Goal: Task Accomplishment & Management: Use online tool/utility

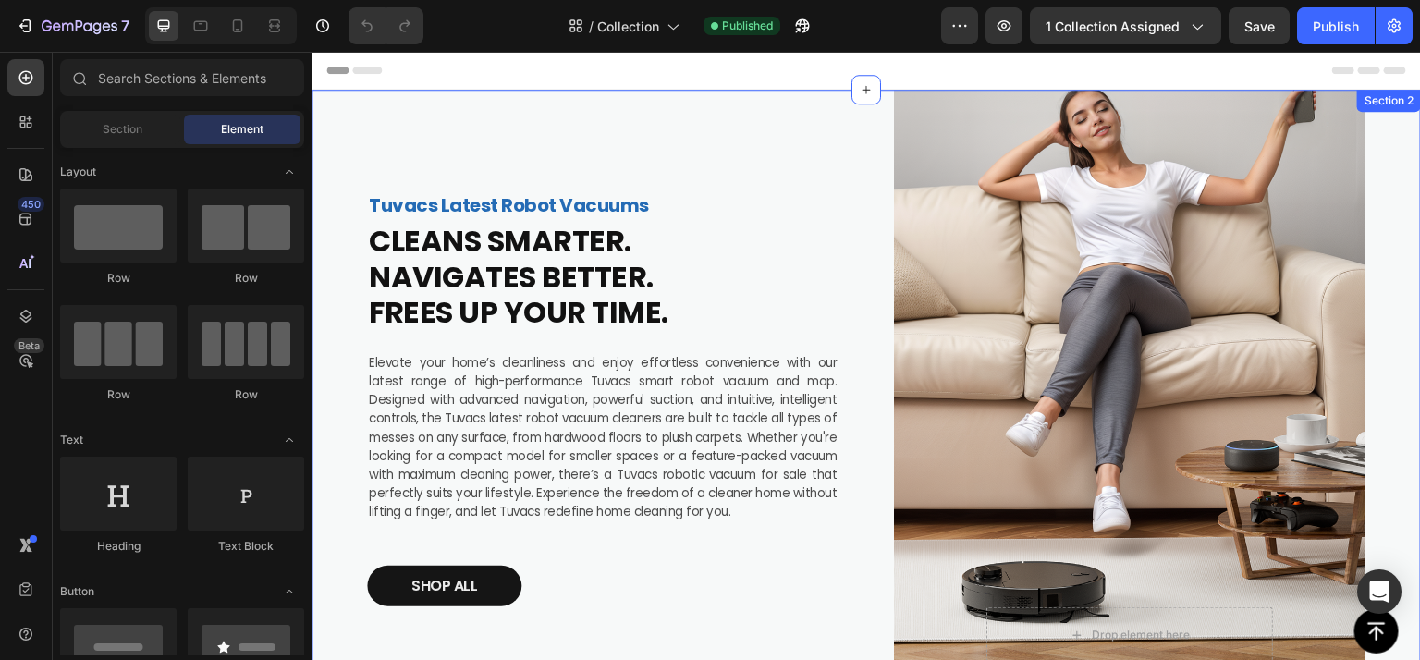
click at [358, 108] on div "Tuvacs Latest Robot Vacuums Text Block CLEANS SMARTER. NAVIGATES BETTER. FREES …" at bounding box center [865, 398] width 1109 height 617
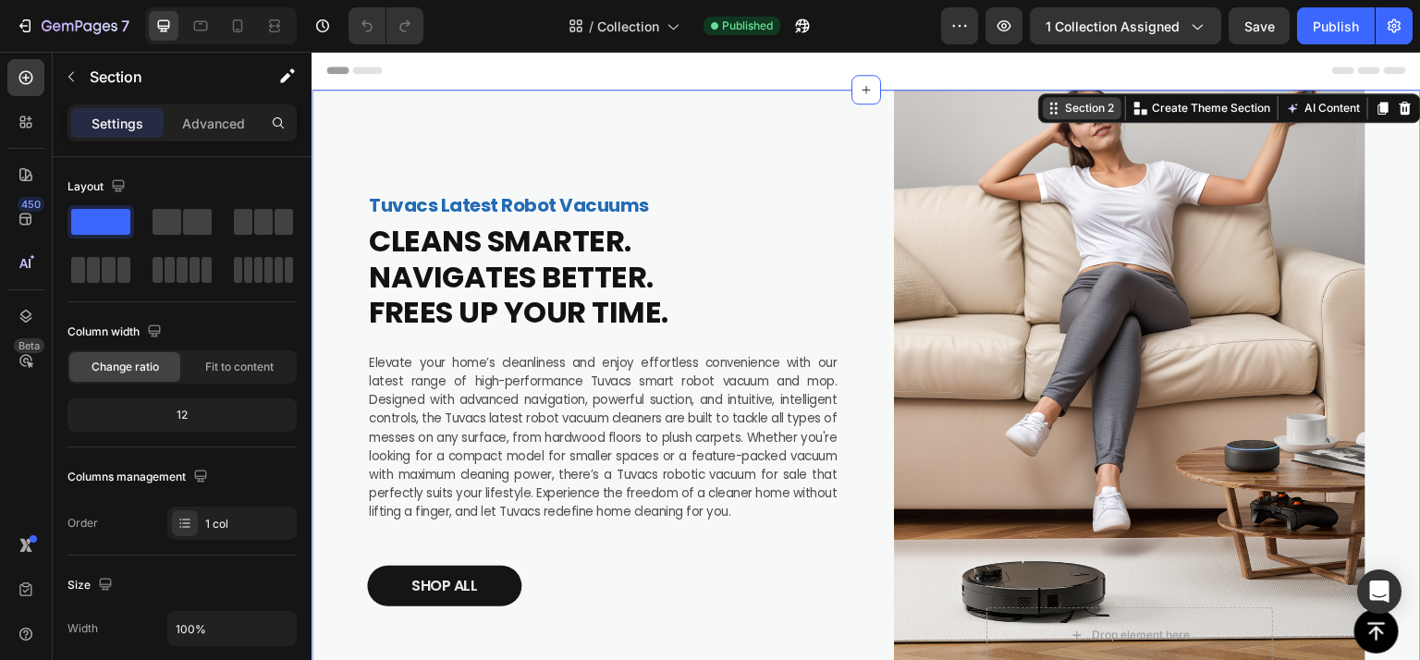
click at [1061, 106] on div "Section 2" at bounding box center [1089, 108] width 56 height 17
click at [1067, 106] on div "Section 2" at bounding box center [1089, 108] width 56 height 17
click at [1064, 110] on div "Section 2" at bounding box center [1089, 108] width 56 height 17
click at [1072, 104] on div "Section 2" at bounding box center [1089, 108] width 56 height 17
click at [850, 171] on div "Tuvacs Latest Robot Vacuums Text Block CLEANS SMARTER. NAVIGATES BETTER. FREES …" at bounding box center [866, 398] width 998 height 617
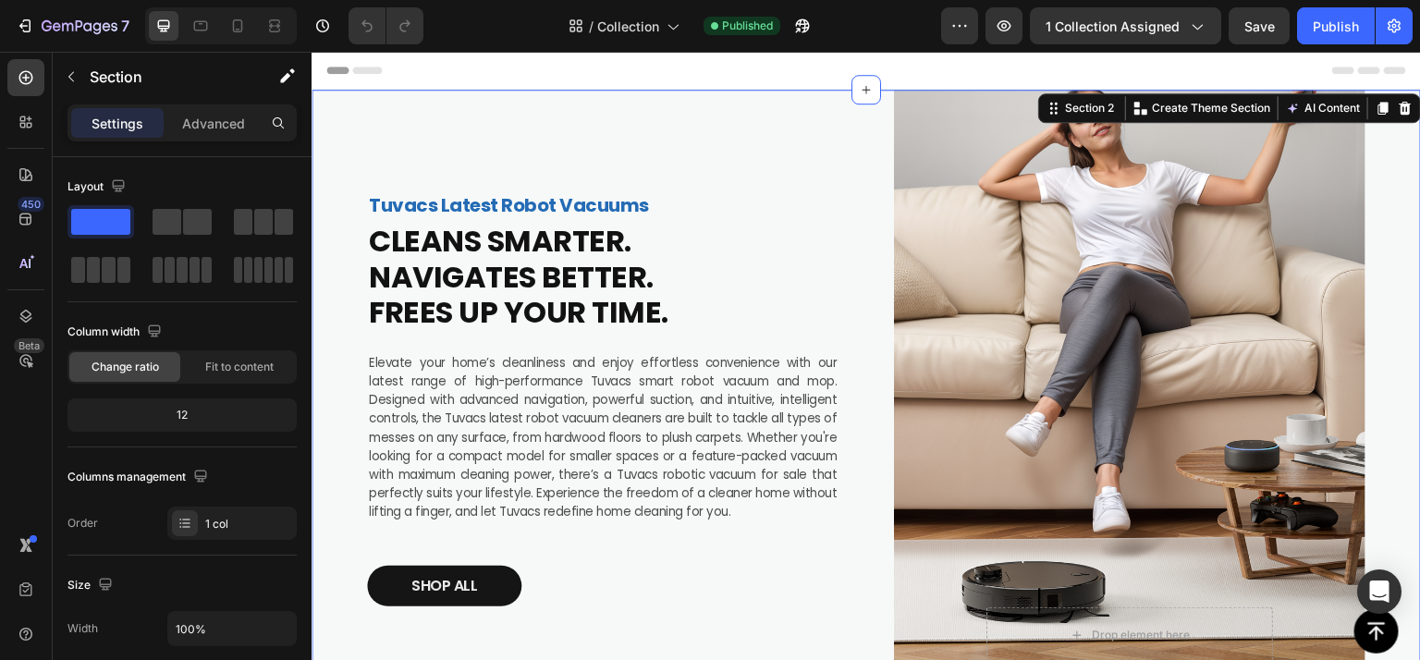
click at [346, 124] on div "Tuvacs Latest Robot Vacuums Text Block CLEANS SMARTER. NAVIGATES BETTER. FREES …" at bounding box center [865, 398] width 1109 height 617
click at [1162, 103] on p "Create Theme Section" at bounding box center [1211, 108] width 118 height 17
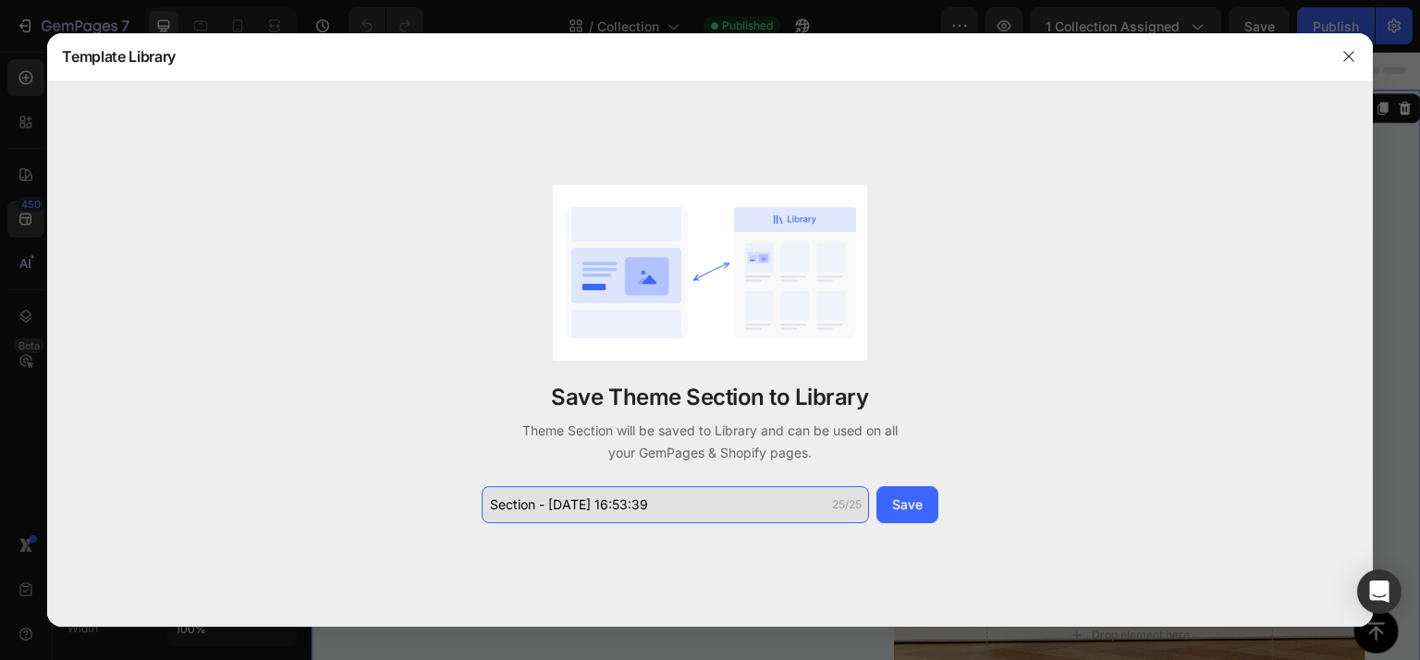
click at [632, 509] on input "Section - Aug 27 16:53:39" at bounding box center [675, 504] width 387 height 37
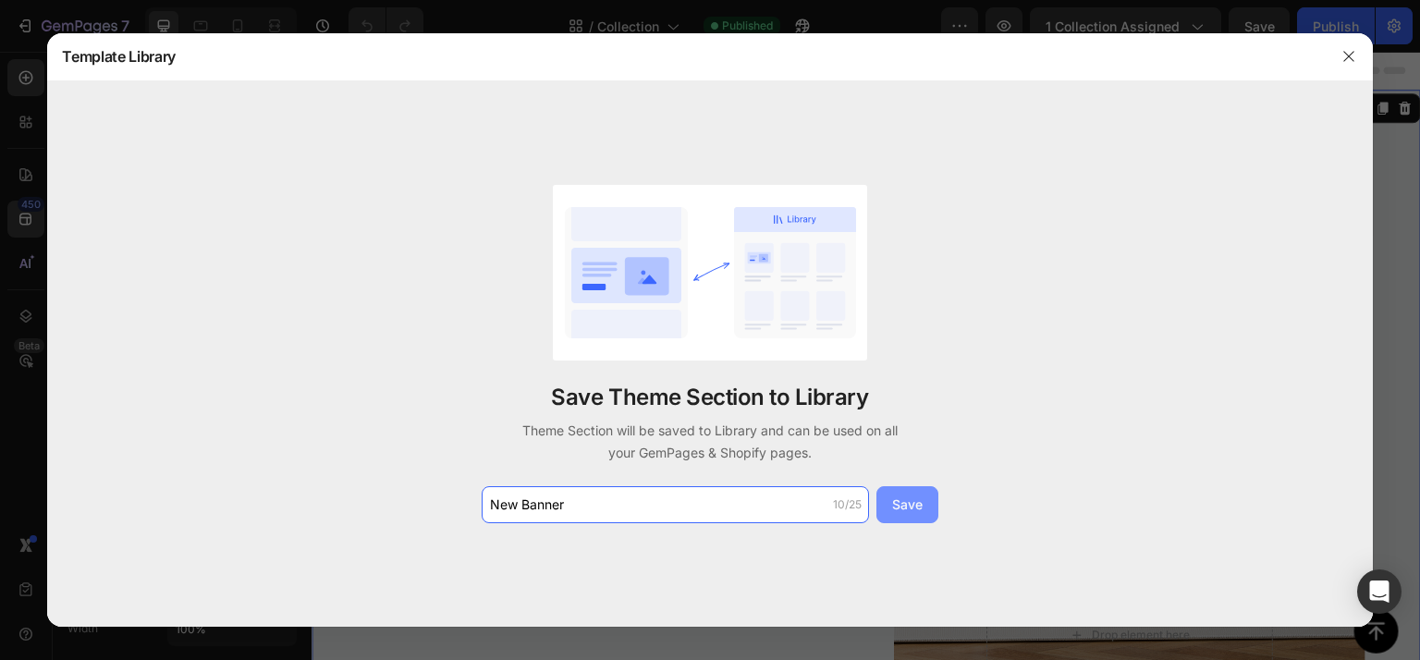
type input "New Banner"
click at [898, 506] on div "Save" at bounding box center [907, 503] width 30 height 19
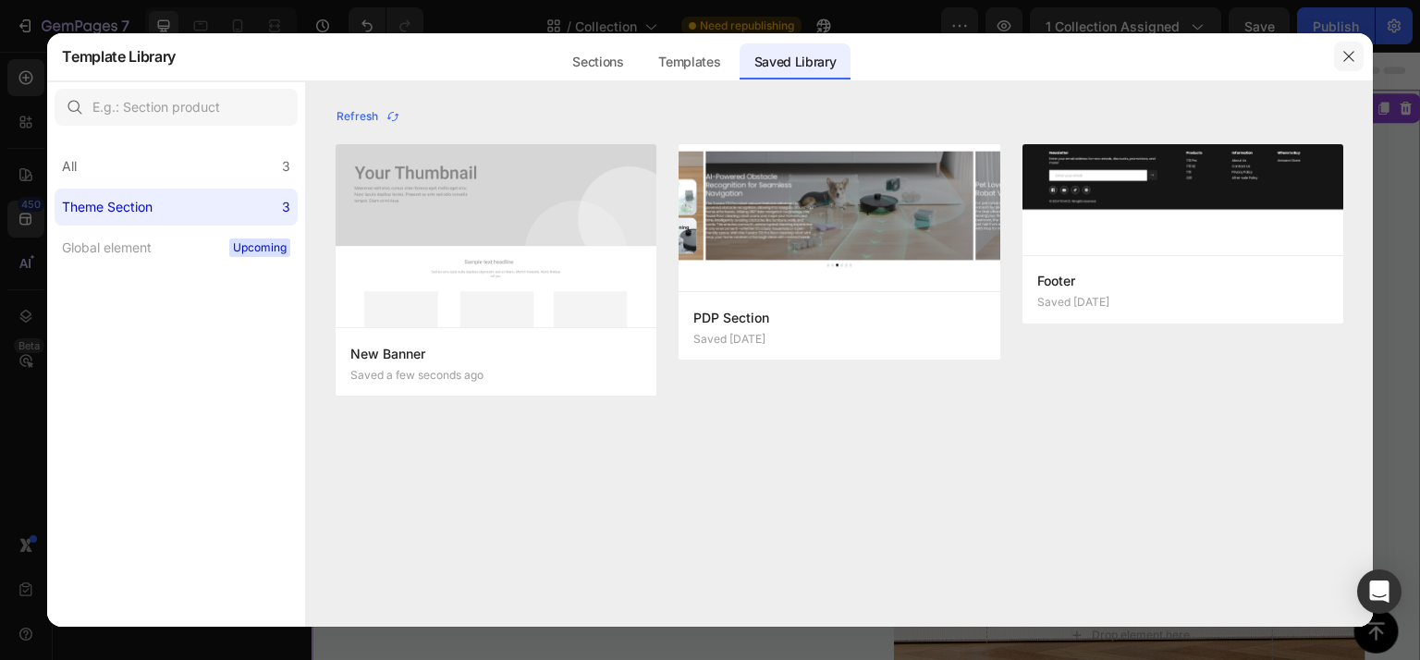
click at [1347, 55] on icon "button" at bounding box center [1348, 56] width 10 height 10
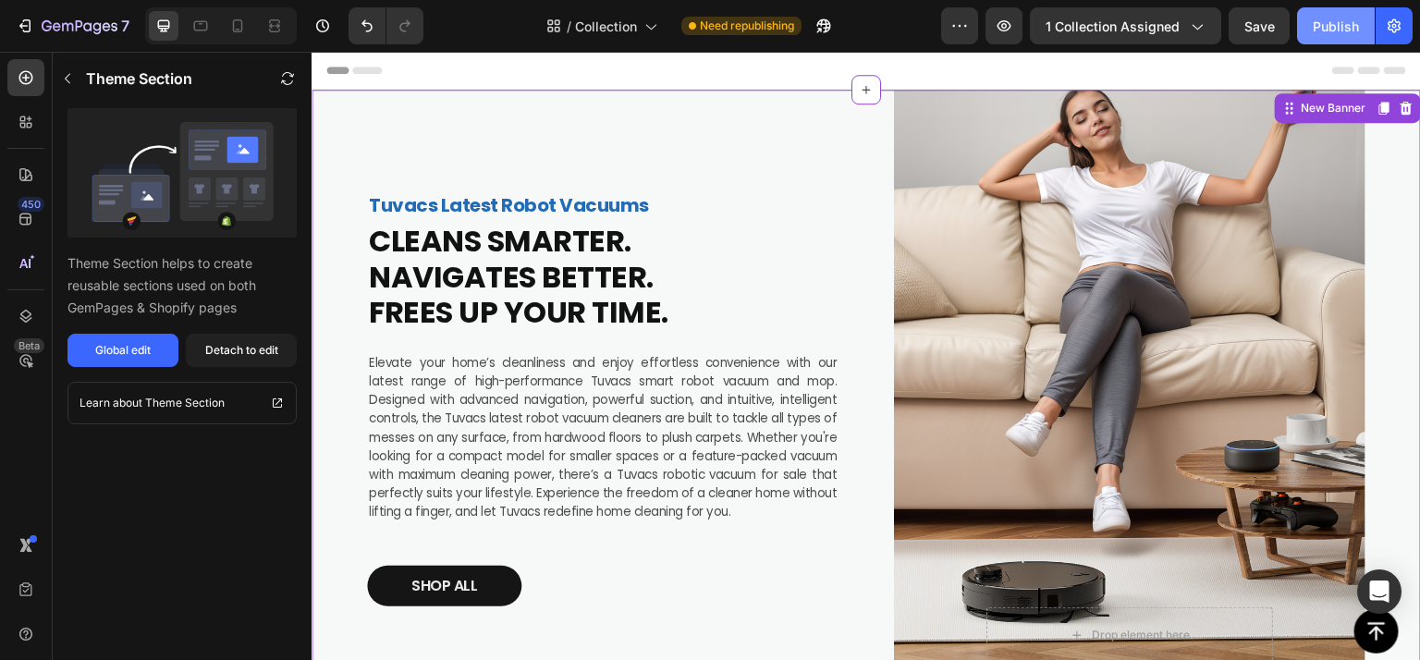
click at [1320, 18] on div "Publish" at bounding box center [1335, 26] width 46 height 19
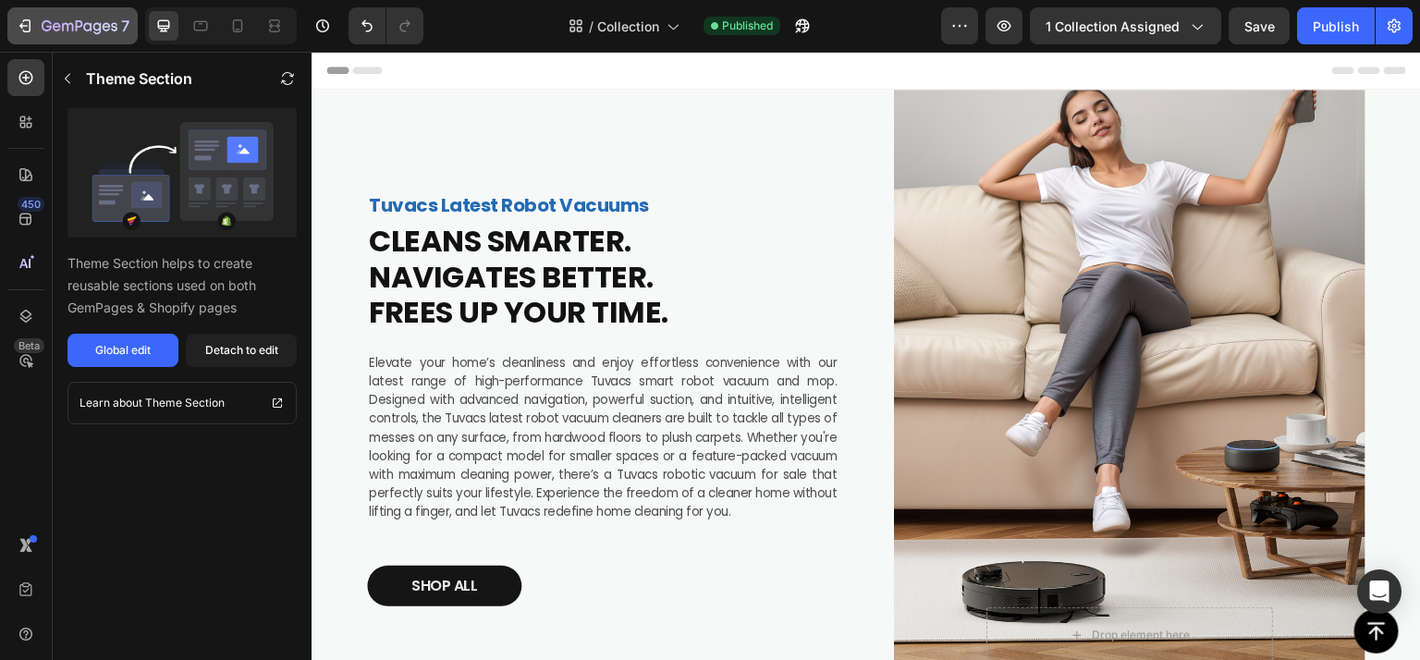
click at [85, 25] on icon "button" at bounding box center [80, 27] width 76 height 16
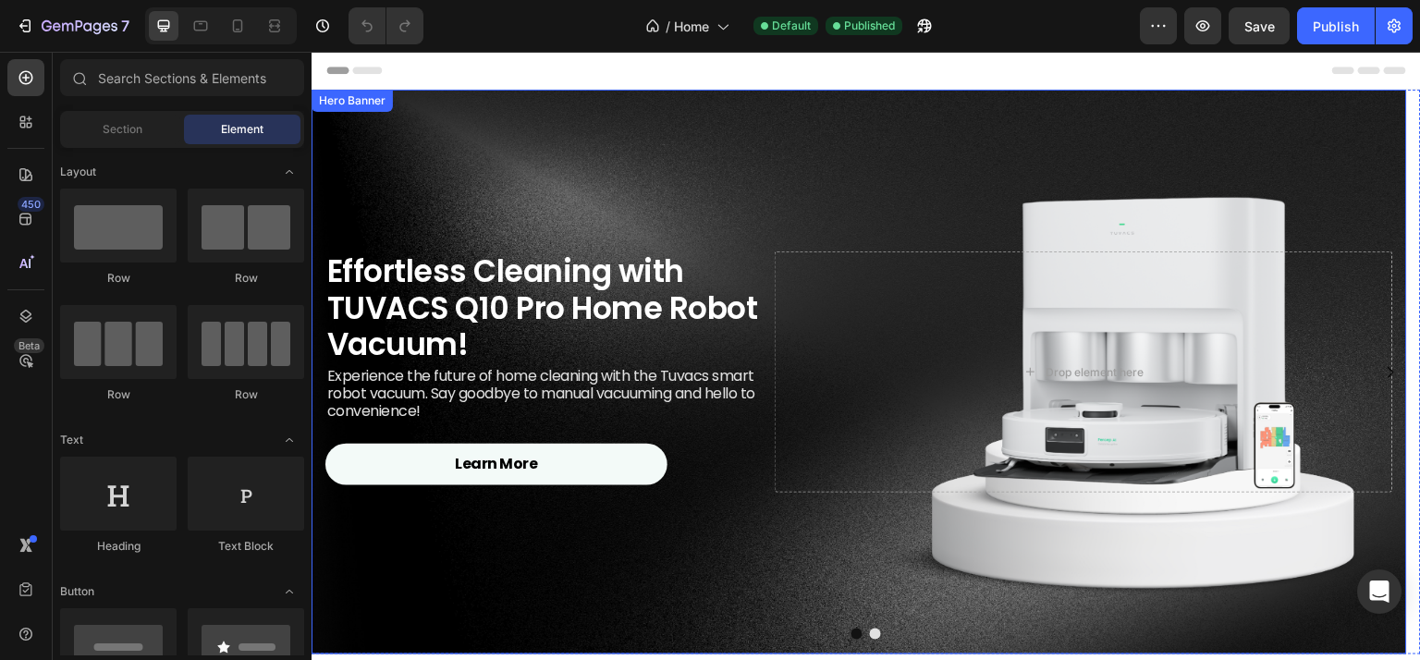
click at [466, 116] on div "Background Image" at bounding box center [858, 372] width 1095 height 565
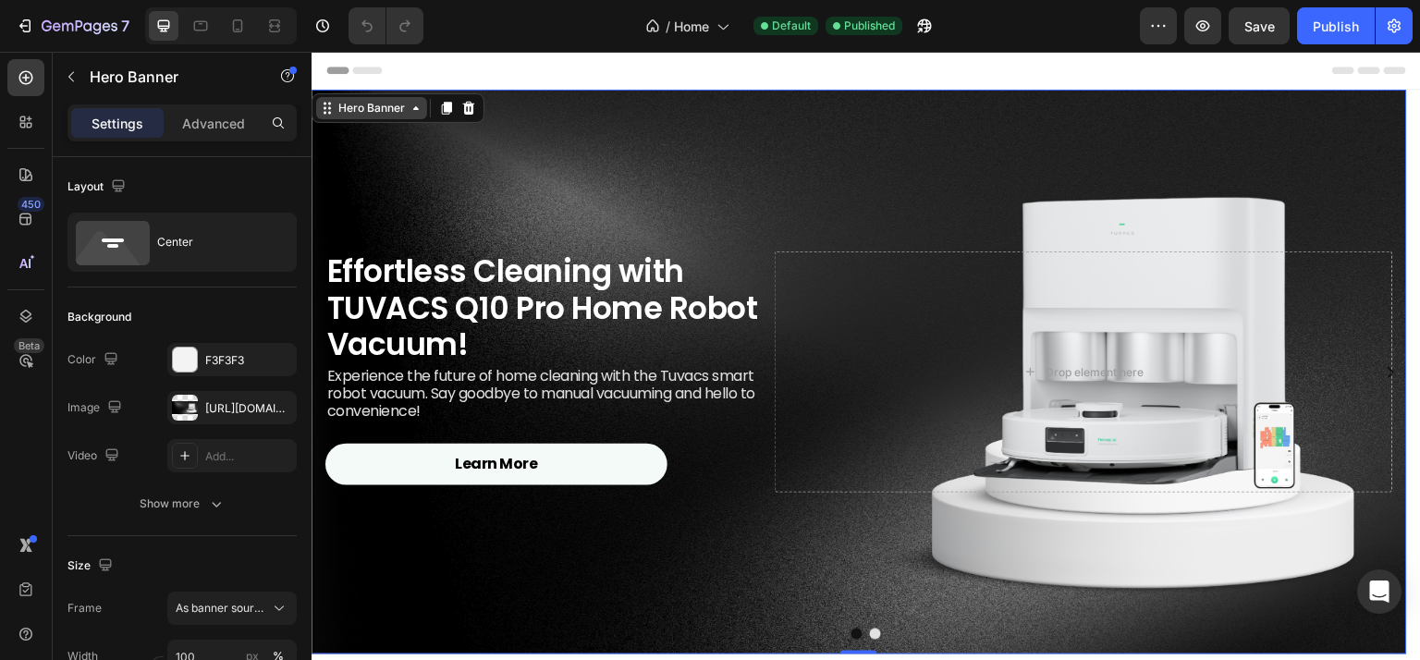
click at [374, 117] on div "Hero Banner" at bounding box center [371, 108] width 111 height 22
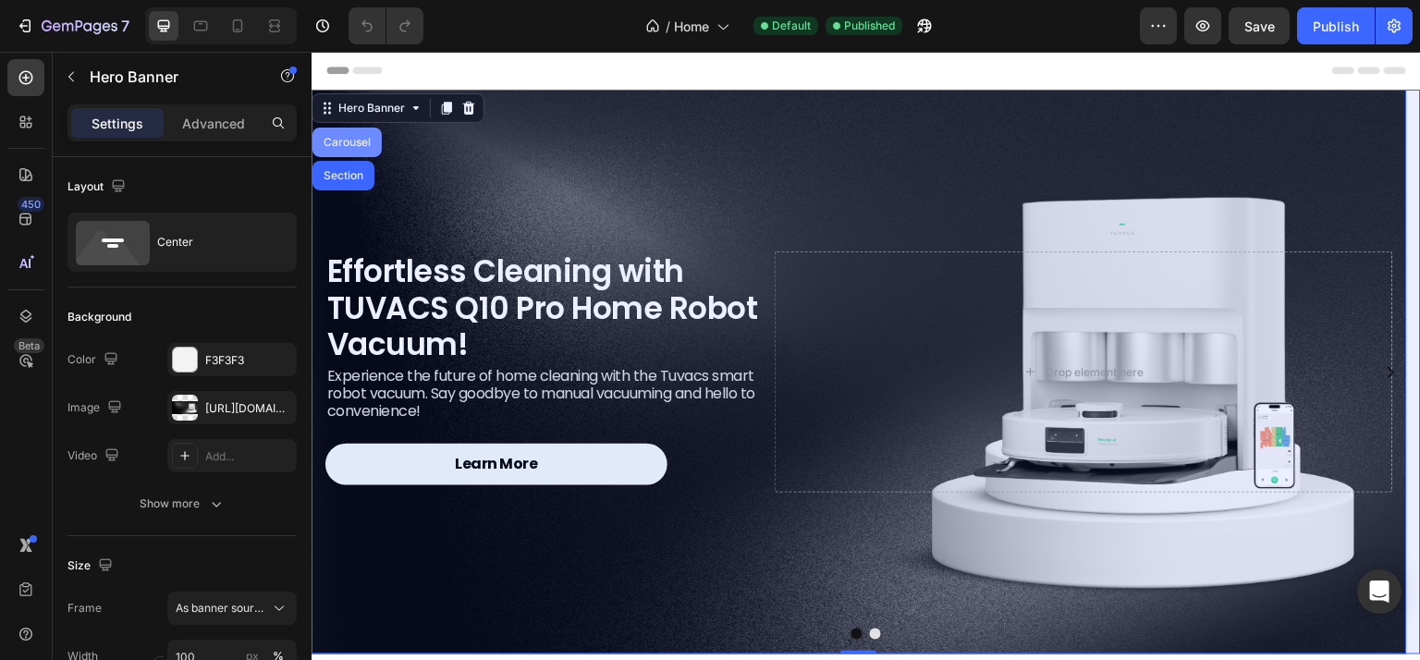
click at [369, 149] on div "Carousel" at bounding box center [346, 143] width 69 height 30
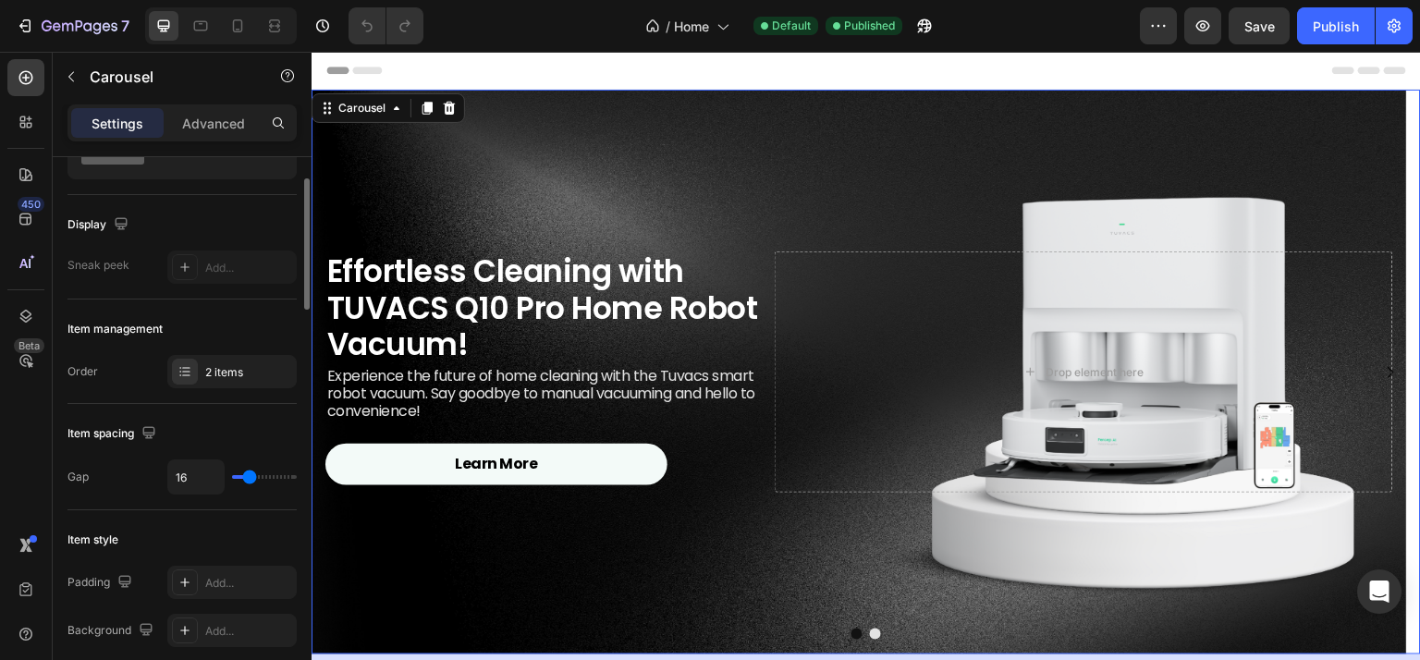
scroll to position [185, 0]
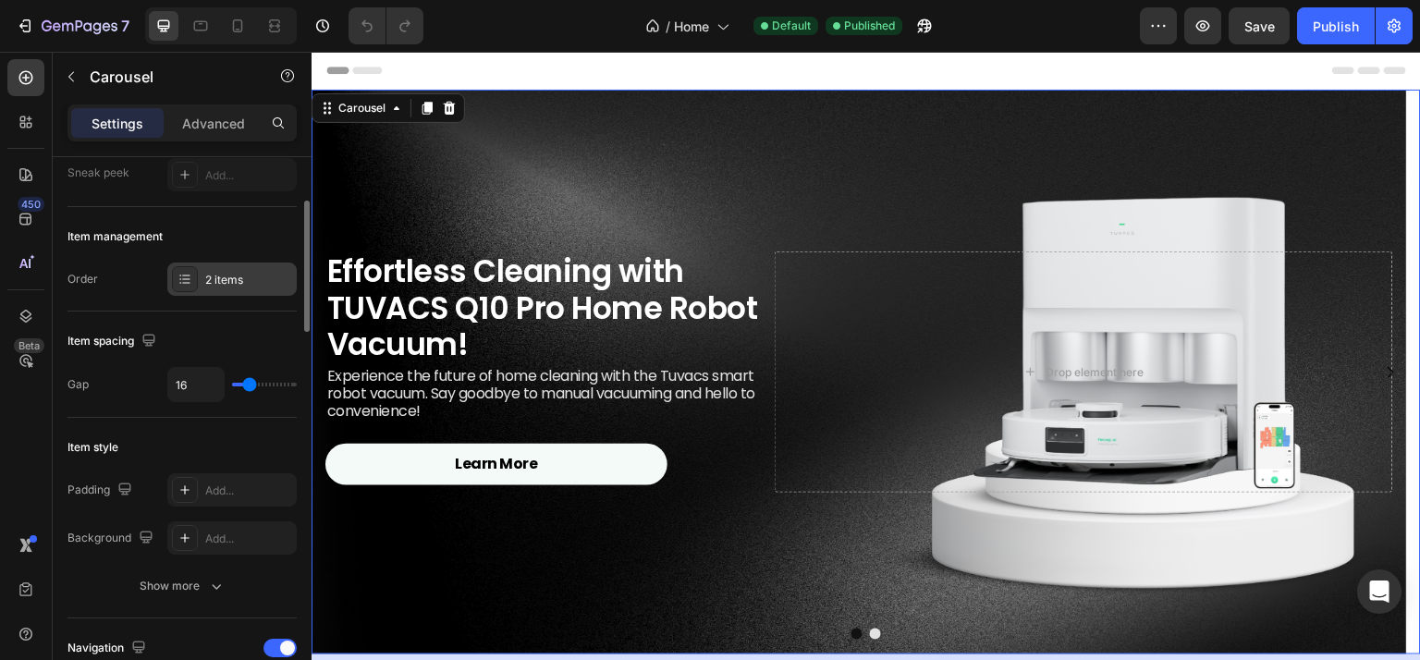
click at [233, 272] on div "2 items" at bounding box center [248, 280] width 87 height 17
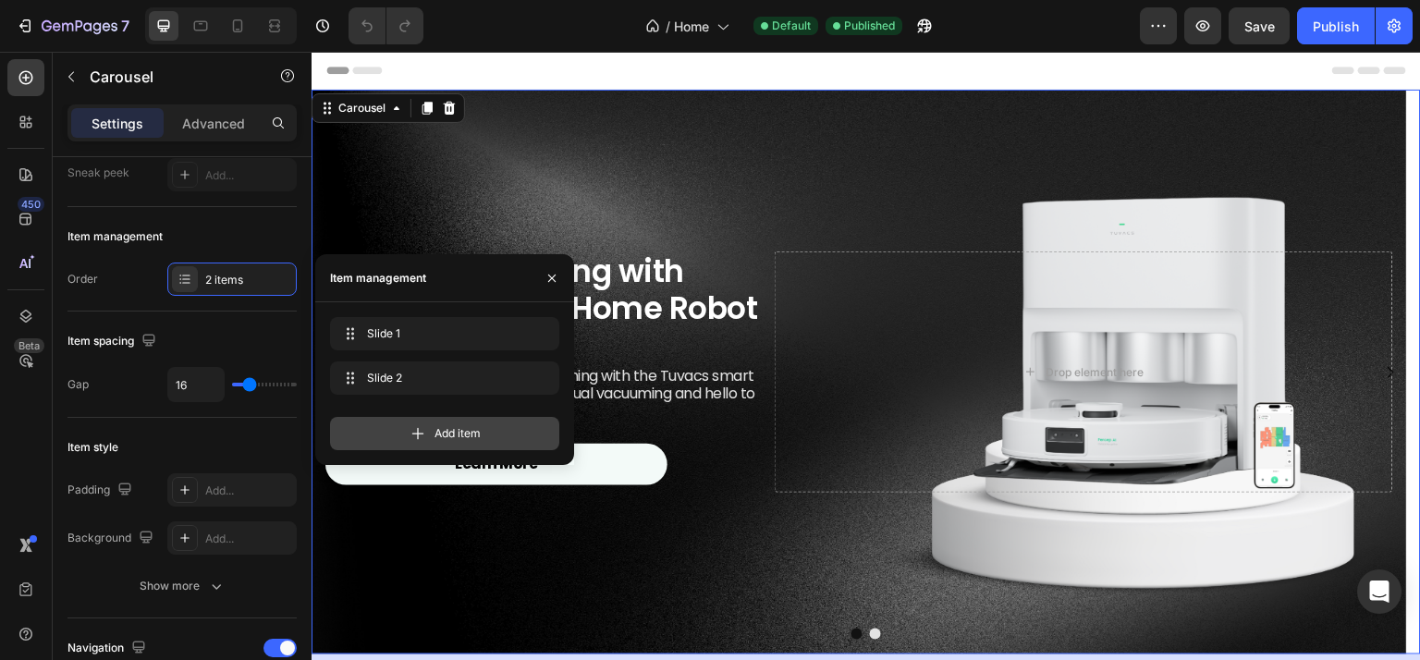
click at [466, 428] on span "Add item" at bounding box center [457, 433] width 46 height 17
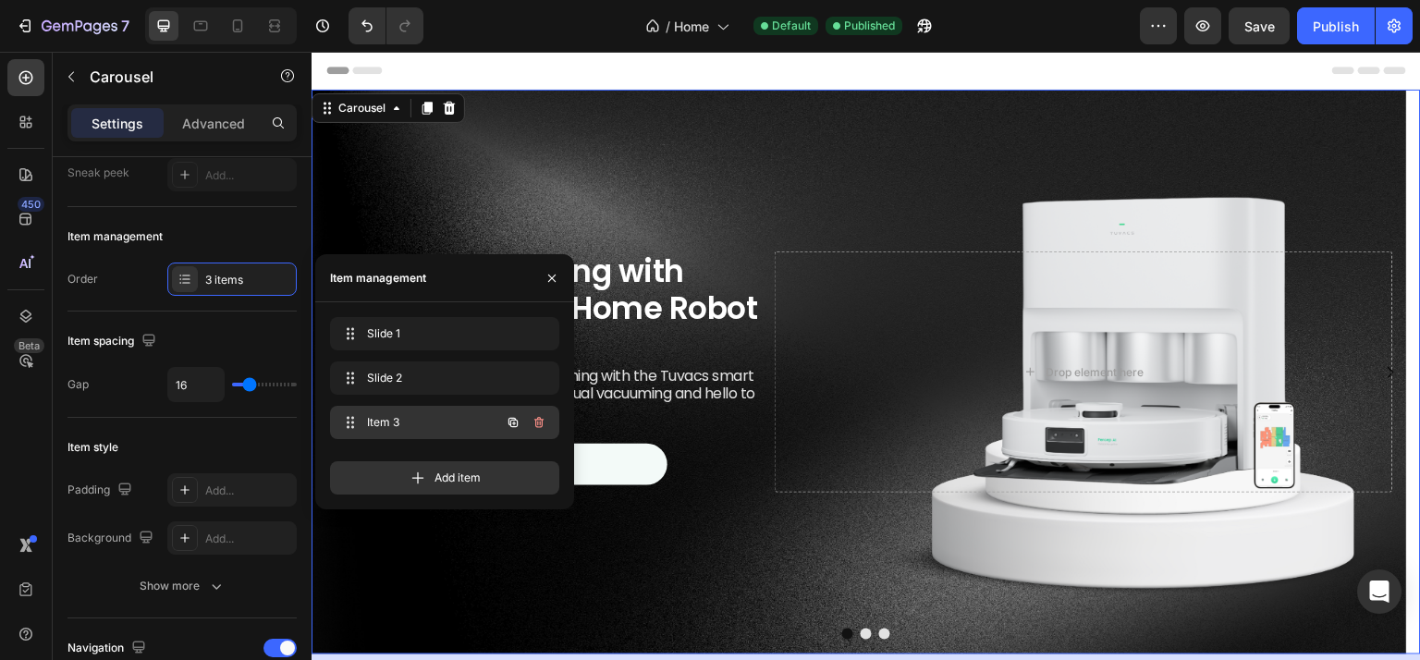
click at [457, 420] on span "Item 3" at bounding box center [419, 422] width 104 height 17
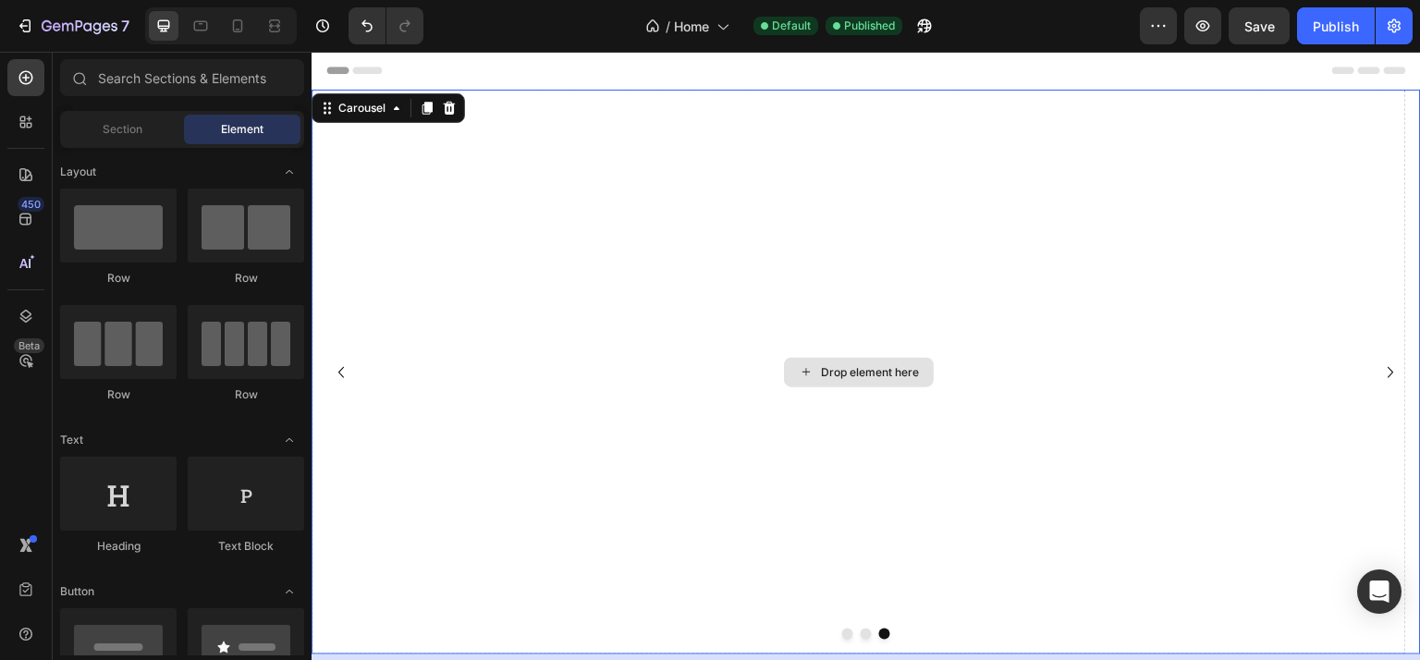
click at [851, 369] on div "Drop element here" at bounding box center [870, 372] width 98 height 15
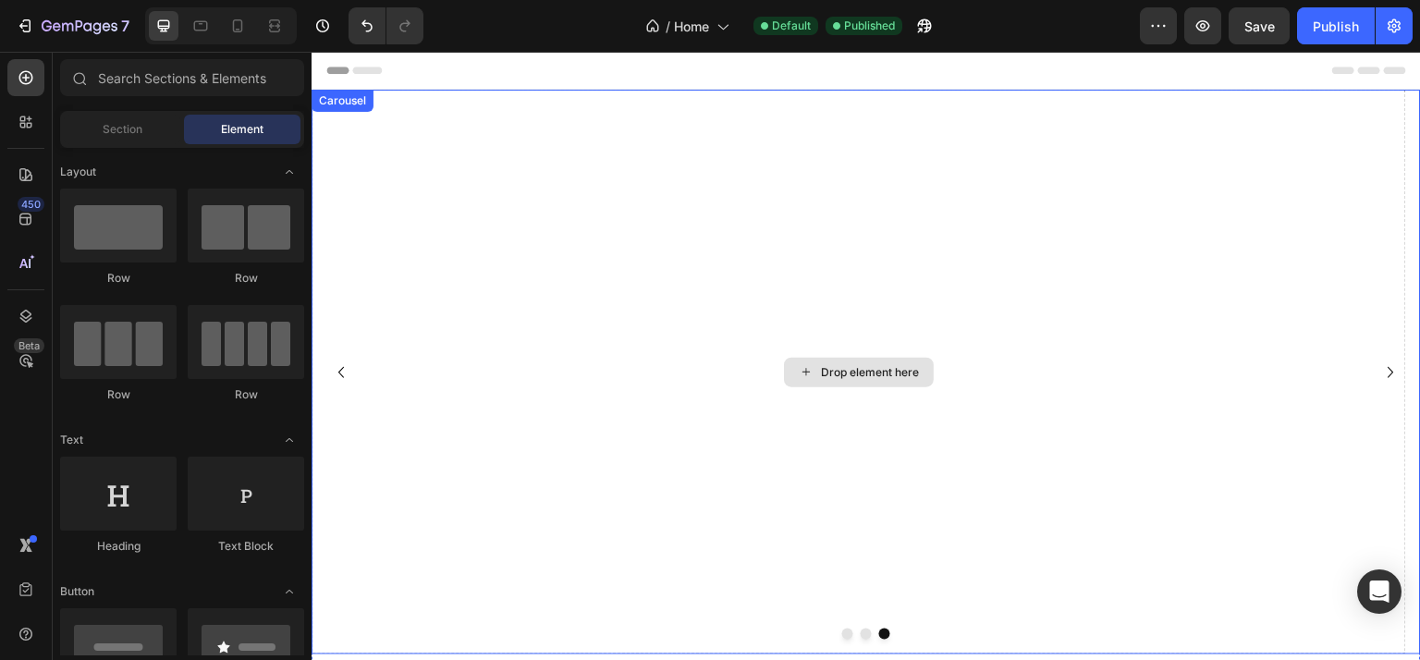
click at [614, 260] on div "Drop element here" at bounding box center [858, 372] width 1095 height 565
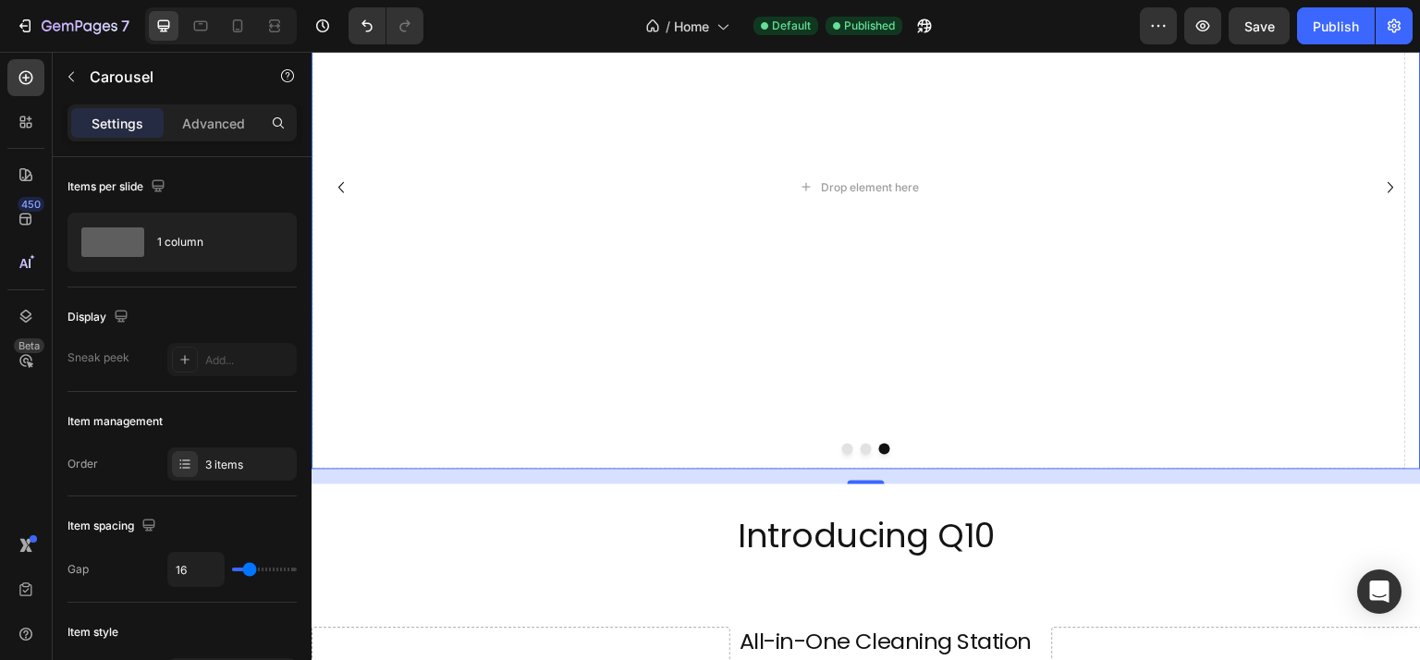
click at [757, 479] on div "16" at bounding box center [865, 476] width 1109 height 15
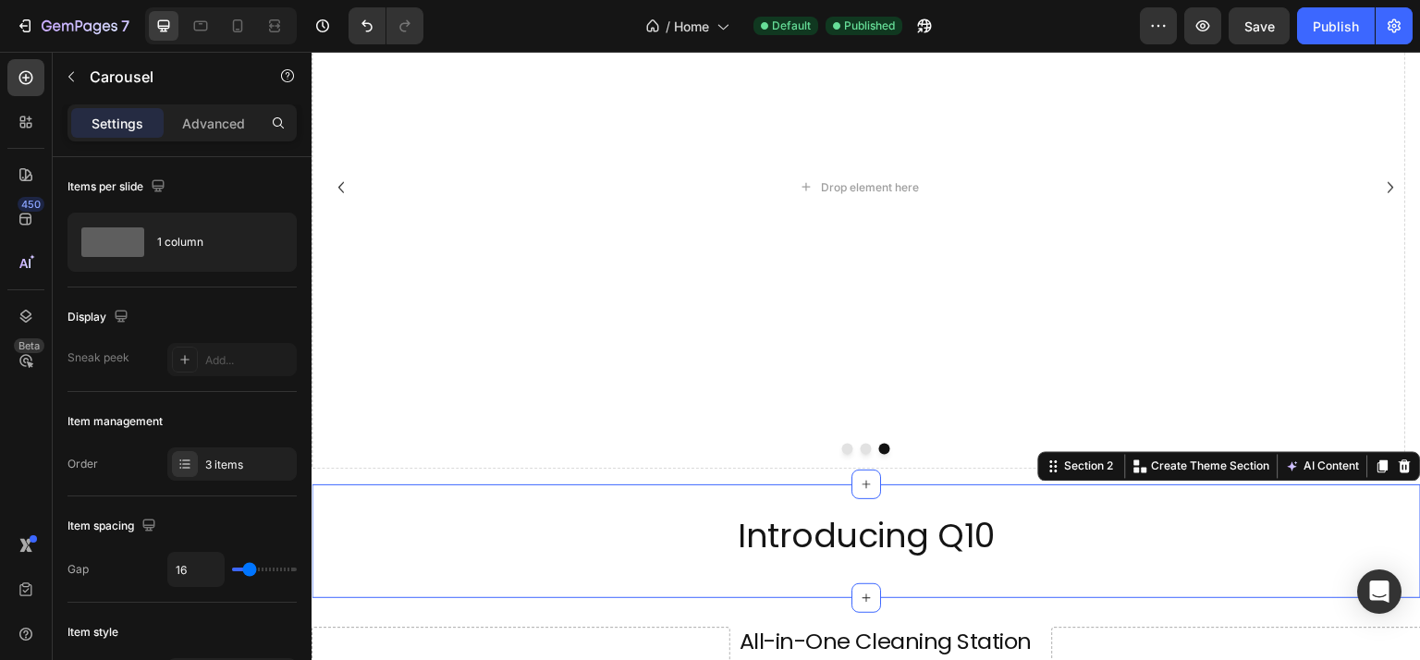
click at [766, 499] on div "Introducing Q10 Heading Section 2 Create Theme Section AI Content Write with Ge…" at bounding box center [865, 541] width 1109 height 114
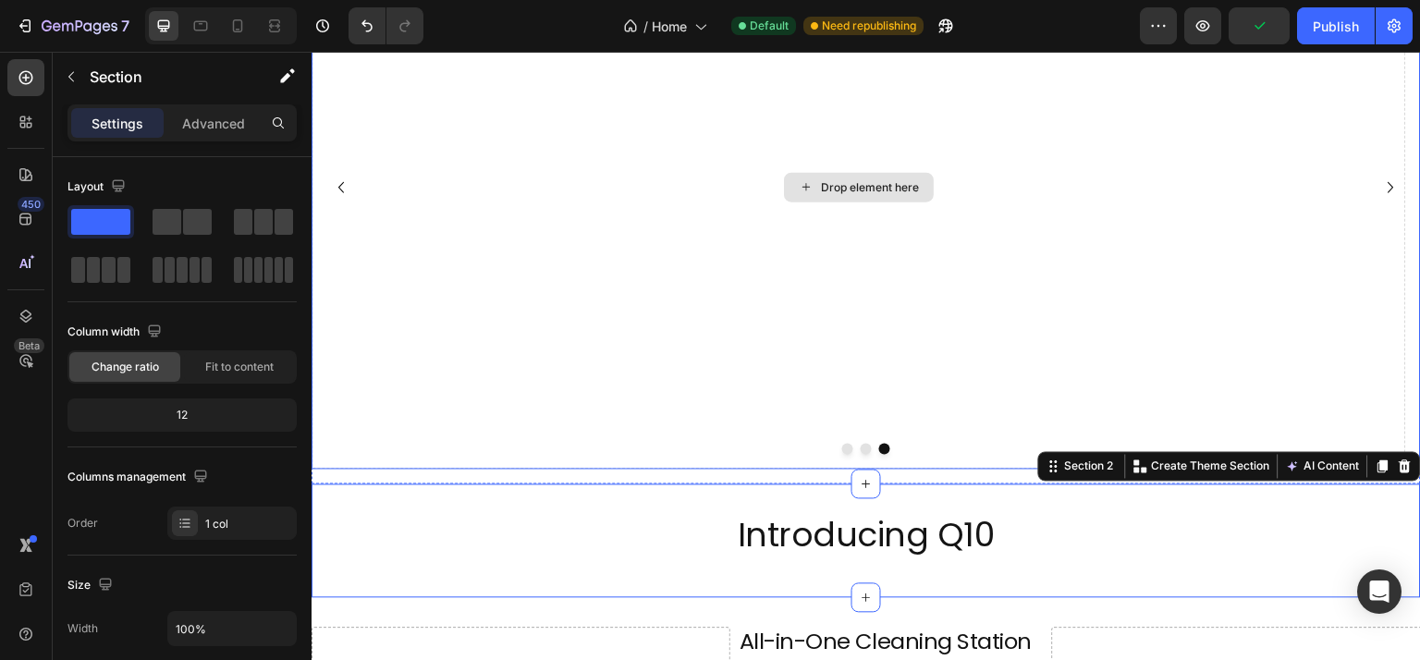
click at [725, 405] on div "Drop element here" at bounding box center [858, 187] width 1095 height 565
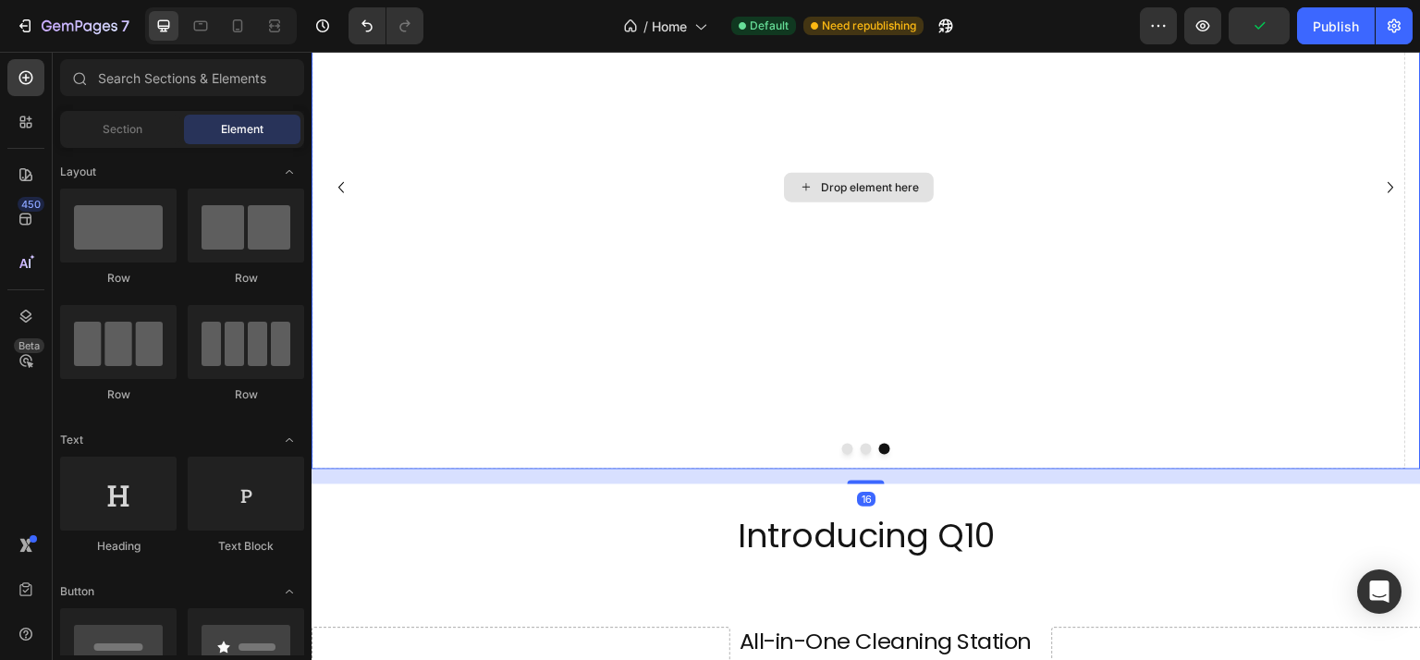
click at [858, 183] on div "Drop element here" at bounding box center [870, 187] width 98 height 15
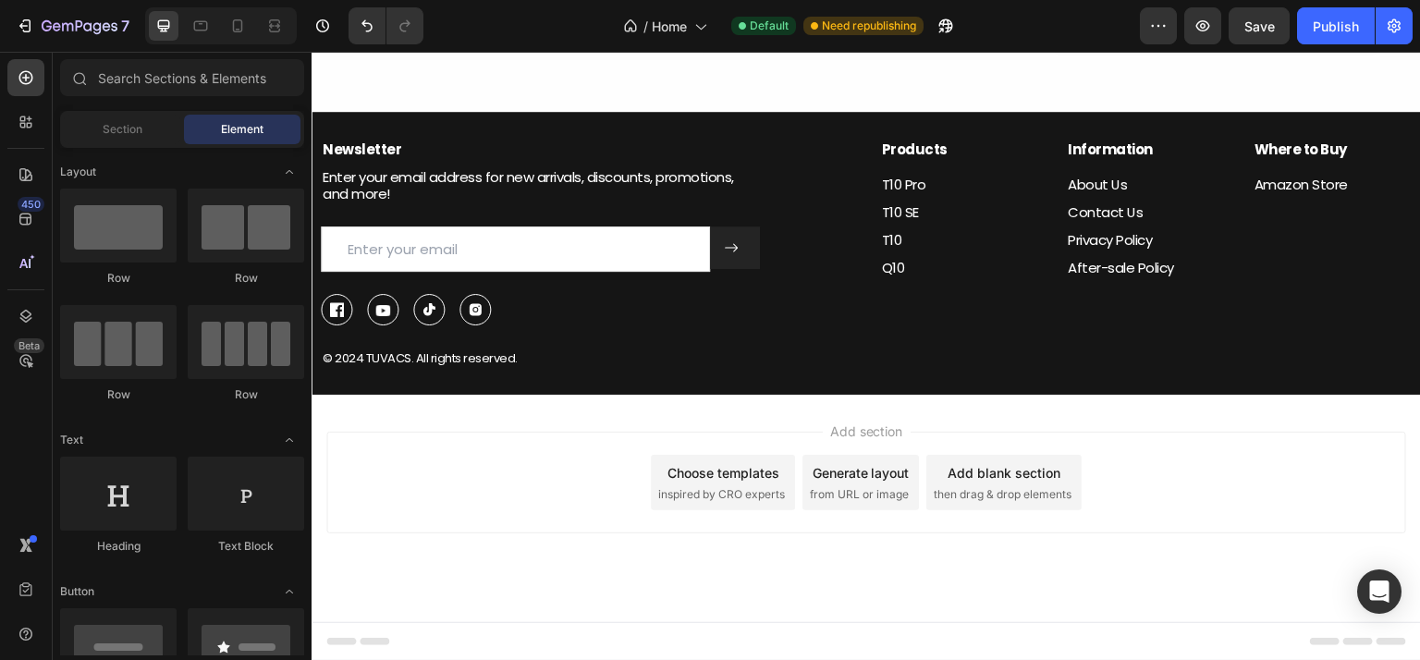
scroll to position [3431, 0]
click at [749, 494] on span "inspired by CRO experts" at bounding box center [721, 494] width 127 height 17
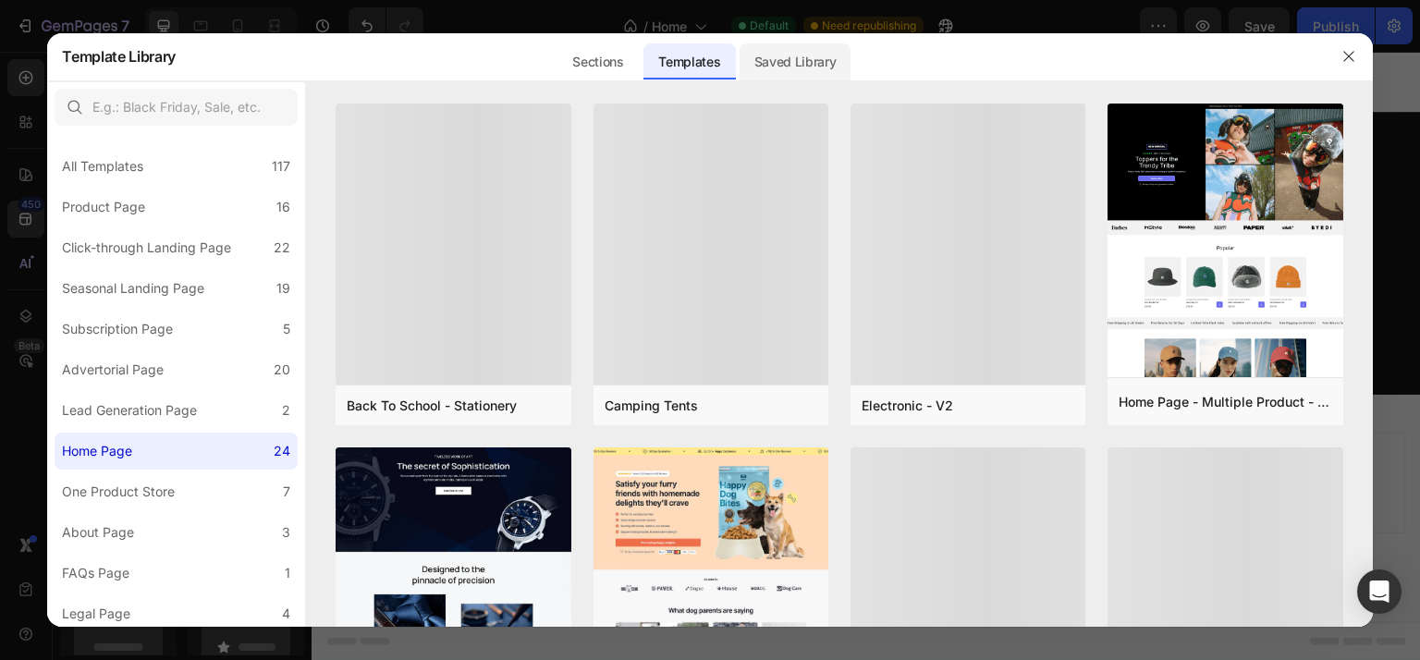
click at [796, 63] on div "Saved Library" at bounding box center [795, 61] width 112 height 37
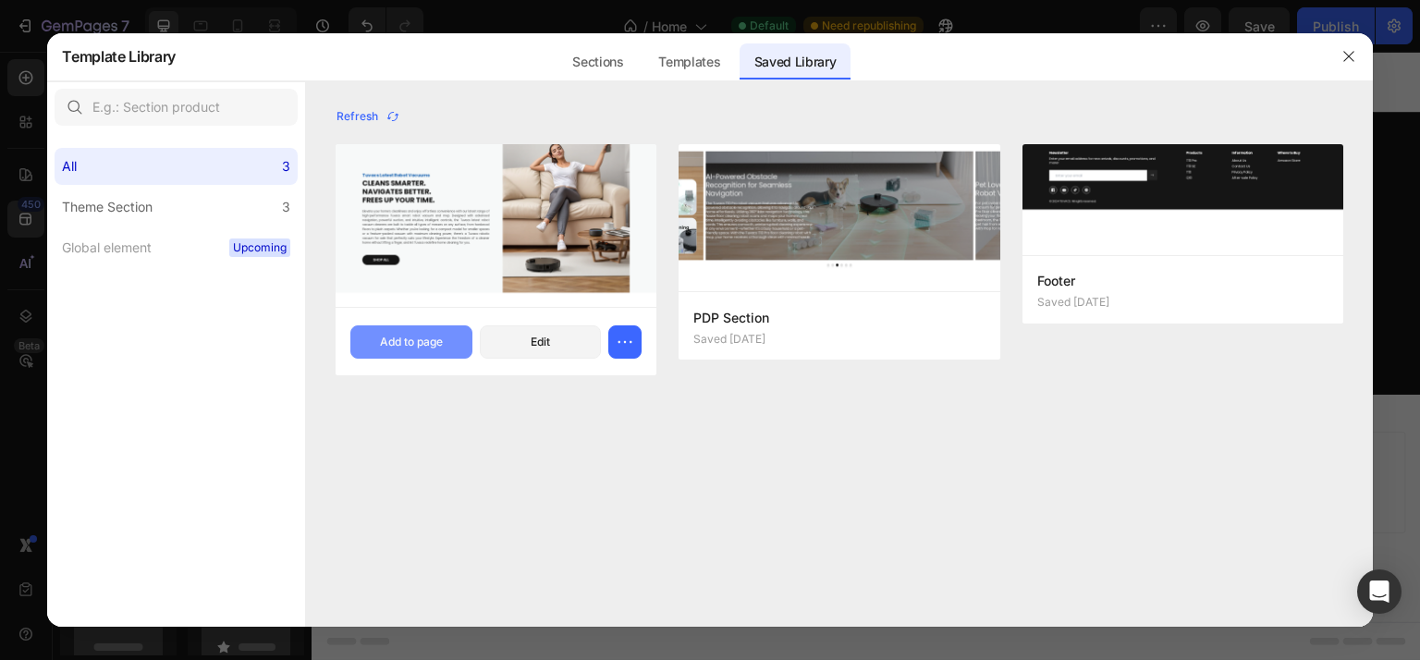
click at [433, 332] on button "Add to page" at bounding box center [411, 341] width 122 height 33
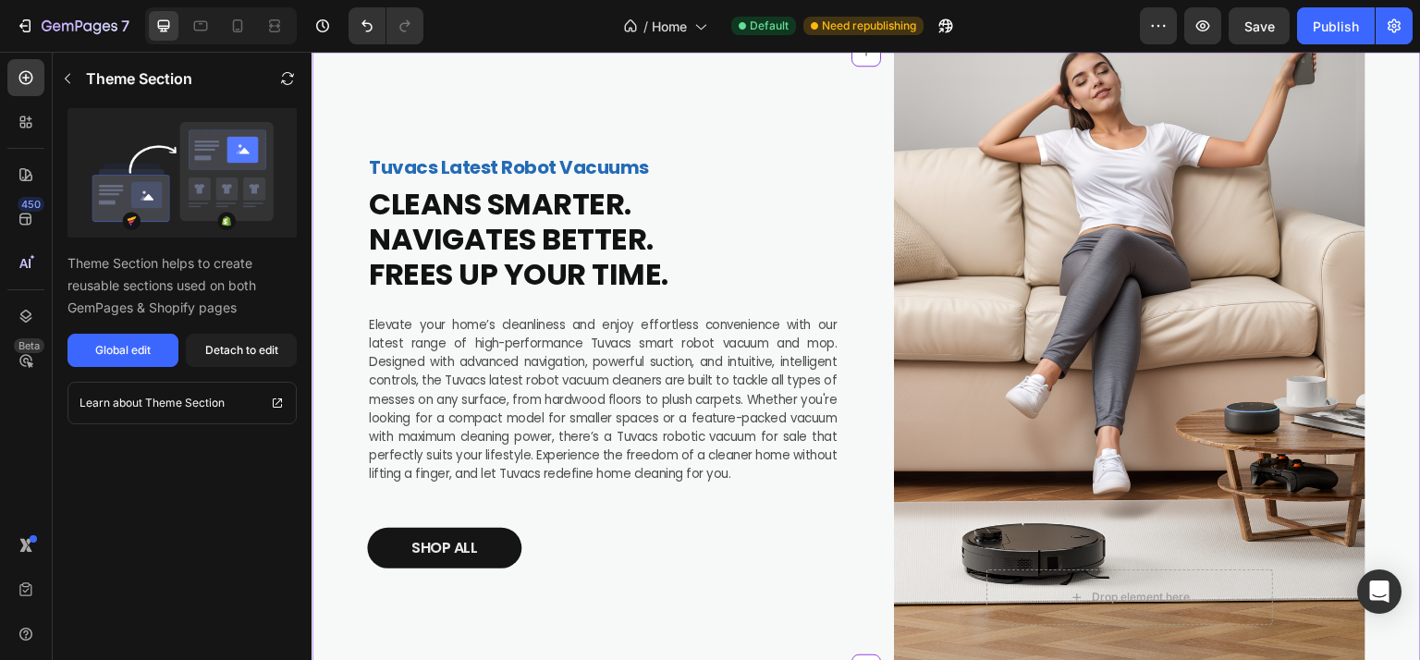
scroll to position [3589, 0]
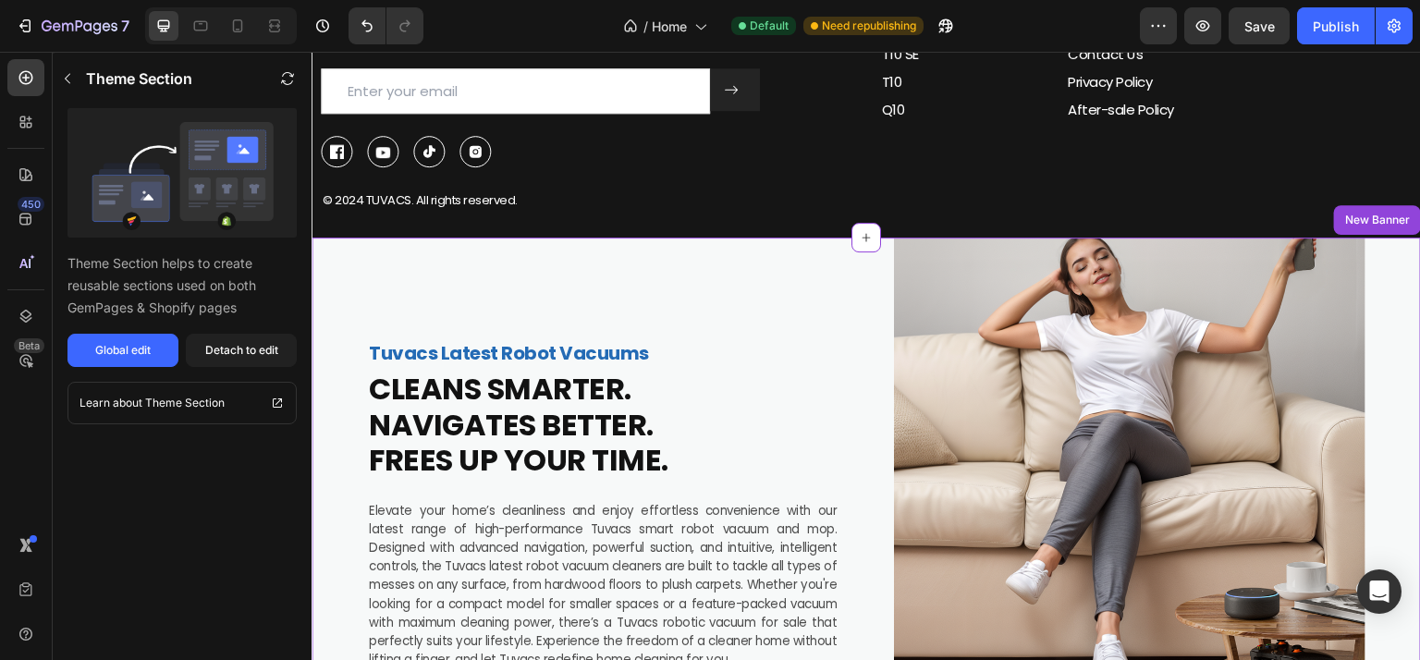
click at [736, 333] on div "Tuvacs Latest Robot Vacuums Text Block CLEANS SMARTER. NAVIGATES BETTER. FREES …" at bounding box center [602, 546] width 471 height 617
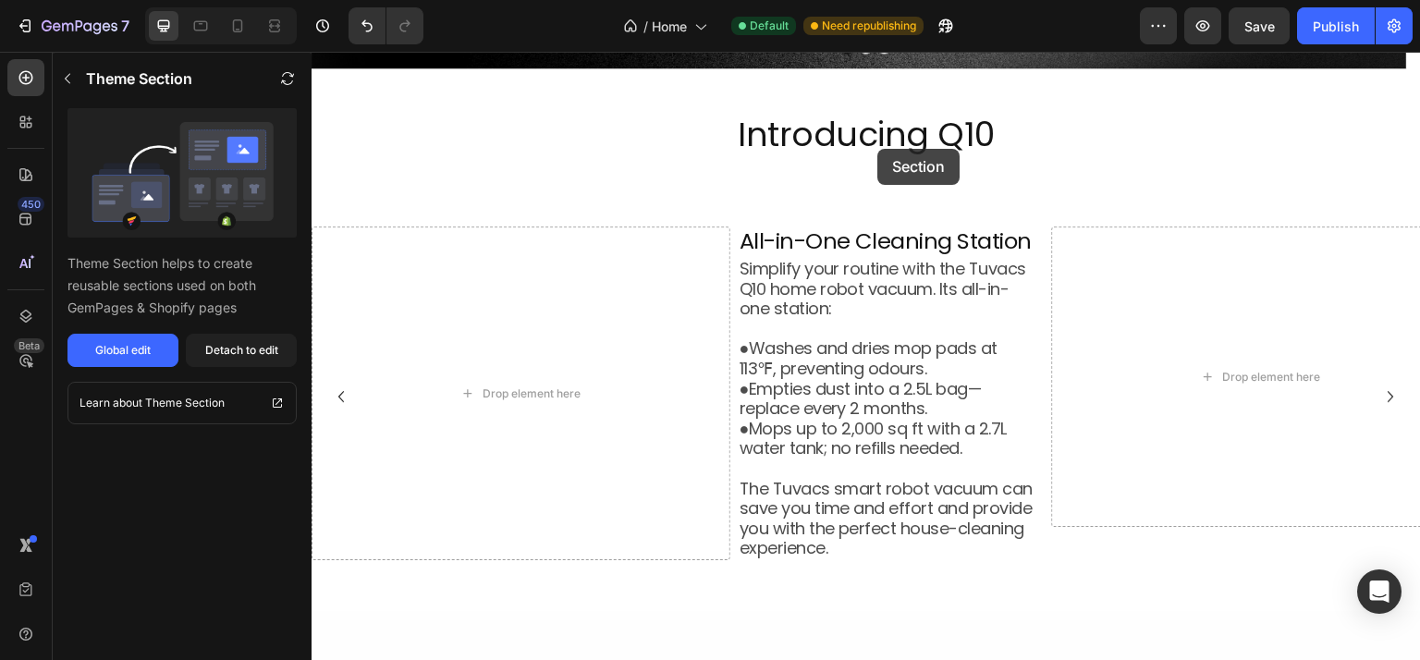
scroll to position [0, 0]
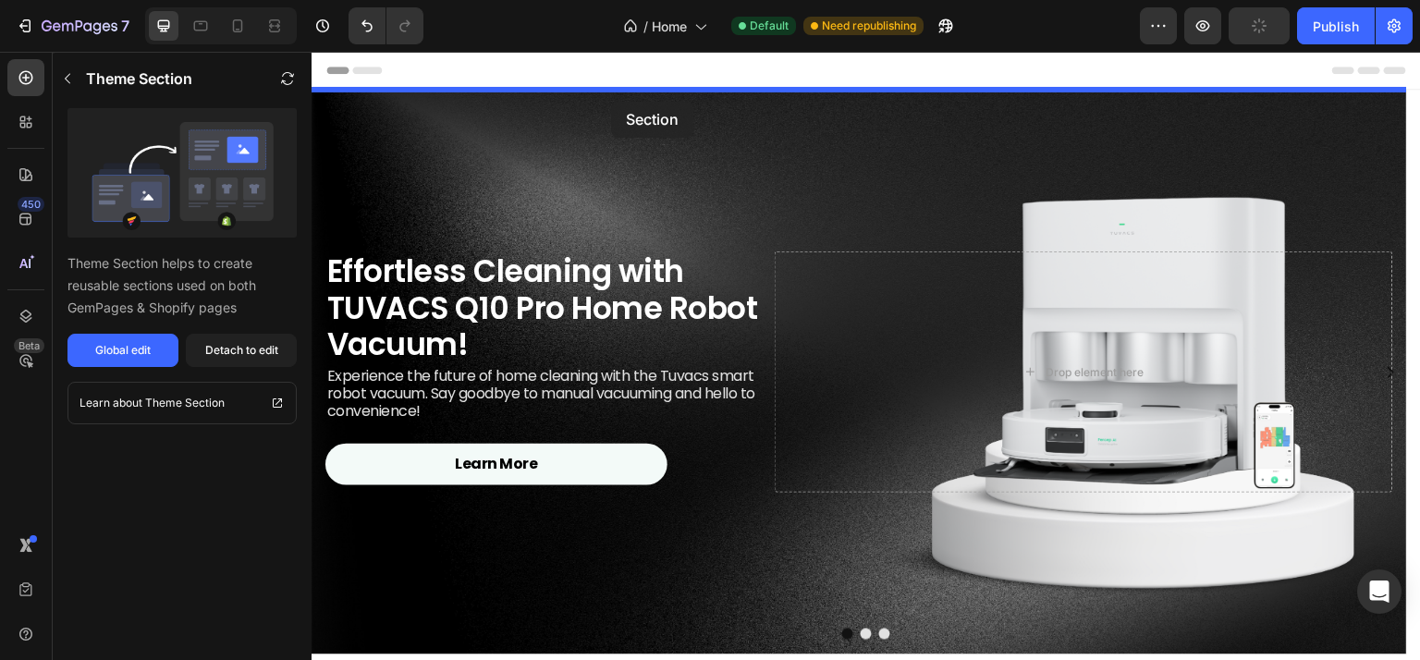
drag, startPoint x: 1370, startPoint y: 218, endPoint x: 611, endPoint y: 102, distance: 767.6
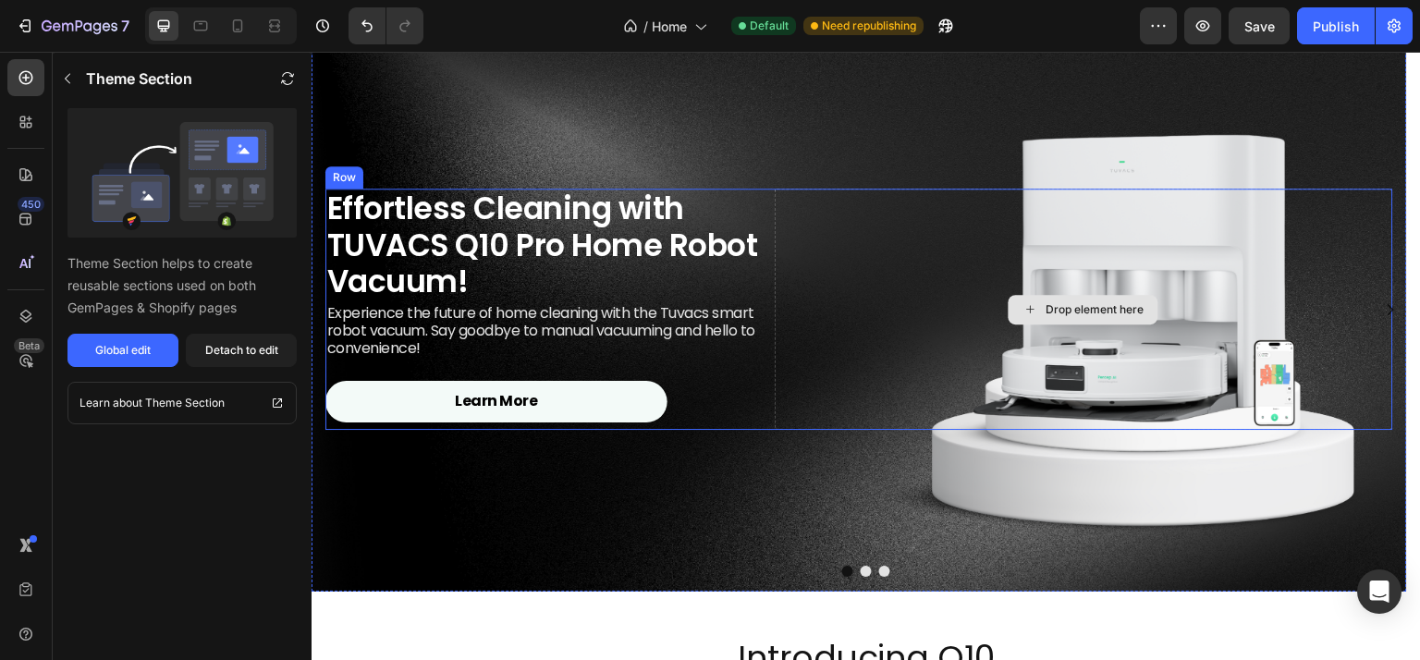
scroll to position [739, 0]
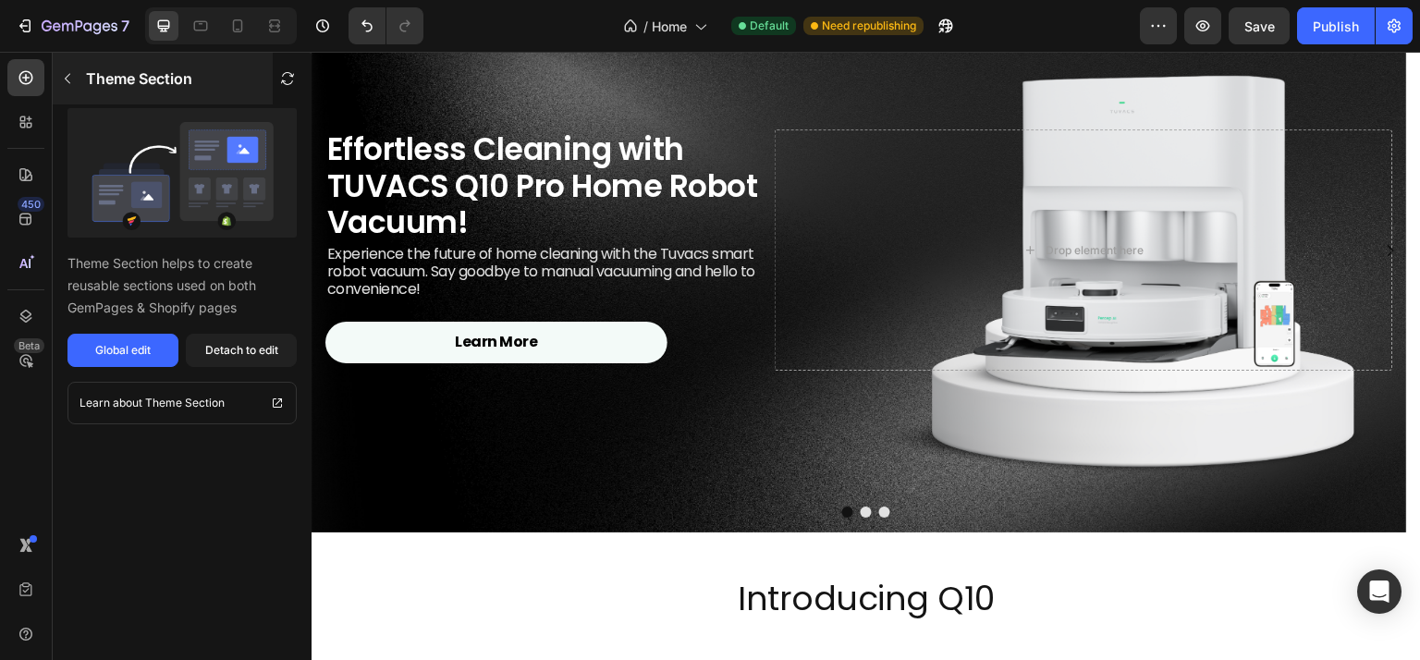
click at [70, 80] on icon "button" at bounding box center [67, 78] width 15 height 15
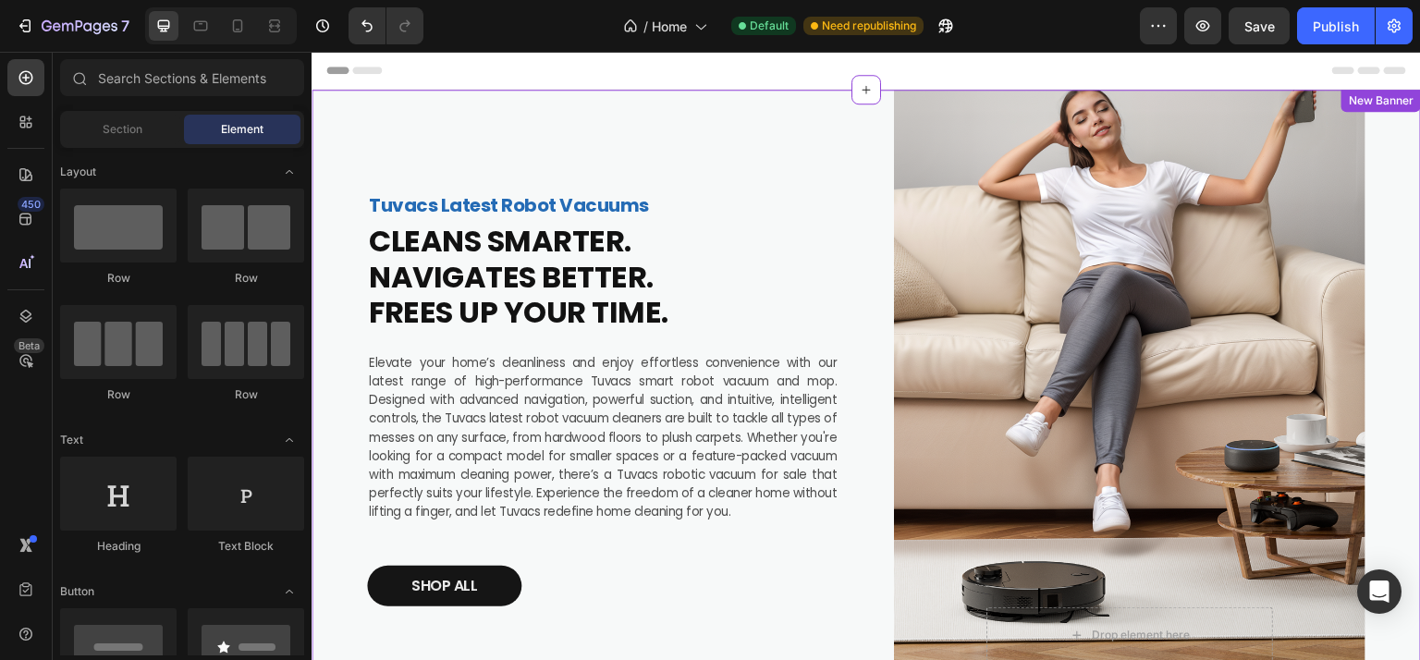
scroll to position [555, 0]
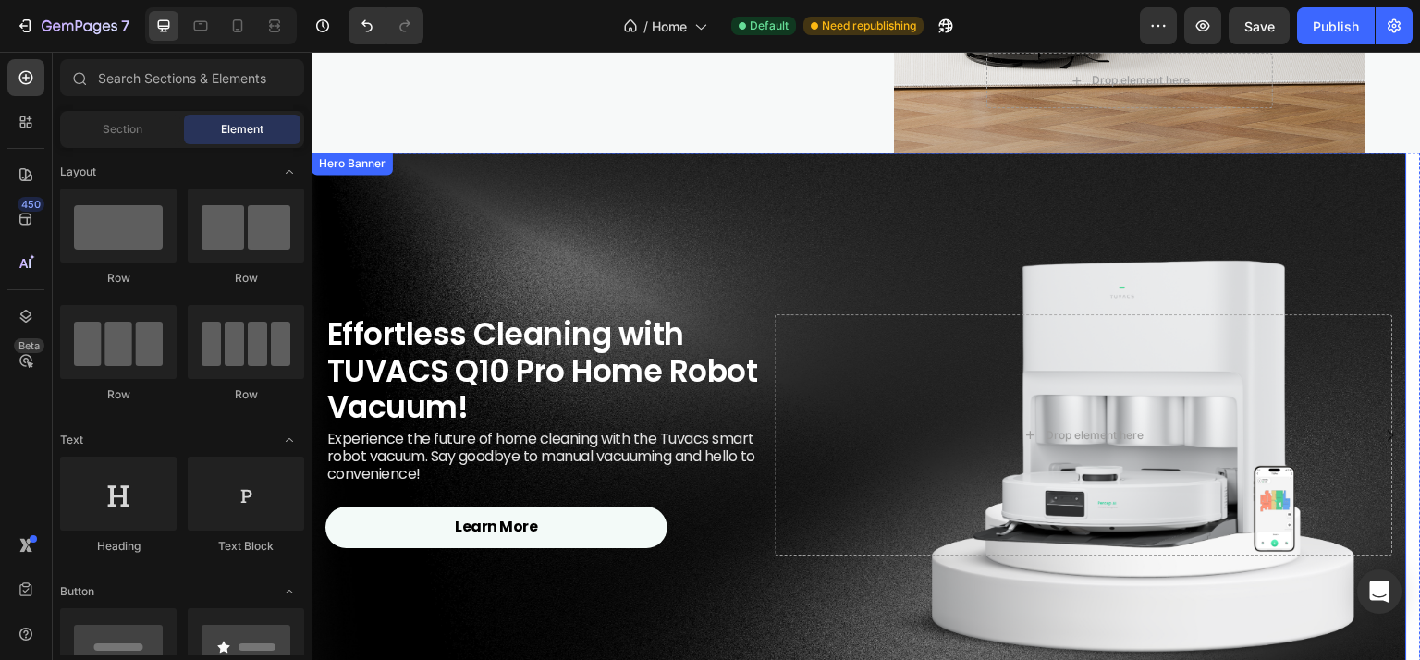
click at [587, 268] on div "Background Image" at bounding box center [858, 434] width 1095 height 565
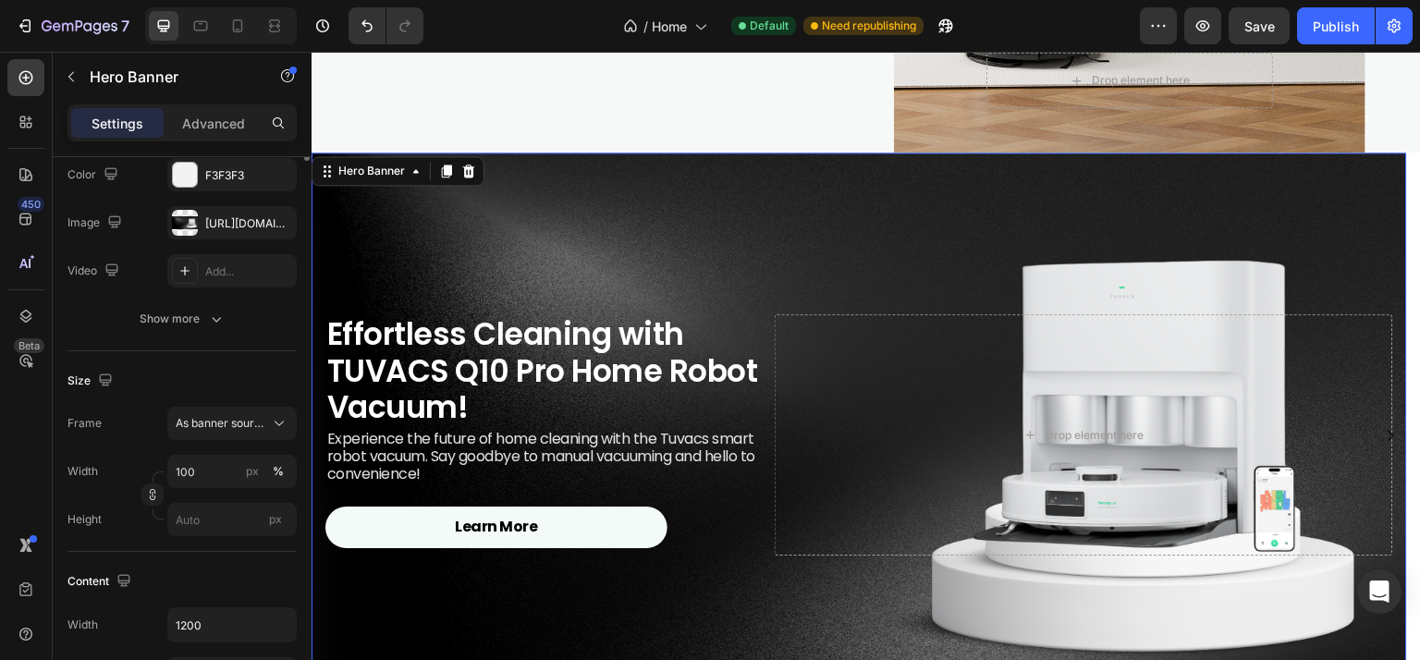
scroll to position [0, 0]
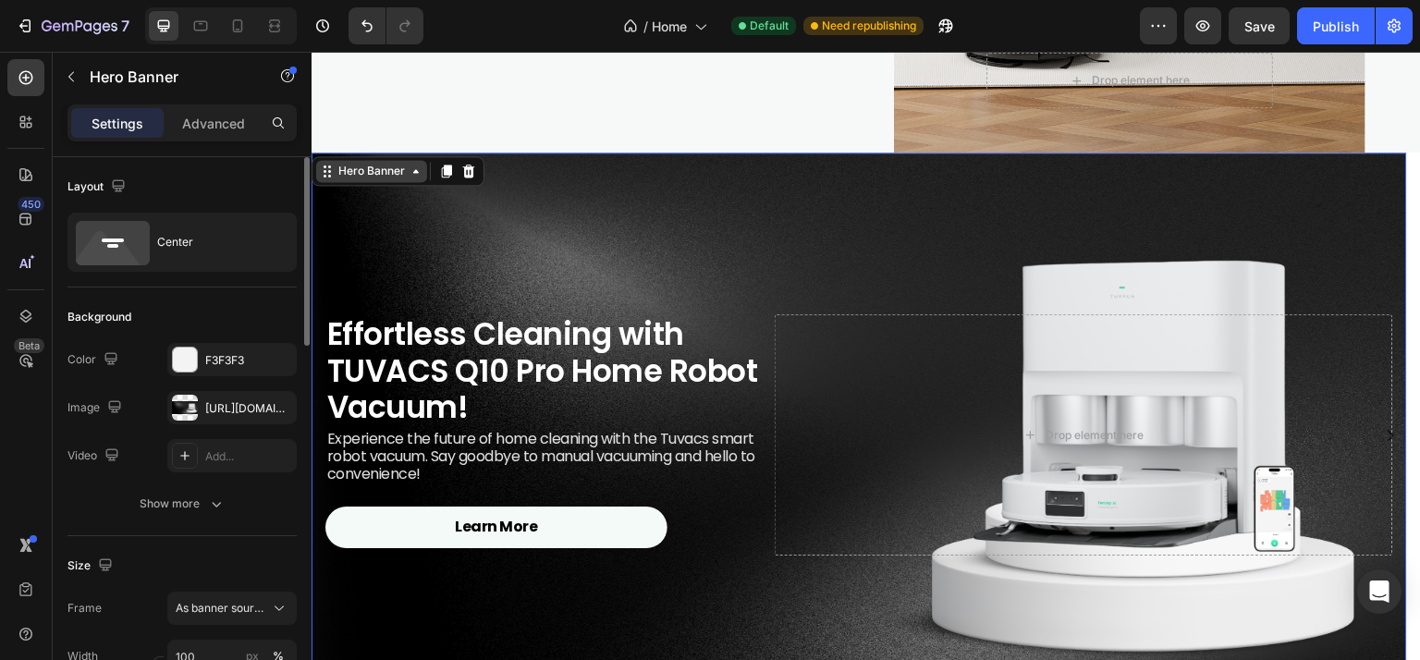
click at [368, 177] on div "Hero Banner" at bounding box center [372, 171] width 74 height 17
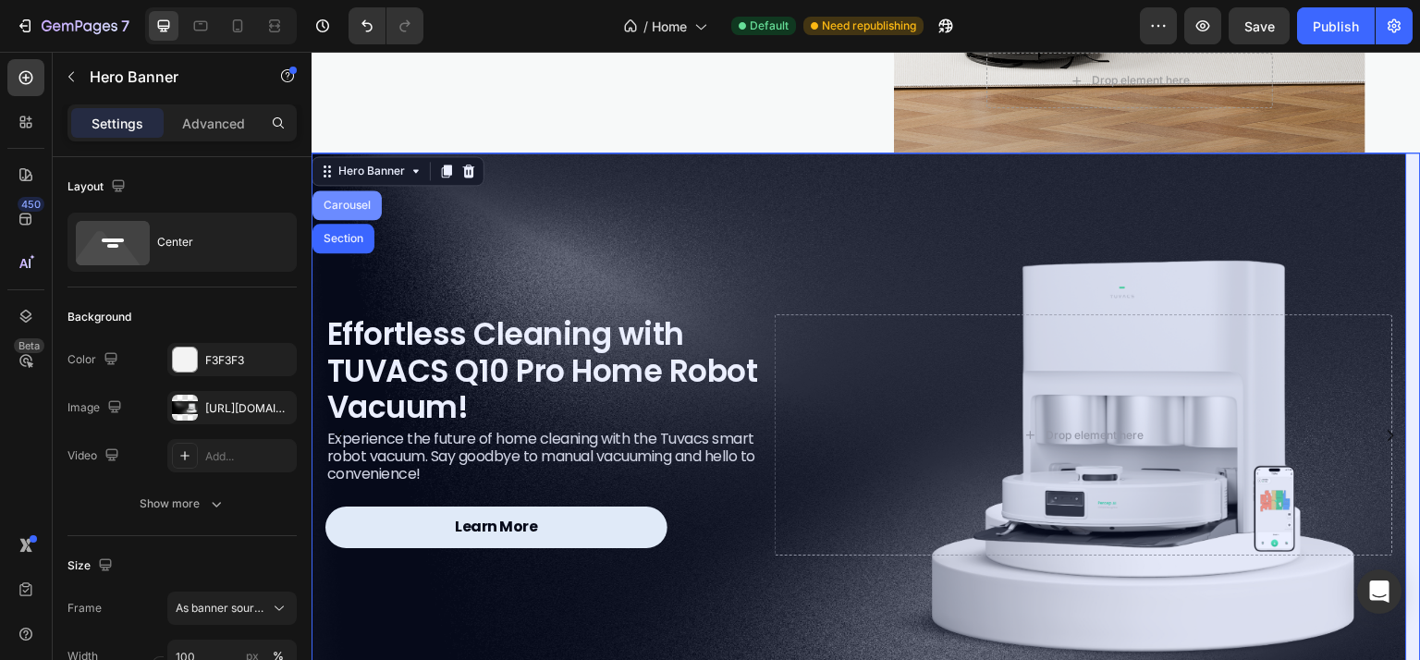
click at [347, 206] on div "Carousel" at bounding box center [347, 205] width 55 height 11
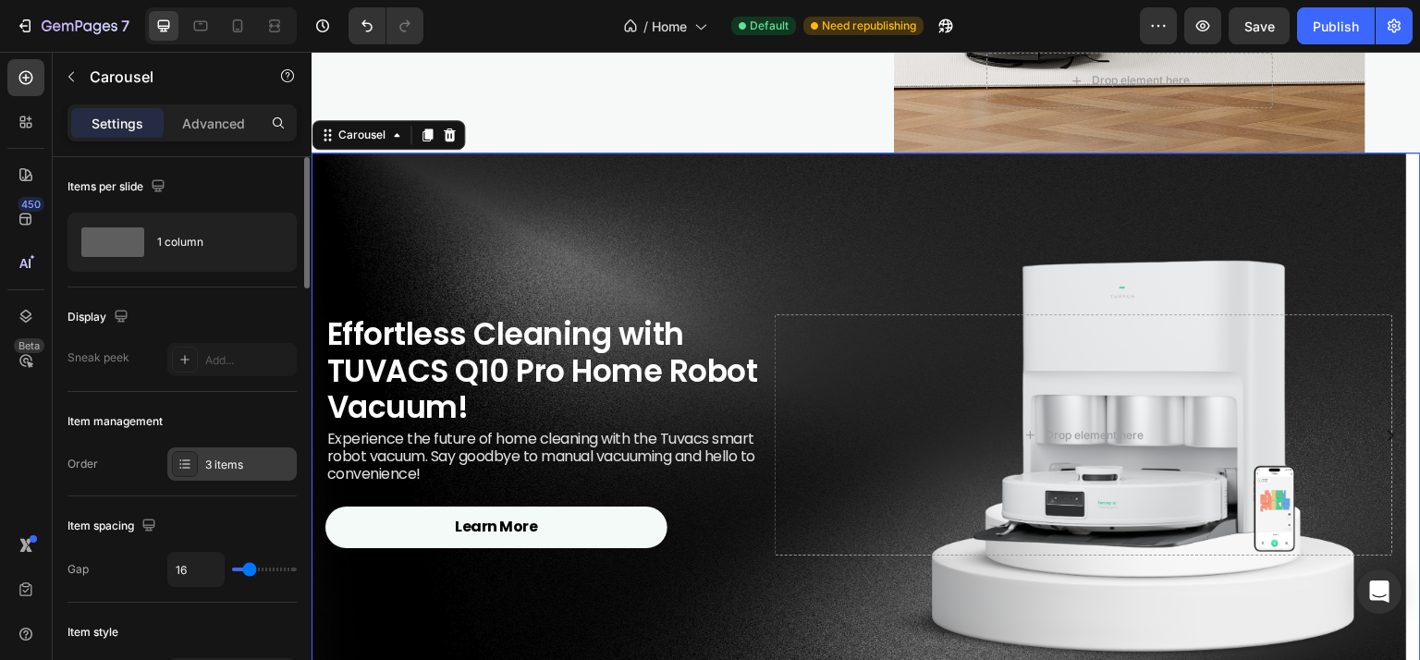
click at [232, 463] on div "3 items" at bounding box center [248, 465] width 87 height 17
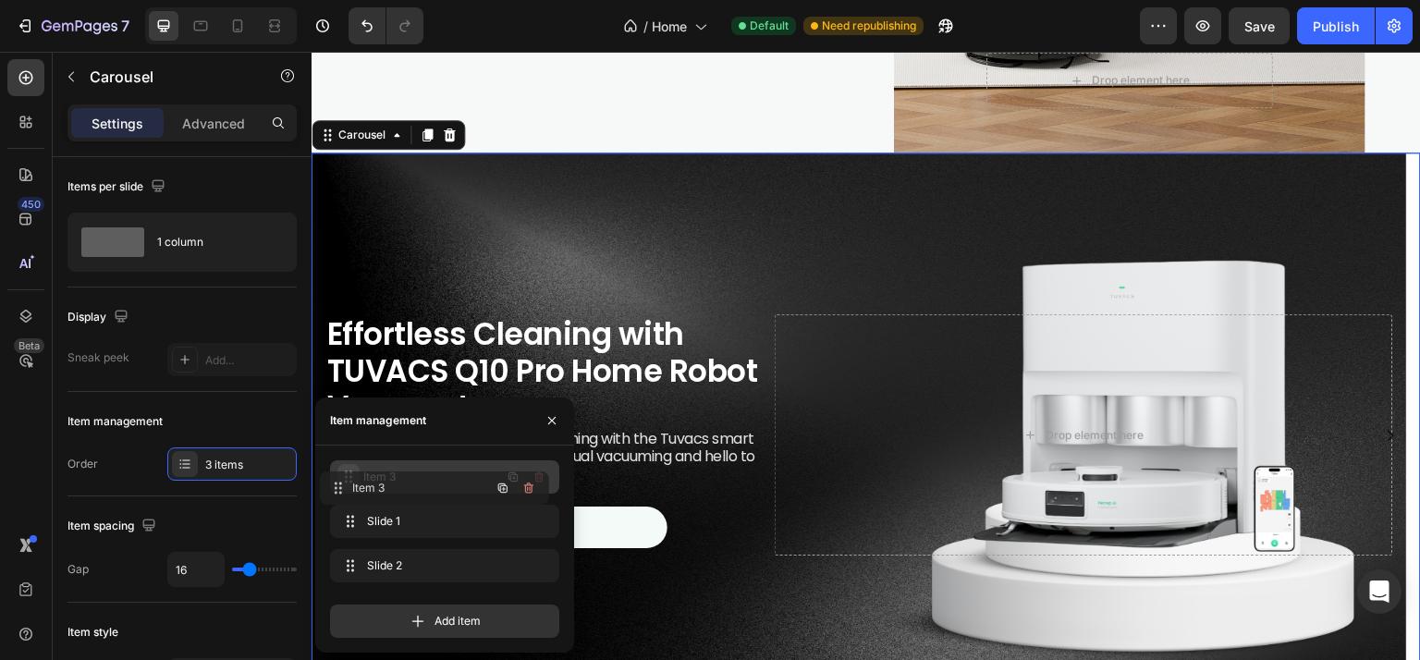
drag, startPoint x: 357, startPoint y: 557, endPoint x: 347, endPoint y: 480, distance: 78.3
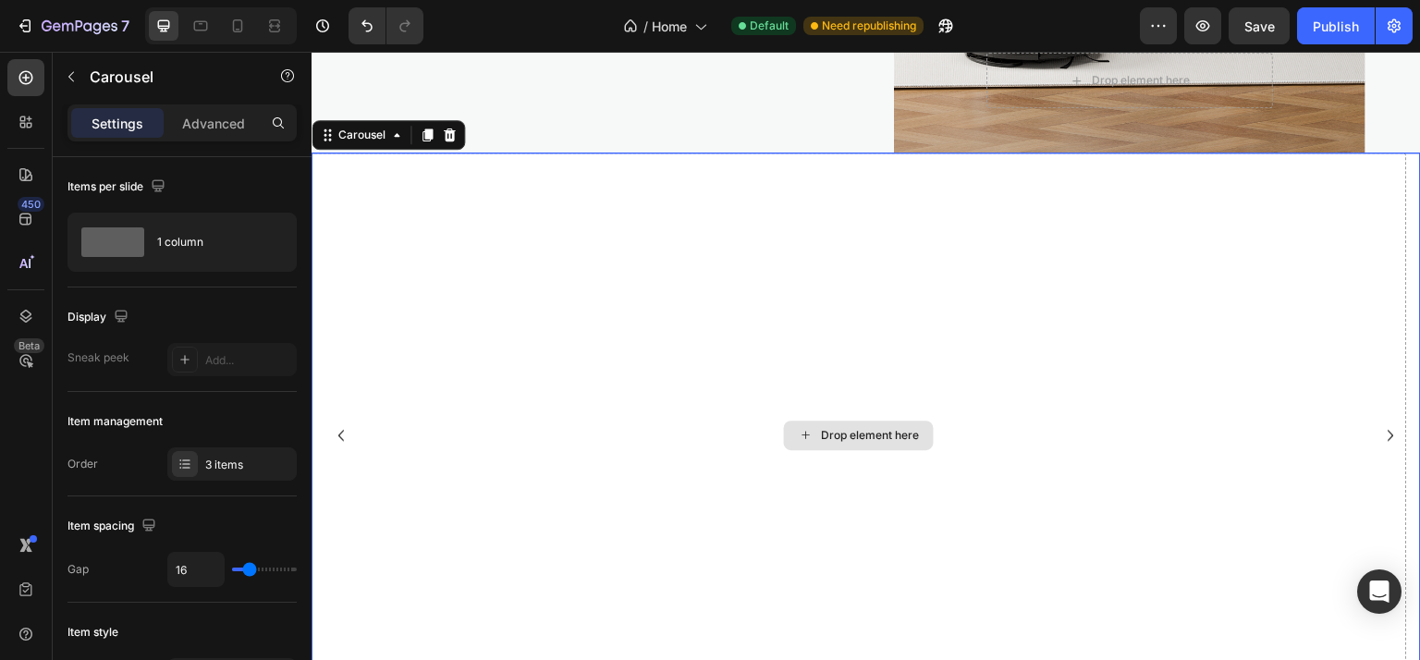
click at [756, 284] on div "Drop element here" at bounding box center [858, 434] width 1095 height 565
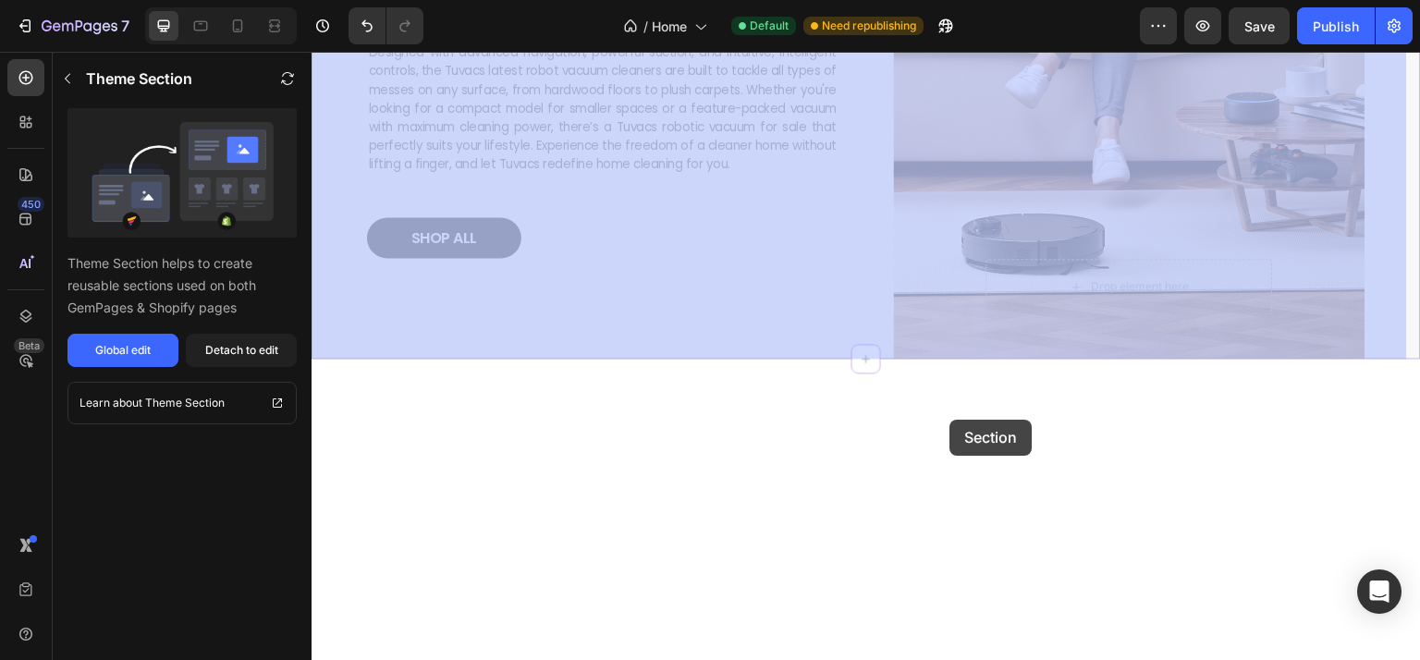
scroll to position [555, 0]
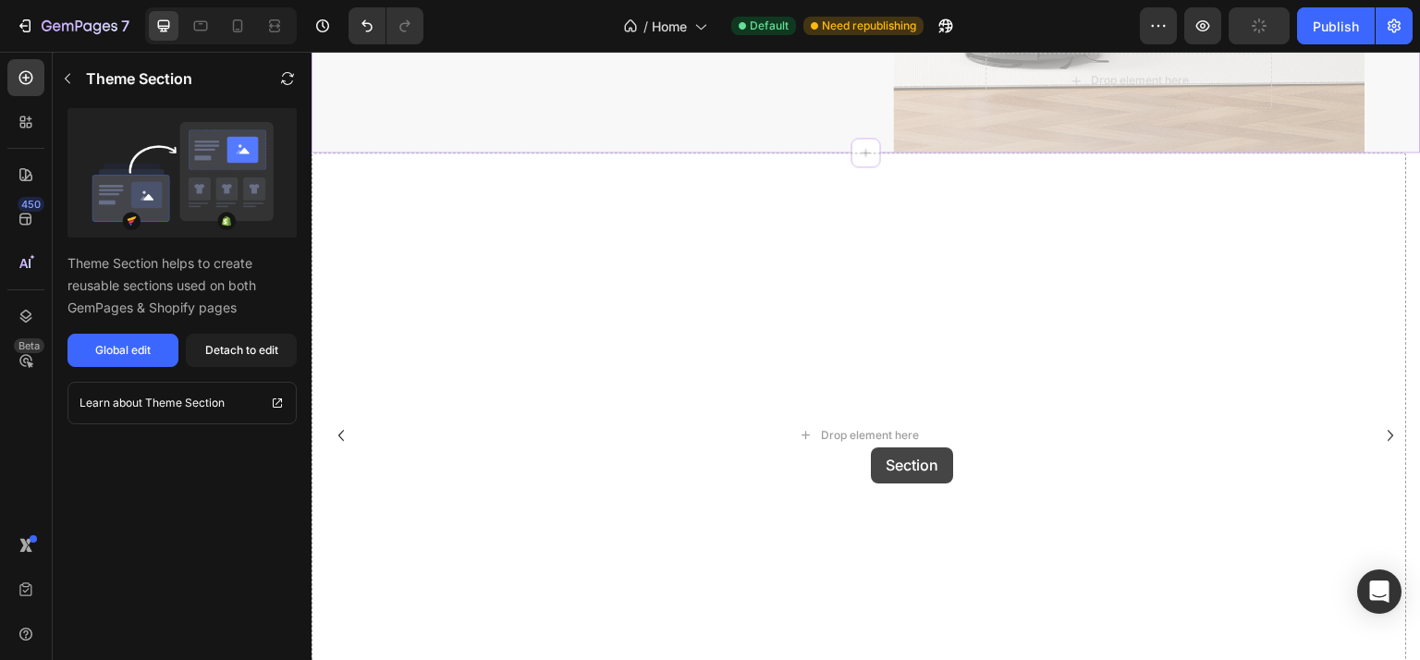
drag, startPoint x: 1360, startPoint y: 100, endPoint x: 872, endPoint y: 447, distance: 599.8
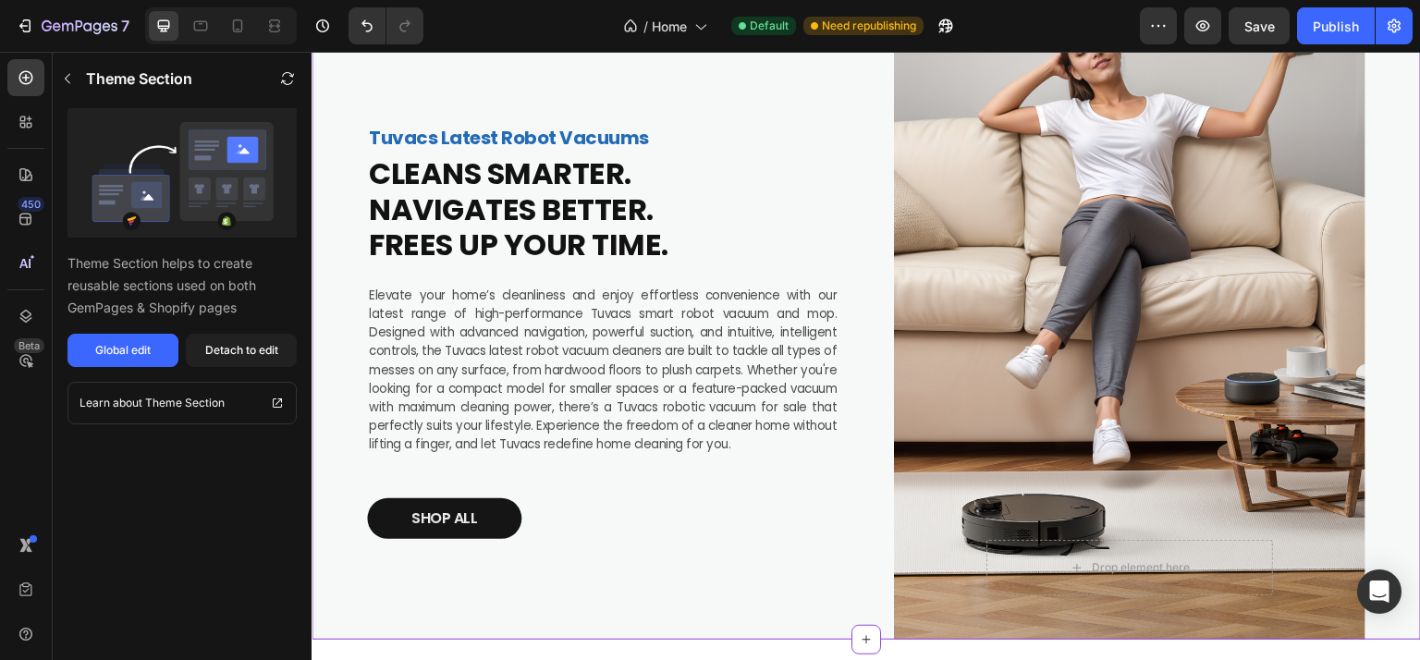
scroll to position [370, 0]
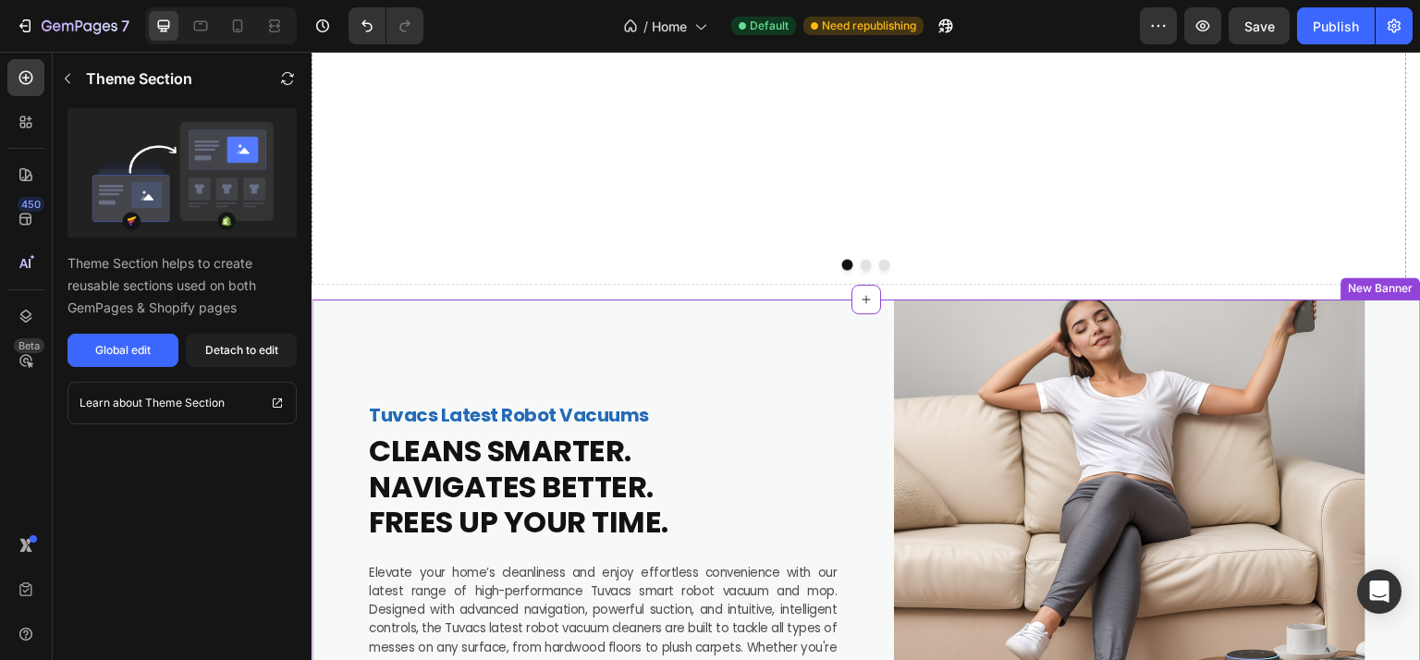
click at [618, 451] on strong "CLEANS SMARTER." at bounding box center [500, 451] width 263 height 42
click at [800, 364] on div "Tuvacs Latest Robot Vacuums Text Block CLEANS SMARTER. NAVIGATES BETTER. FREES …" at bounding box center [602, 607] width 471 height 617
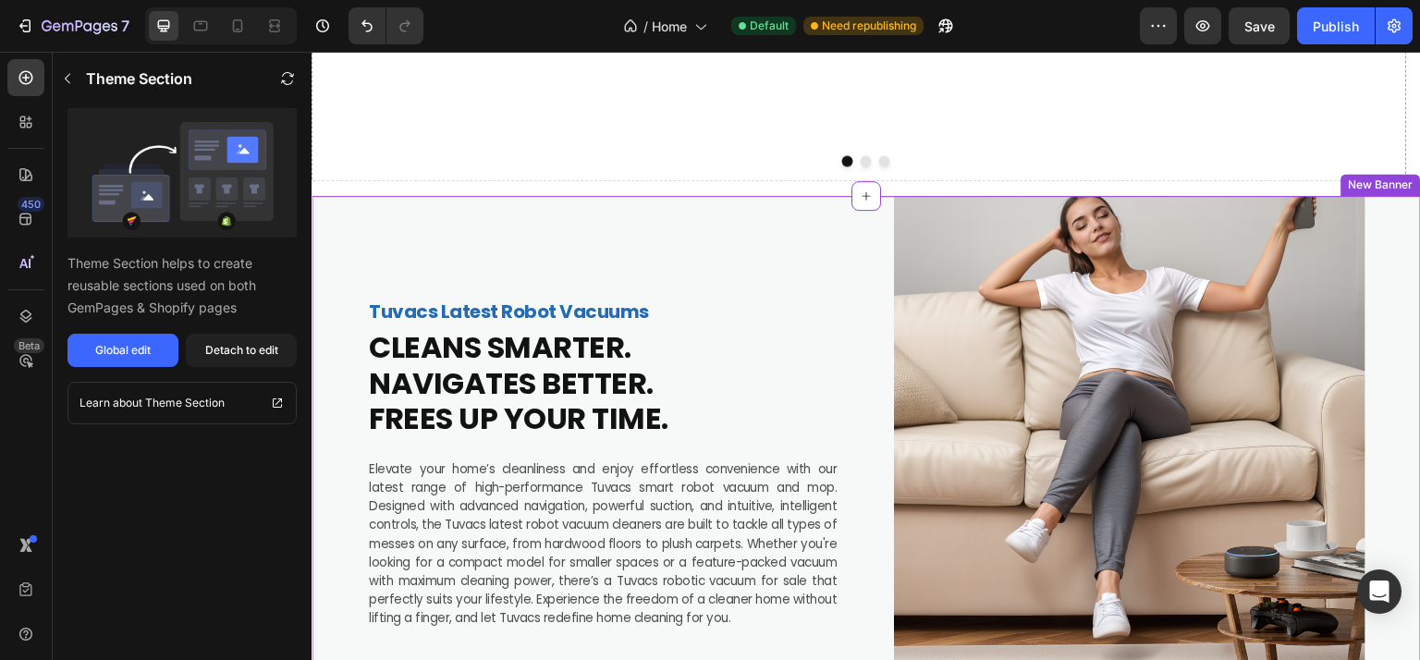
scroll to position [555, 0]
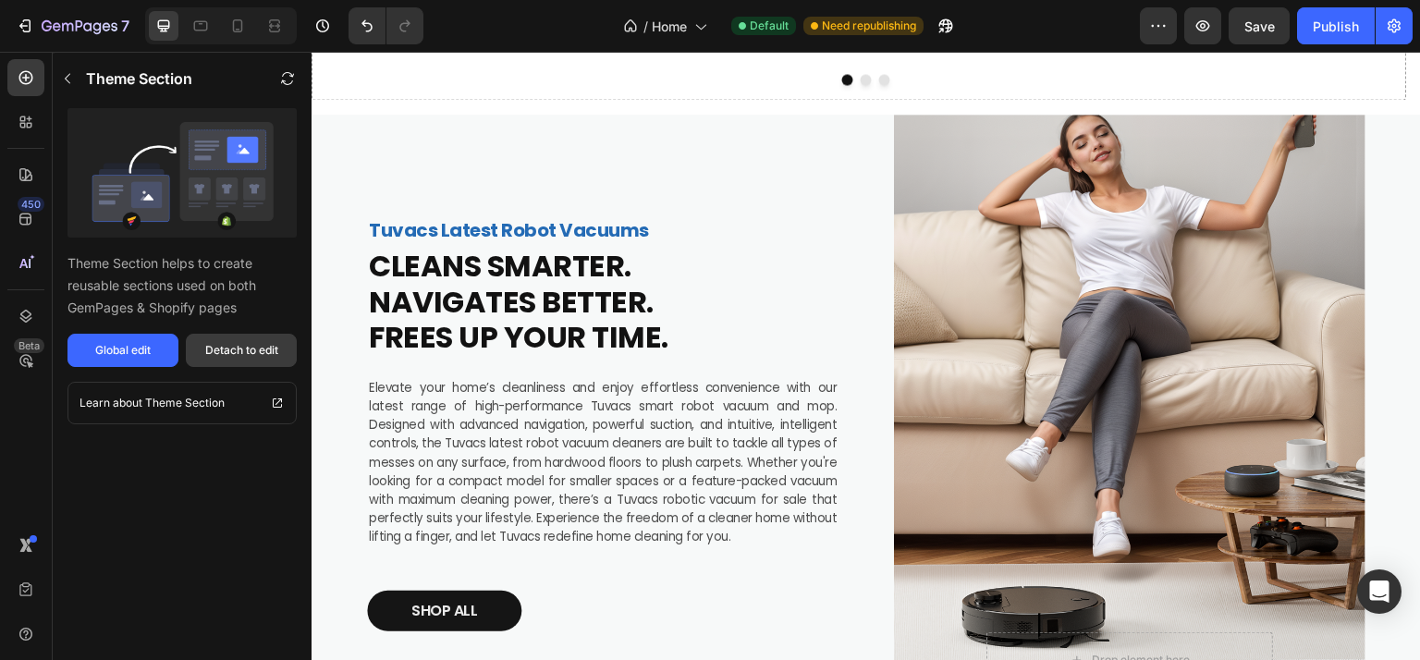
click at [253, 347] on div "Detach to edit" at bounding box center [241, 350] width 73 height 17
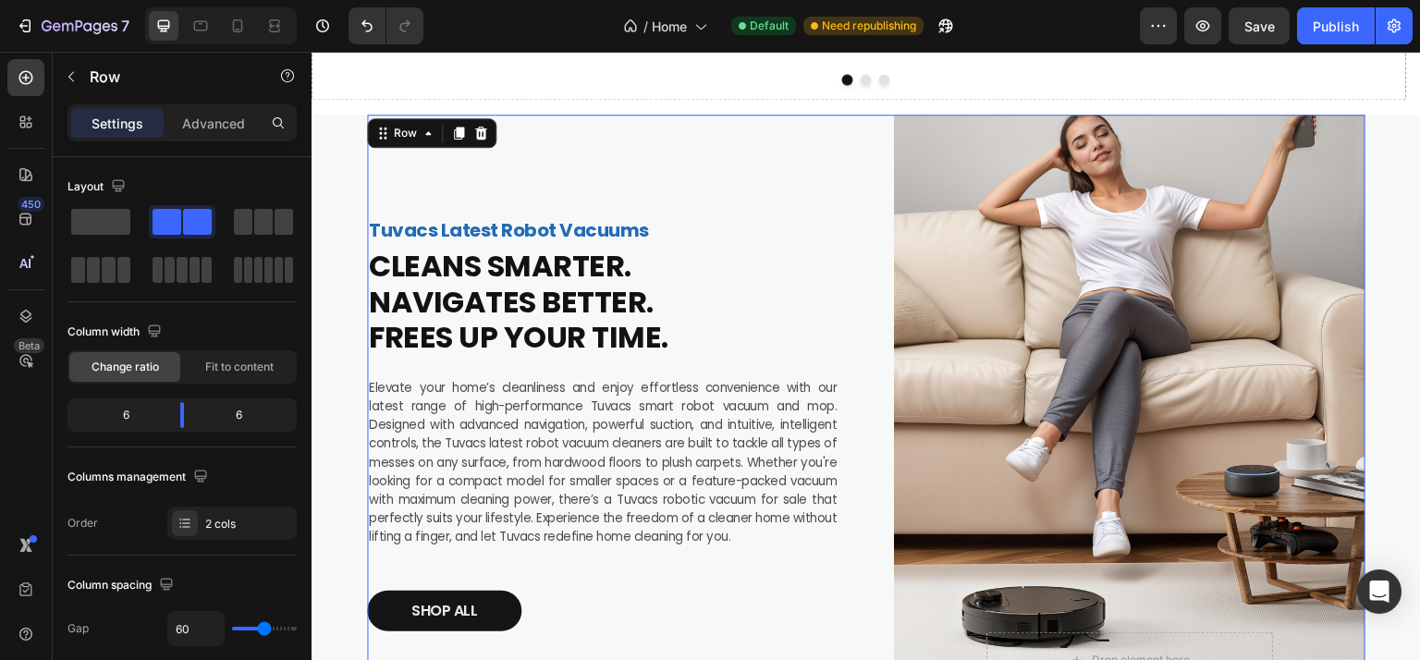
click at [664, 167] on div "Tuvacs Latest Robot Vacuums Text Block CLEANS SMARTER. NAVIGATES BETTER. FREES …" at bounding box center [602, 423] width 471 height 617
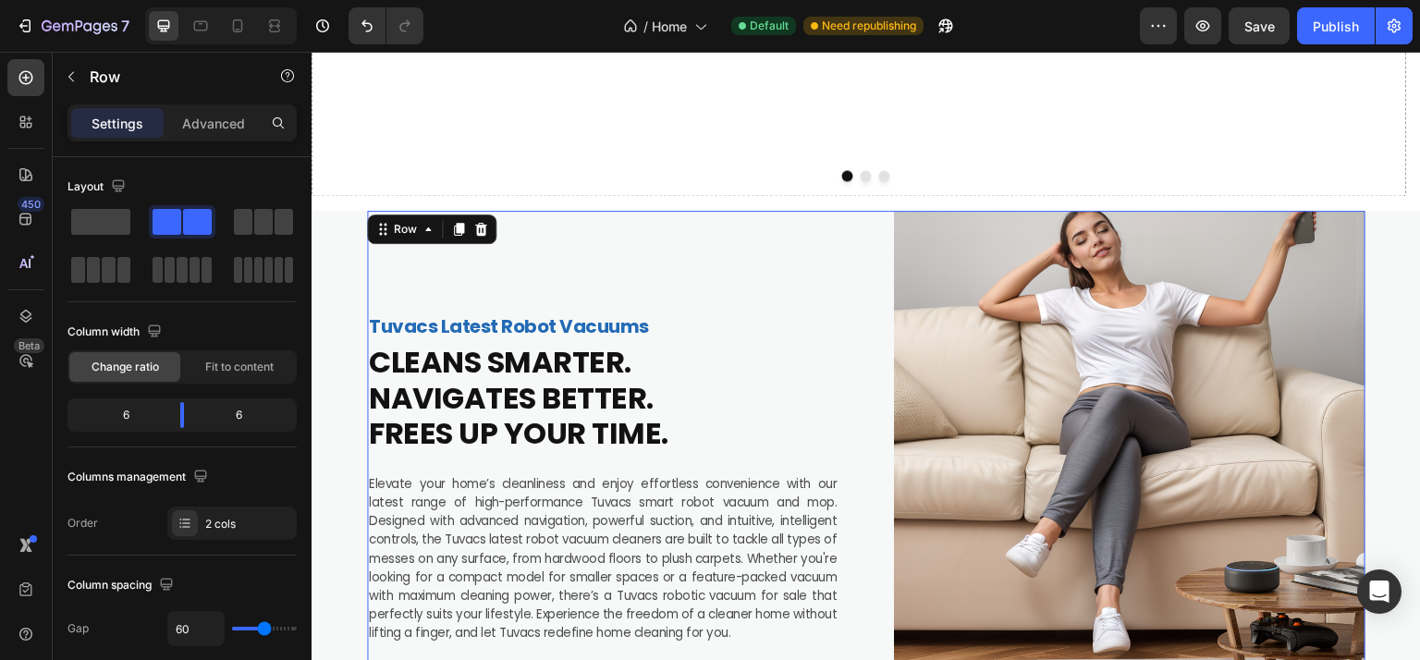
scroll to position [370, 0]
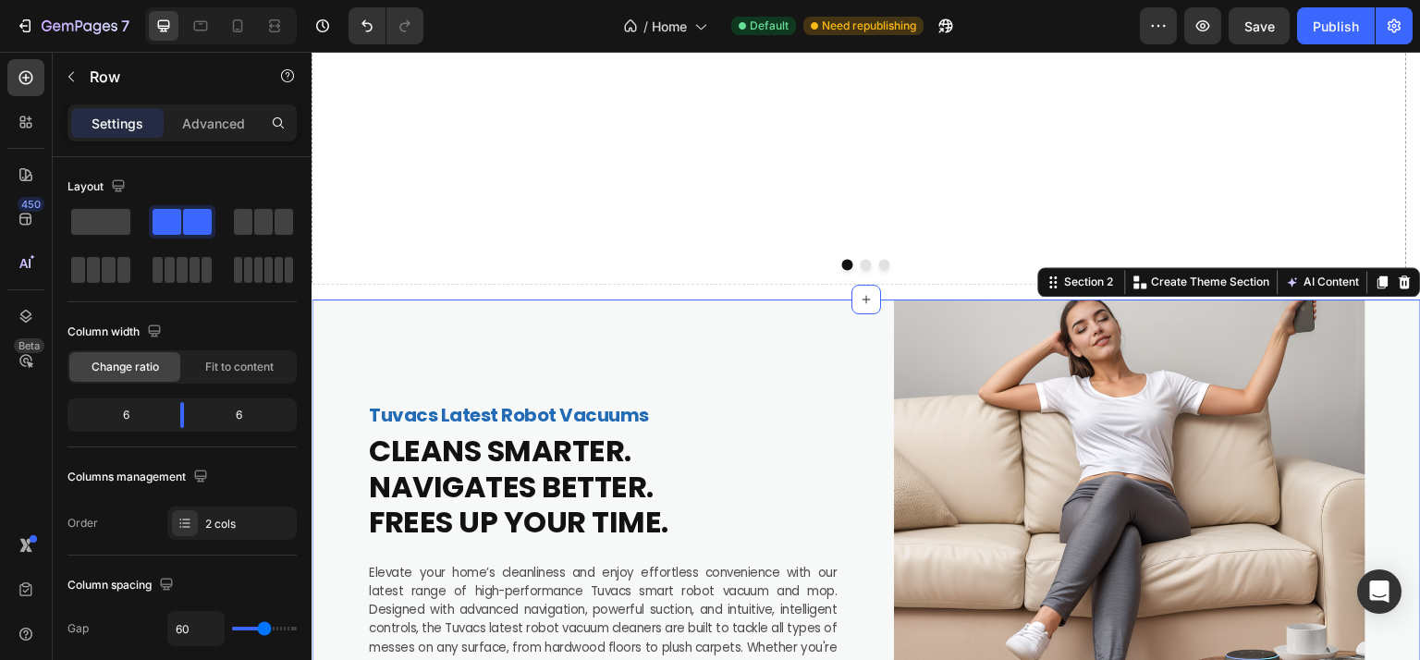
click at [348, 329] on div "Tuvacs Latest Robot Vacuums Text Block CLEANS SMARTER. NAVIGATES BETTER. FREES …" at bounding box center [865, 607] width 1109 height 617
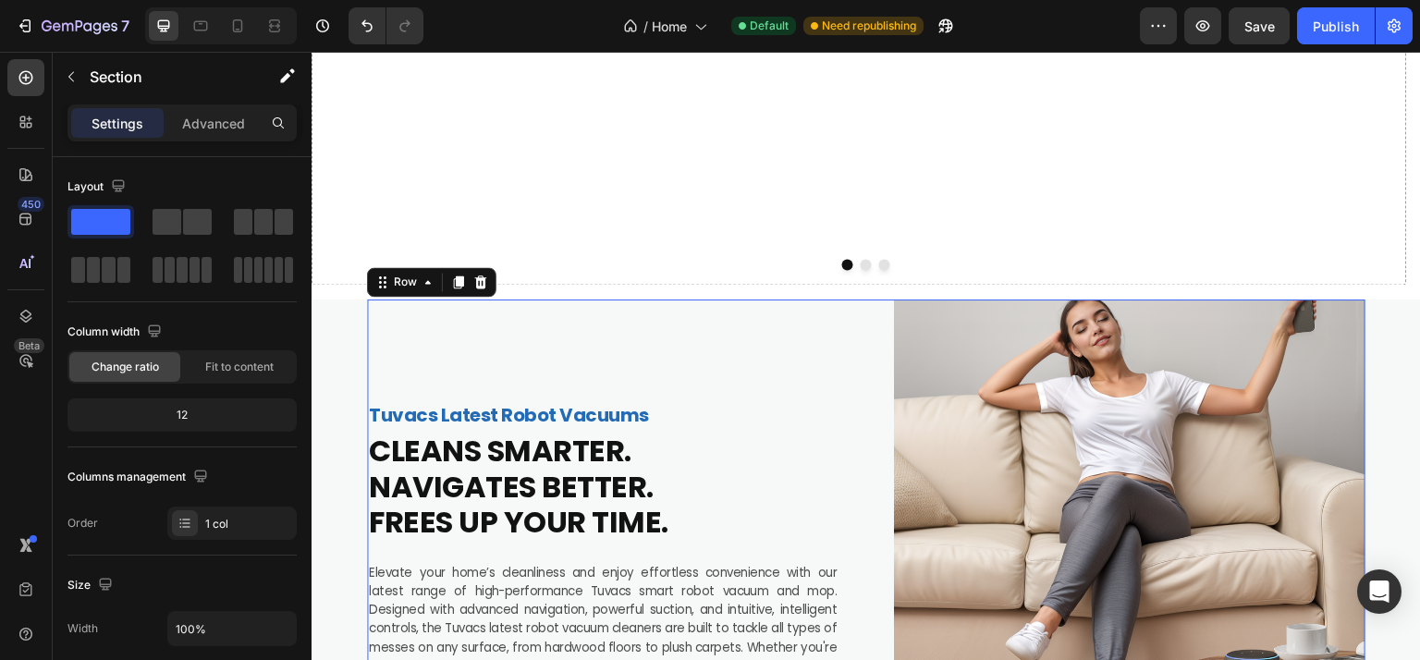
click at [435, 355] on div "Tuvacs Latest Robot Vacuums Text Block CLEANS SMARTER. NAVIGATES BETTER. FREES …" at bounding box center [602, 607] width 471 height 617
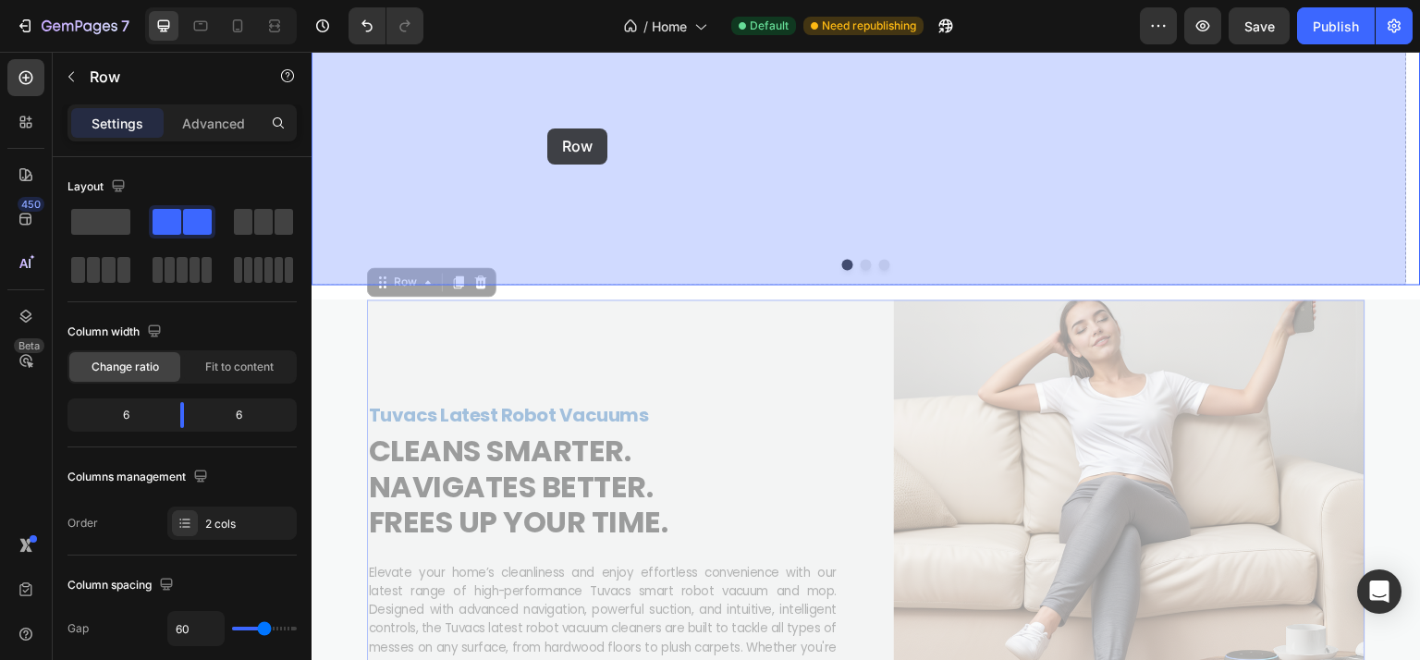
drag, startPoint x: 423, startPoint y: 284, endPoint x: 547, endPoint y: 128, distance: 198.6
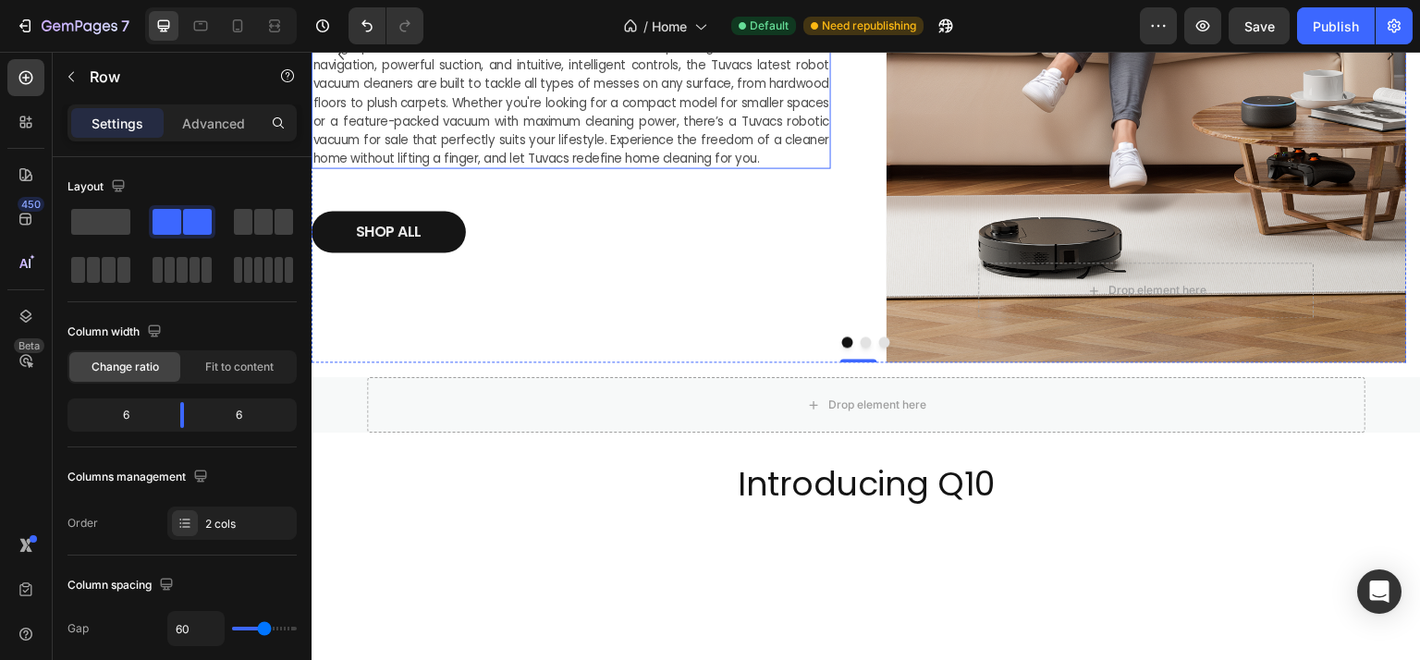
scroll to position [462, 0]
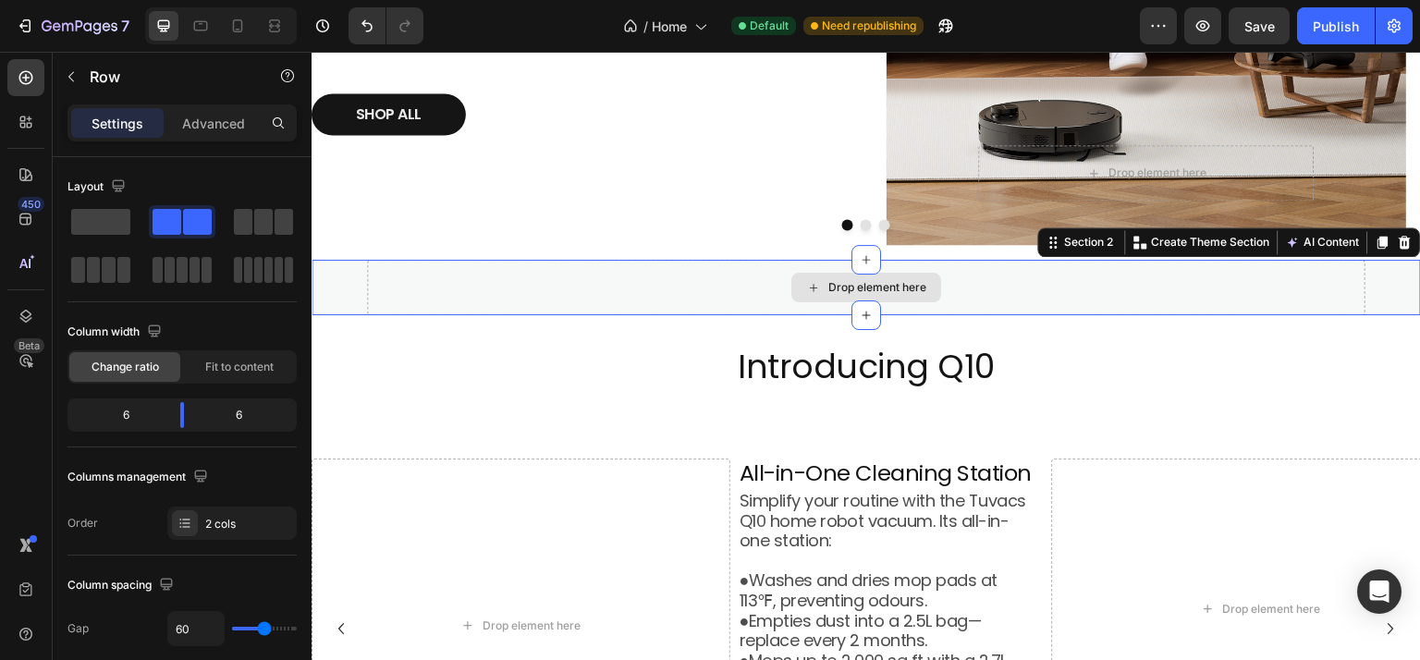
click at [485, 278] on div "Drop element here" at bounding box center [866, 287] width 998 height 55
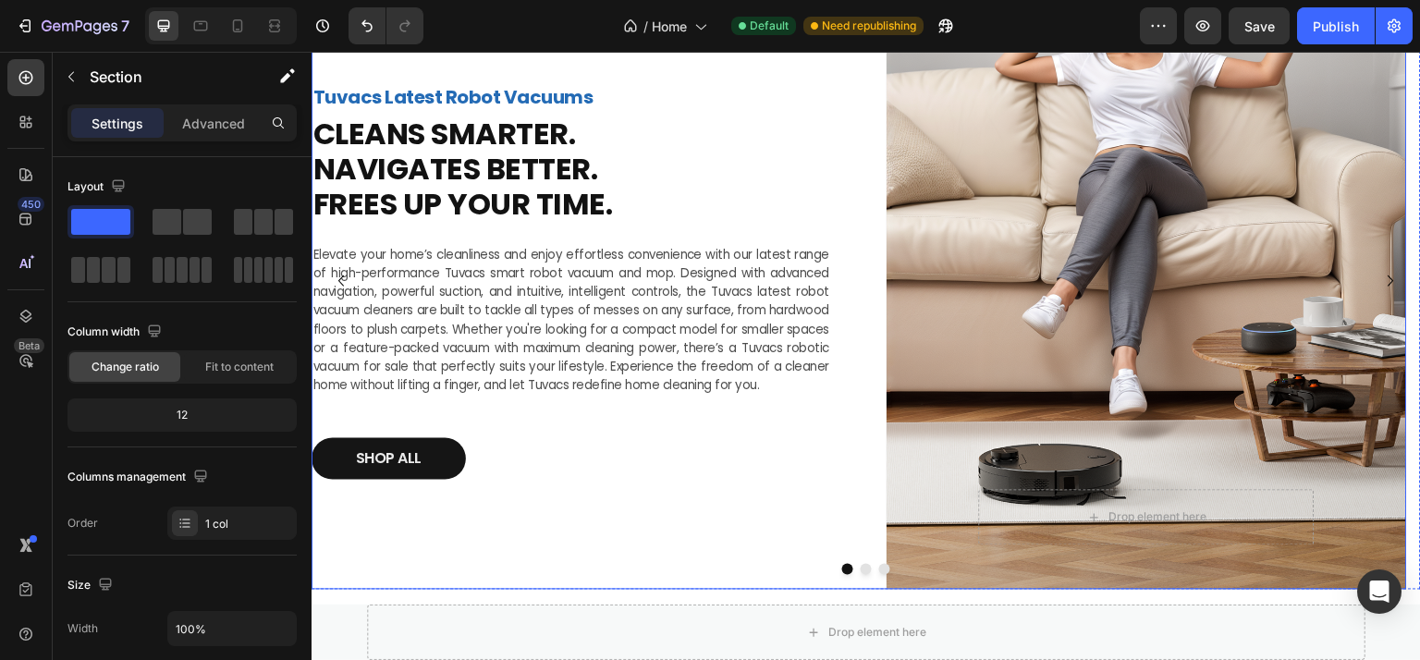
scroll to position [277, 0]
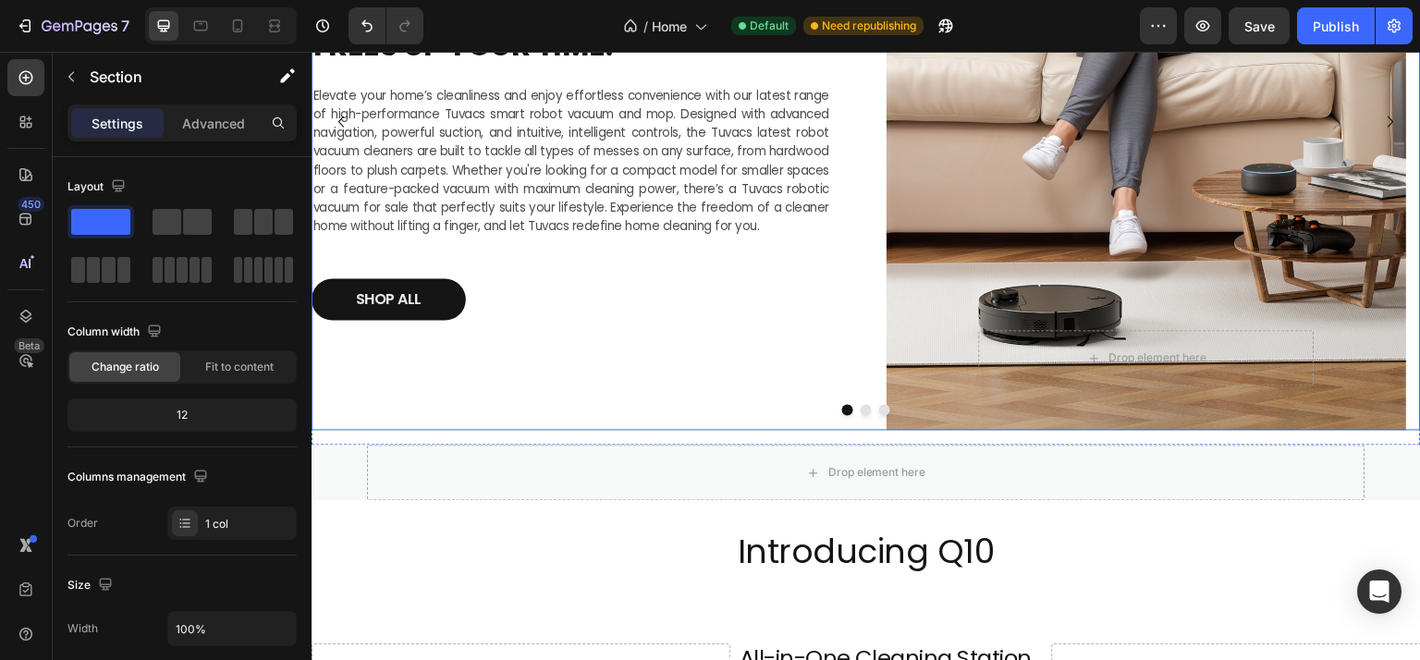
click at [860, 414] on button "Dot" at bounding box center [865, 409] width 11 height 11
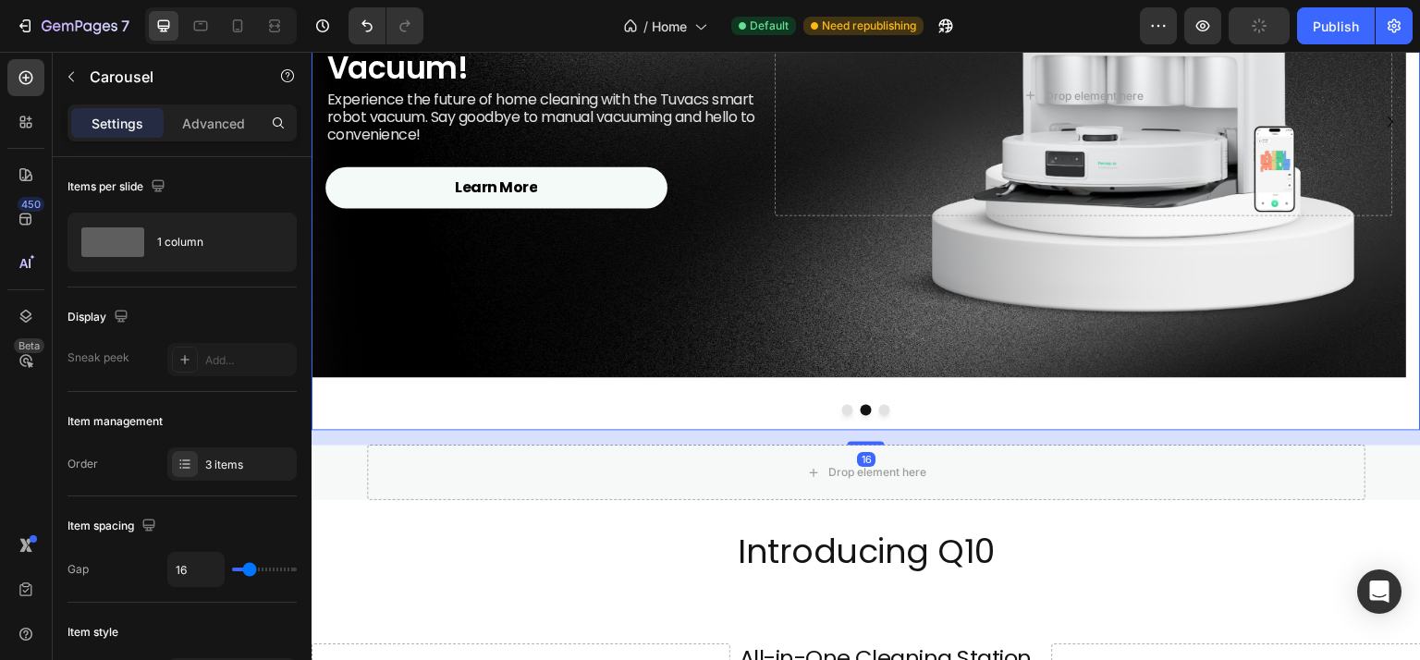
click at [879, 408] on button "Dot" at bounding box center [884, 409] width 11 height 11
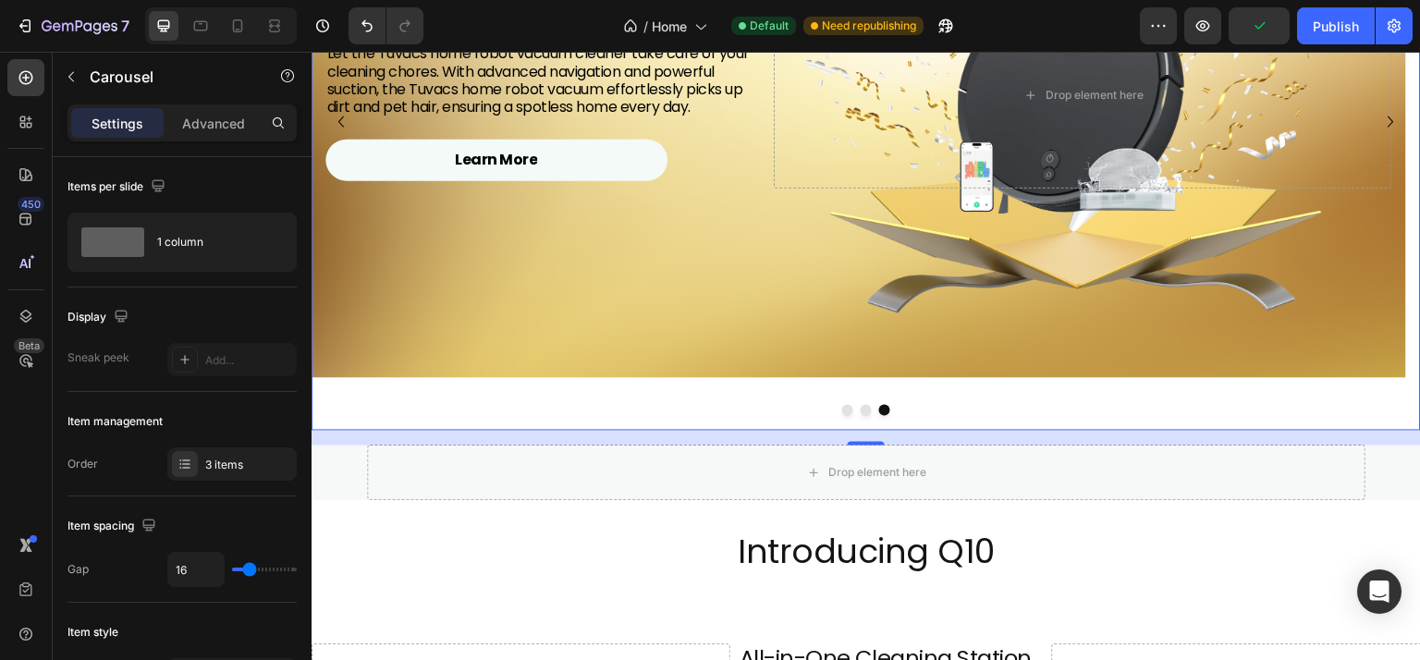
click at [843, 410] on button "Dot" at bounding box center [847, 409] width 11 height 11
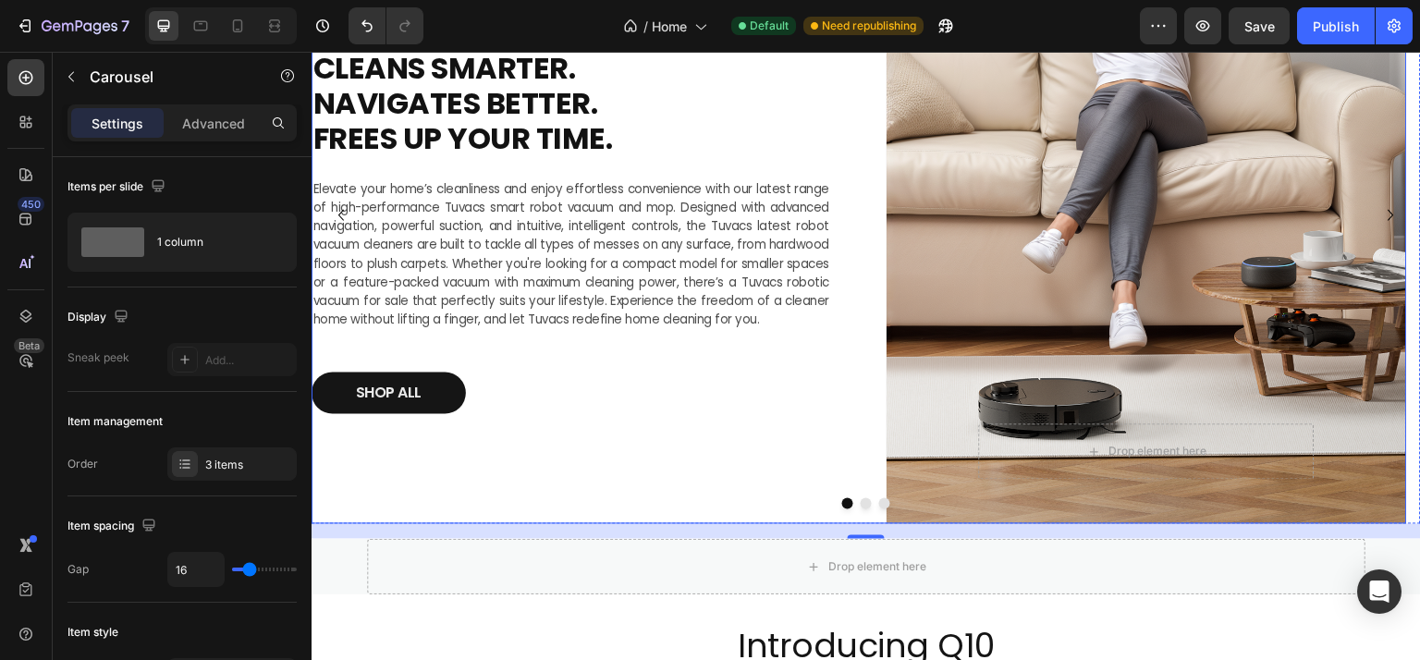
scroll to position [555, 0]
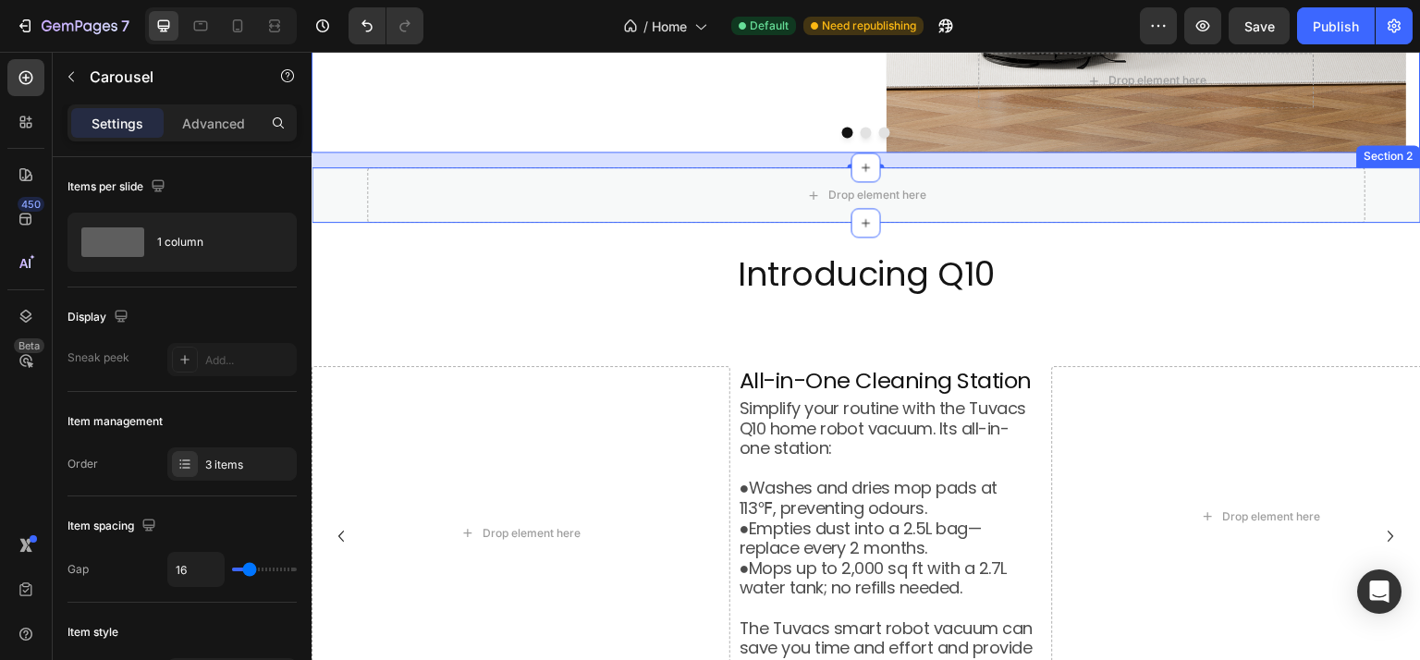
click at [337, 178] on div "Drop element here Section 2" at bounding box center [865, 194] width 1109 height 55
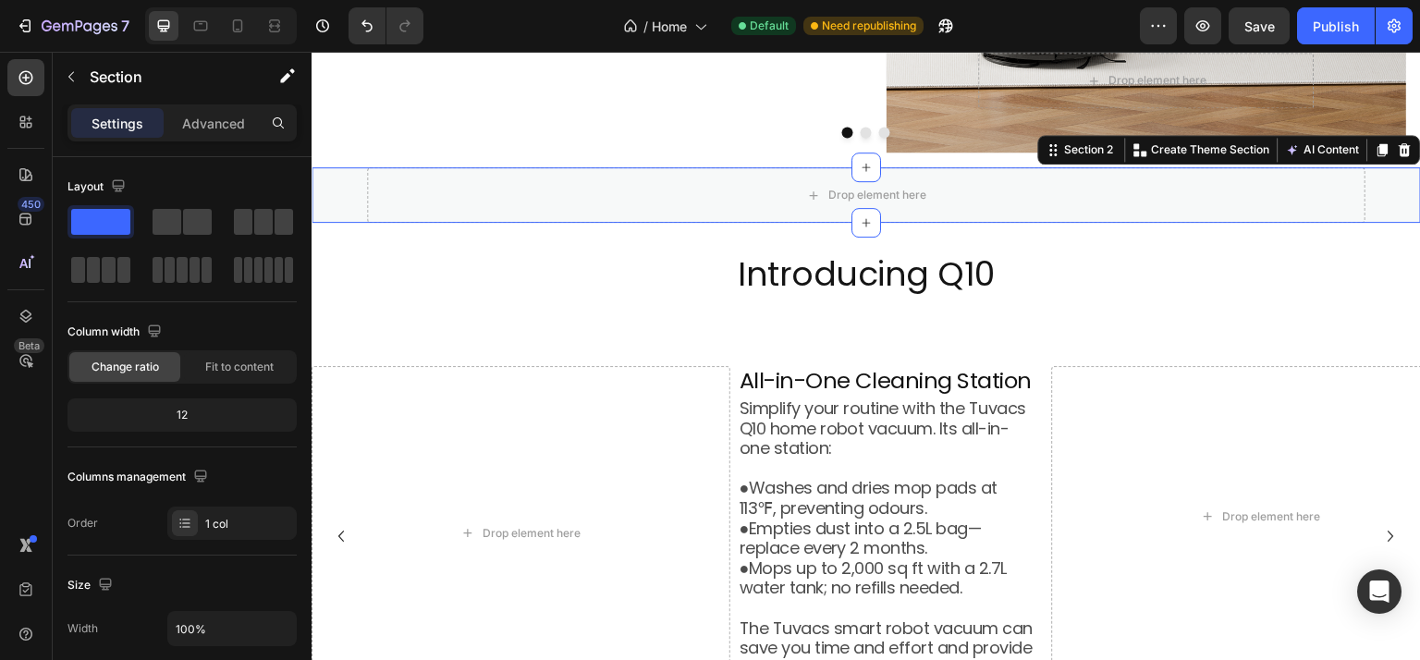
click at [1401, 148] on div at bounding box center [1405, 150] width 22 height 22
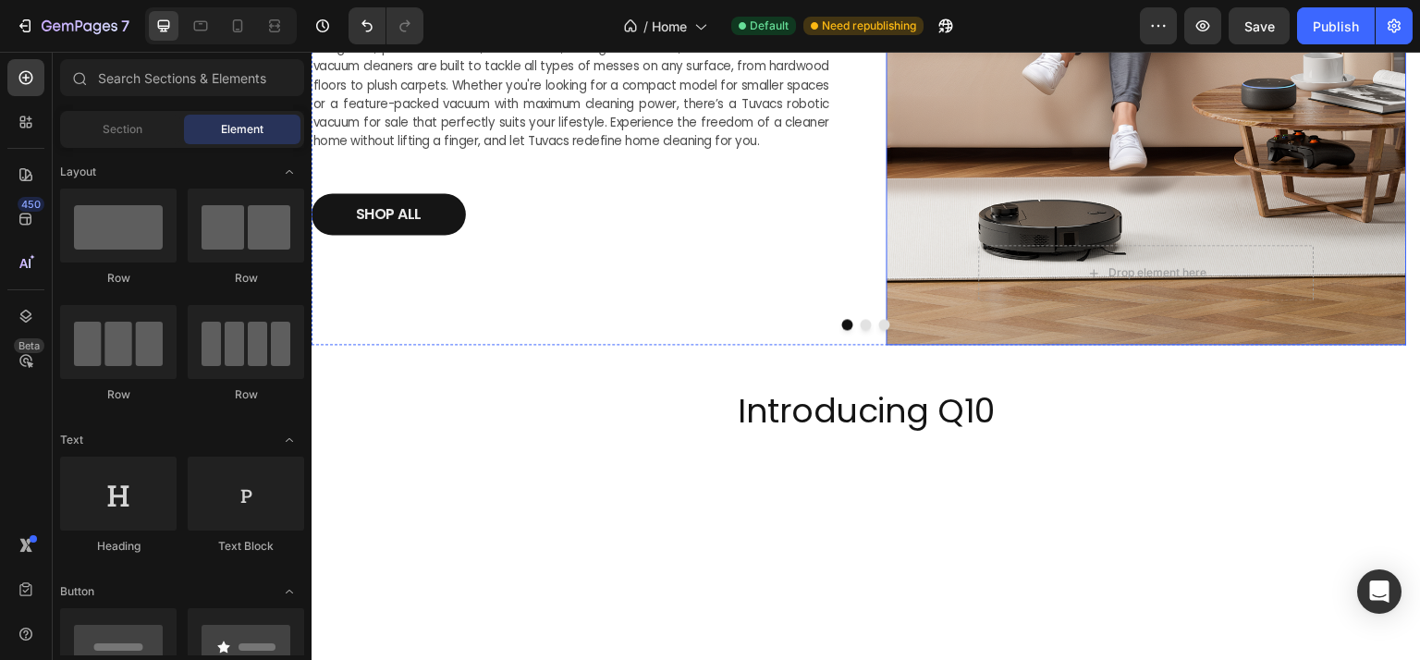
scroll to position [92, 0]
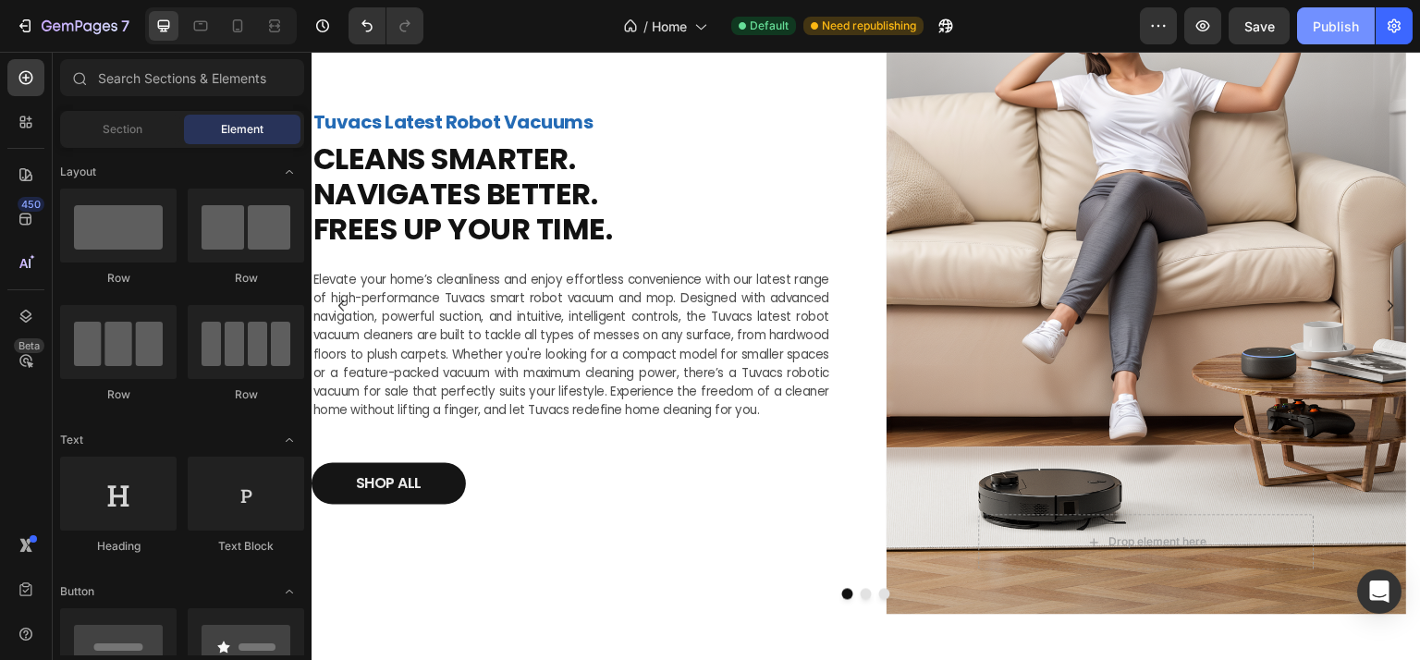
click at [1328, 21] on div "Publish" at bounding box center [1335, 26] width 46 height 19
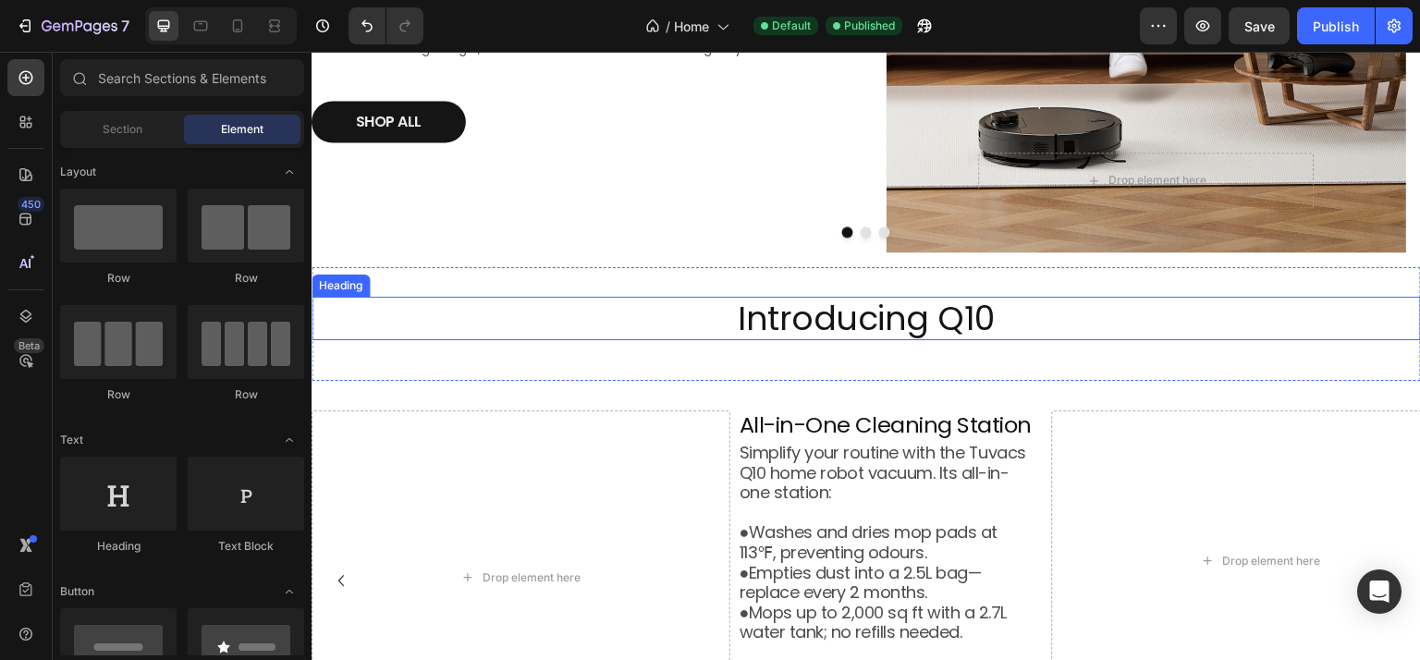
scroll to position [0, 0]
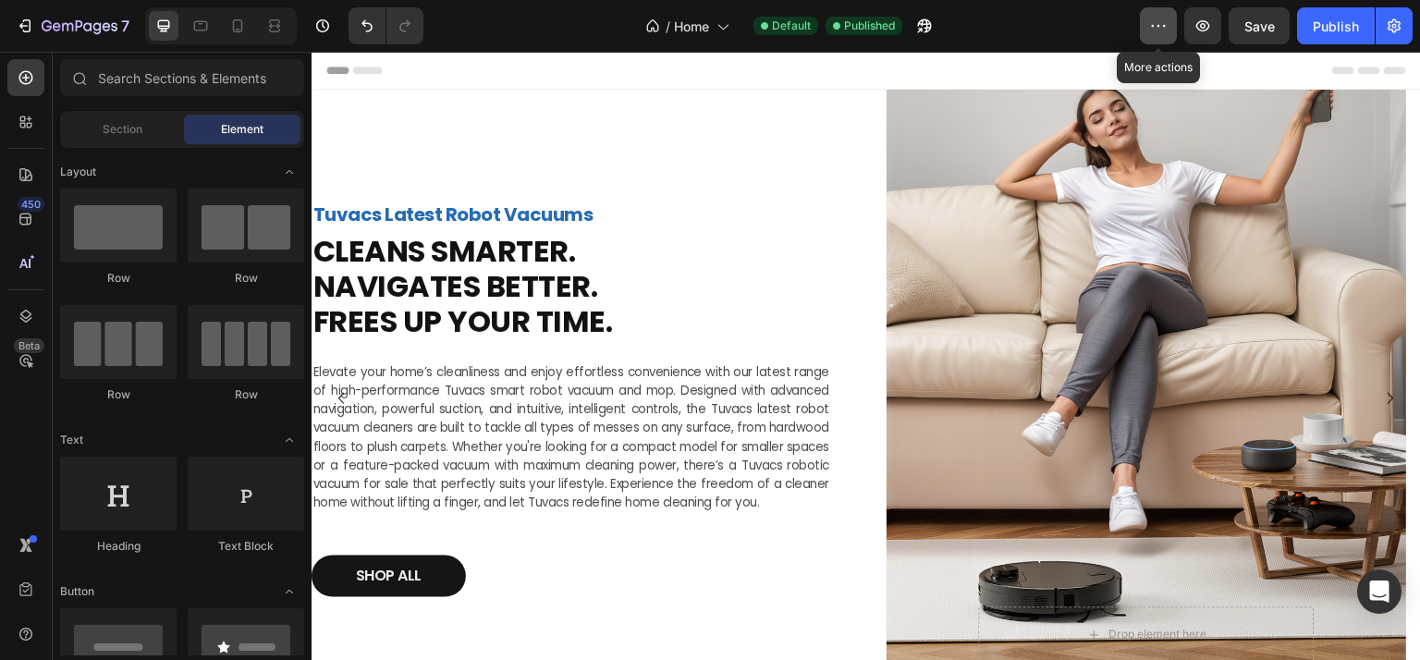
click at [1153, 28] on icon "button" at bounding box center [1158, 26] width 18 height 18
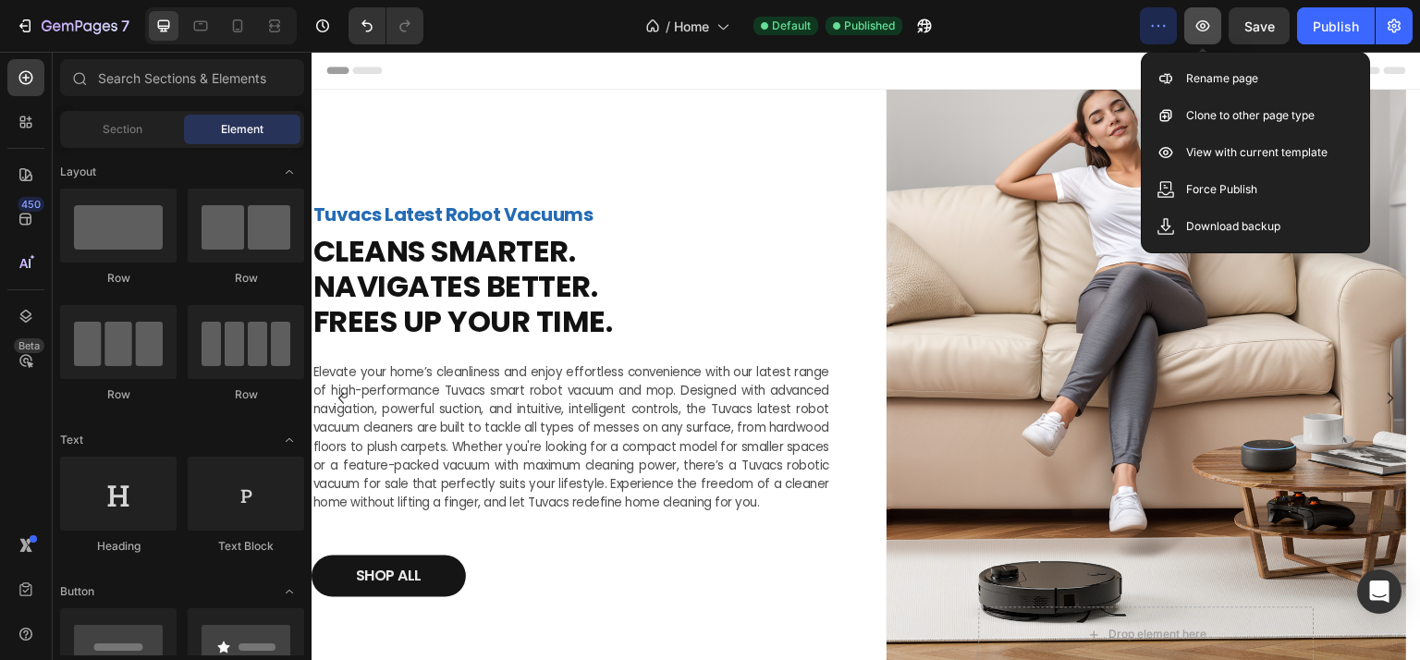
click at [1213, 29] on button "button" at bounding box center [1202, 25] width 37 height 37
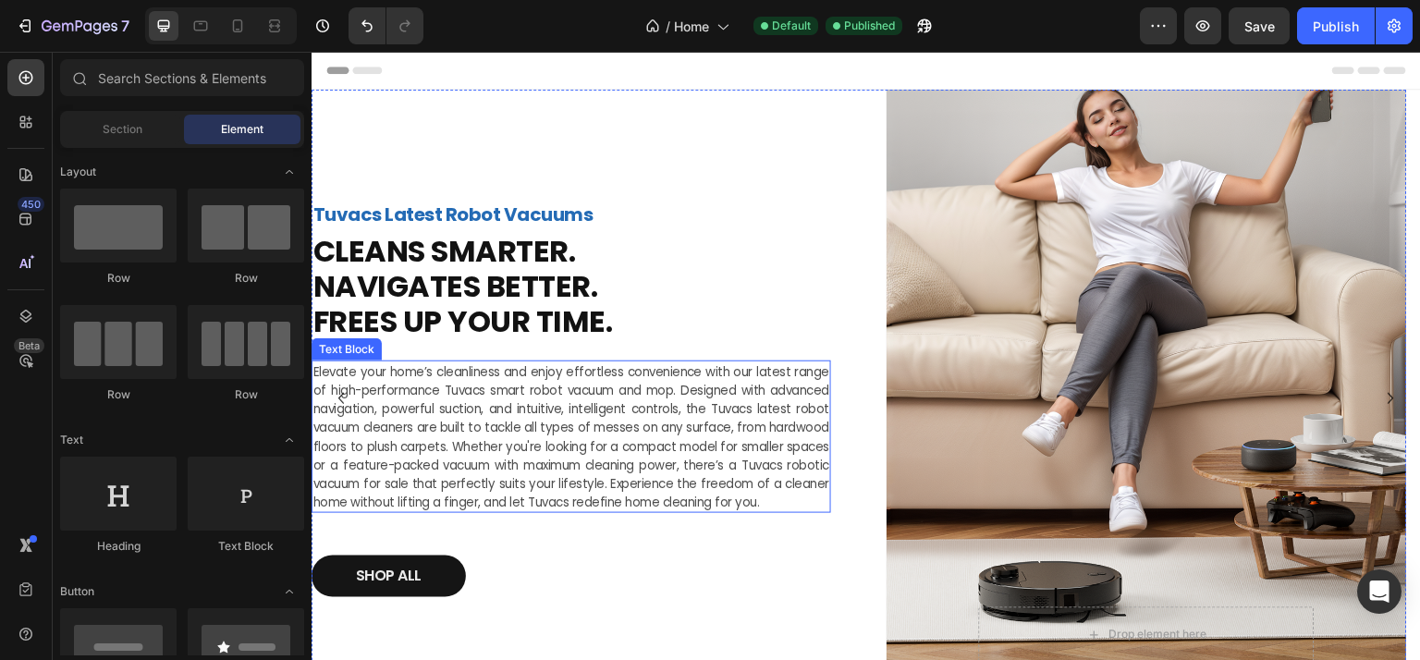
click at [556, 452] on span "Elevate your home’s cleanliness and enjoy effortless convenience with our lates…" at bounding box center [571, 437] width 516 height 148
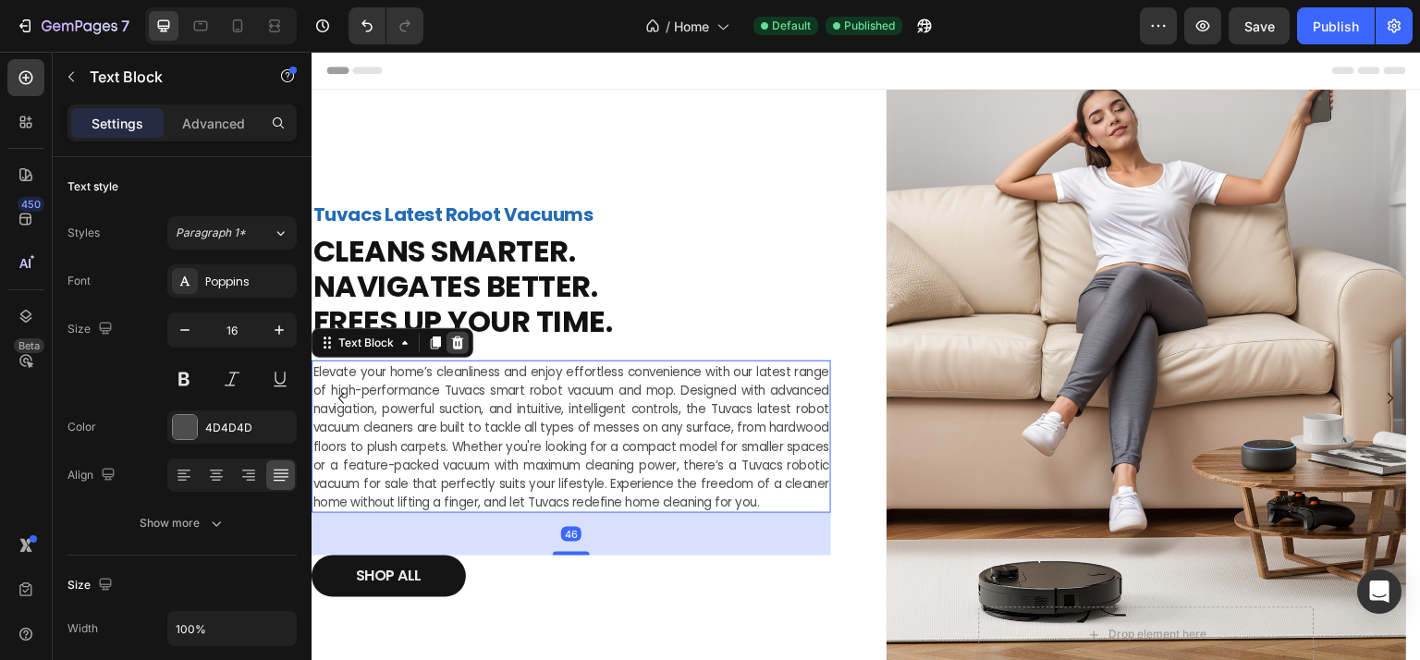
click at [458, 339] on icon at bounding box center [457, 342] width 15 height 15
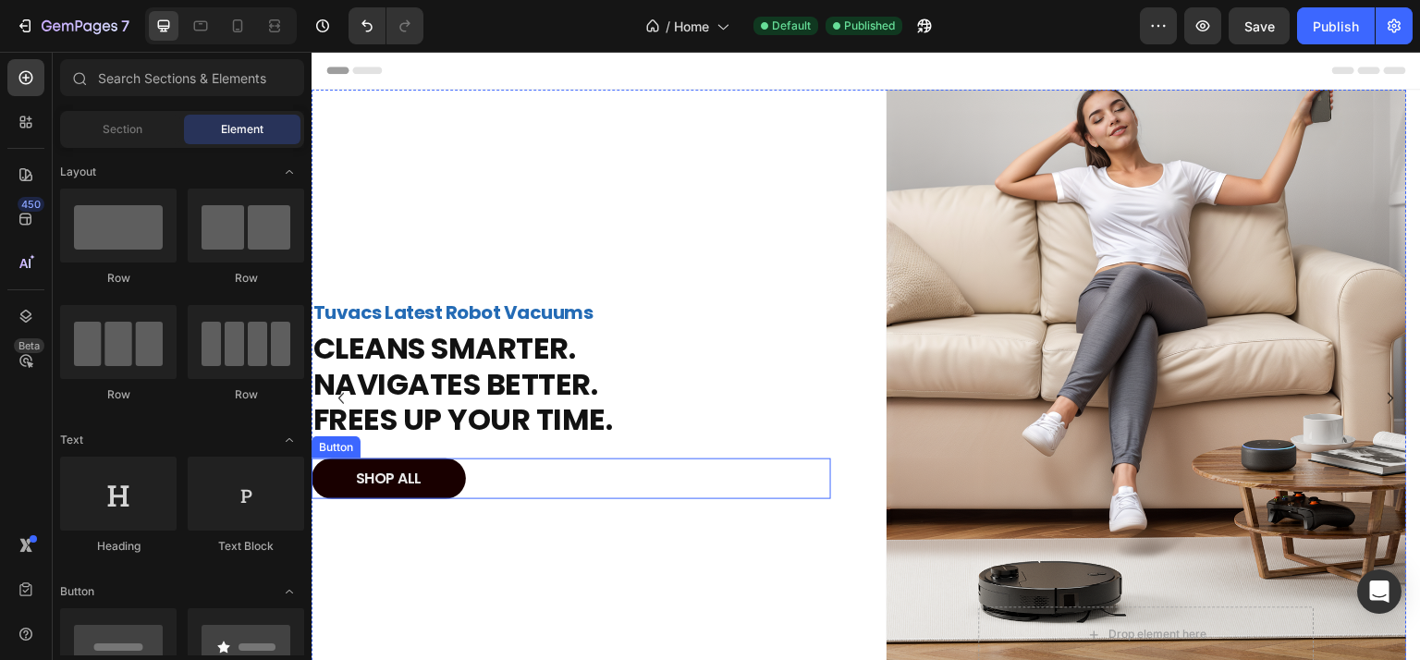
click at [436, 476] on link "SHOP ALL" at bounding box center [388, 479] width 154 height 42
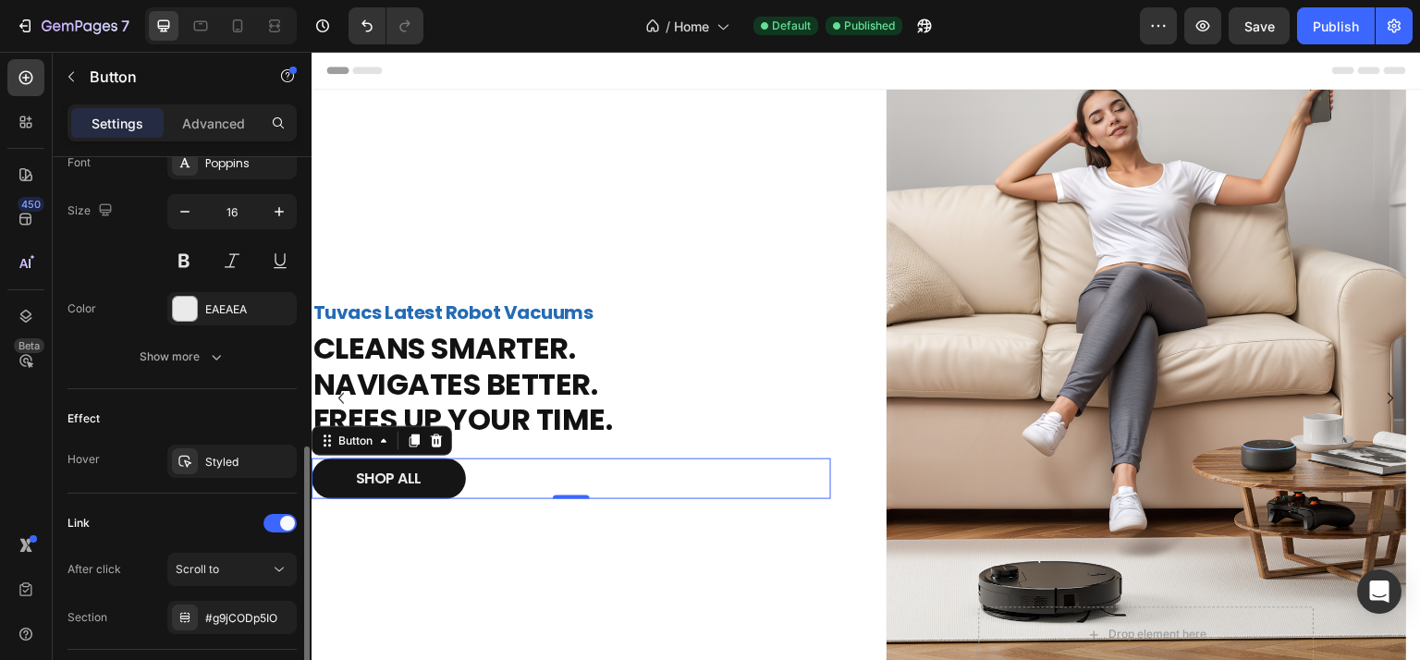
scroll to position [863, 0]
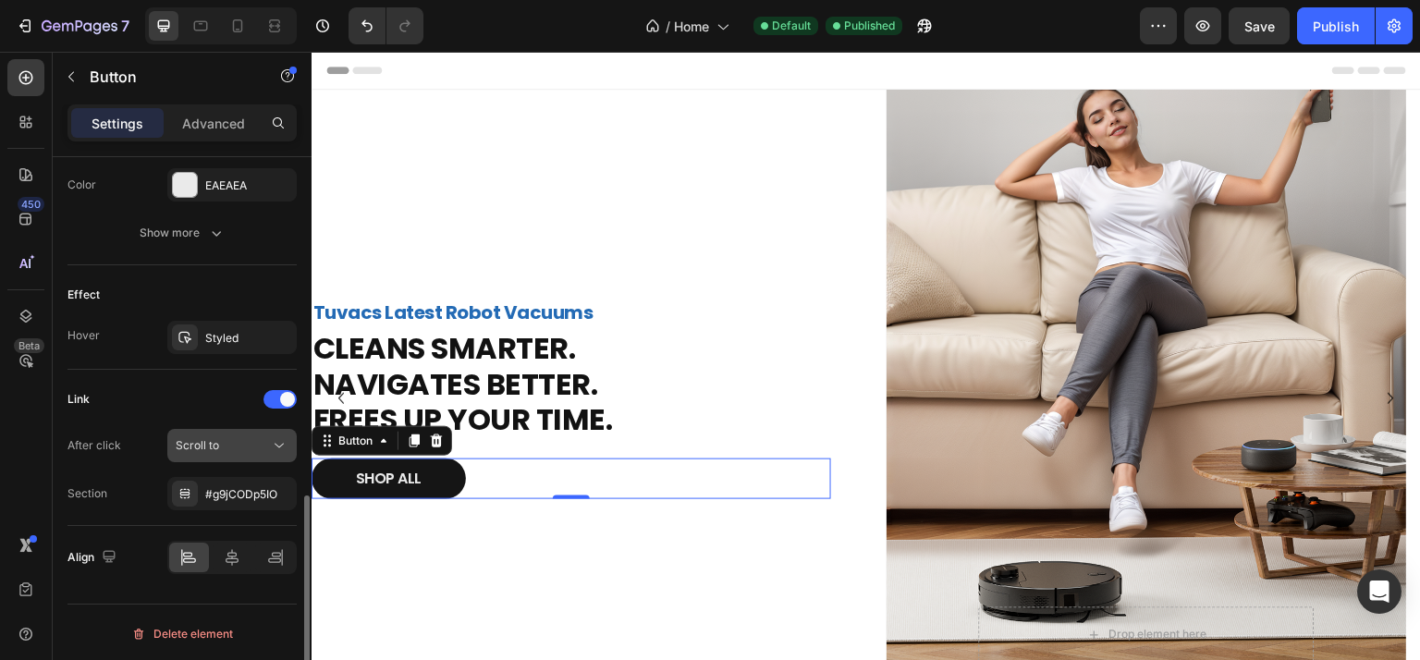
click at [232, 429] on button "Scroll to" at bounding box center [231, 445] width 129 height 33
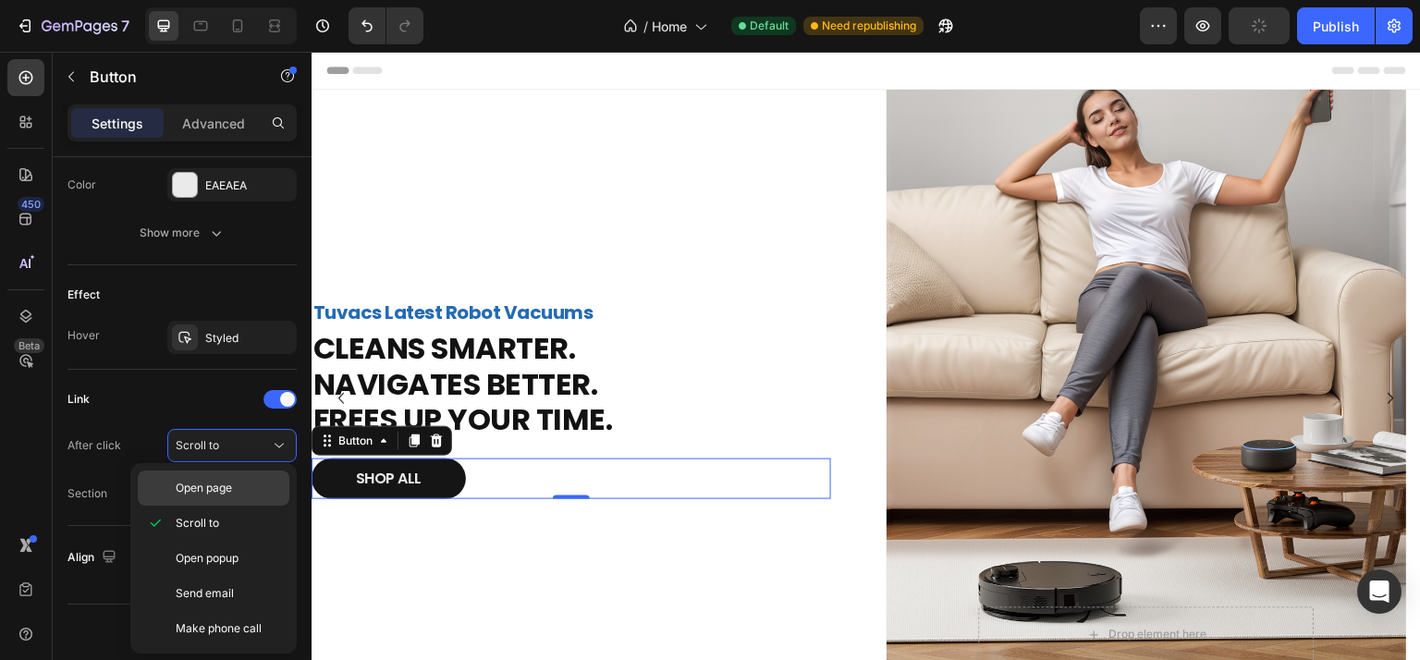
click at [221, 480] on span "Open page" at bounding box center [204, 488] width 56 height 17
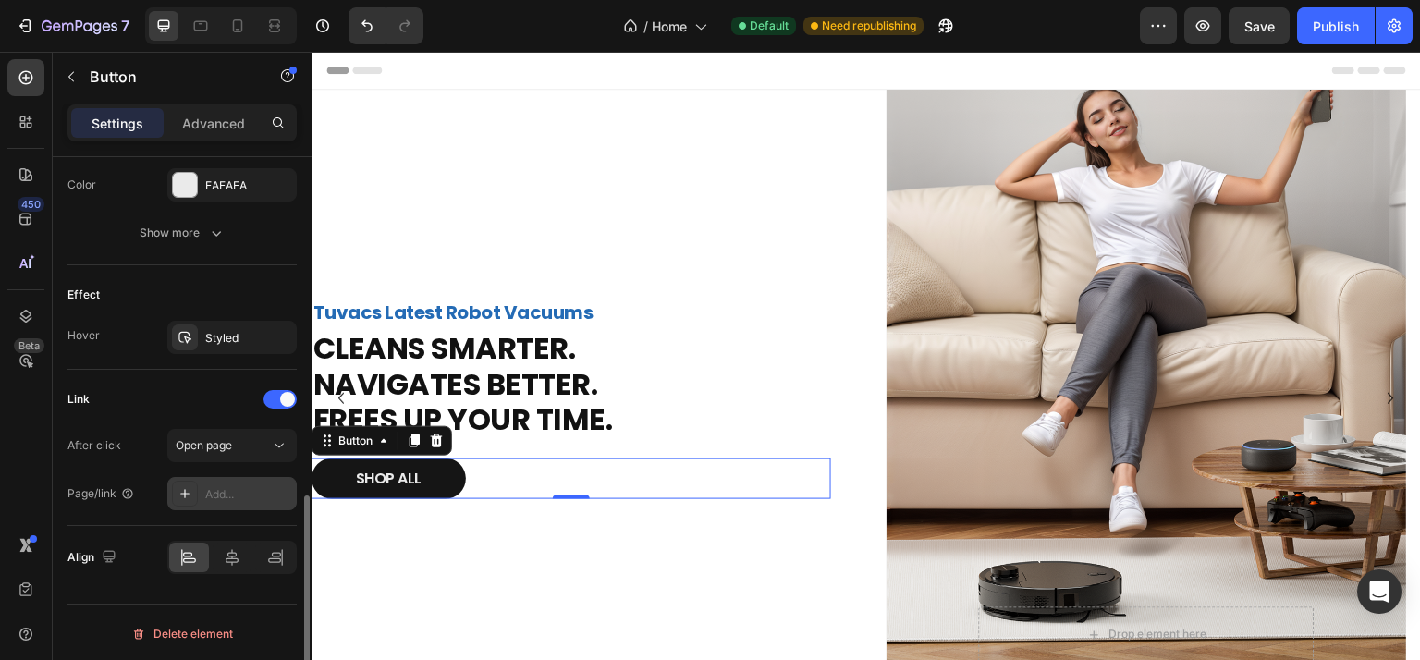
click at [249, 493] on div "Add..." at bounding box center [248, 494] width 87 height 17
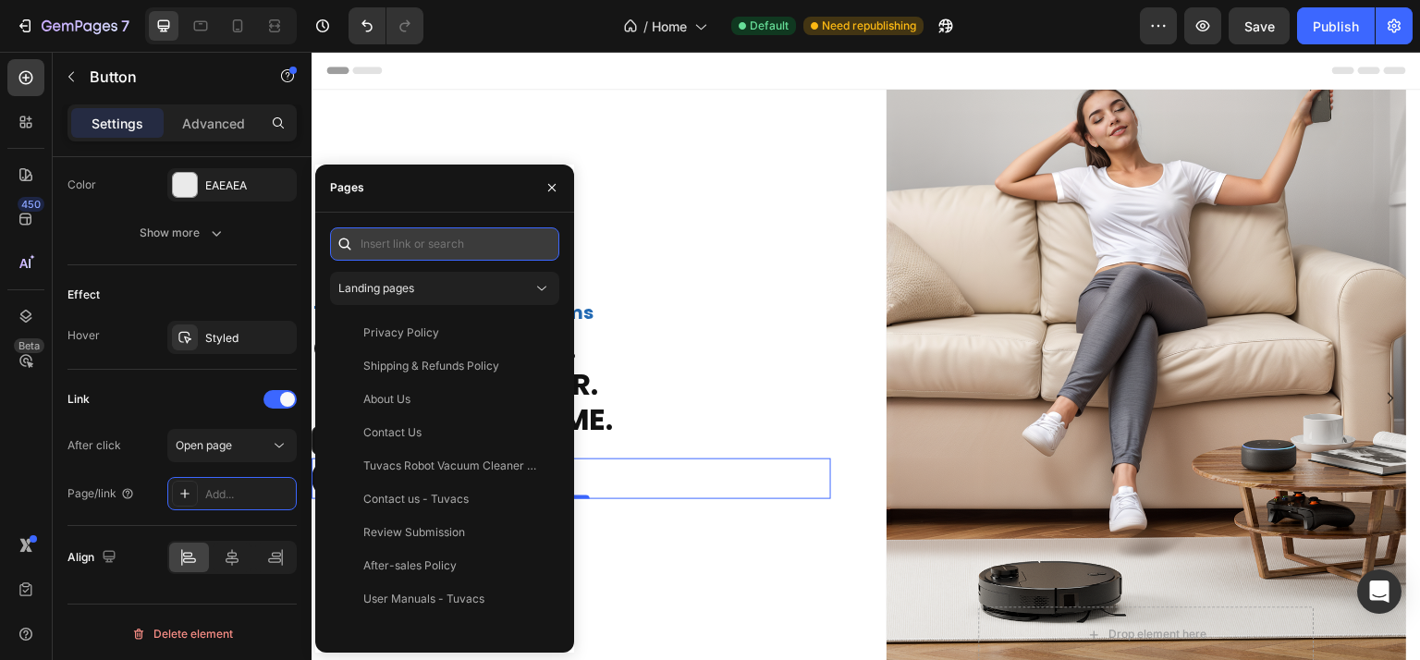
click at [414, 256] on input "text" at bounding box center [444, 243] width 229 height 33
paste input "[URL][DOMAIN_NAME]"
type input "[URL][DOMAIN_NAME]"
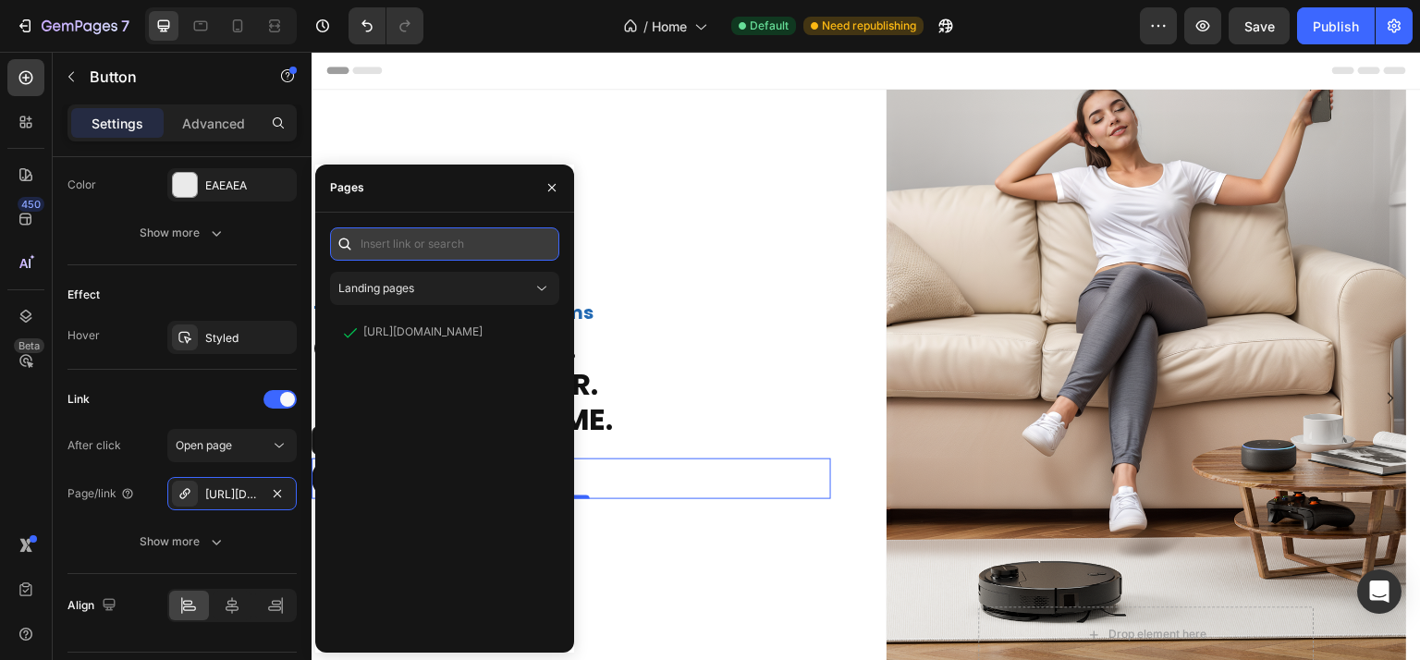
scroll to position [0, 0]
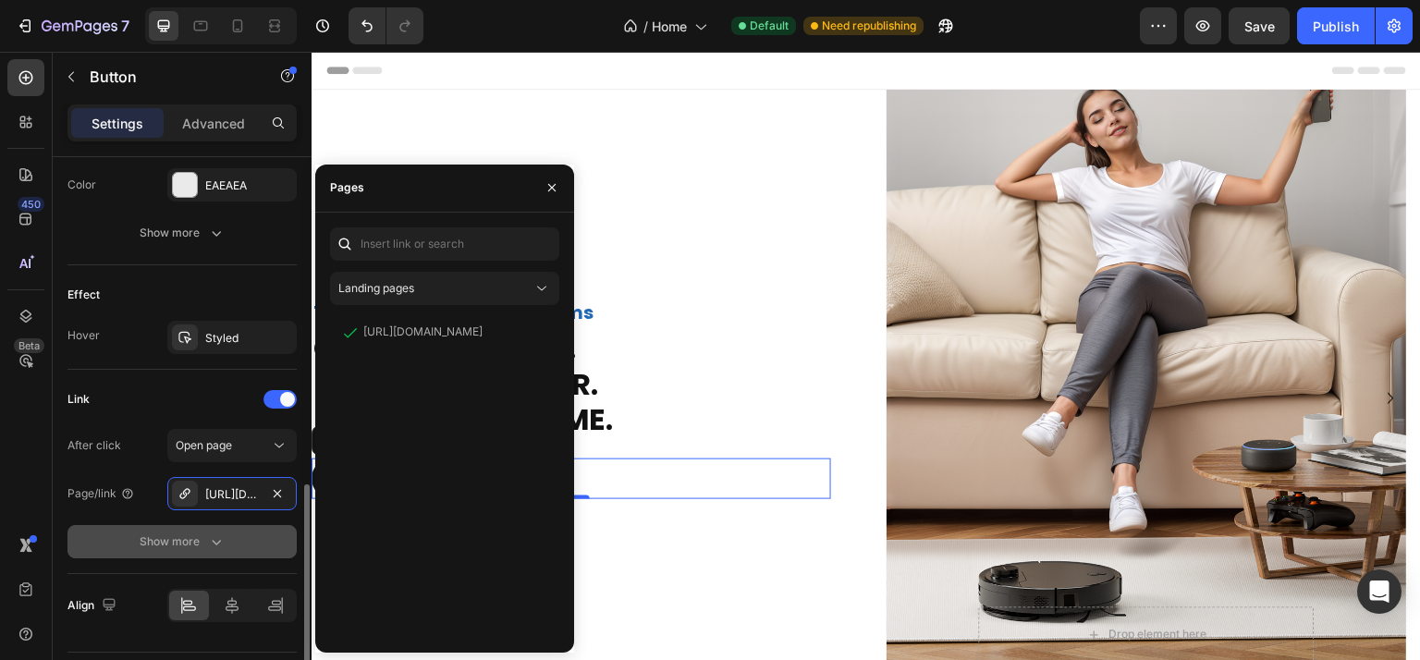
click at [183, 544] on div "Show more" at bounding box center [183, 541] width 86 height 18
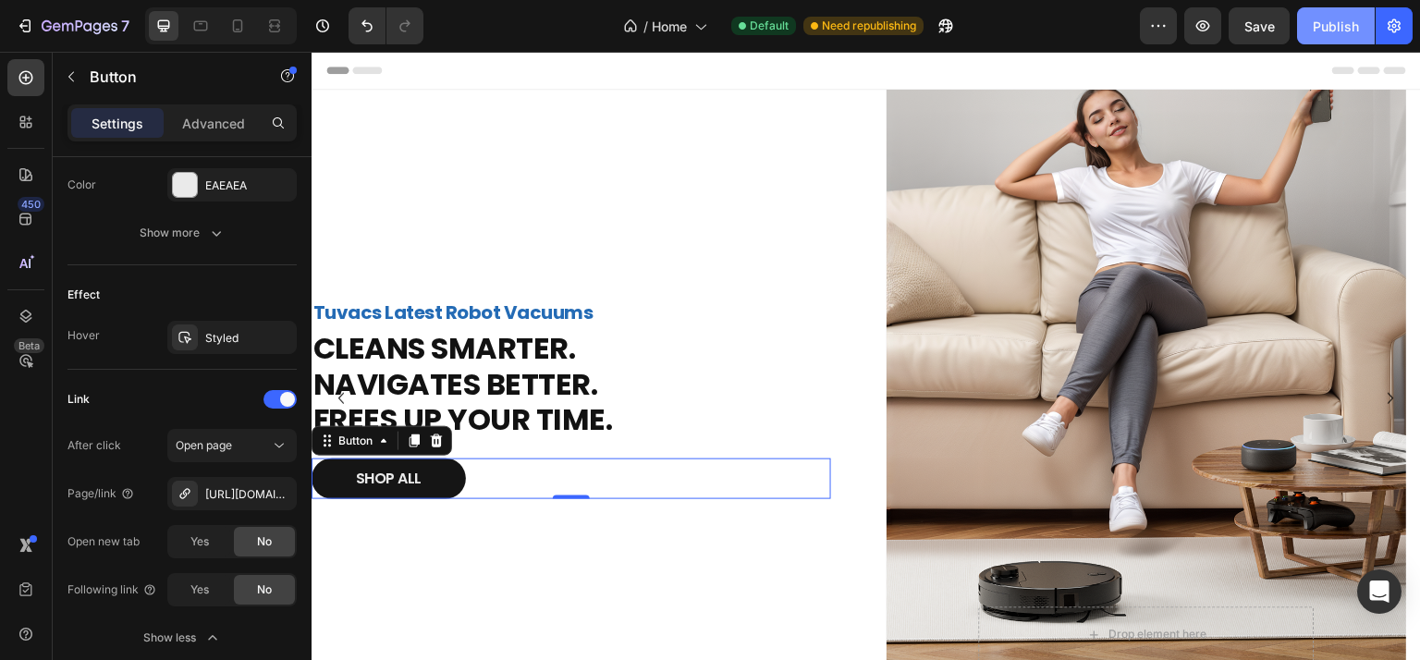
click at [1342, 14] on button "Publish" at bounding box center [1336, 25] width 78 height 37
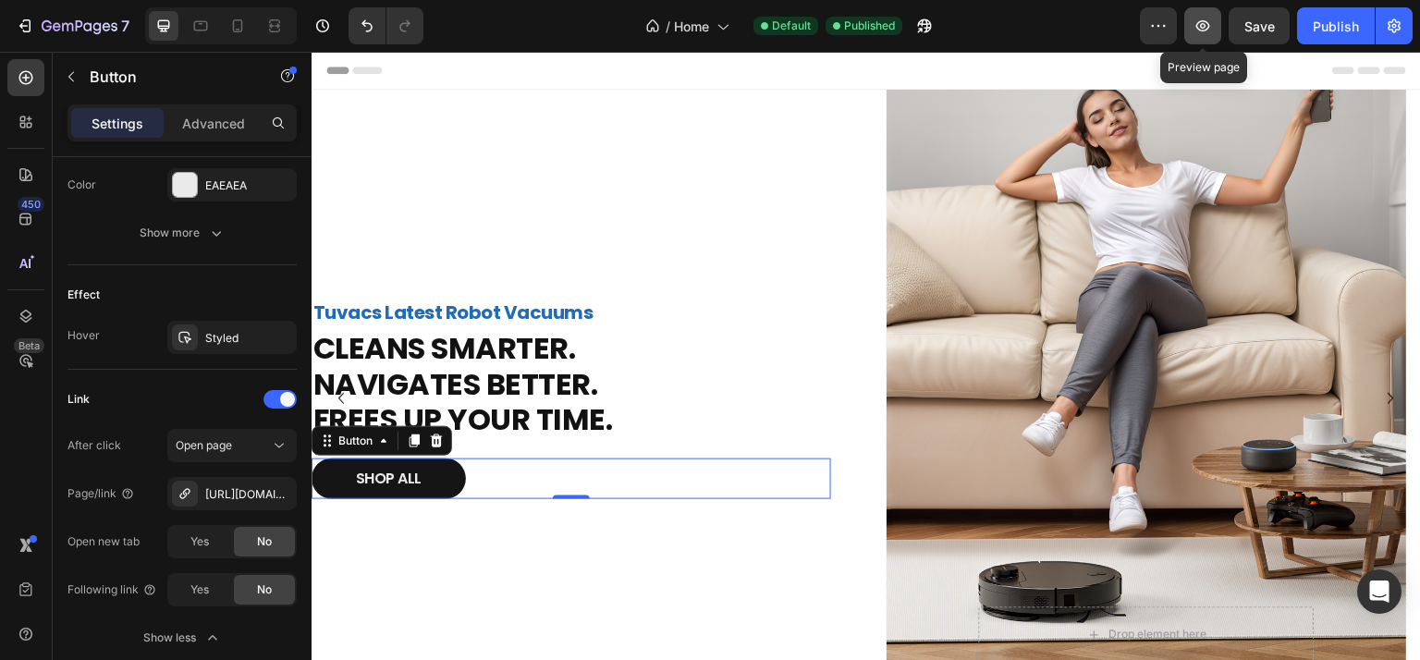
click at [1198, 40] on button "button" at bounding box center [1202, 25] width 37 height 37
click at [235, 25] on icon at bounding box center [237, 26] width 18 height 18
type input "14"
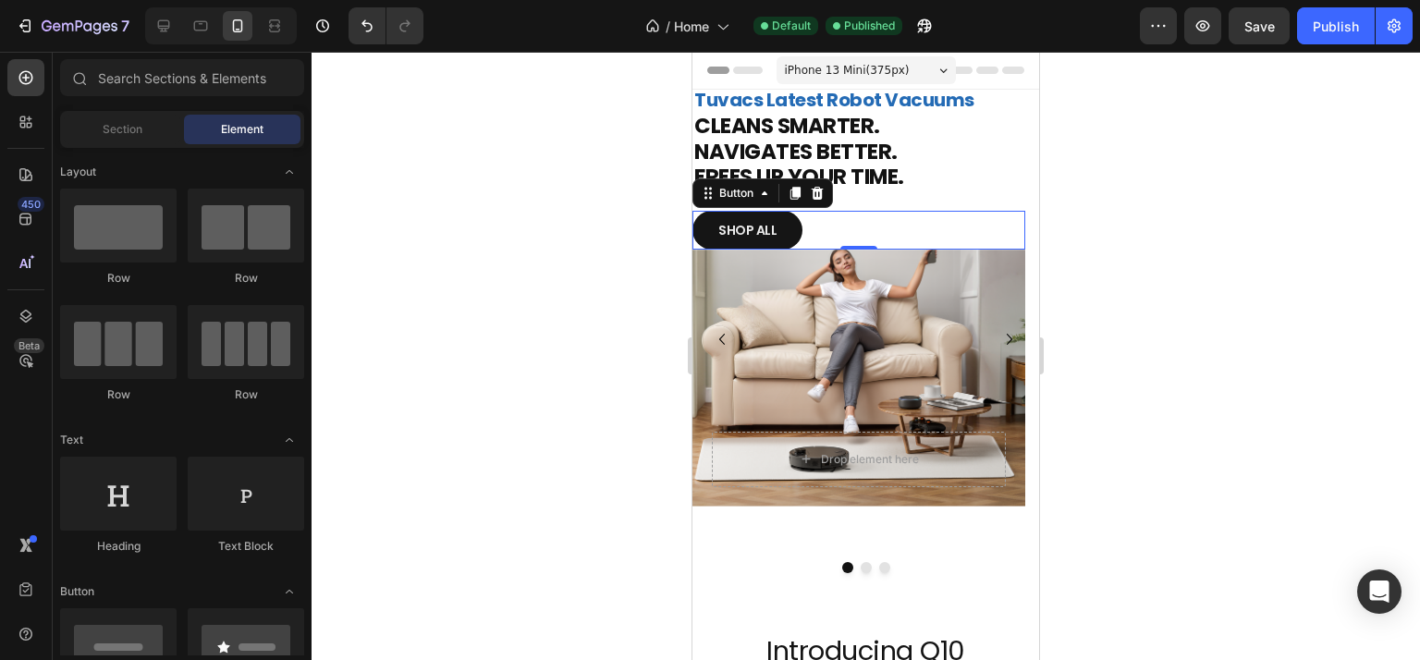
click at [1002, 69] on icon at bounding box center [1013, 70] width 22 height 7
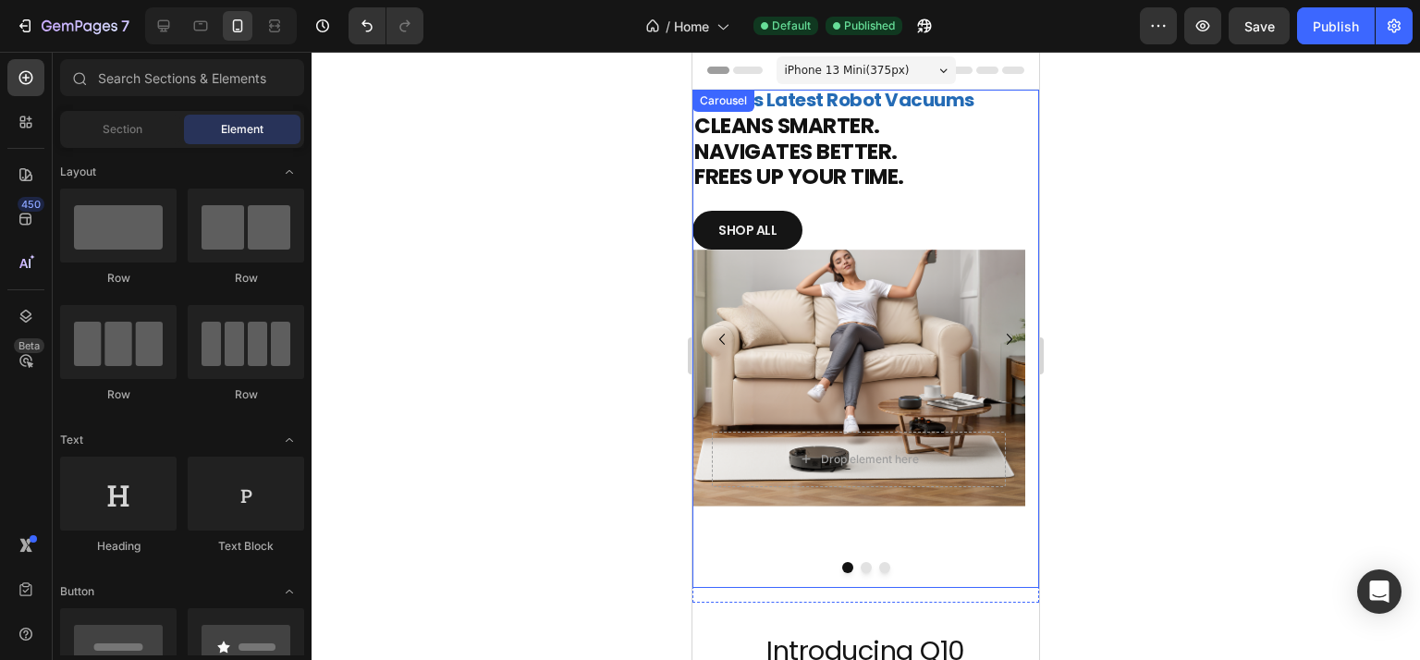
click at [850, 568] on div at bounding box center [865, 567] width 347 height 11
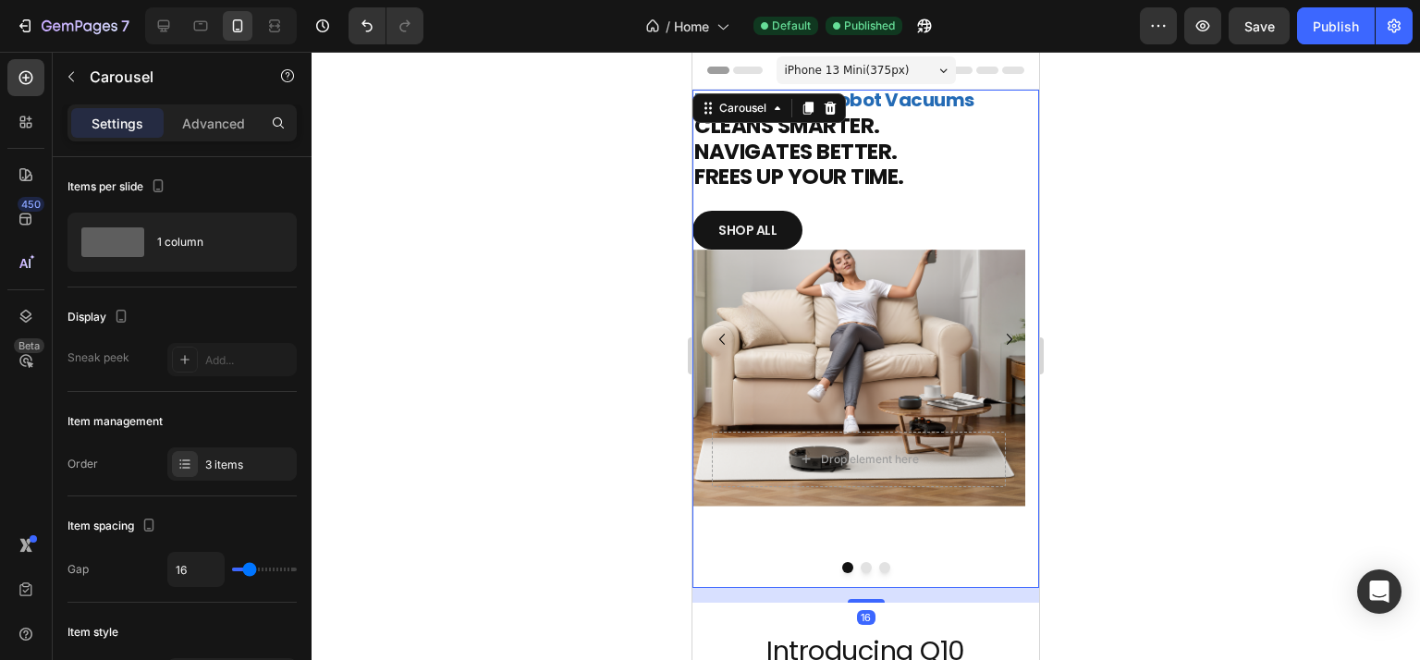
click at [860, 568] on button "Dot" at bounding box center [865, 567] width 11 height 11
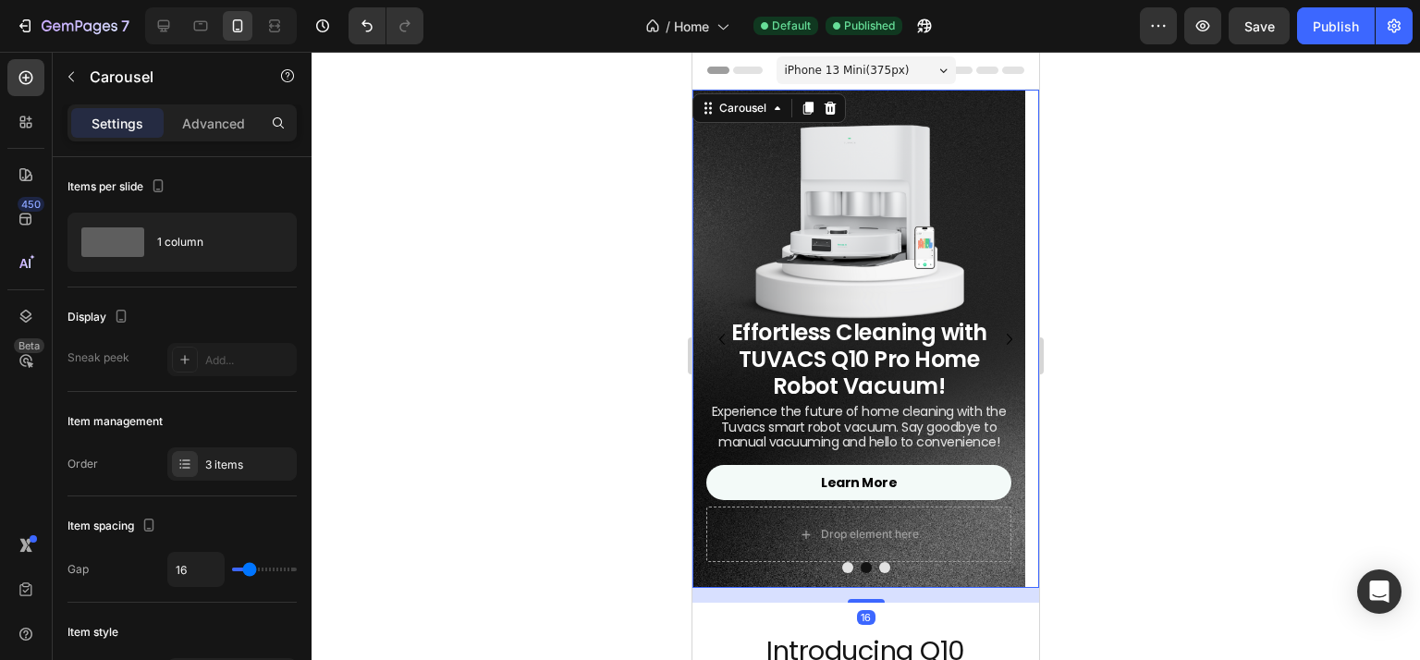
click at [879, 568] on button "Dot" at bounding box center [884, 567] width 11 height 11
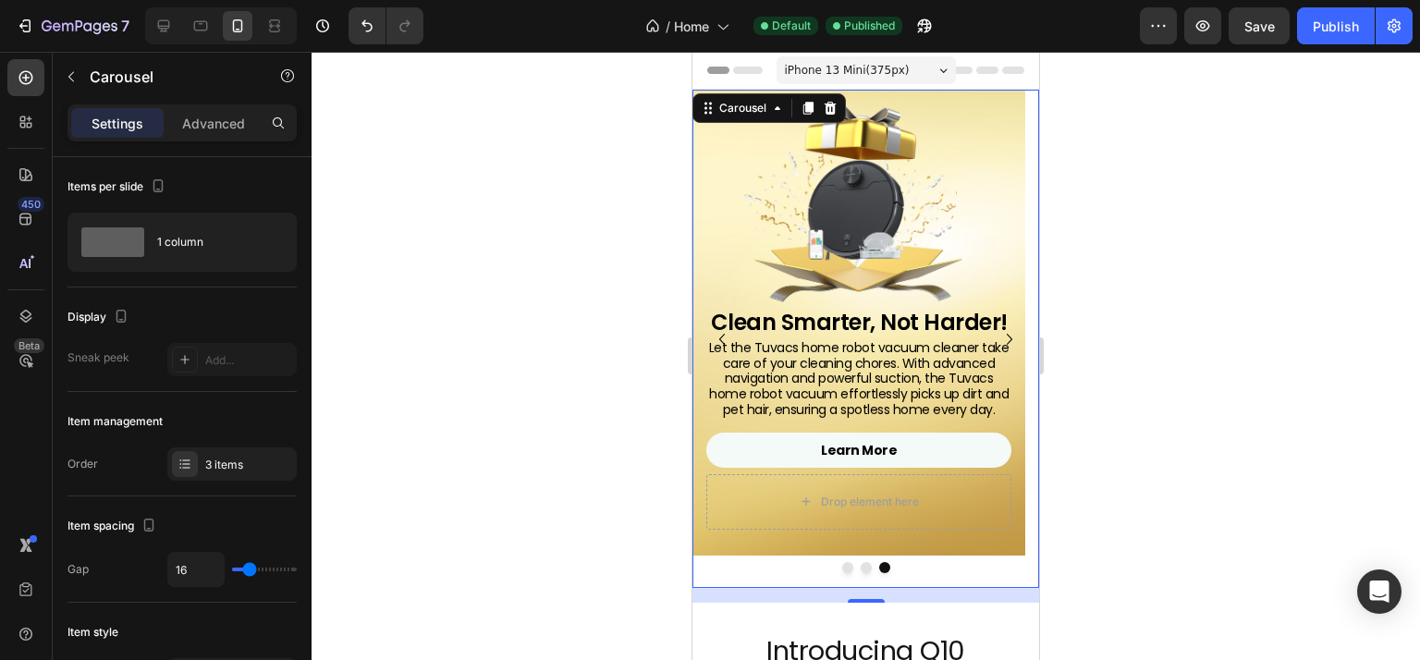
click at [842, 569] on button "Dot" at bounding box center [847, 567] width 11 height 11
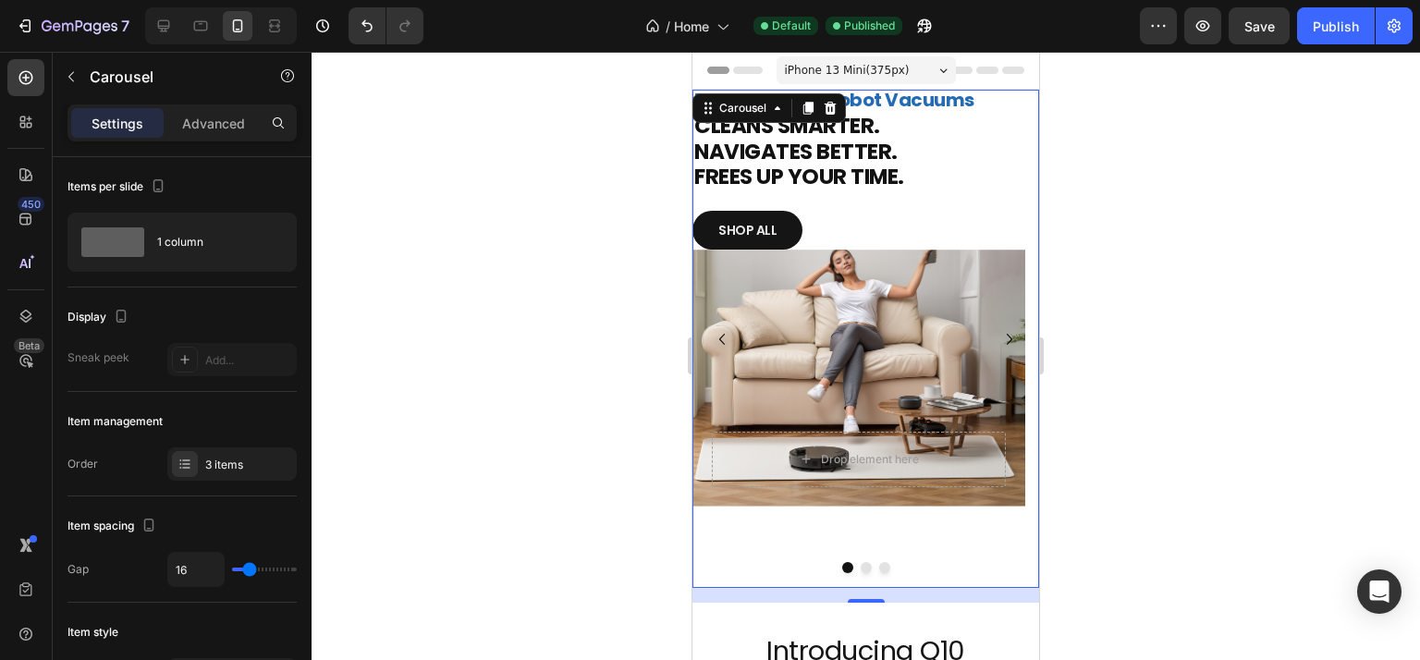
click at [1089, 254] on div at bounding box center [865, 356] width 1108 height 608
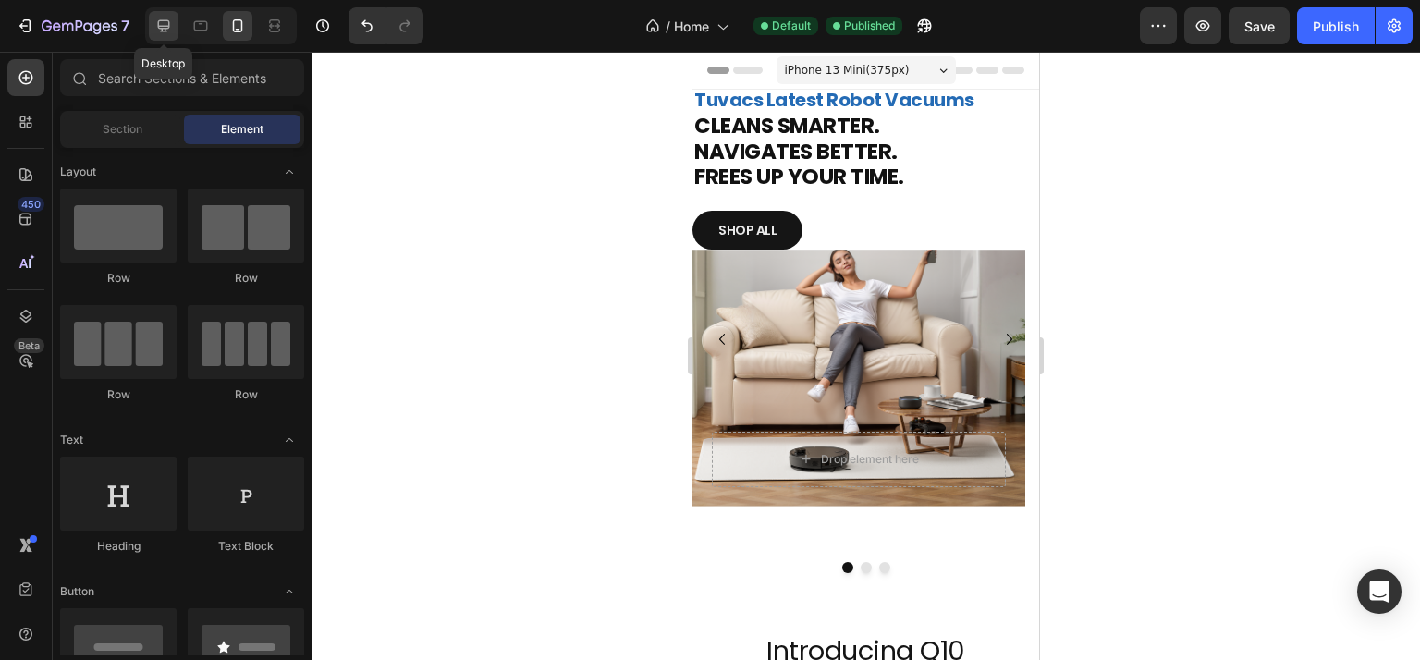
click at [166, 20] on icon at bounding box center [164, 26] width 12 height 12
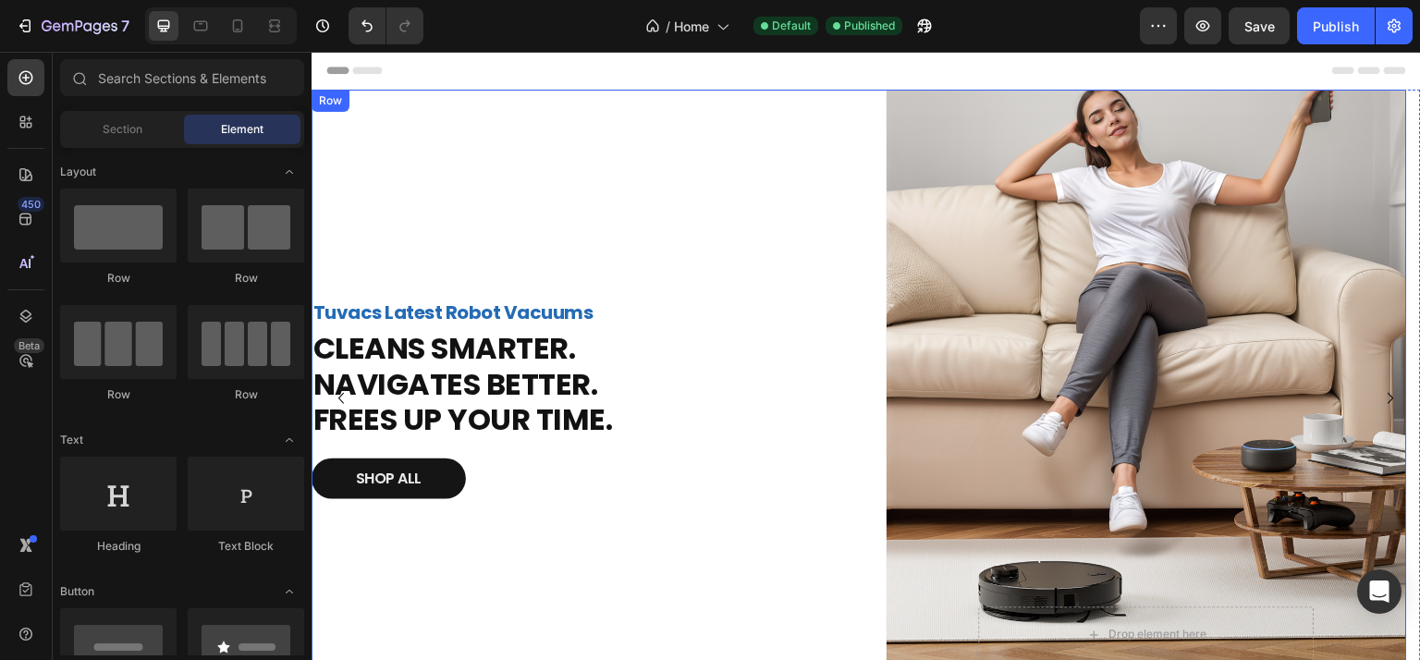
click at [561, 140] on div "Tuvacs Latest Robot Vacuums Text Block CLEANS SMARTER. NAVIGATES BETTER. FREES …" at bounding box center [570, 398] width 519 height 617
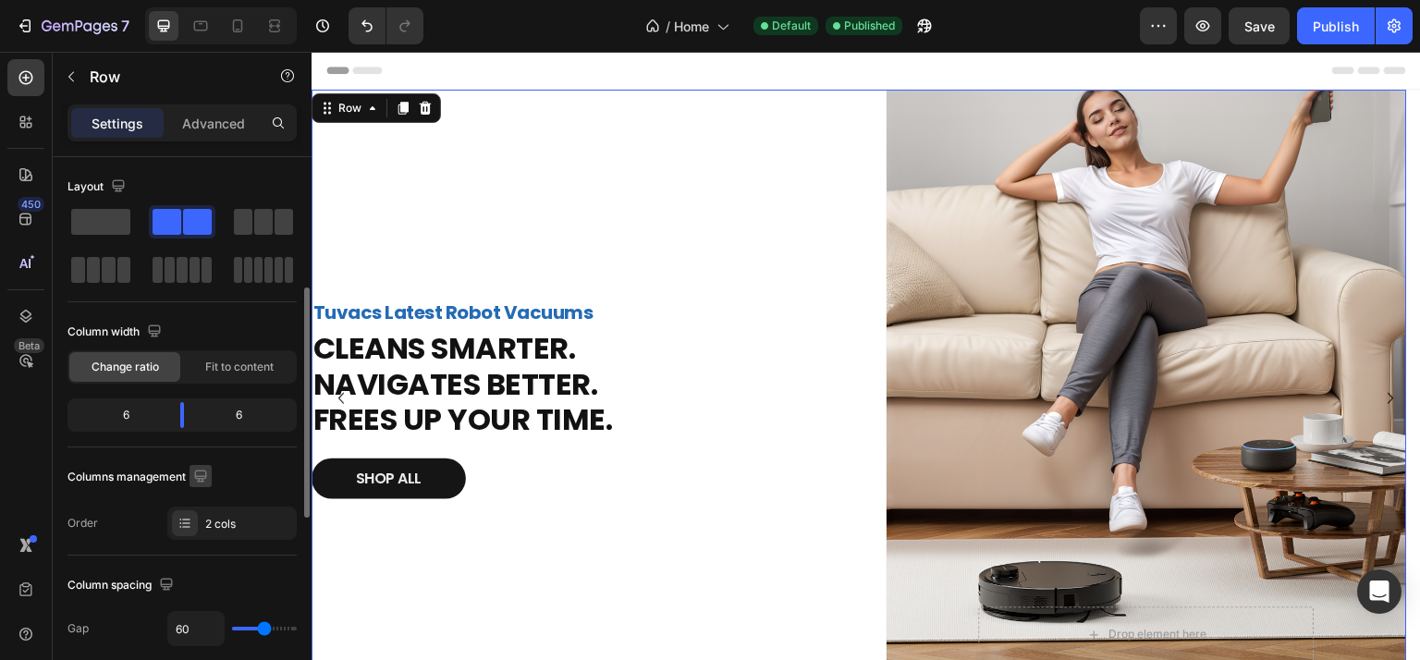
scroll to position [92, 0]
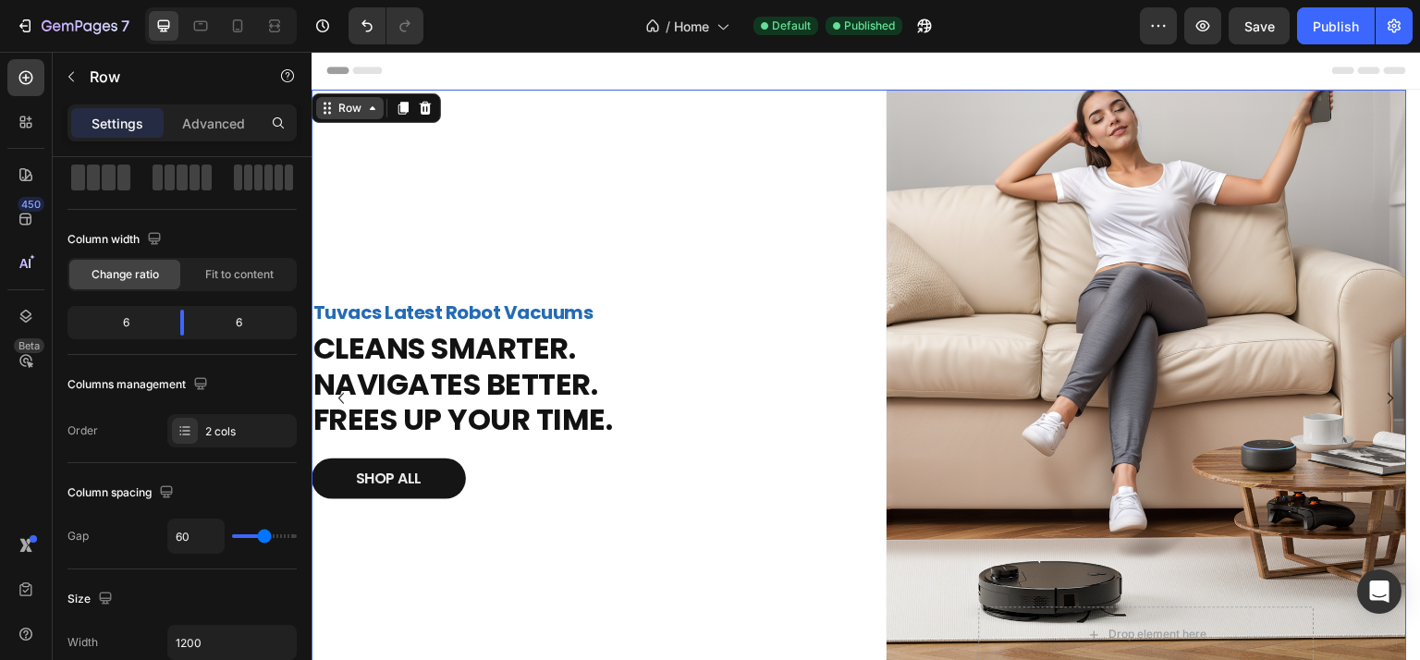
click at [344, 104] on div "Row" at bounding box center [350, 108] width 30 height 17
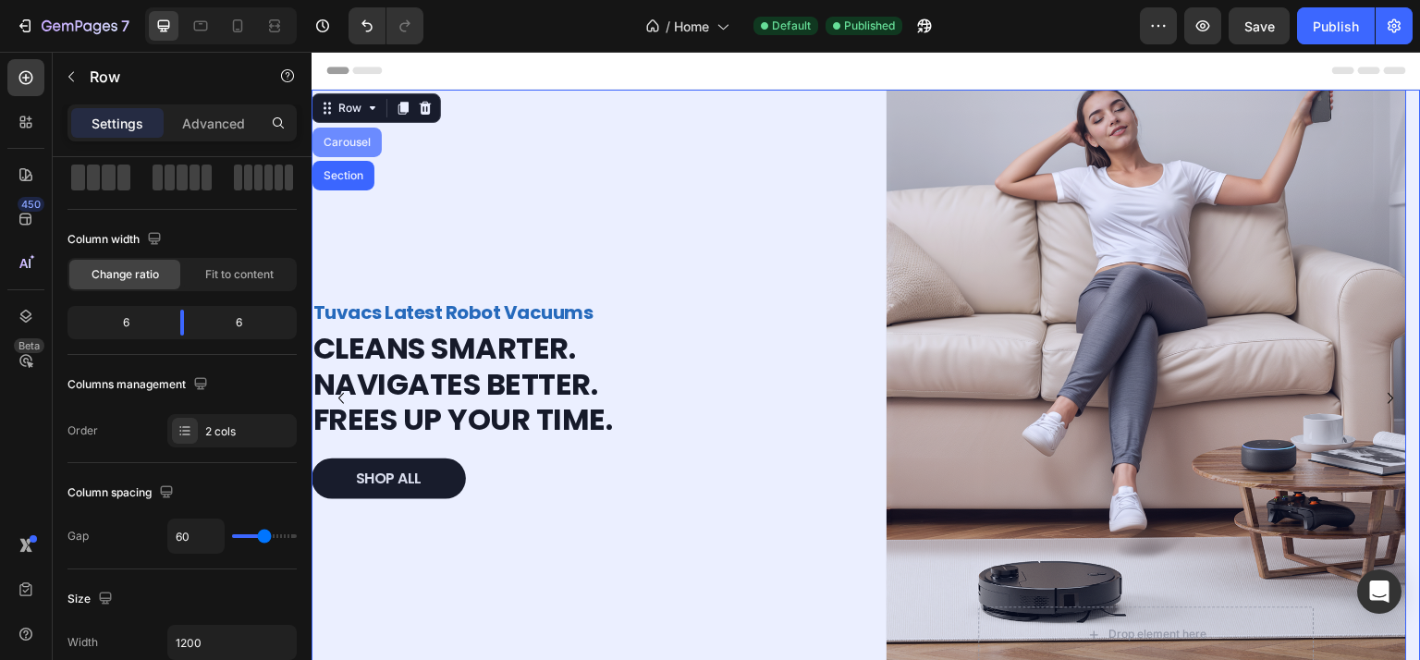
click at [362, 138] on div "Carousel" at bounding box center [347, 142] width 55 height 11
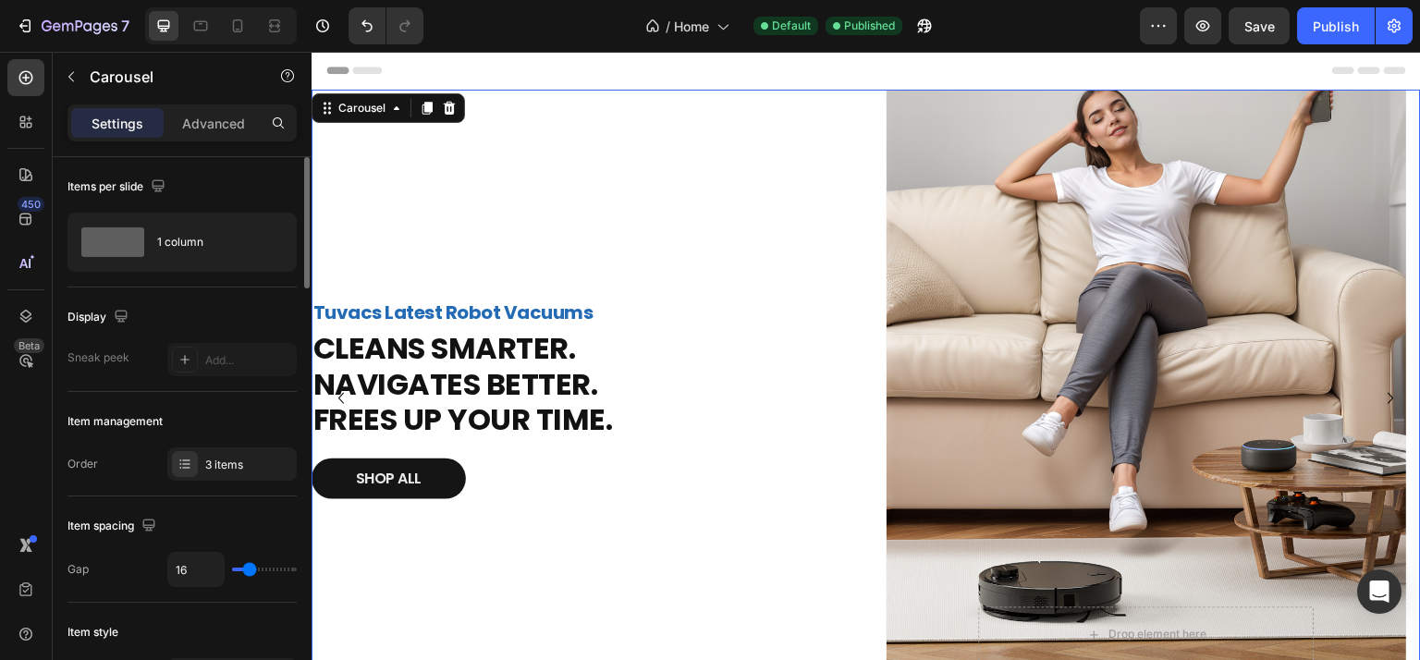
scroll to position [185, 0]
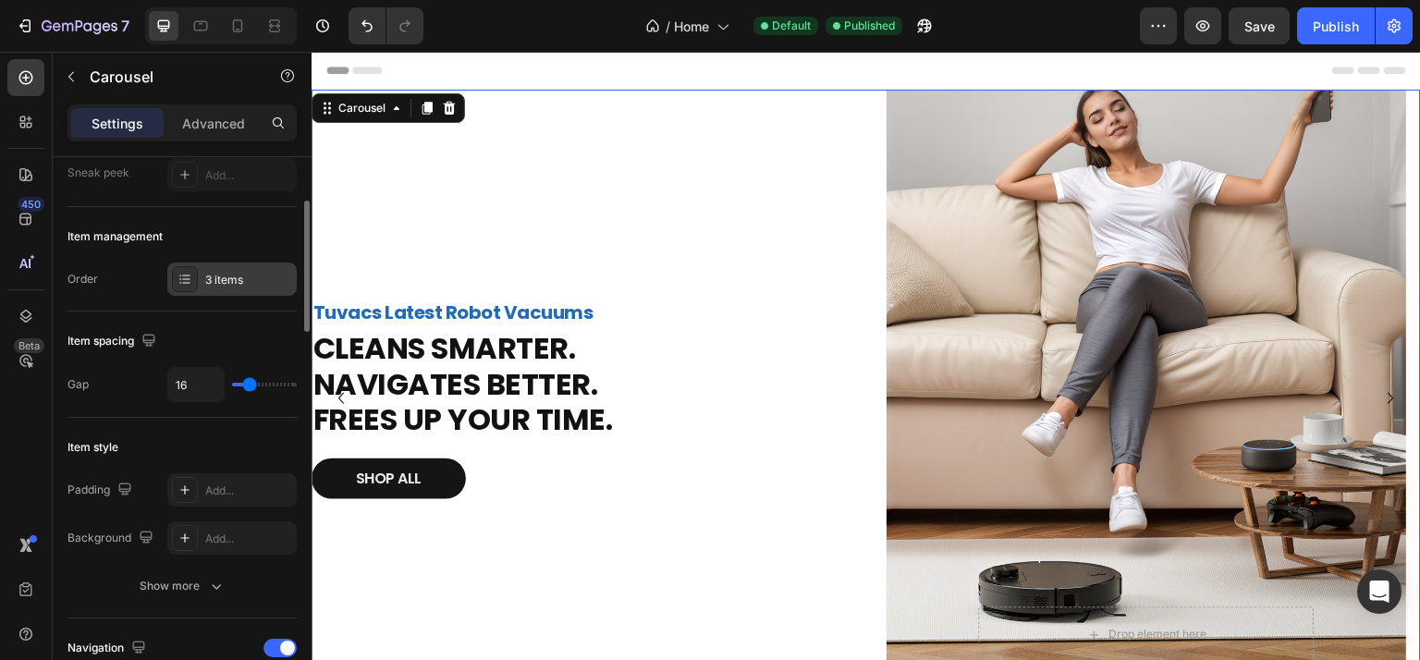
click at [219, 272] on div "3 items" at bounding box center [248, 280] width 87 height 17
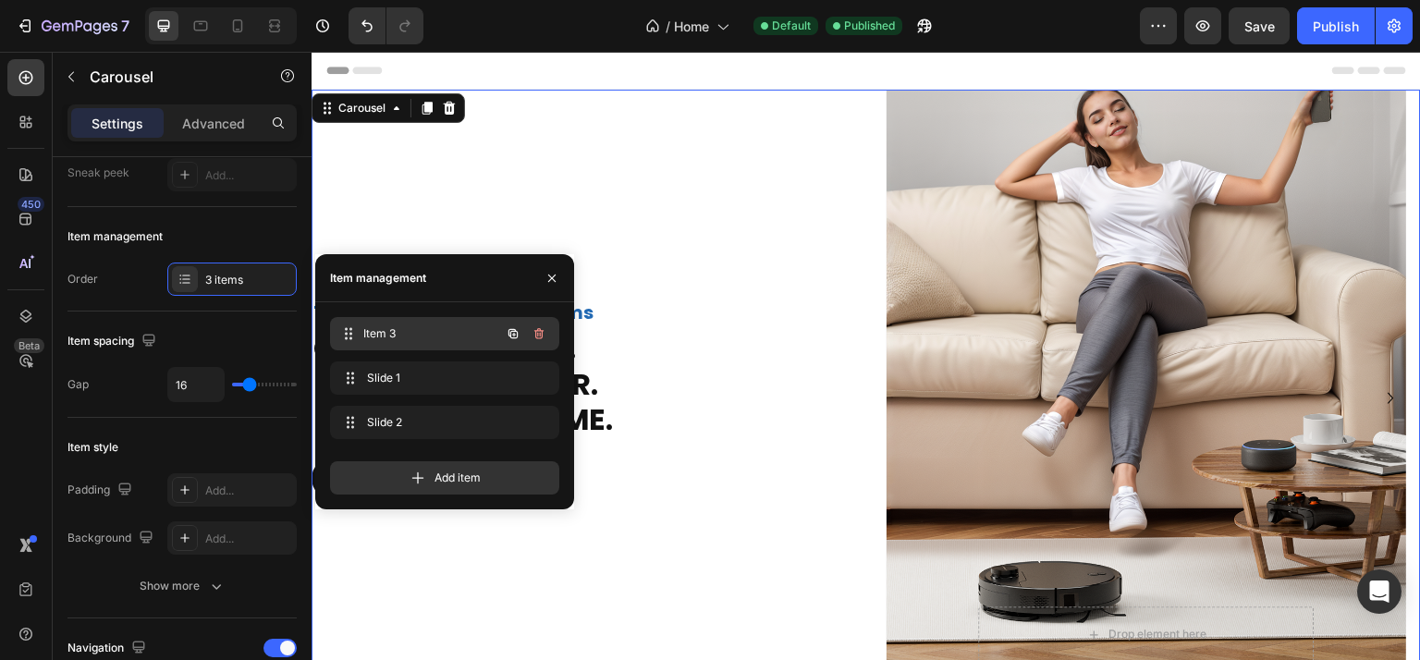
click at [381, 323] on div "Item 3 Item 3" at bounding box center [418, 334] width 163 height 26
click at [538, 333] on icon "button" at bounding box center [537, 335] width 1 height 5
click at [538, 333] on div "Delete" at bounding box center [526, 333] width 34 height 17
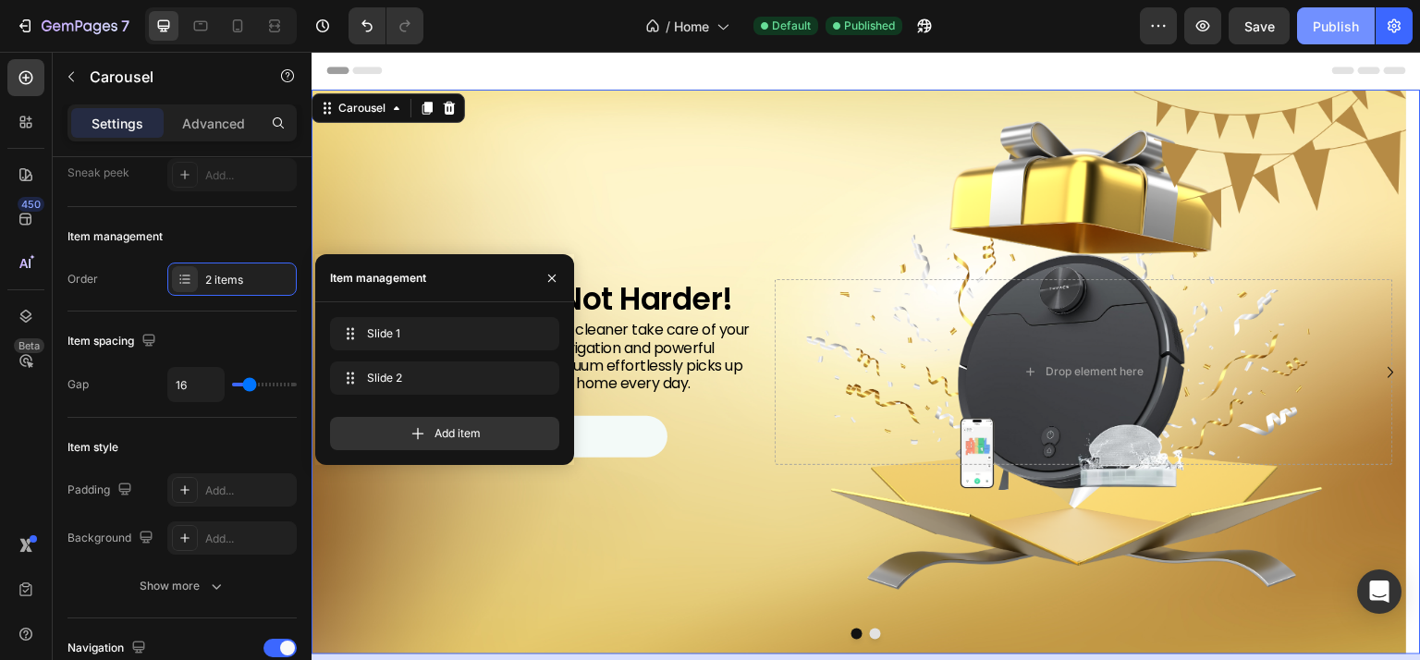
click at [1357, 18] on div "Publish" at bounding box center [1335, 26] width 46 height 19
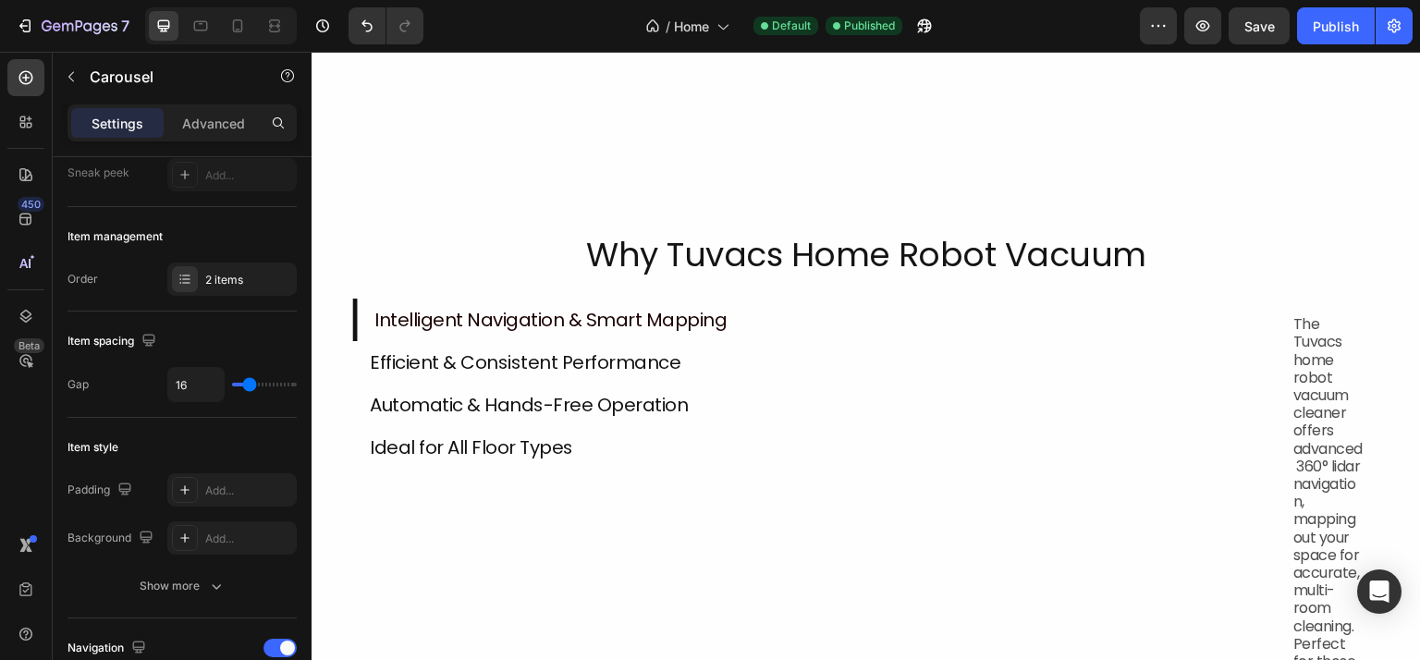
scroll to position [1756, 0]
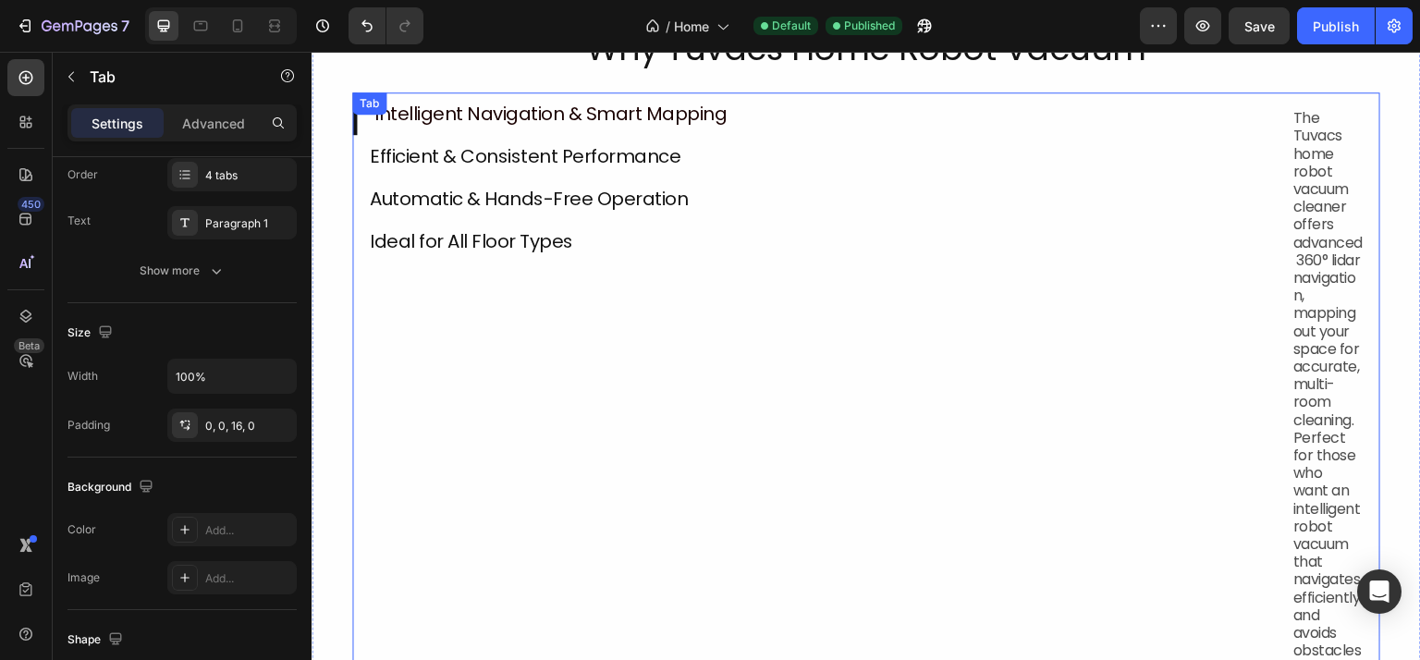
click at [883, 325] on div "Intelligent Navigation & Smart Mapping Efficient & Consistent Performance Autom…" at bounding box center [814, 410] width 924 height 637
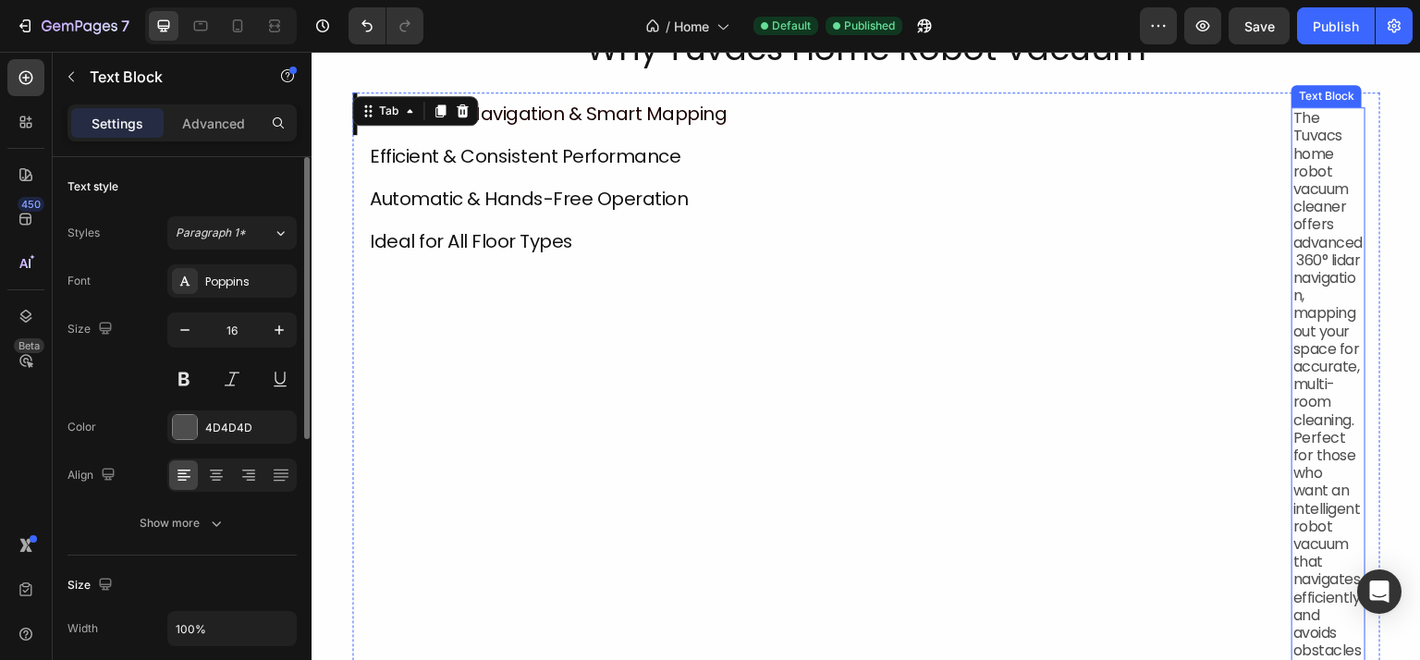
click at [1327, 149] on p "The Tuvacs home robot vacuum cleaner offers advanced 360° lidar navigation, map…" at bounding box center [1328, 410] width 70 height 603
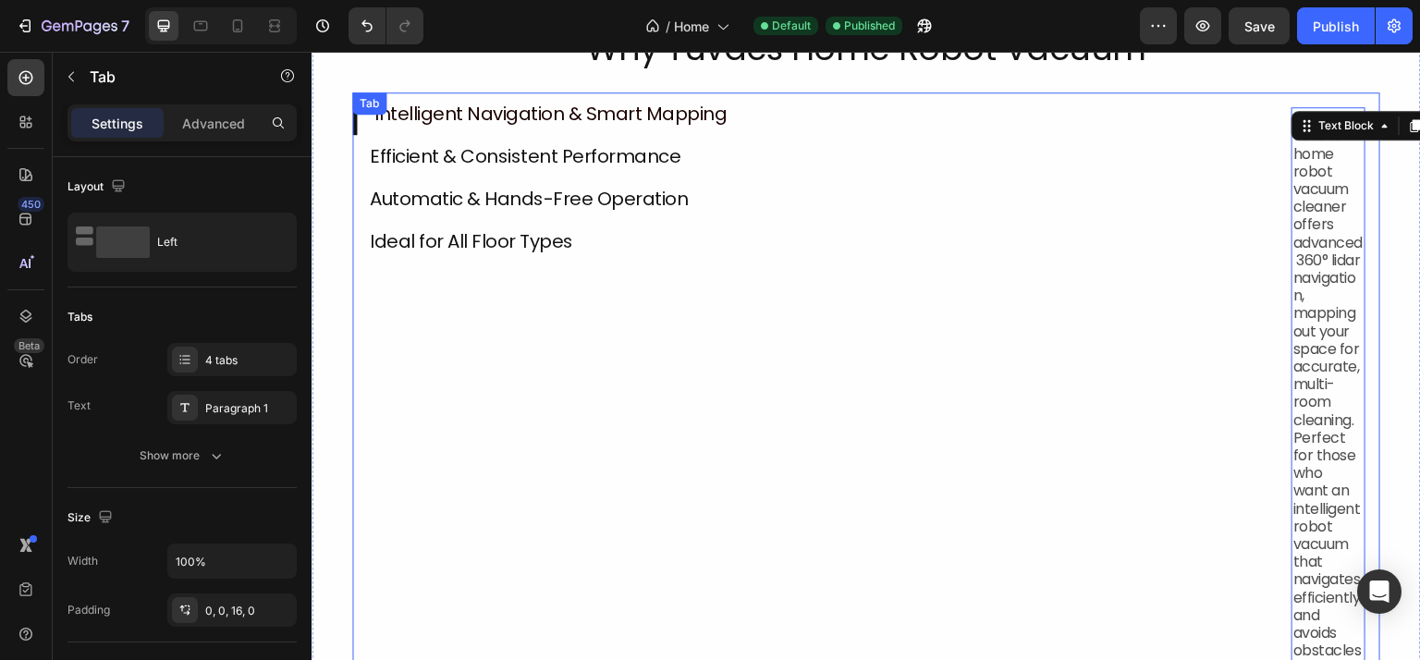
click at [978, 186] on li "Automatic & Hands-Free Operation" at bounding box center [814, 198] width 924 height 43
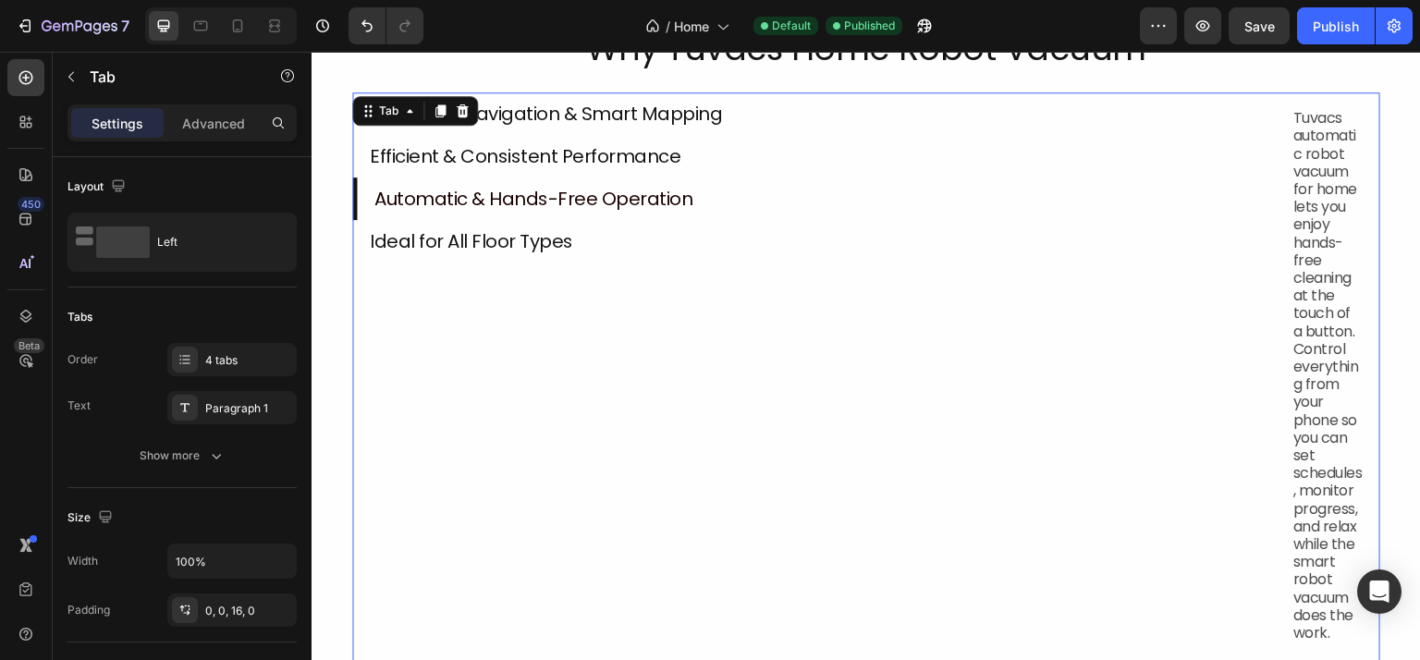
click at [583, 119] on p "Intelligent Navigation & Smart Mapping" at bounding box center [546, 114] width 352 height 22
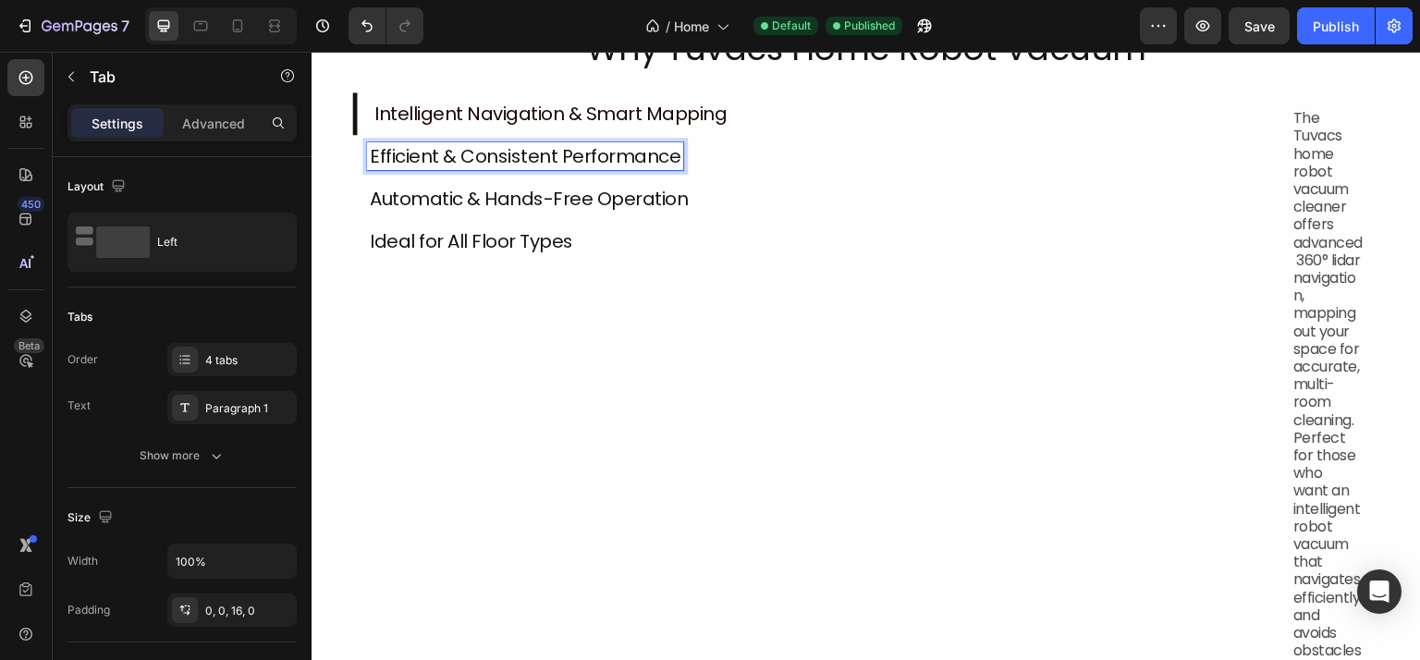
click at [557, 159] on p "Efficient & Consistent Performance" at bounding box center [525, 156] width 311 height 22
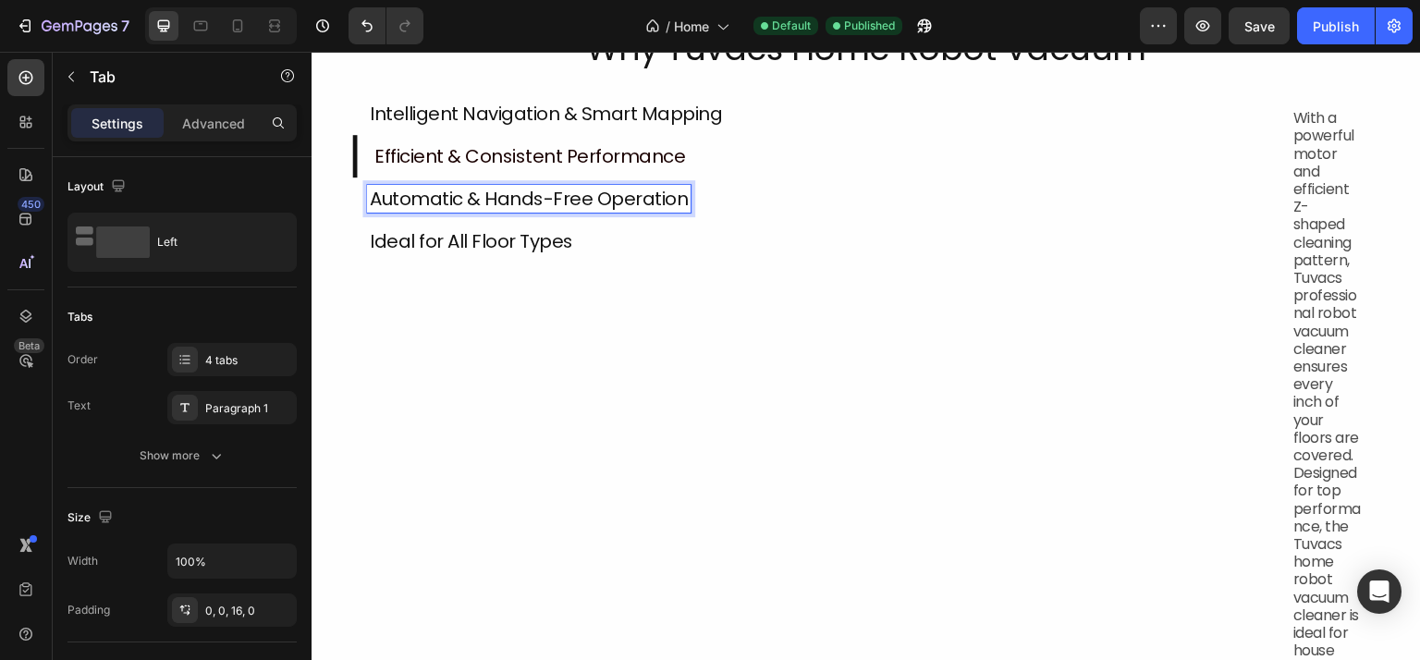
click at [490, 201] on p "Automatic & Hands-Free Operation" at bounding box center [529, 199] width 318 height 22
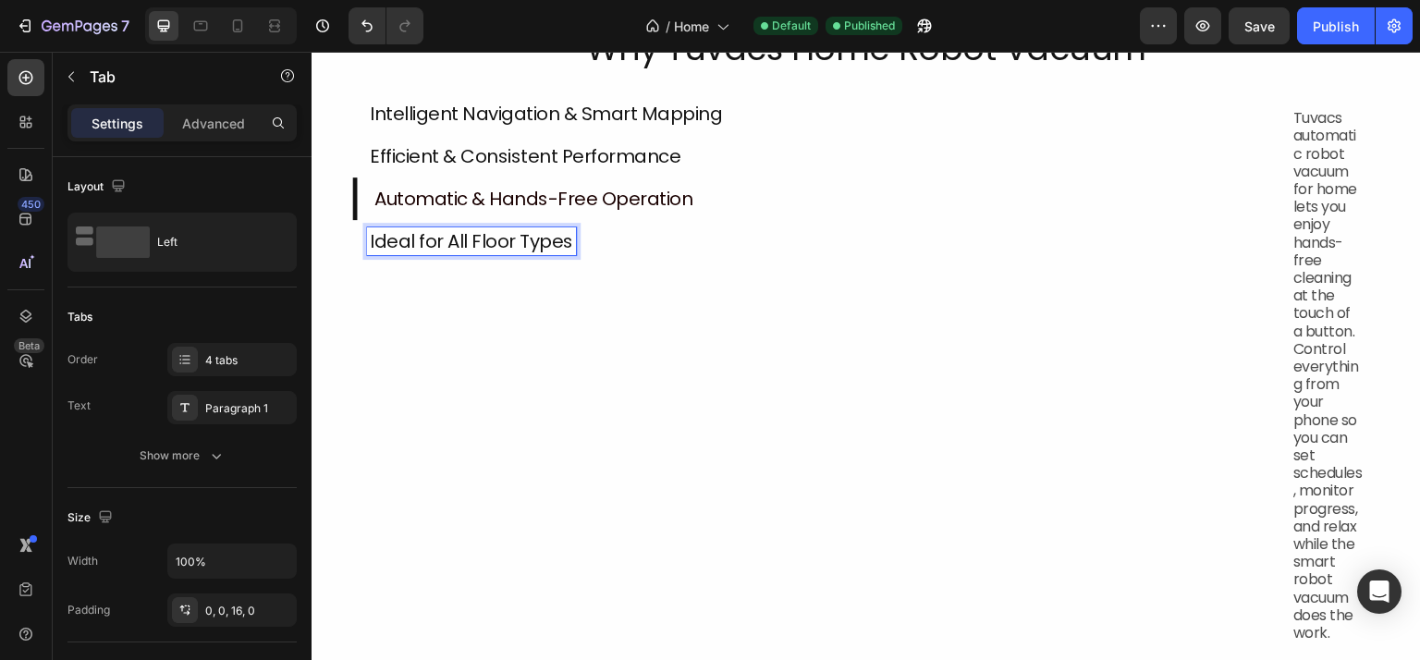
click at [489, 250] on p "Ideal for All Floor Types" at bounding box center [471, 241] width 203 height 22
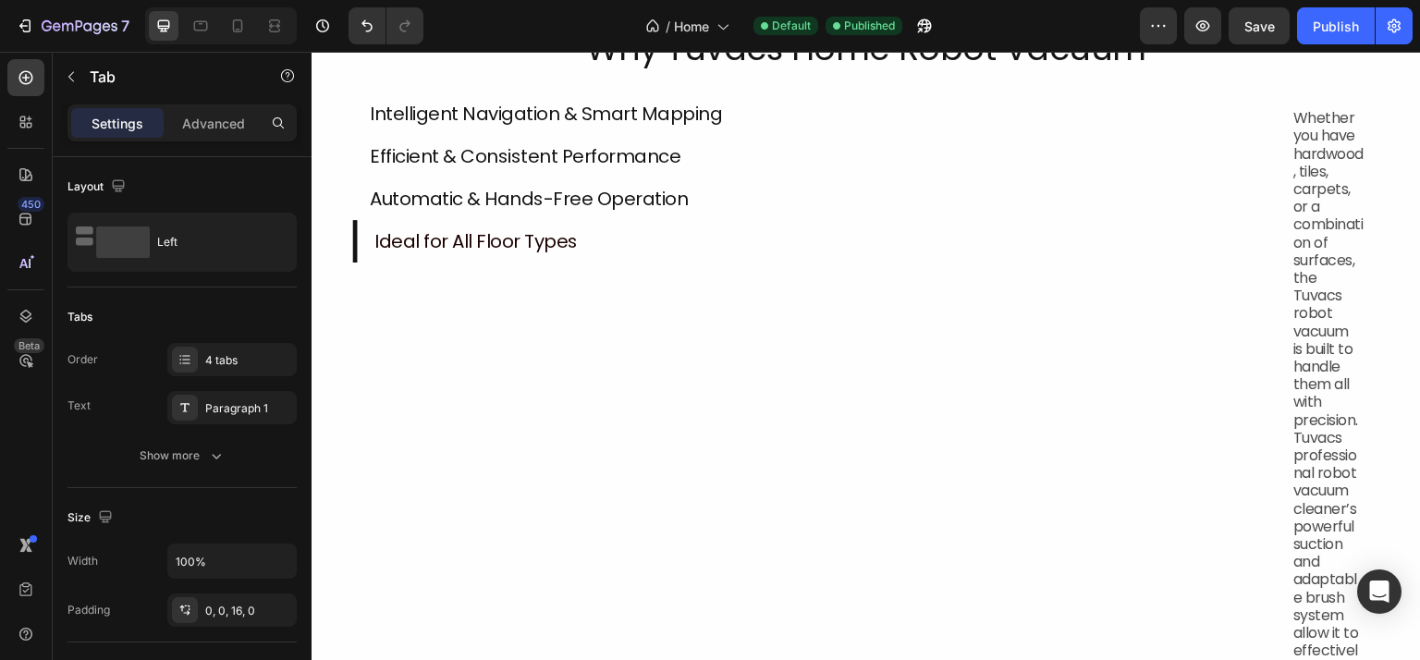
click at [1083, 197] on li "Automatic & Hands-Free Operation" at bounding box center [814, 198] width 924 height 43
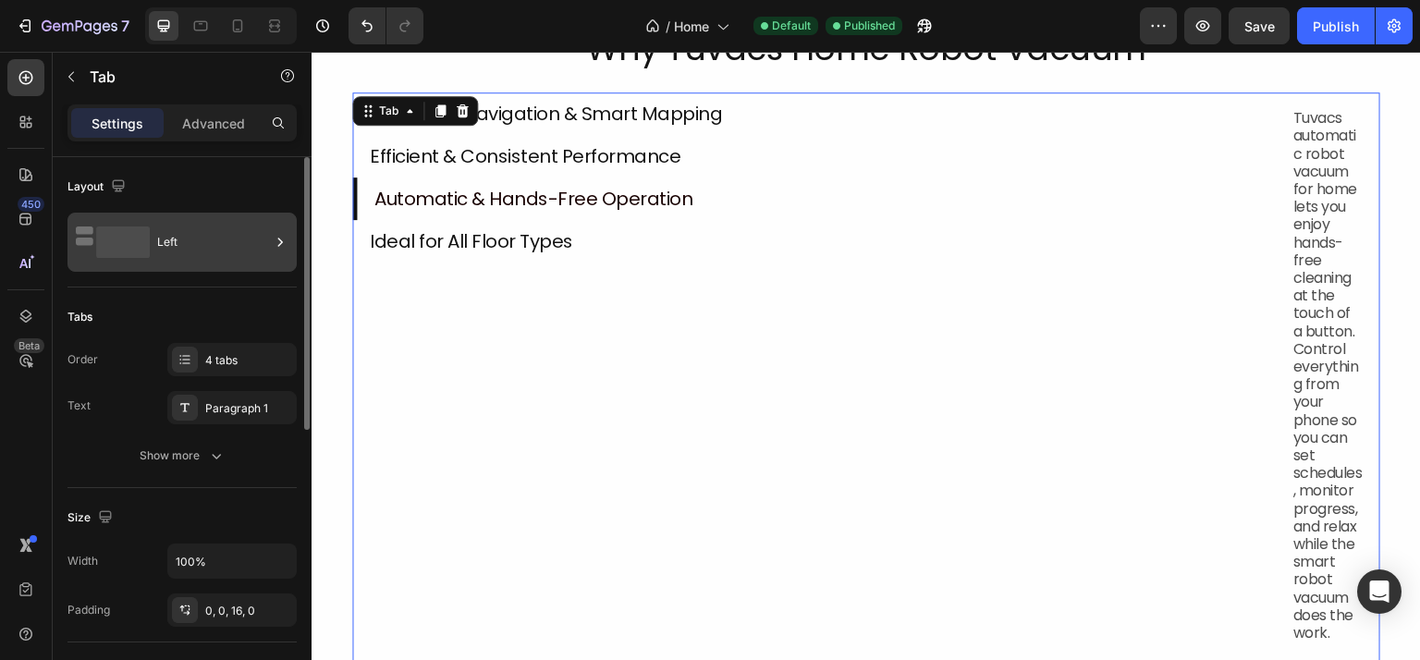
click at [172, 215] on div "Left" at bounding box center [181, 242] width 229 height 59
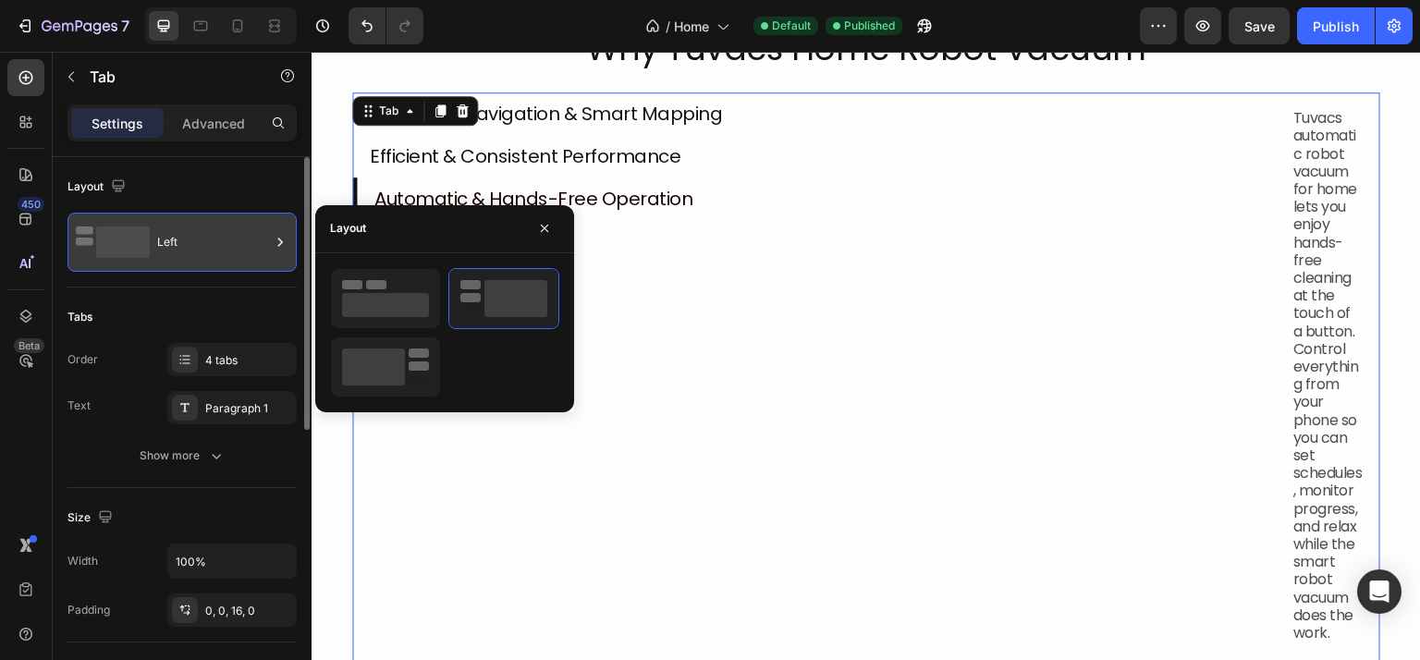
click at [192, 223] on div "Left" at bounding box center [213, 242] width 113 height 43
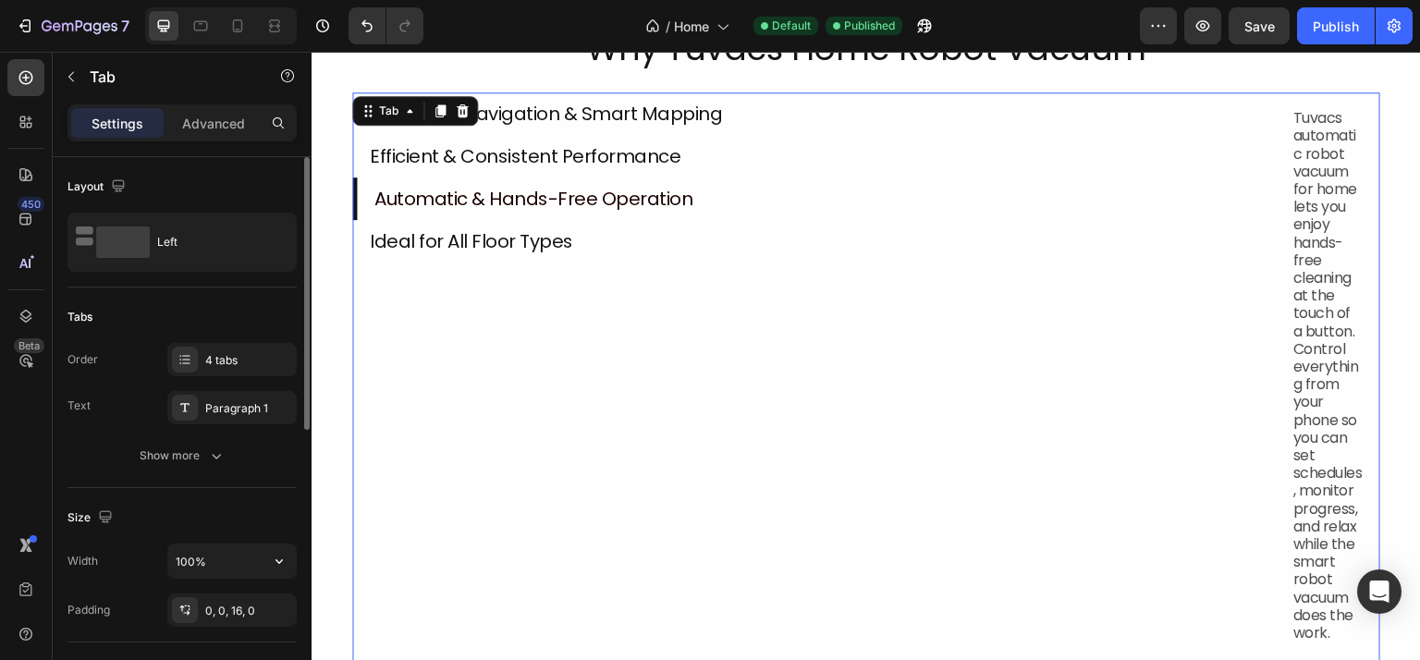
scroll to position [185, 0]
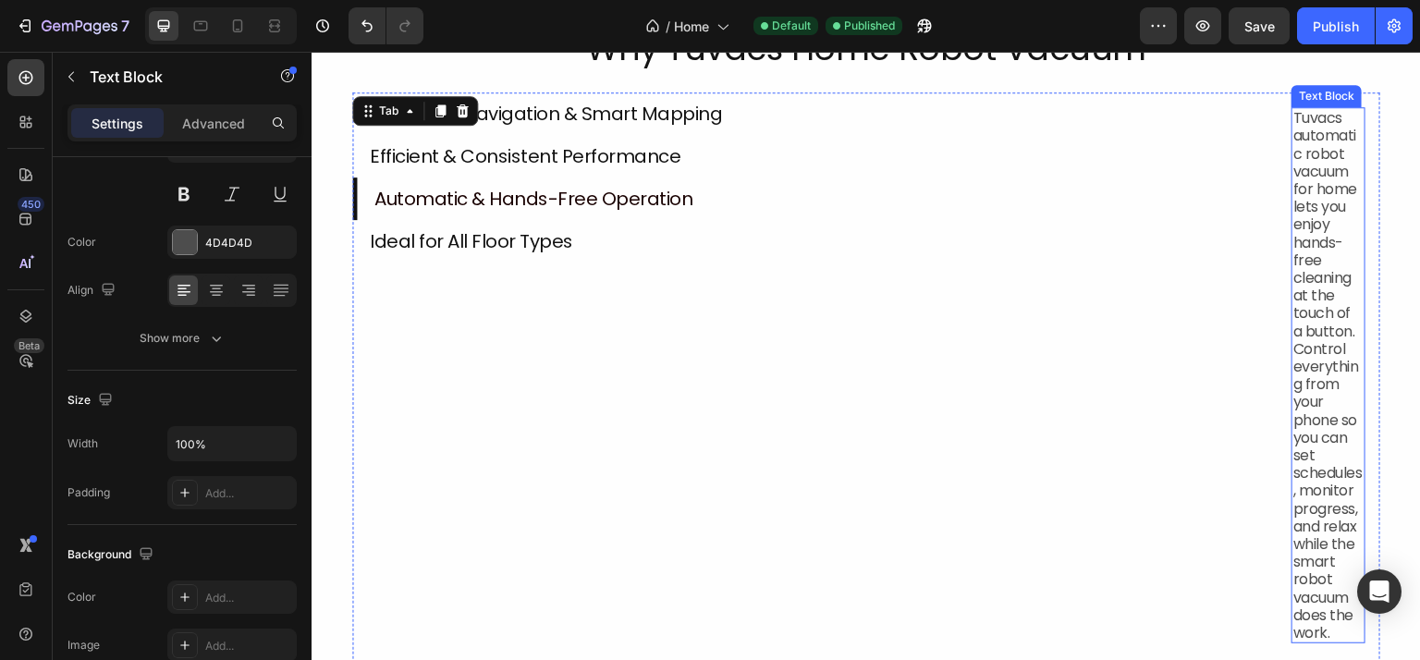
click at [1318, 195] on p "Tuvacs automatic robot vacuum for home lets you enjoy hands-free cleaning at th…" at bounding box center [1328, 375] width 70 height 532
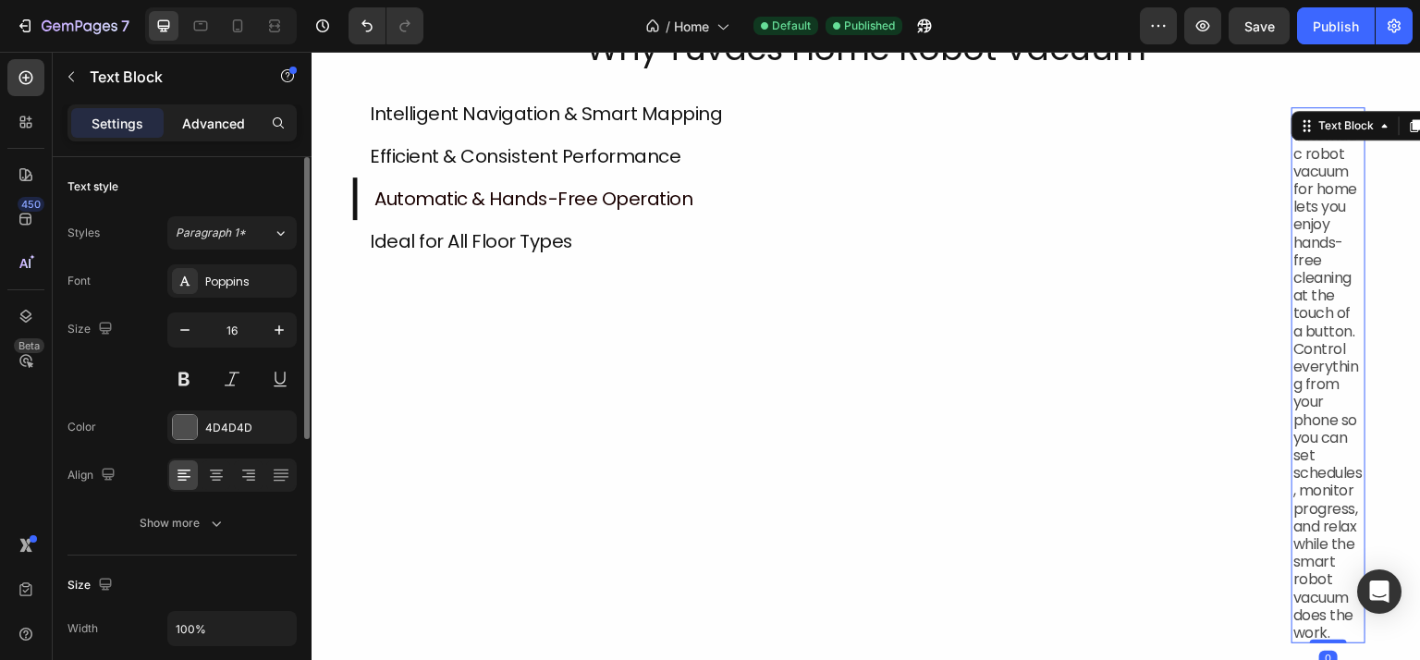
click at [227, 114] on p "Advanced" at bounding box center [213, 123] width 63 height 19
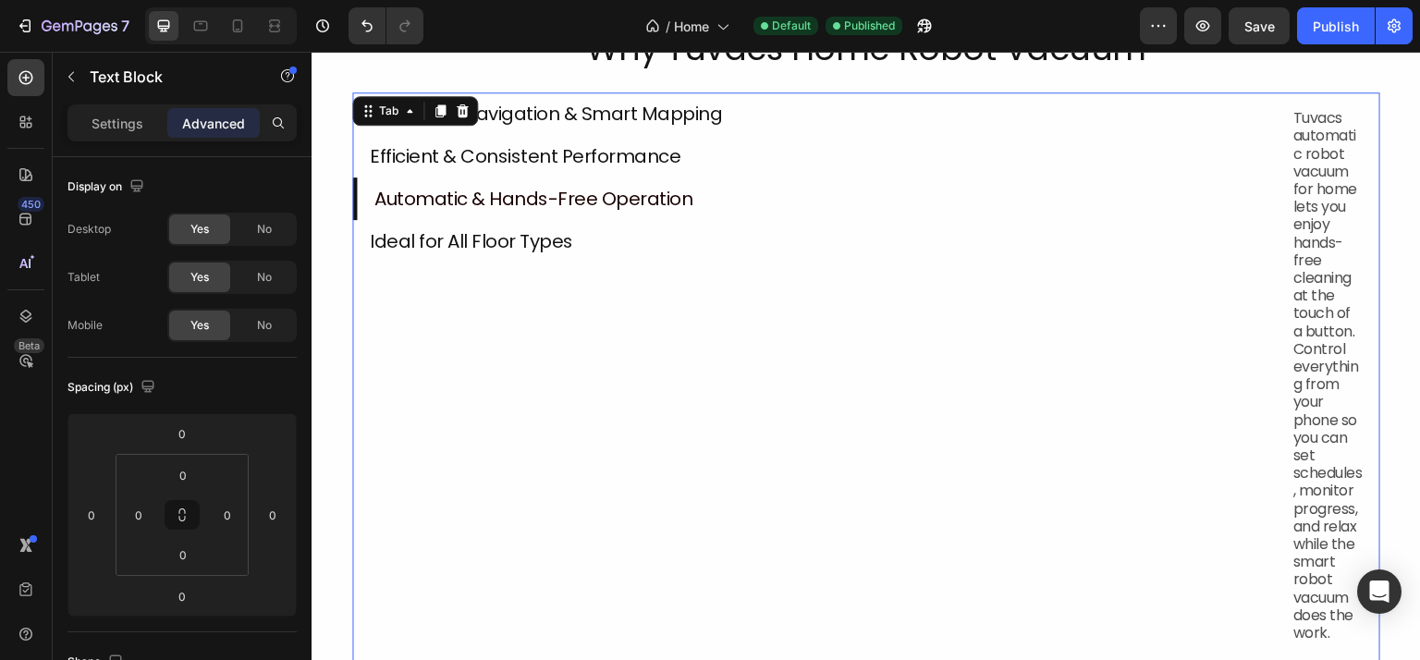
click at [1064, 214] on li "Automatic & Hands-Free Operation" at bounding box center [814, 198] width 924 height 43
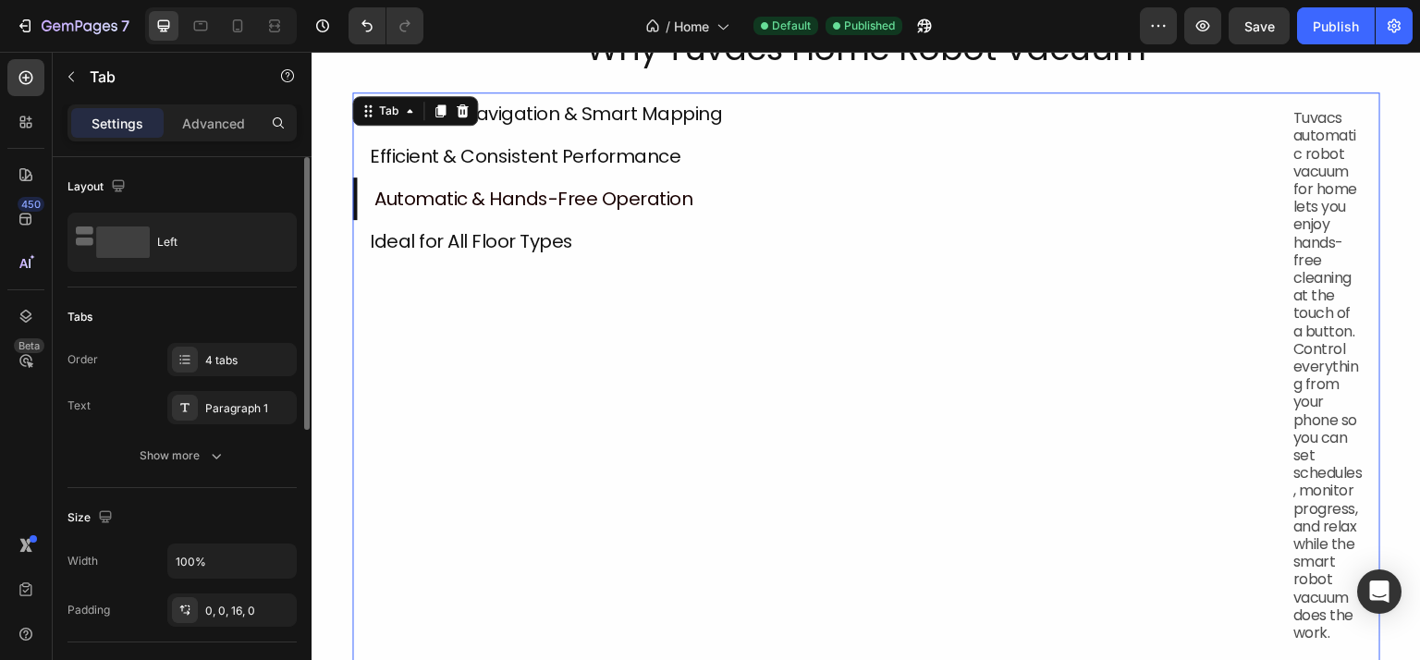
scroll to position [92, 0]
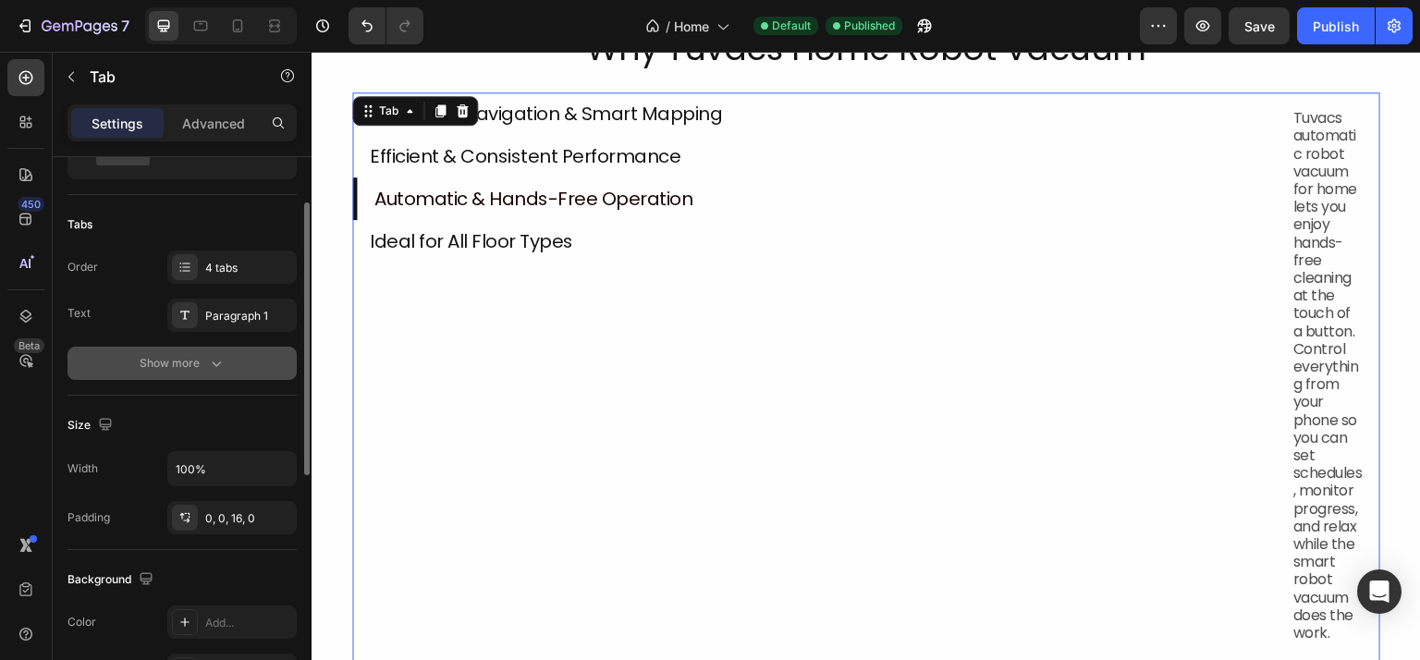
click at [180, 366] on div "Show more" at bounding box center [183, 363] width 86 height 18
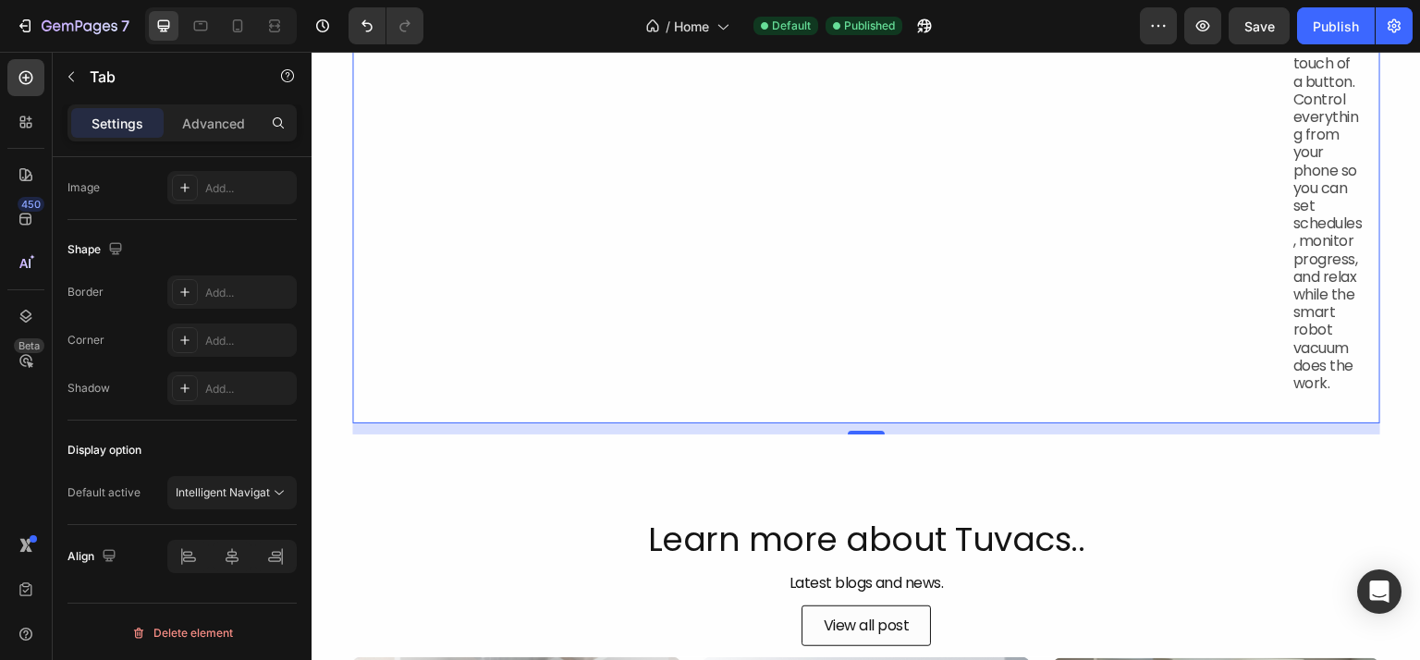
scroll to position [2218, 0]
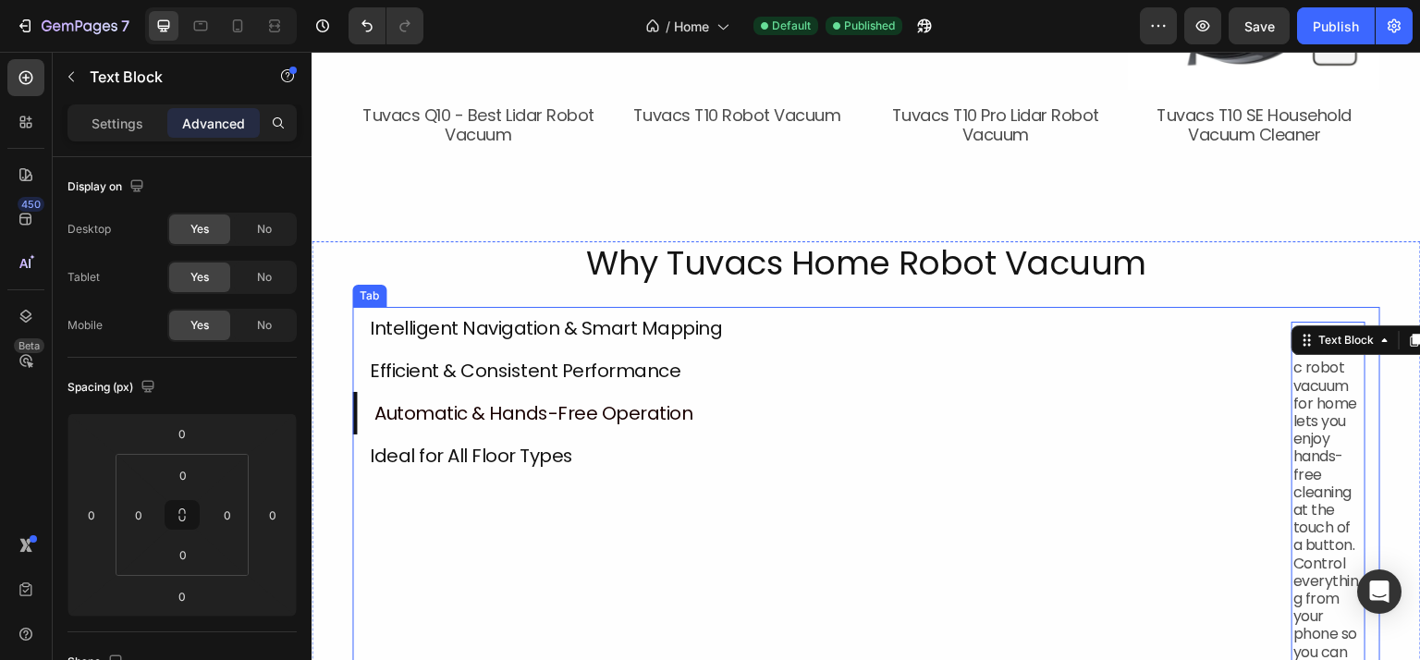
scroll to position [1571, 0]
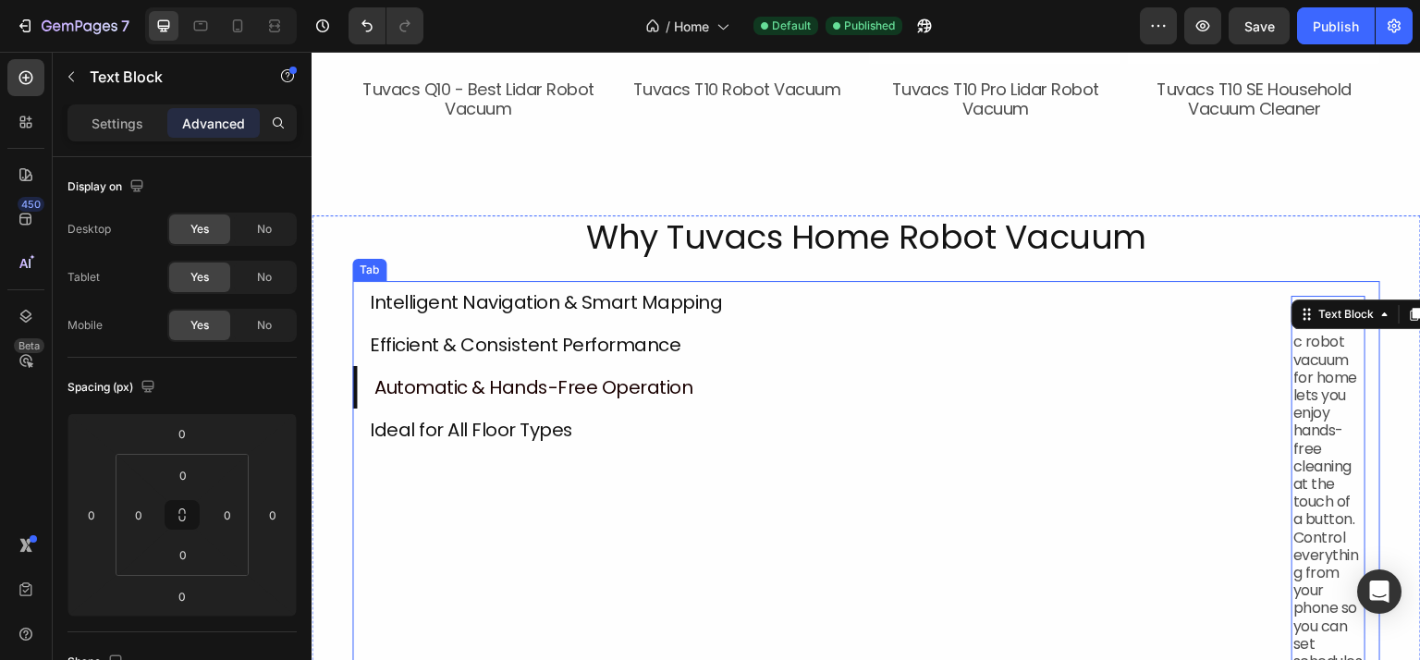
click at [524, 294] on p "Intelligent Navigation & Smart Mapping" at bounding box center [546, 302] width 352 height 22
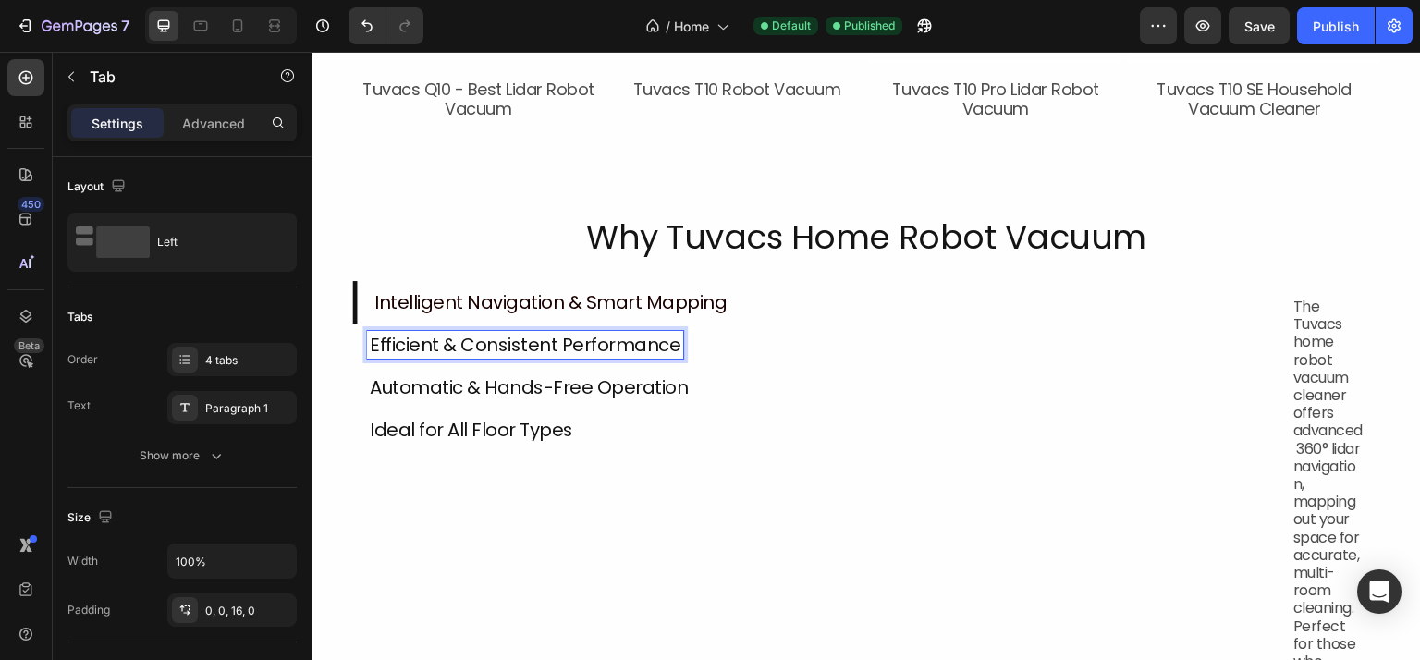
click at [499, 392] on p "Automatic & Hands-Free Operation" at bounding box center [529, 387] width 318 height 22
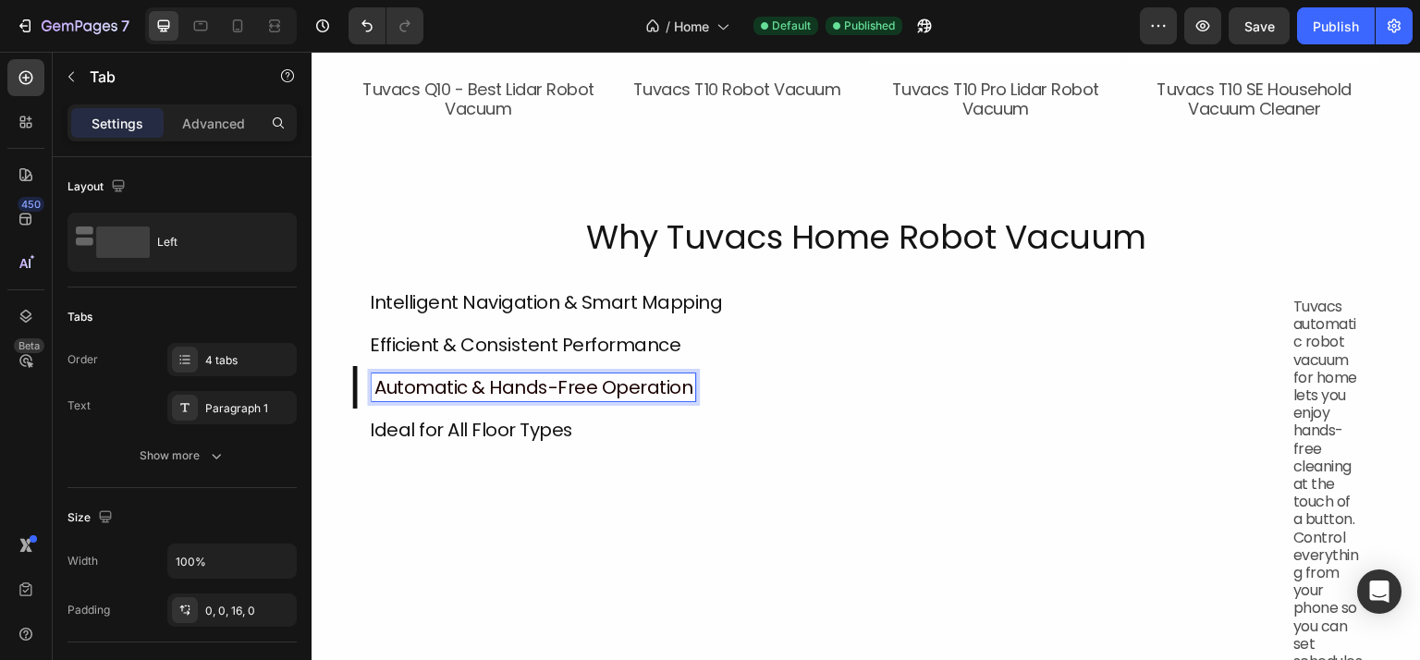
click at [495, 421] on p "Ideal for All Floor Types" at bounding box center [471, 430] width 203 height 22
click at [506, 392] on p "Automatic & Hands-Free Operation" at bounding box center [529, 387] width 318 height 22
click at [514, 336] on p "Efficient & Consistent Performance" at bounding box center [525, 345] width 311 height 22
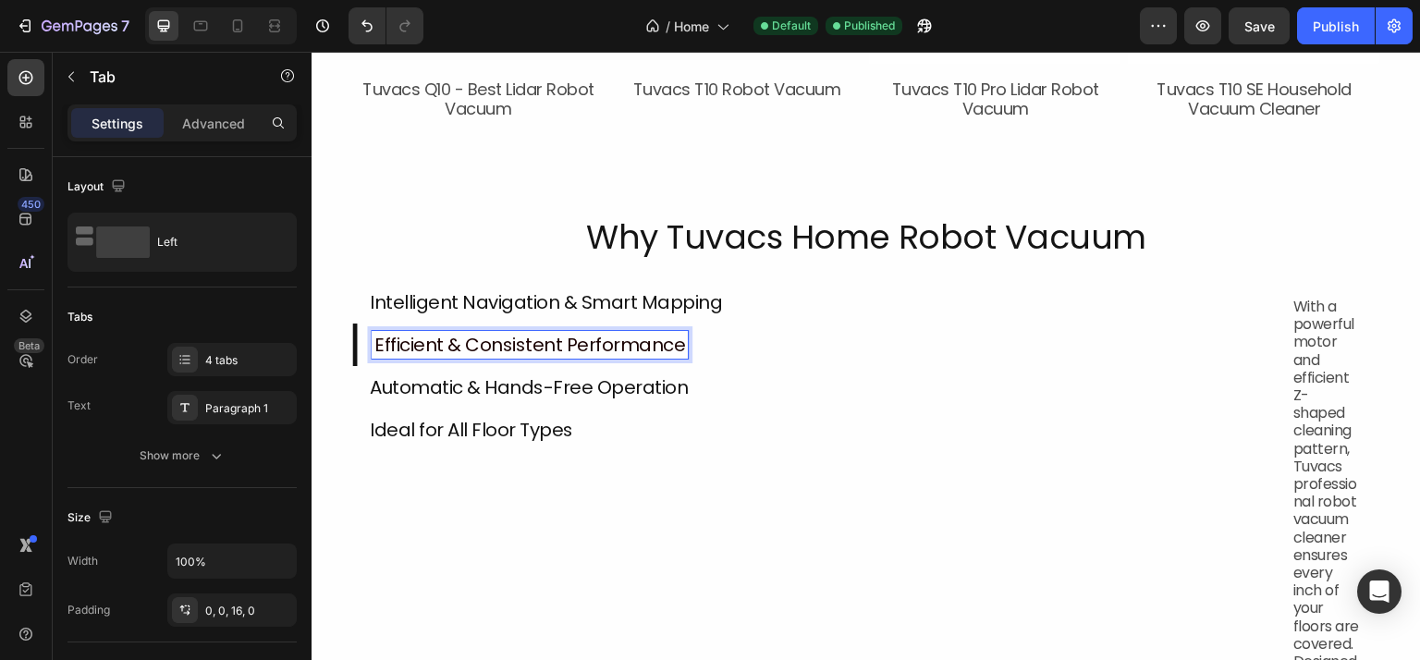
click at [514, 296] on p "Intelligent Navigation & Smart Mapping" at bounding box center [546, 302] width 352 height 22
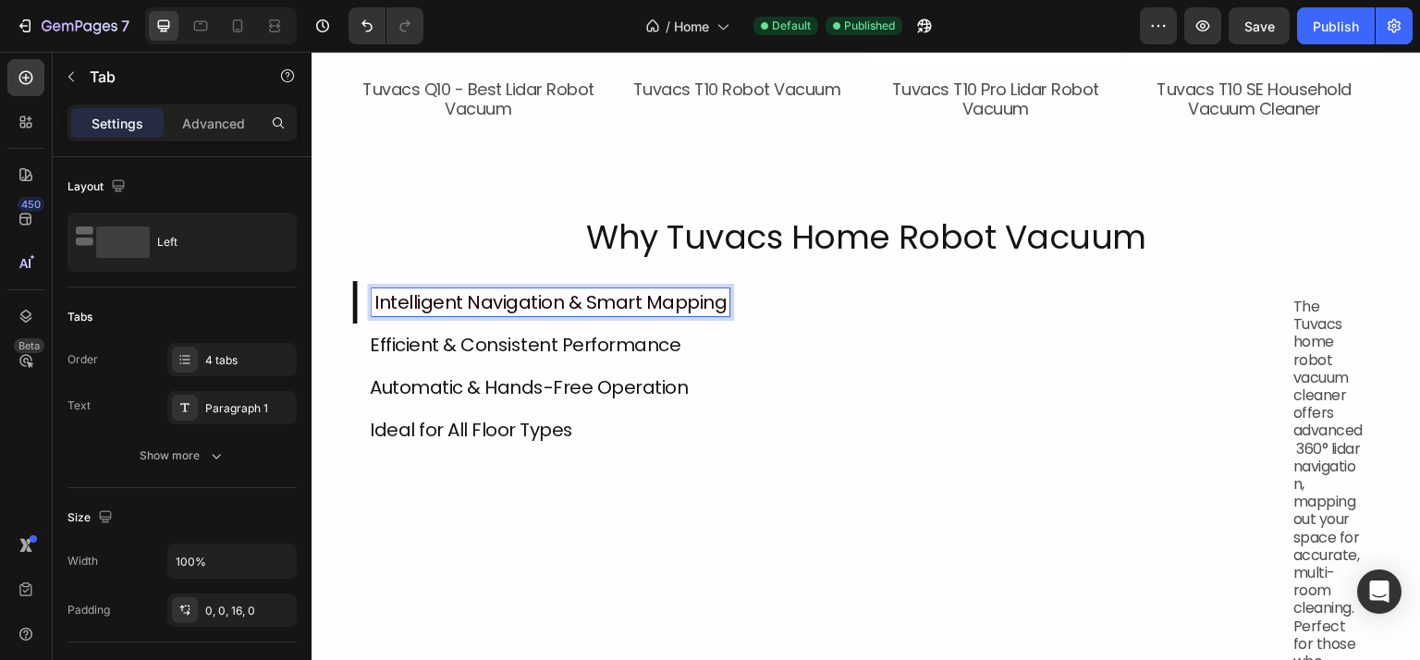
click at [787, 294] on li "Intelligent Navigation & Smart Mapping" at bounding box center [814, 302] width 924 height 43
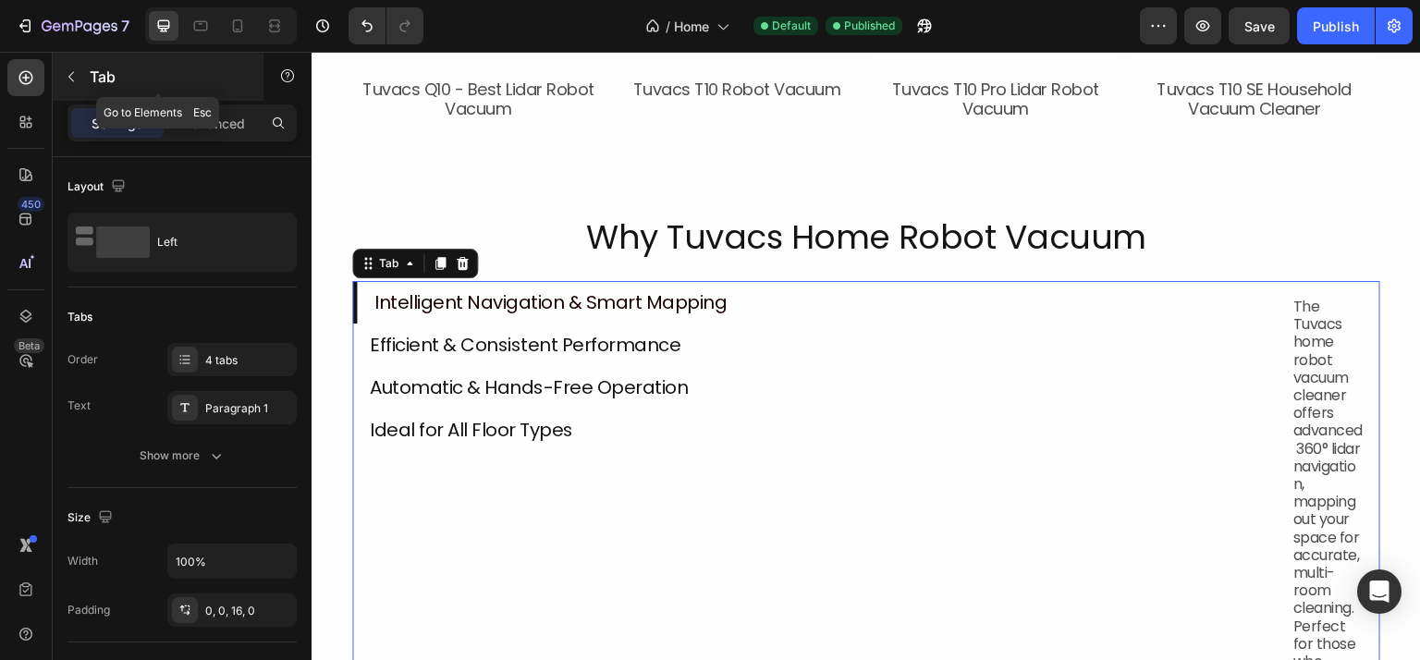
click at [193, 90] on div "Tab" at bounding box center [158, 77] width 211 height 48
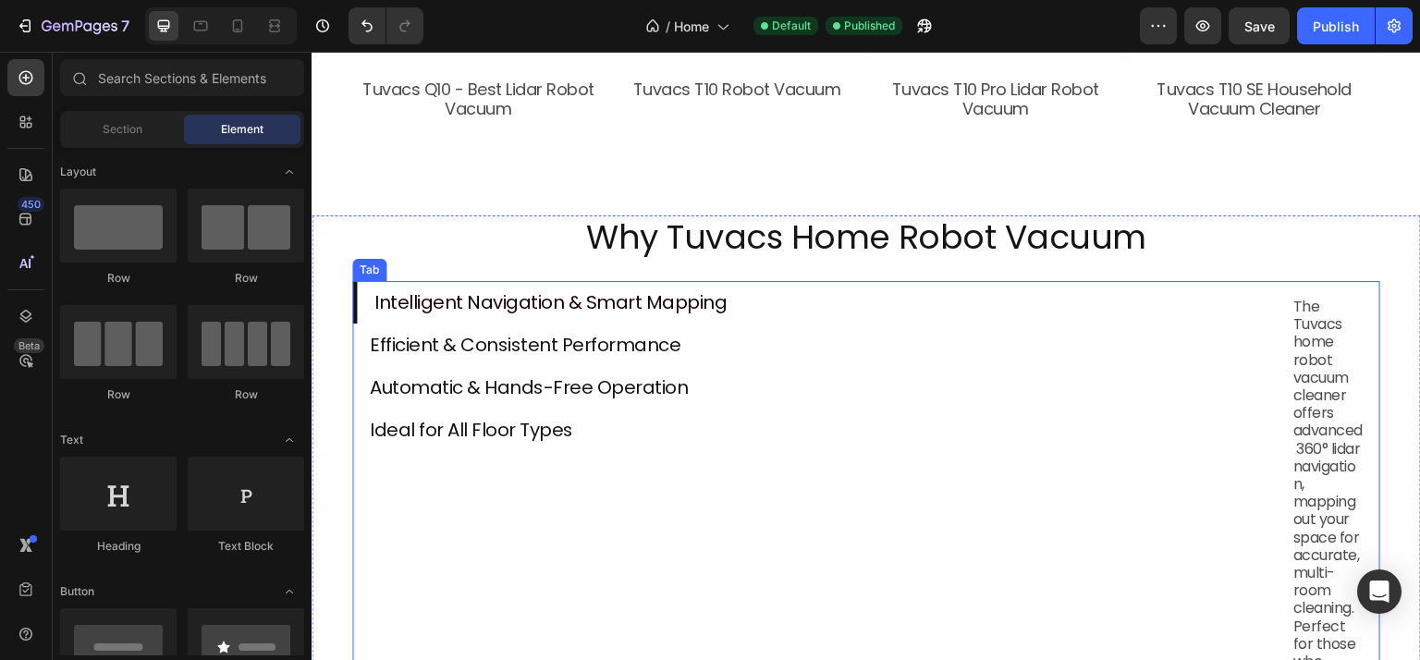
click at [834, 366] on li "Automatic & Hands-Free Operation" at bounding box center [814, 387] width 924 height 43
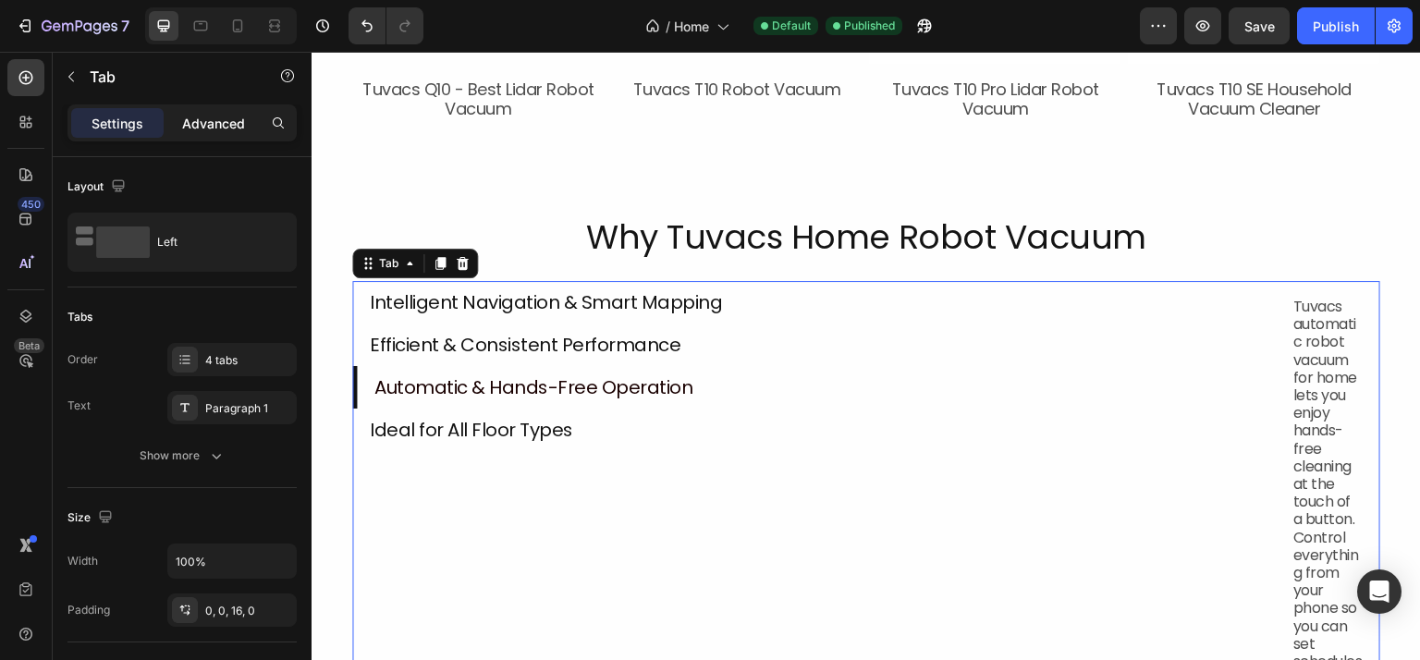
click at [240, 109] on div "Advanced" at bounding box center [213, 123] width 92 height 30
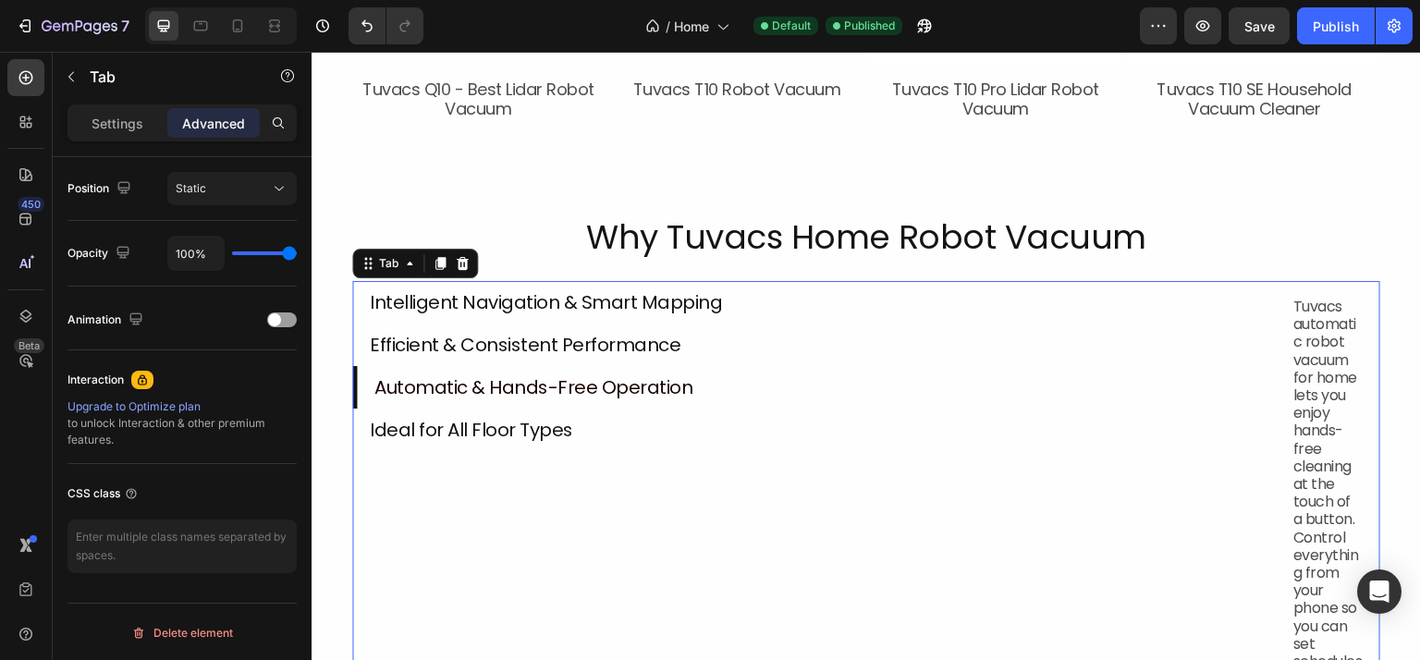
scroll to position [213, 0]
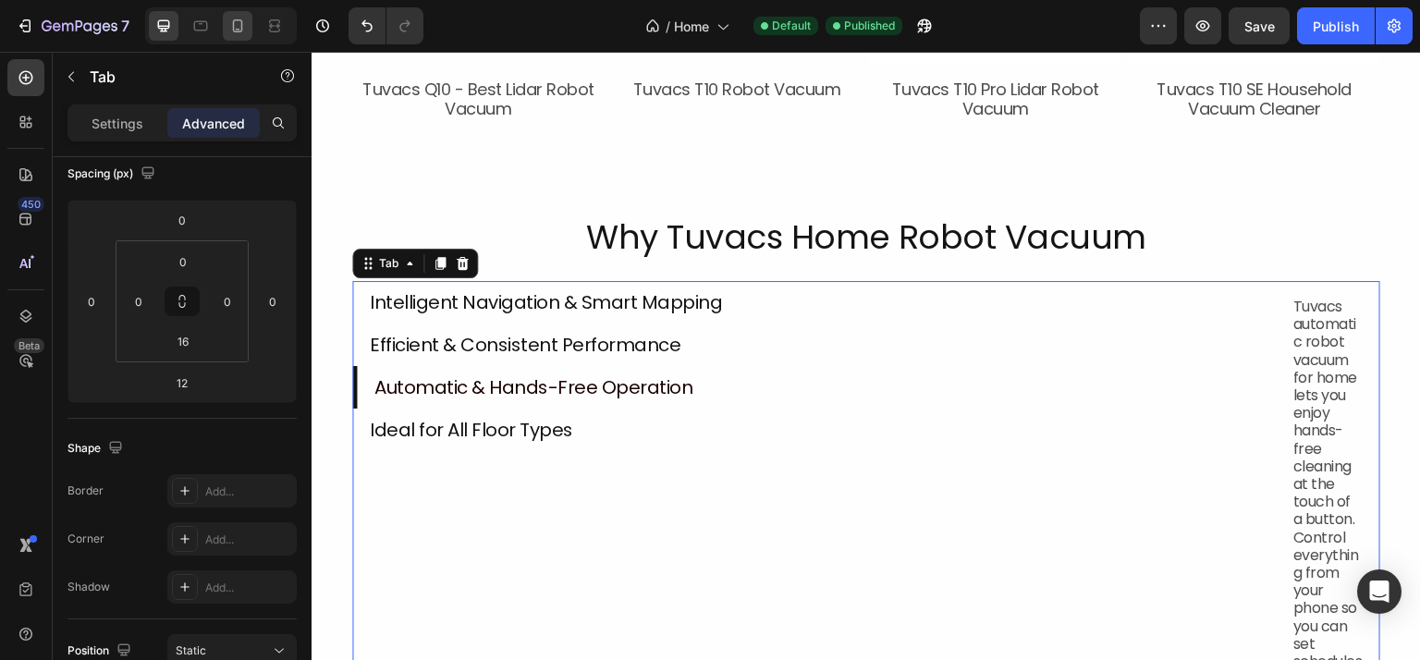
click at [244, 29] on icon at bounding box center [237, 26] width 18 height 18
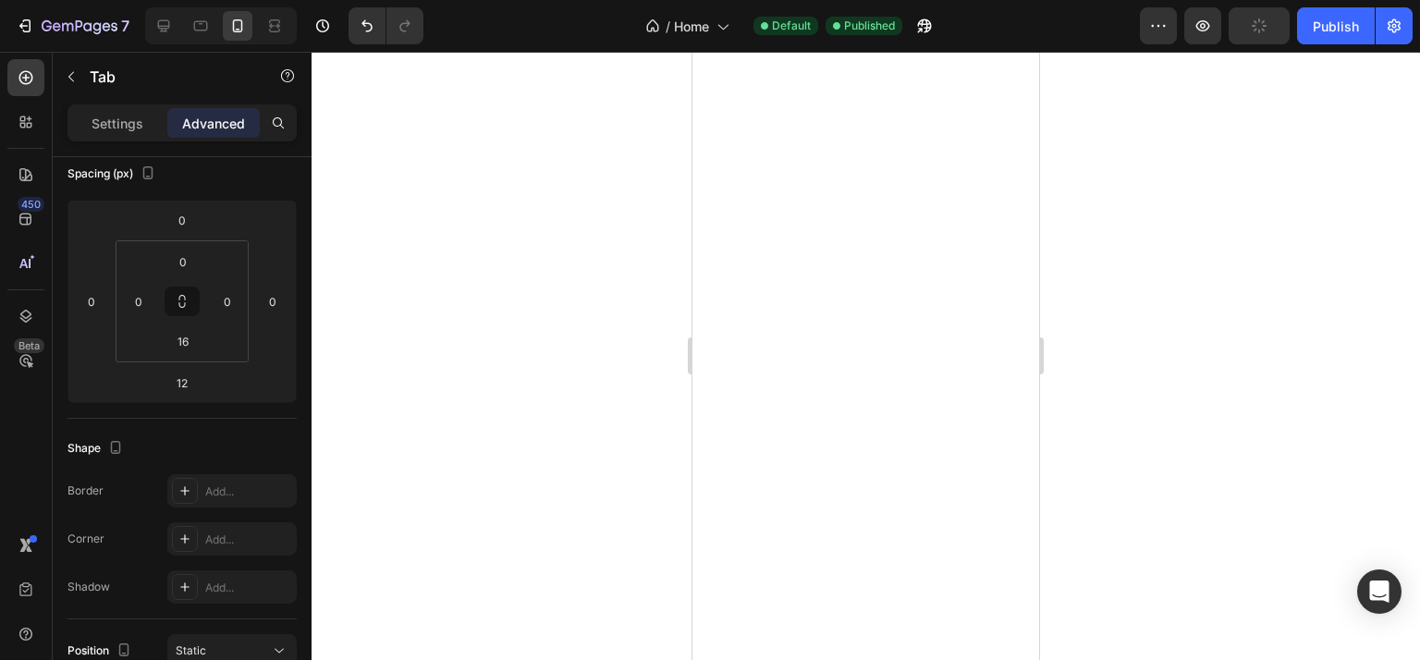
scroll to position [2218, 0]
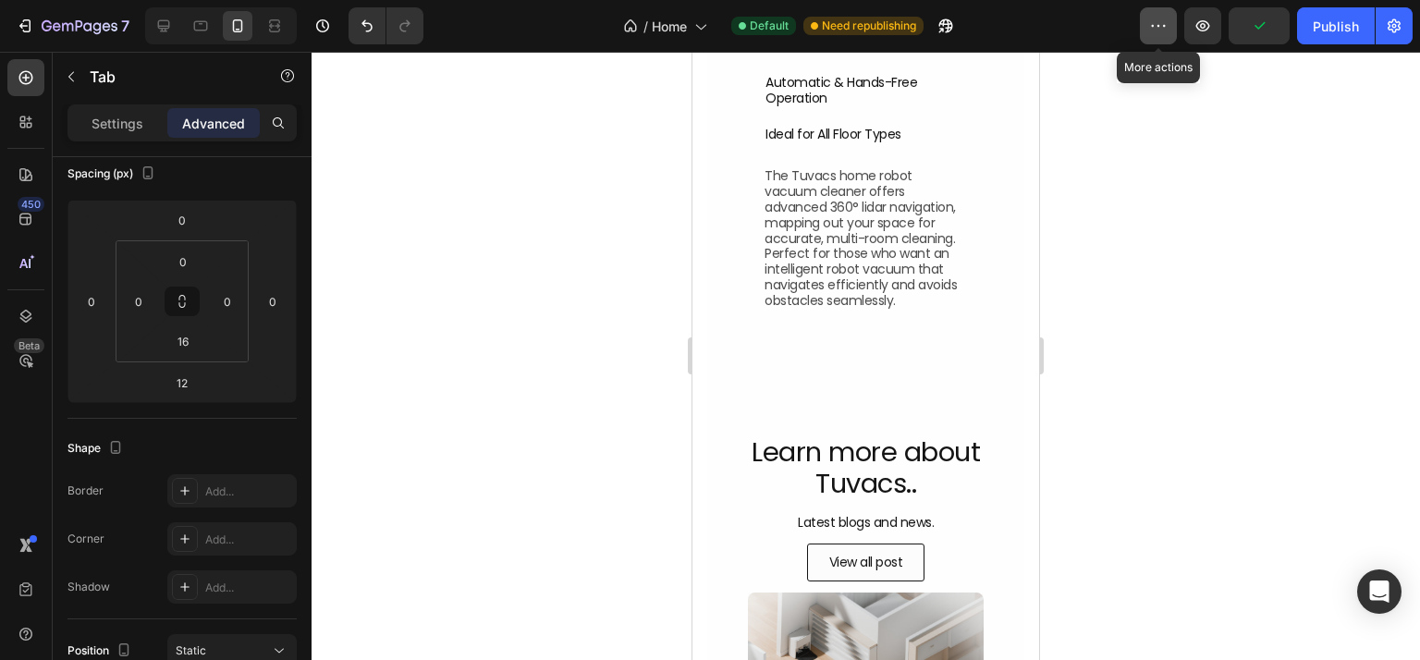
click at [1153, 31] on icon "button" at bounding box center [1158, 26] width 18 height 18
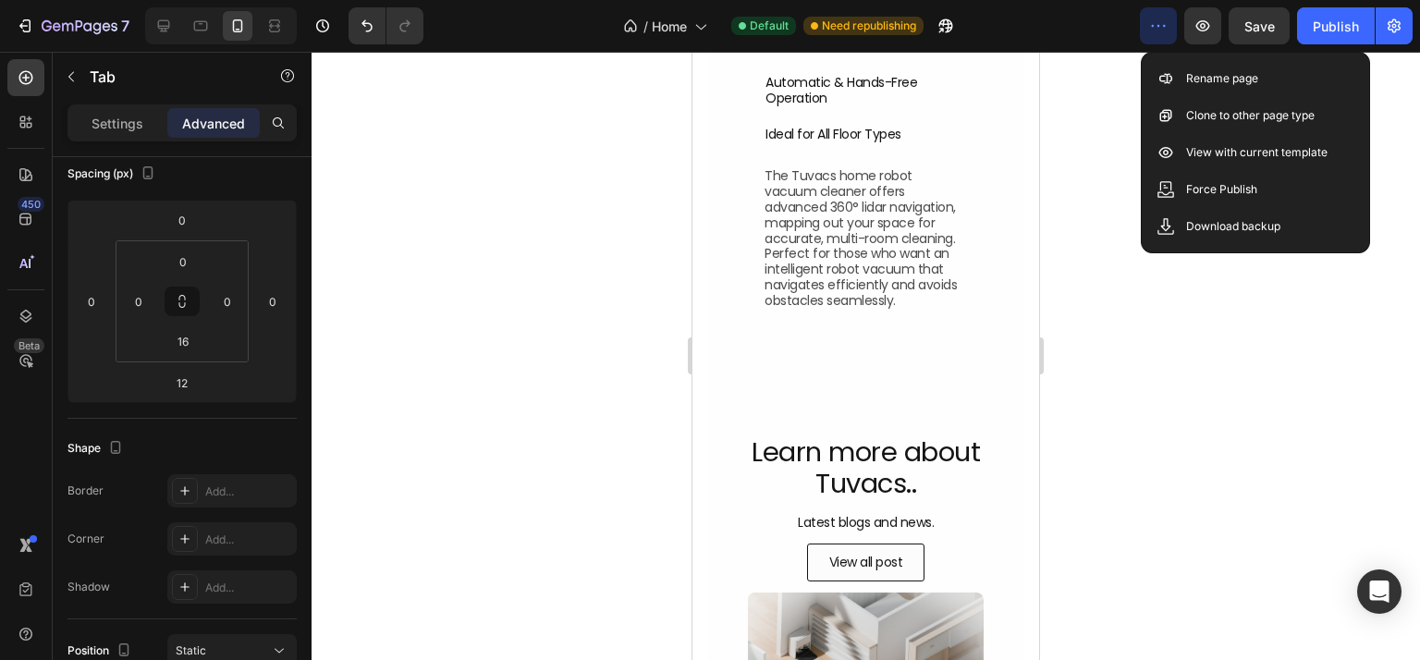
click at [1153, 31] on icon "button" at bounding box center [1158, 26] width 18 height 18
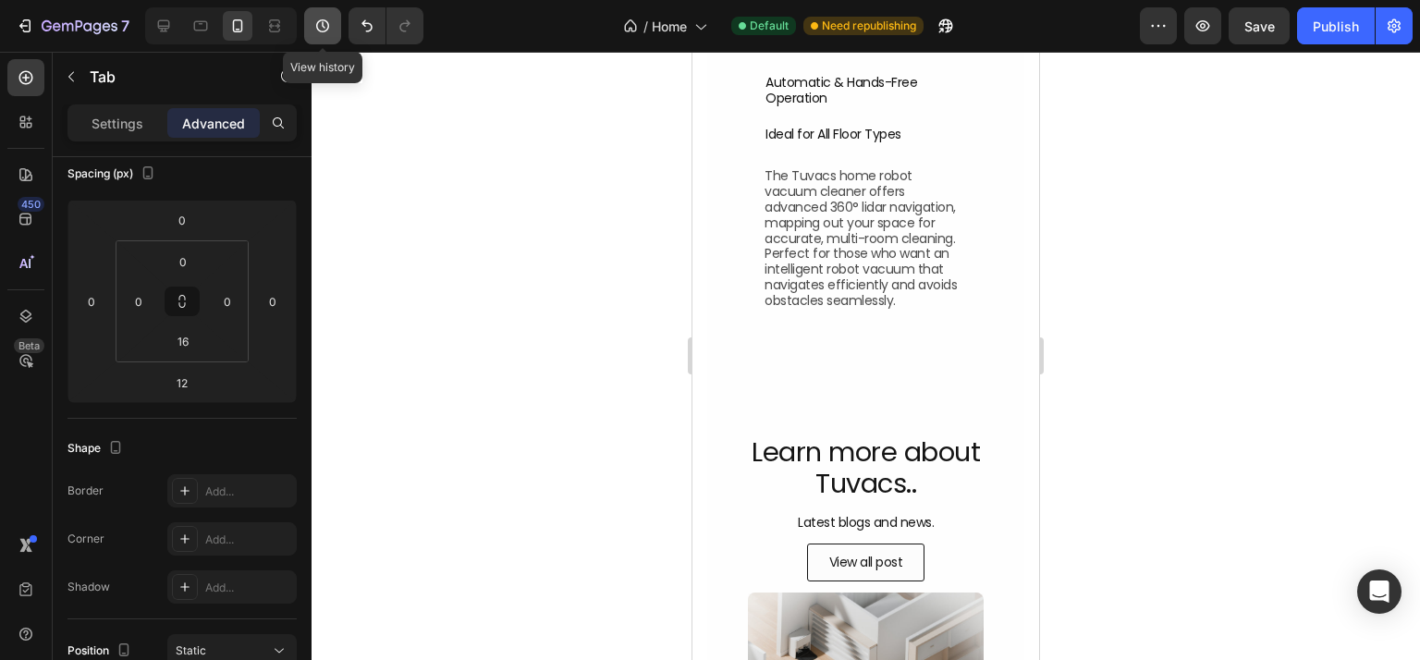
click at [318, 21] on icon "button" at bounding box center [322, 25] width 13 height 13
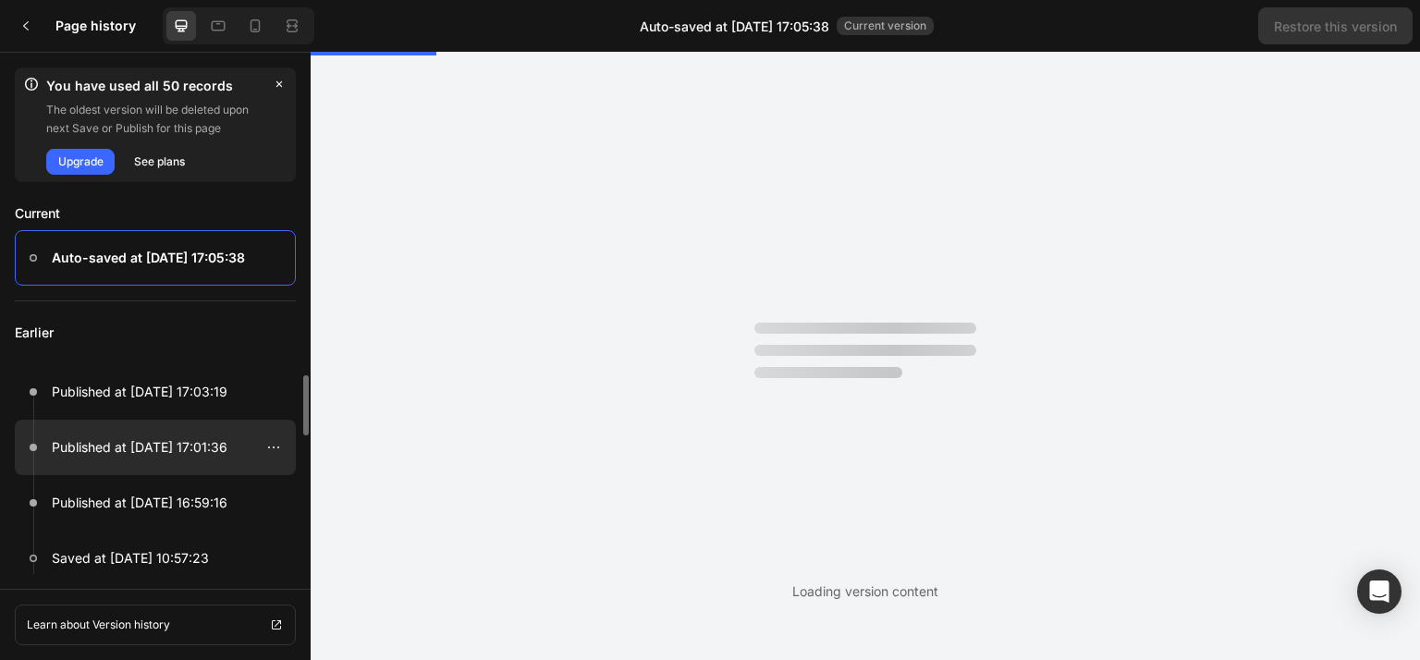
scroll to position [0, 0]
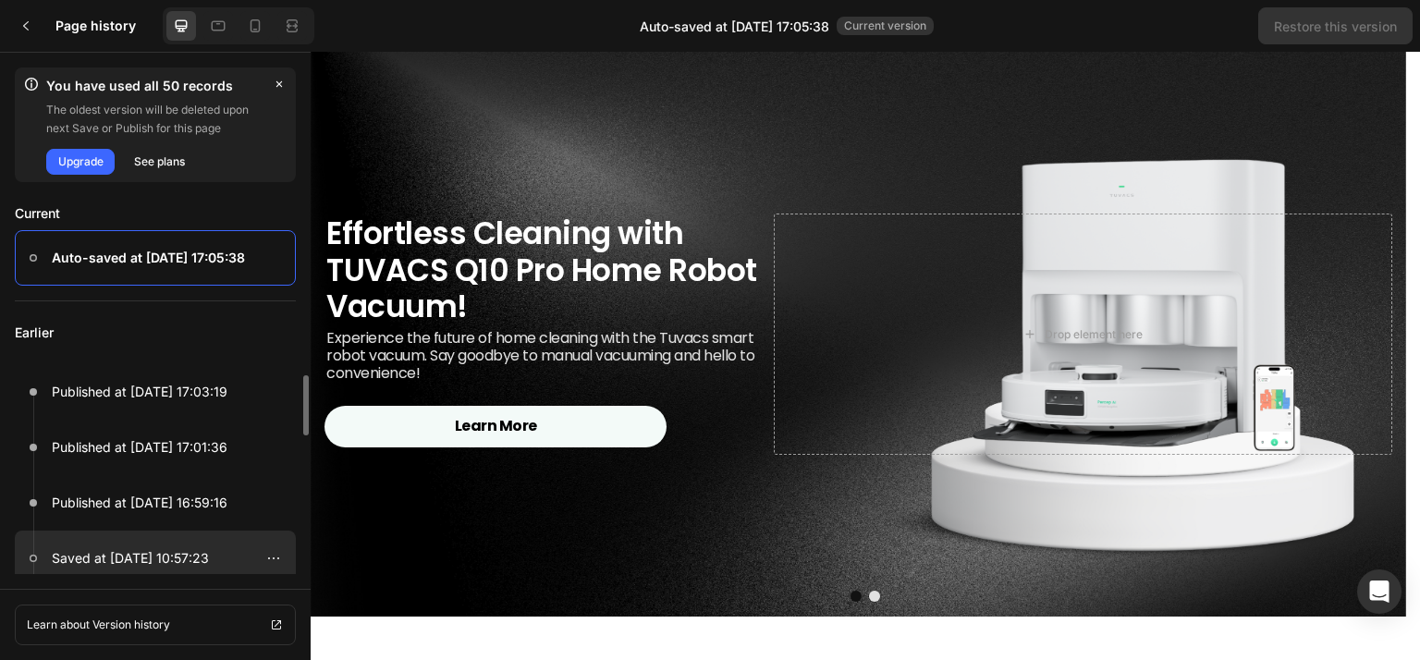
click at [172, 547] on p "Saved at [DATE] 10:57:23" at bounding box center [130, 558] width 157 height 22
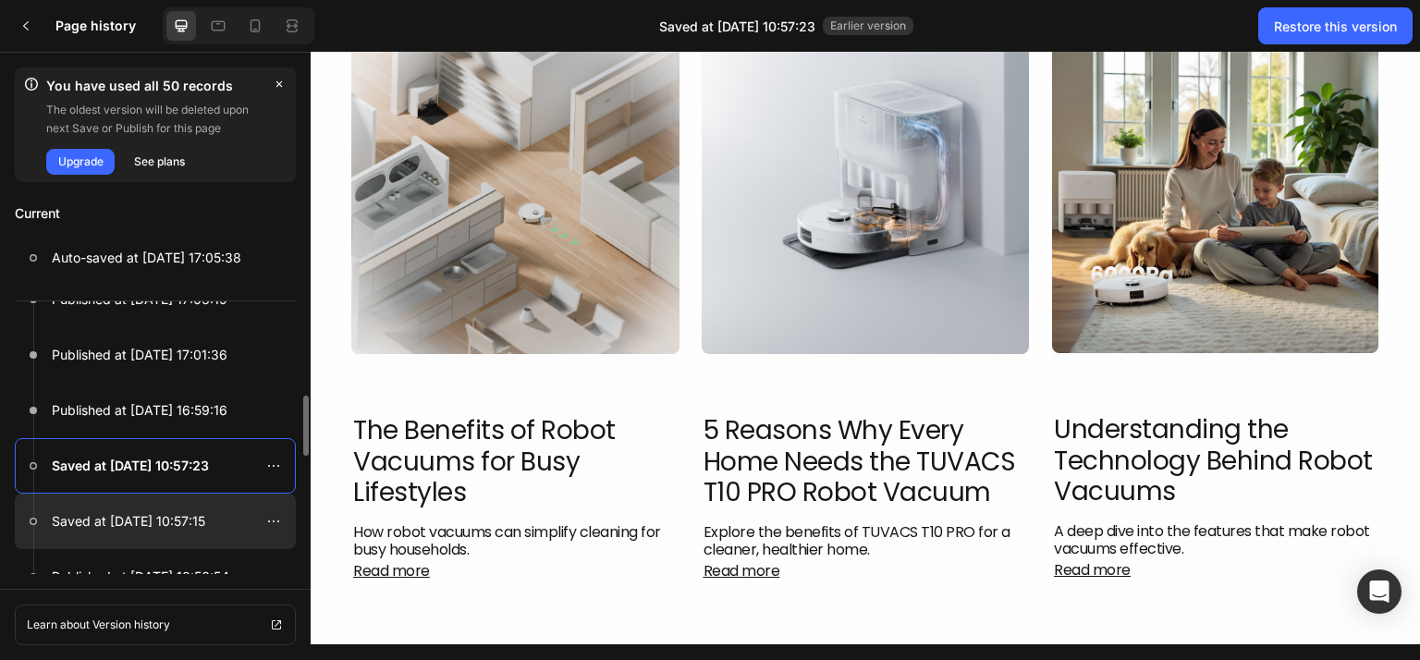
scroll to position [185, 0]
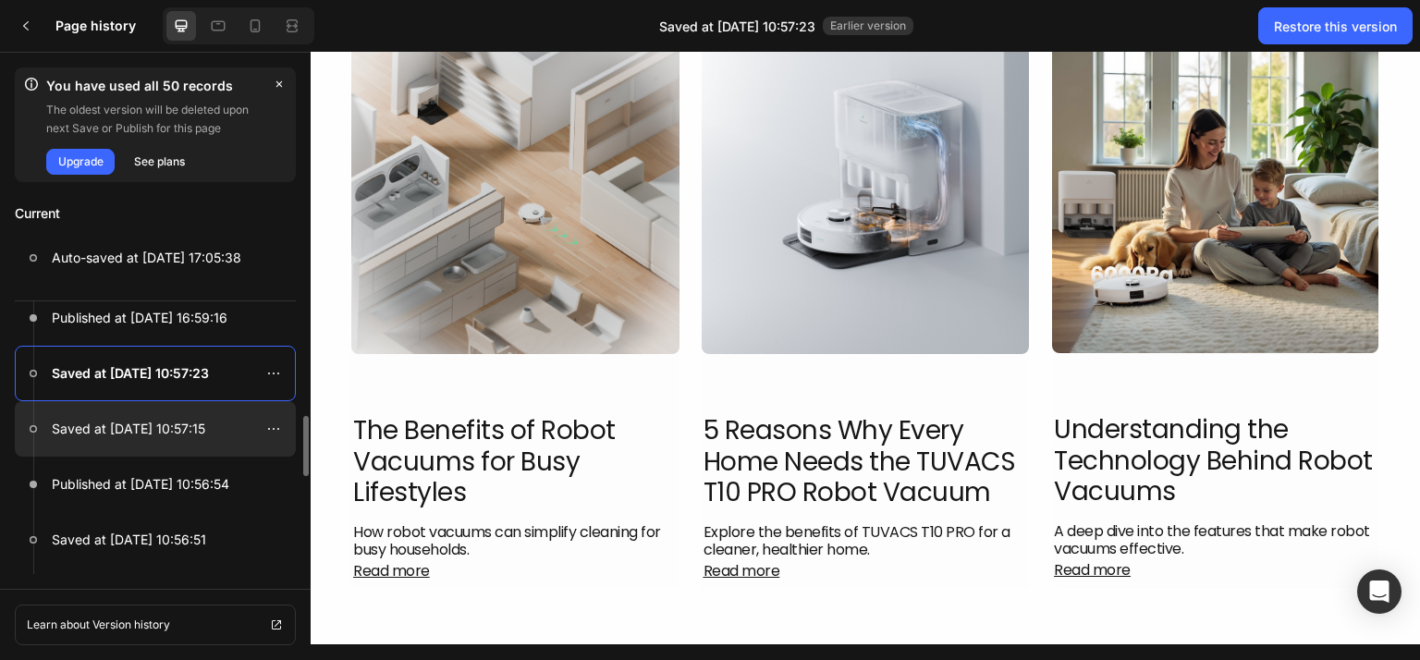
click at [156, 442] on div at bounding box center [155, 428] width 281 height 55
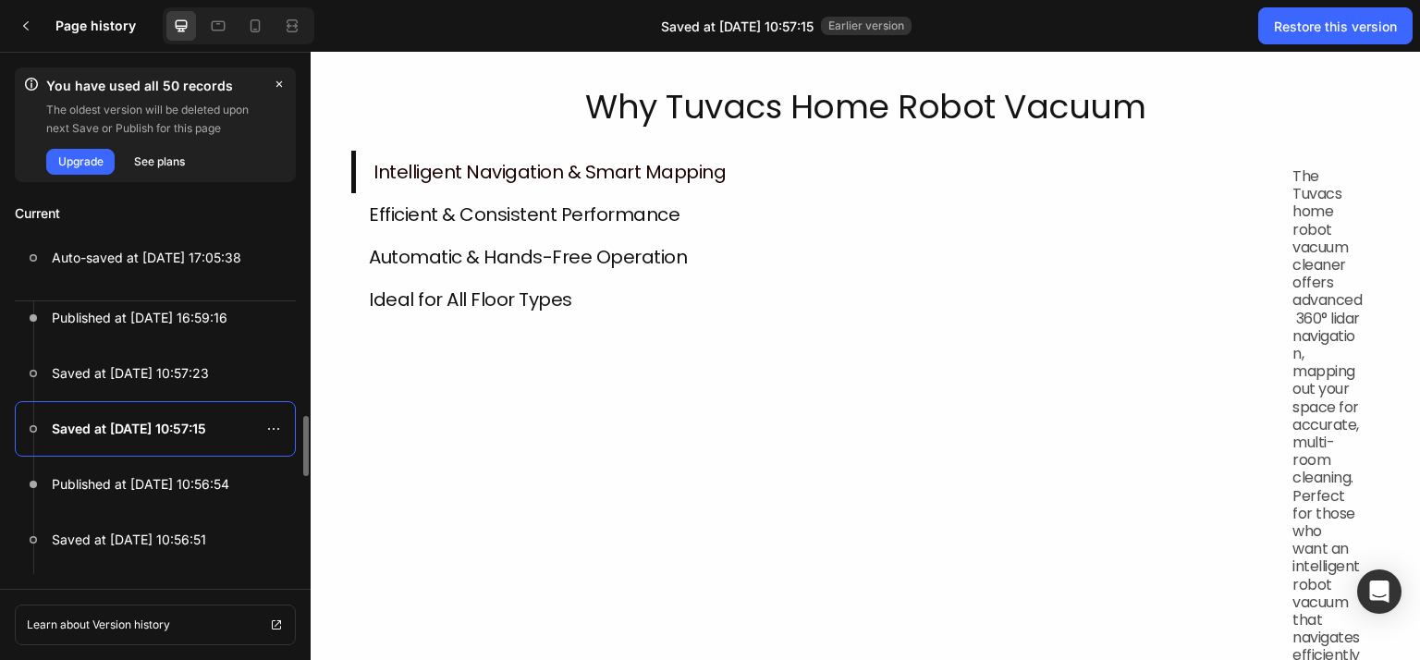
scroll to position [0, 0]
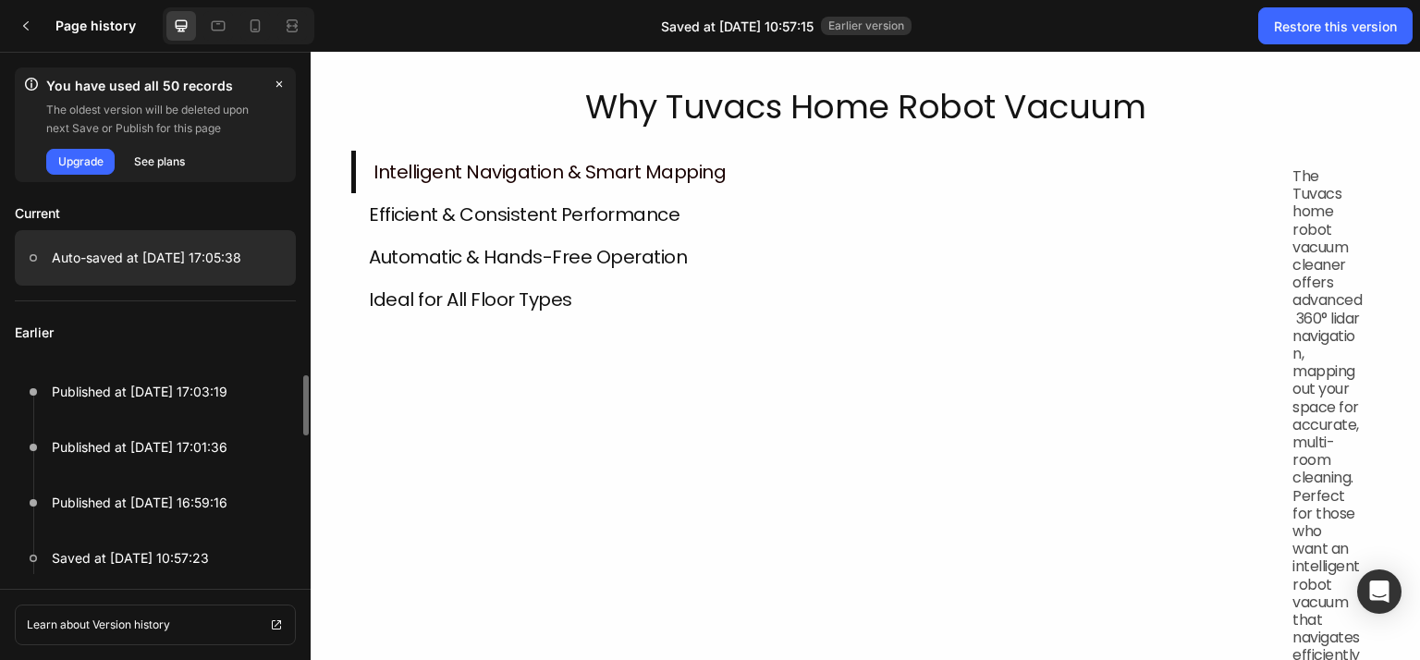
click at [128, 247] on p "Auto-saved at [DATE] 17:05:38" at bounding box center [146, 258] width 189 height 22
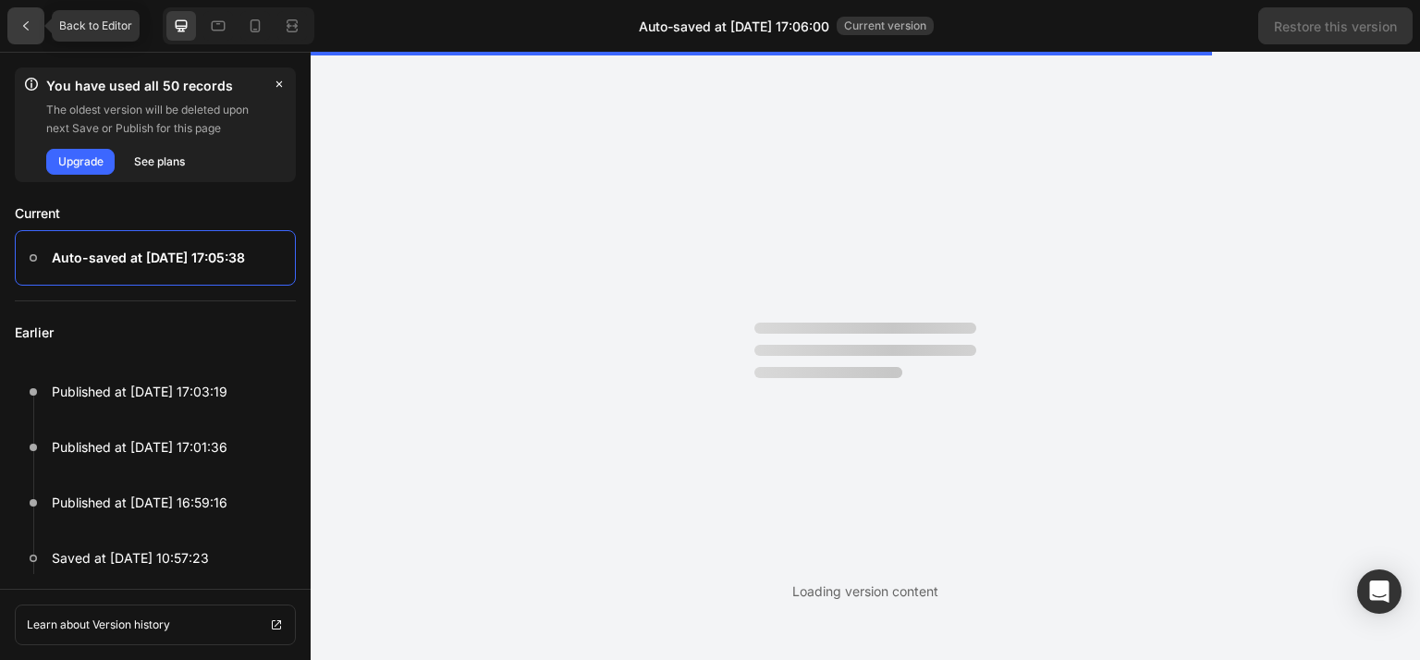
click at [46, 16] on button at bounding box center [26, 26] width 52 height 52
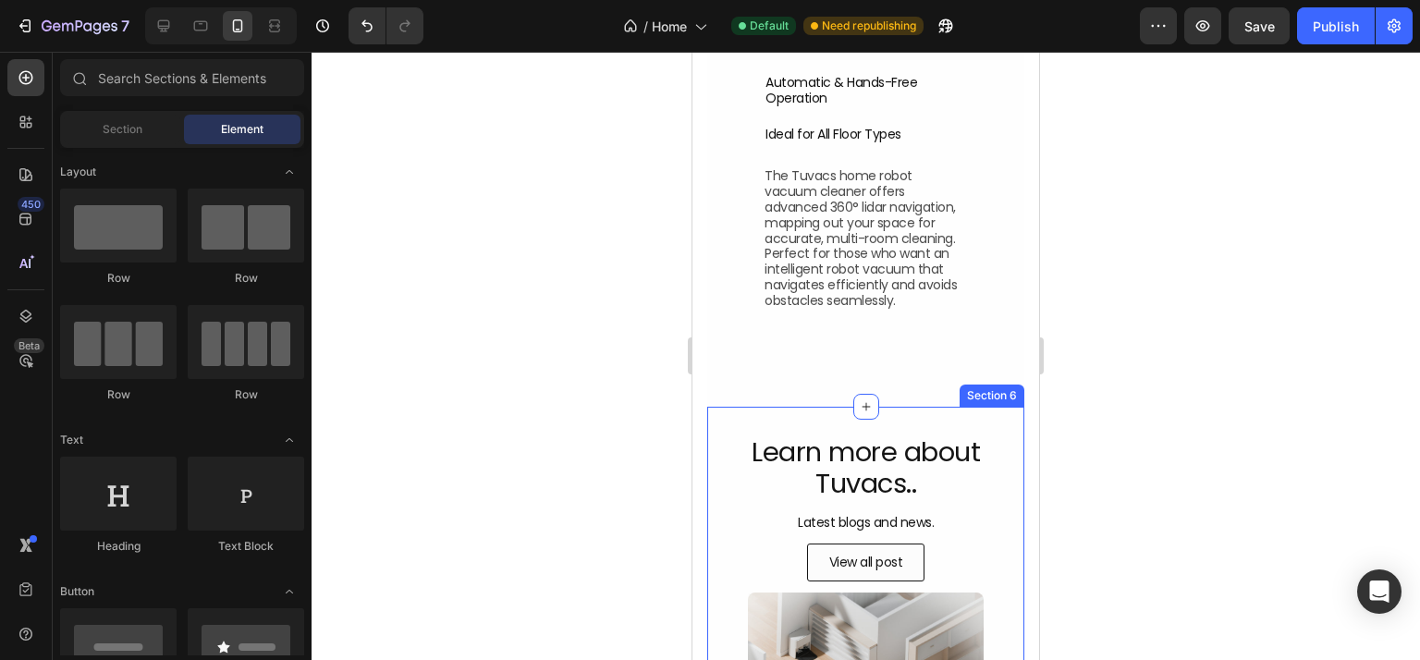
scroll to position [1896, 0]
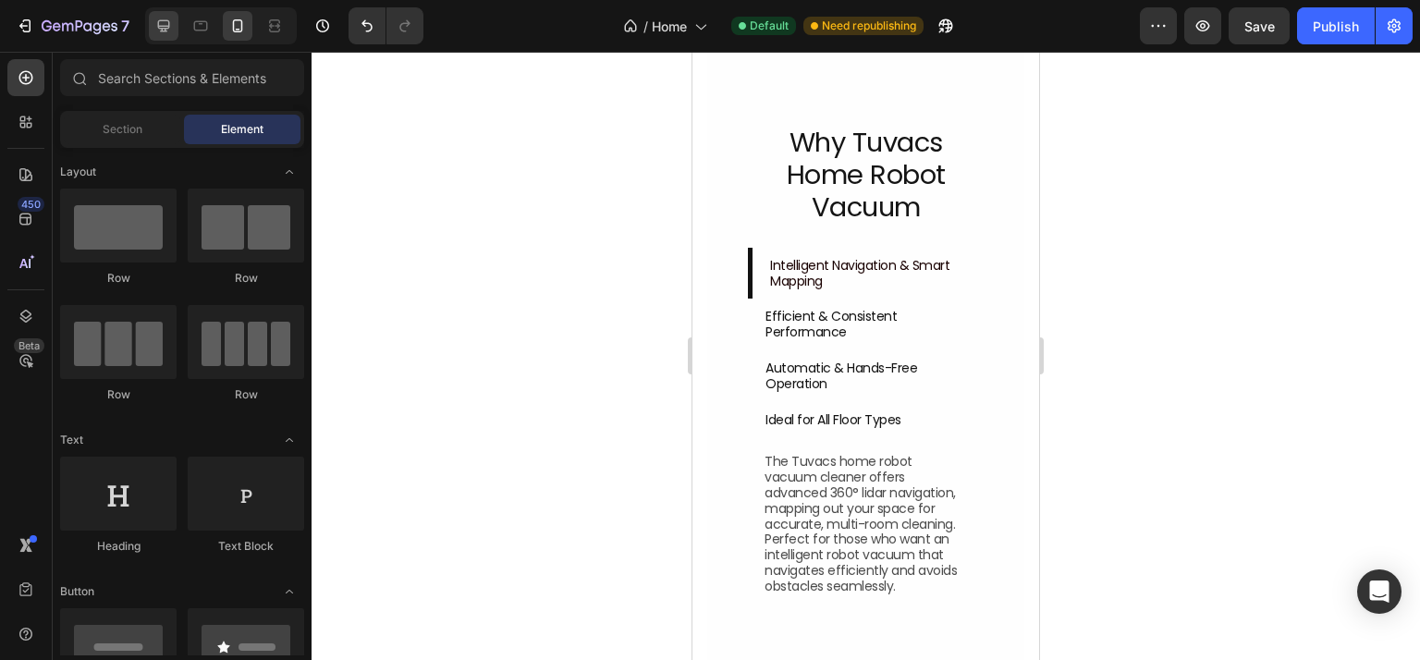
click at [162, 18] on icon at bounding box center [163, 26] width 18 height 18
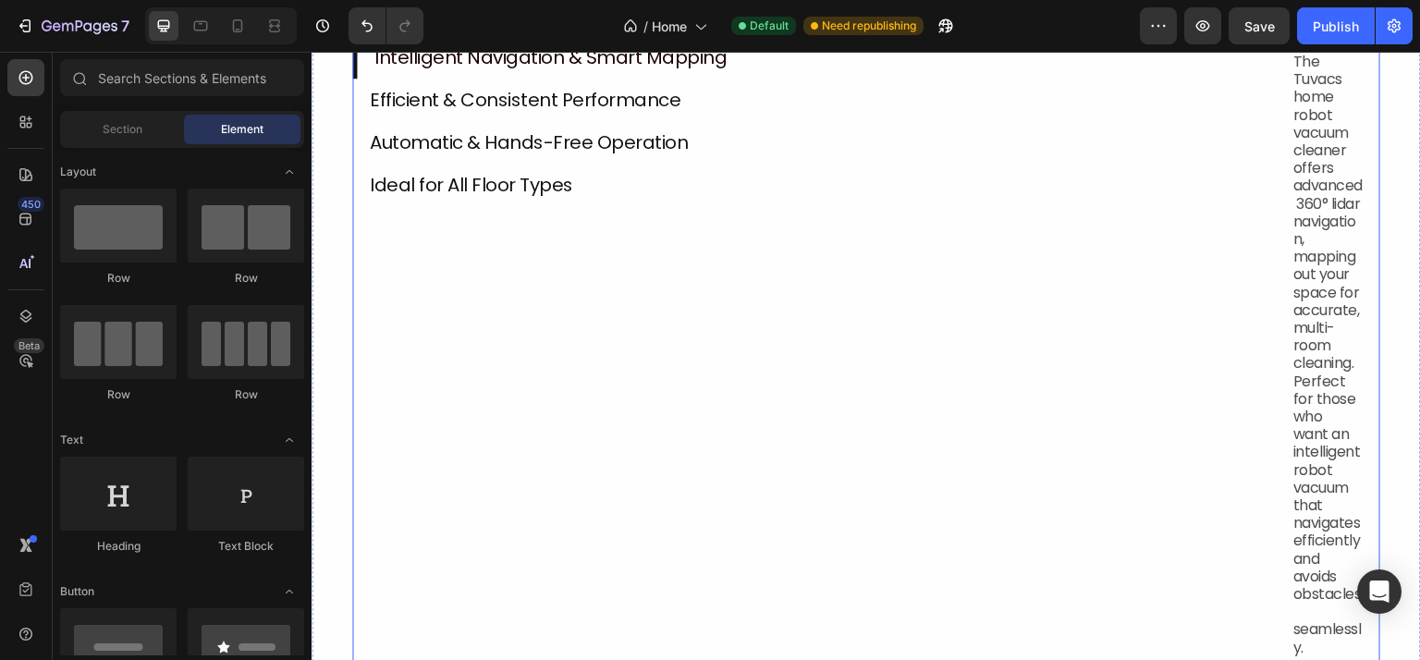
scroll to position [1663, 0]
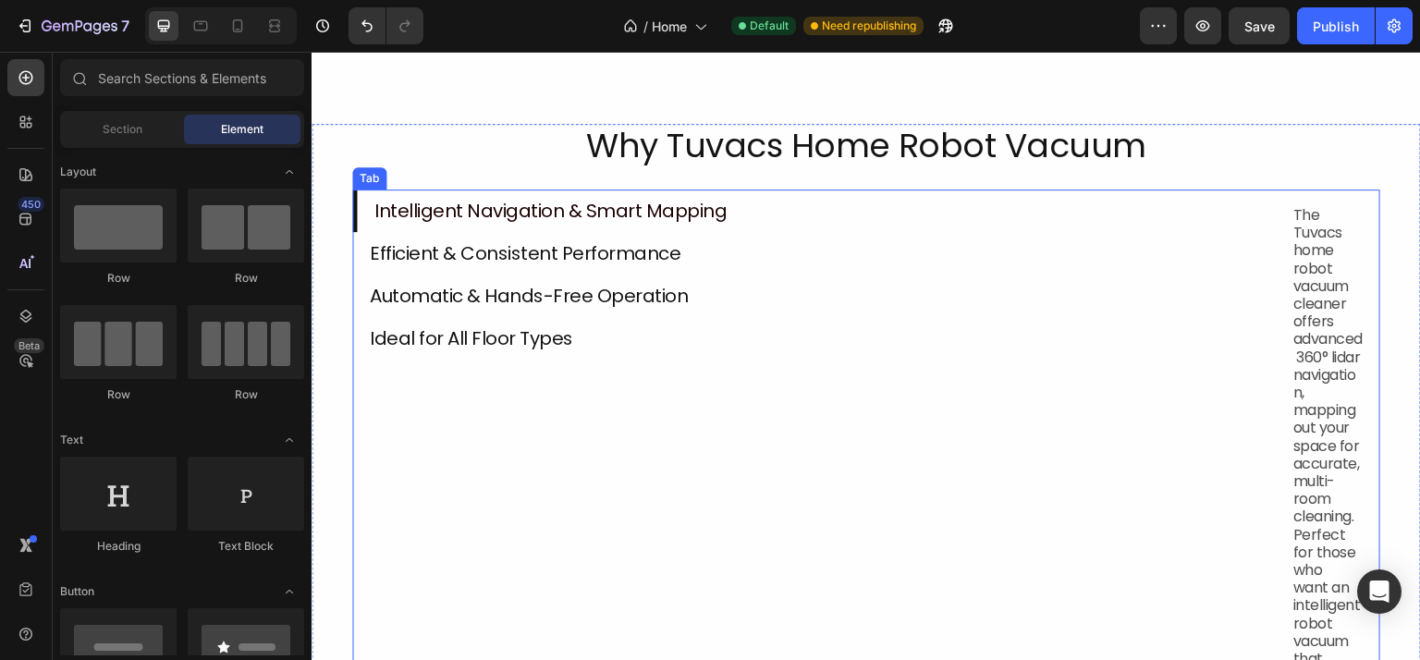
click at [781, 358] on div "Intelligent Navigation & Smart Mapping Efficient & Consistent Performance Autom…" at bounding box center [814, 507] width 924 height 637
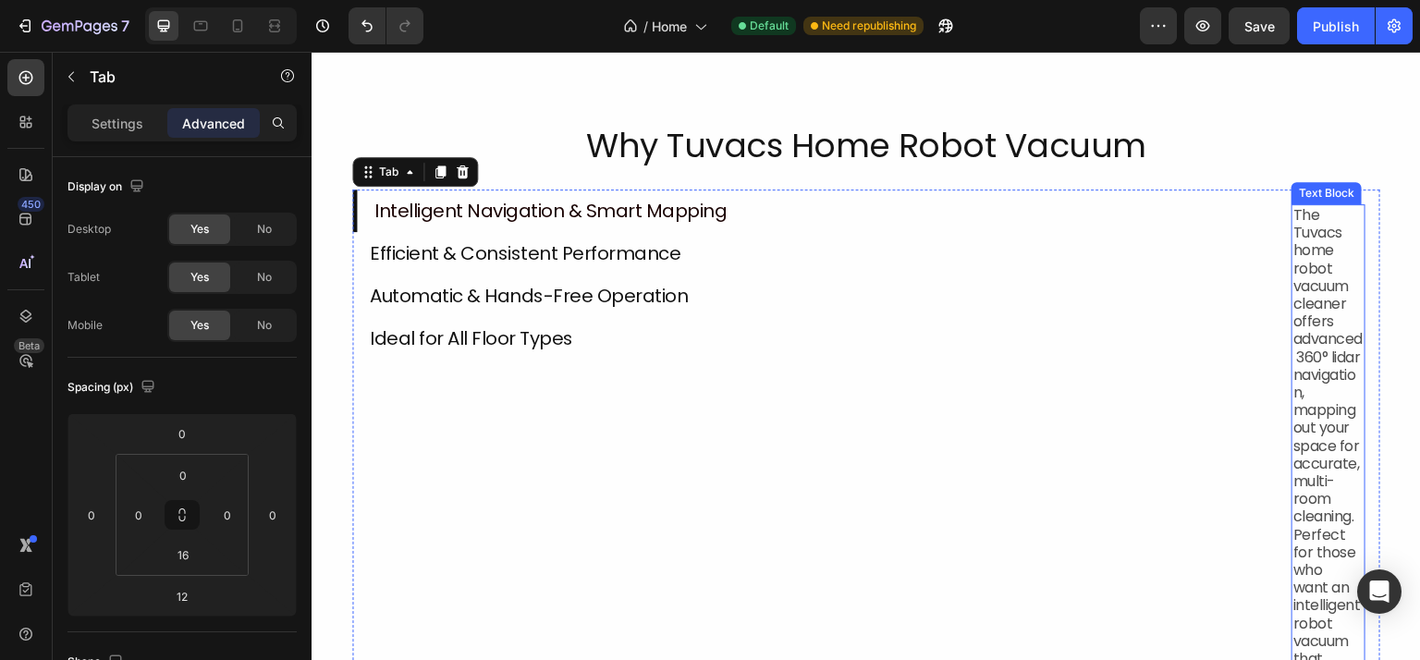
click at [1300, 262] on p "The Tuvacs home robot vacuum cleaner offers advanced 360° lidar navigation, map…" at bounding box center [1328, 507] width 70 height 603
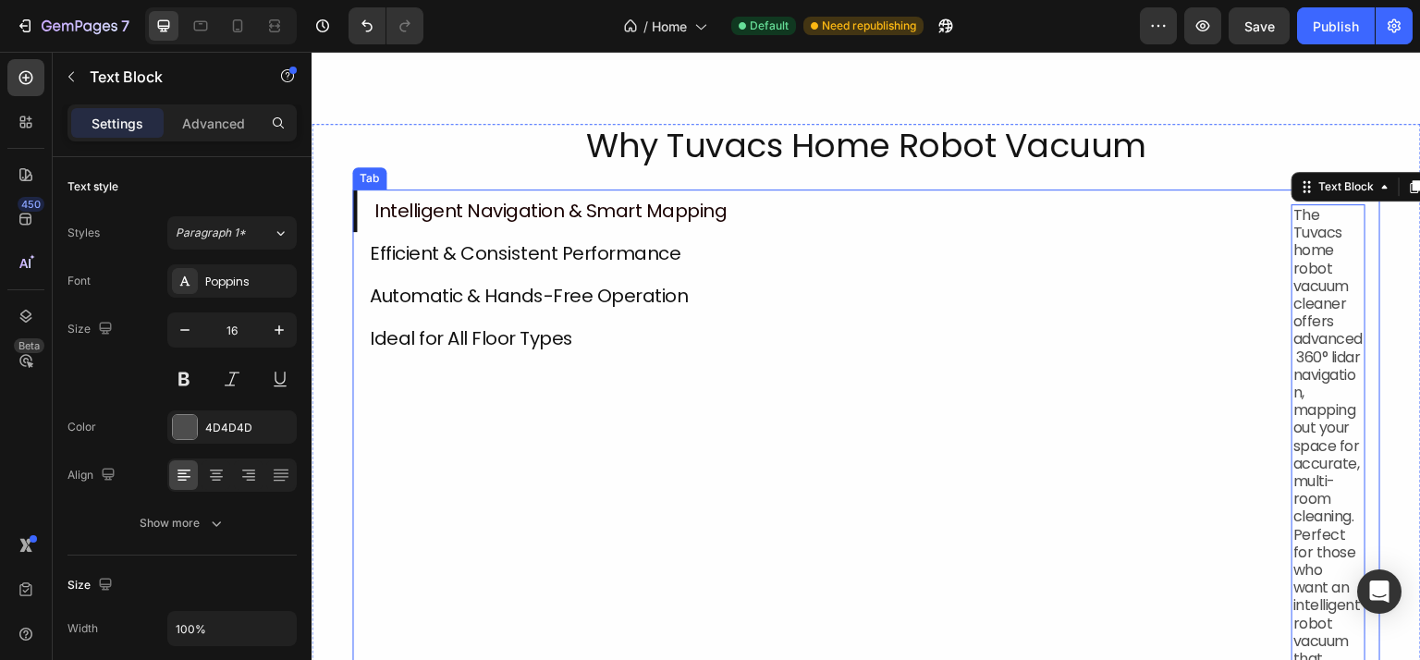
click at [1250, 261] on li "Efficient & Consistent Performance" at bounding box center [814, 253] width 924 height 43
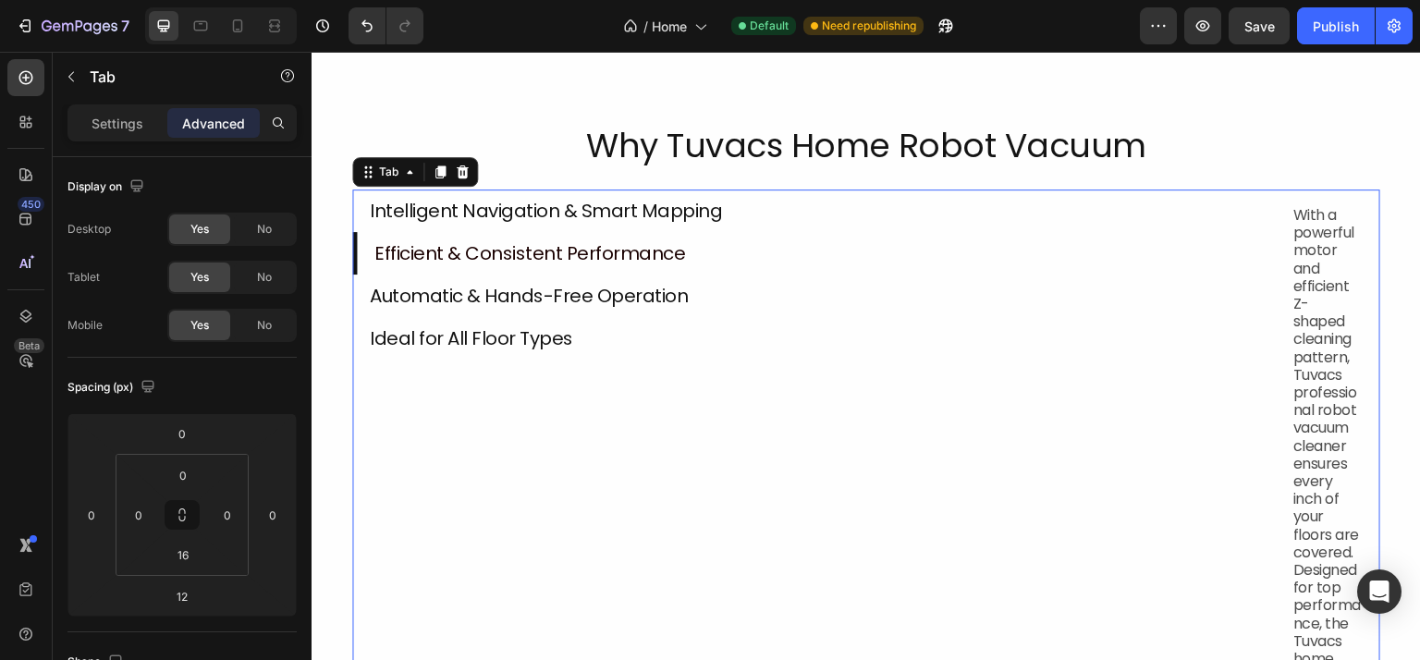
click at [627, 210] on p "Intelligent Navigation & Smart Mapping" at bounding box center [546, 211] width 352 height 22
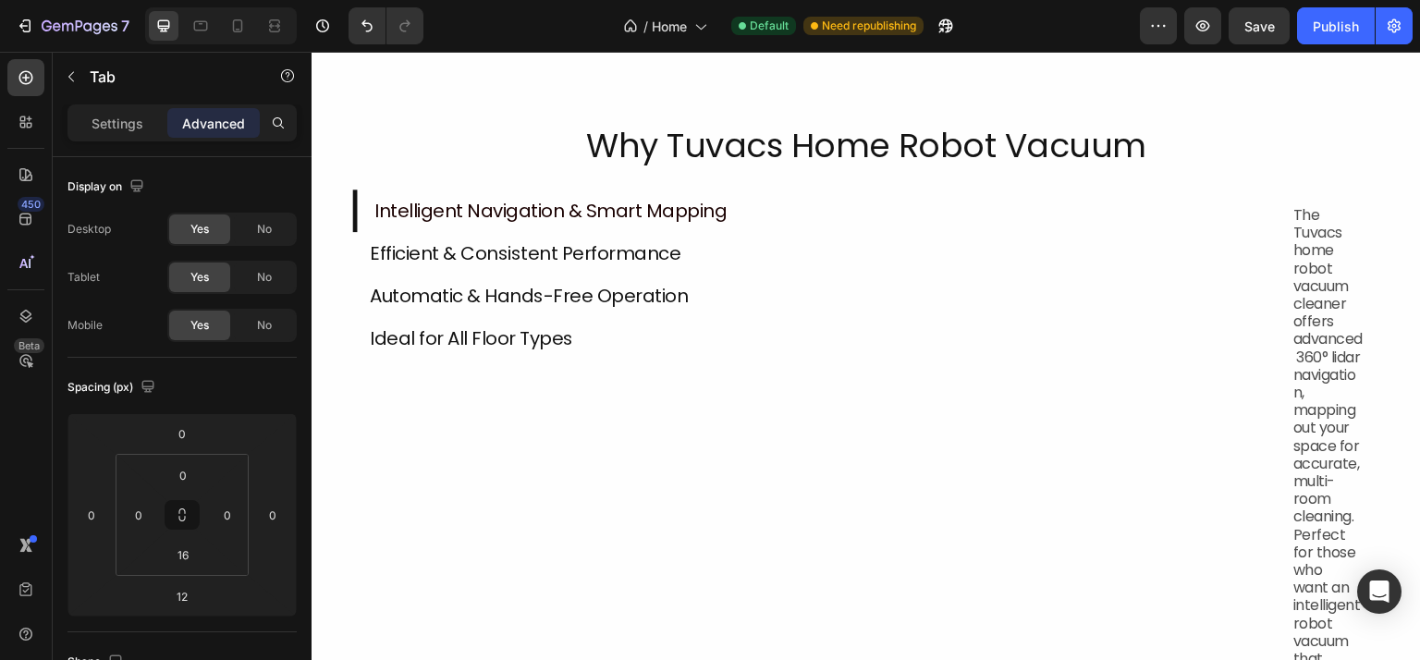
click at [602, 232] on li "Efficient & Consistent Performance" at bounding box center [814, 253] width 924 height 43
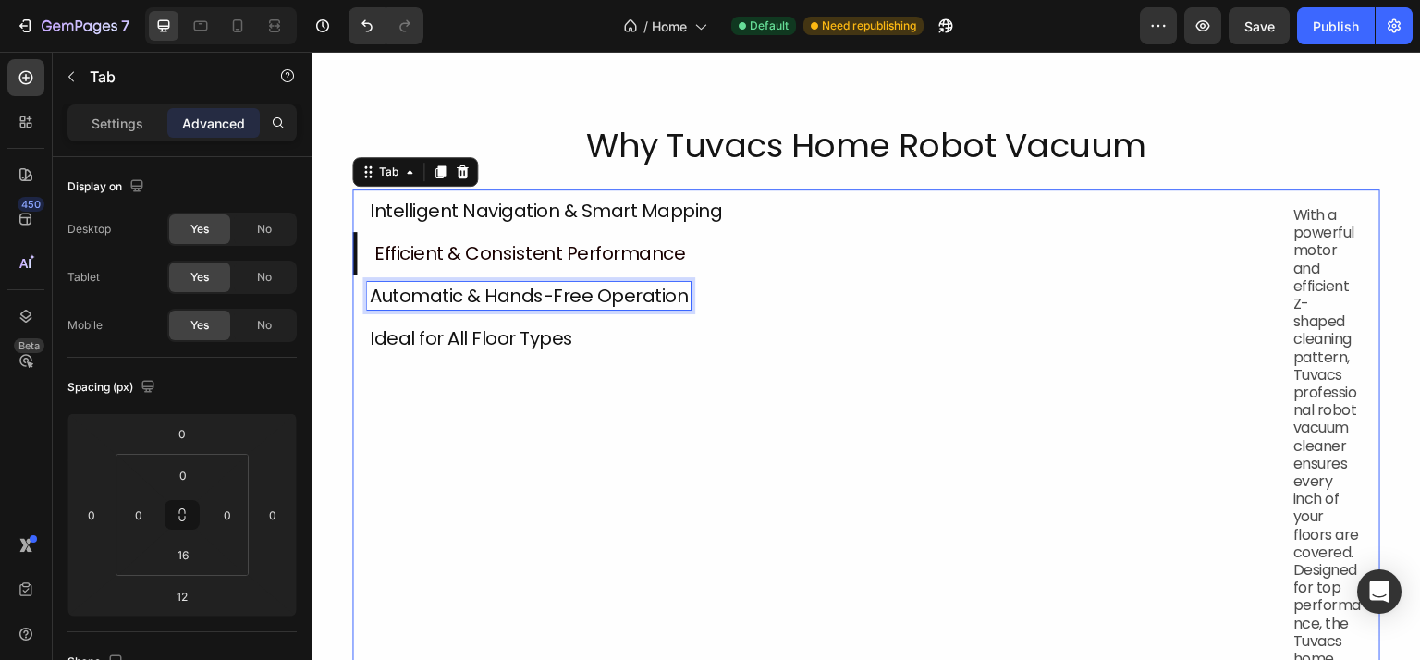
click at [569, 285] on p "Automatic & Hands-Free Operation" at bounding box center [529, 296] width 318 height 22
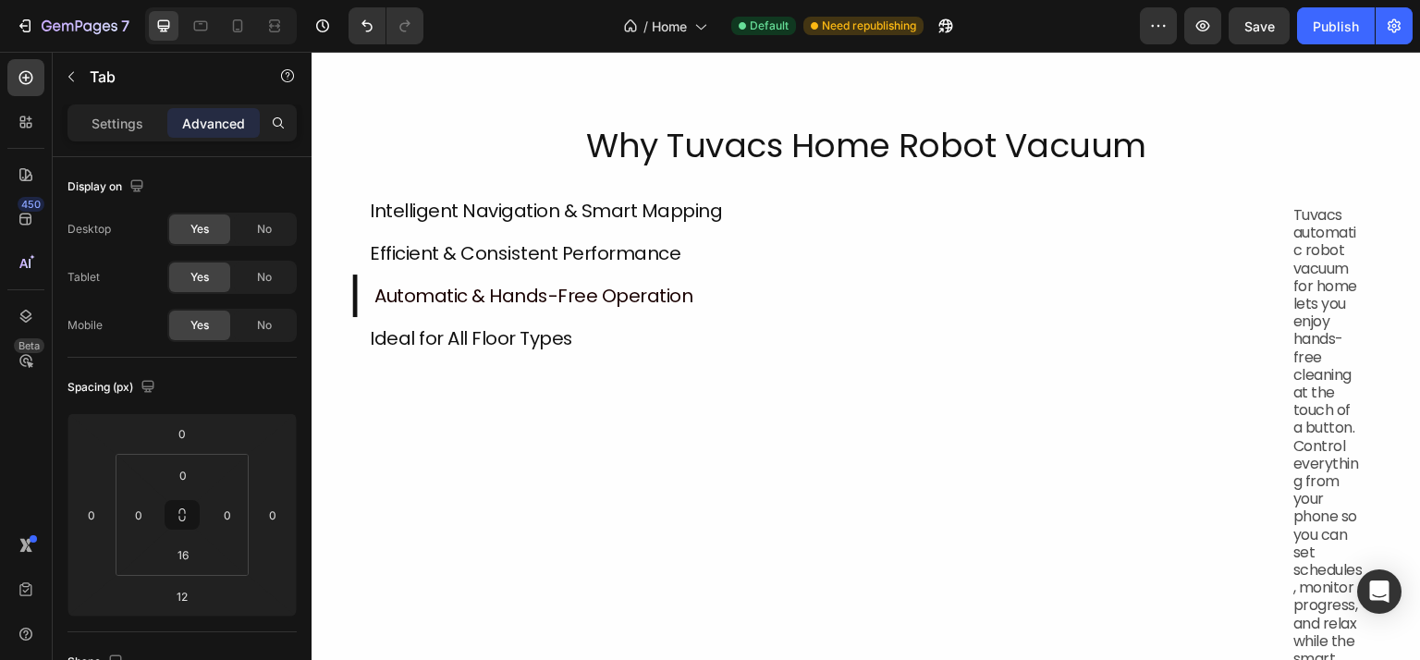
click at [549, 347] on li "Ideal for All Floor Types" at bounding box center [814, 338] width 924 height 43
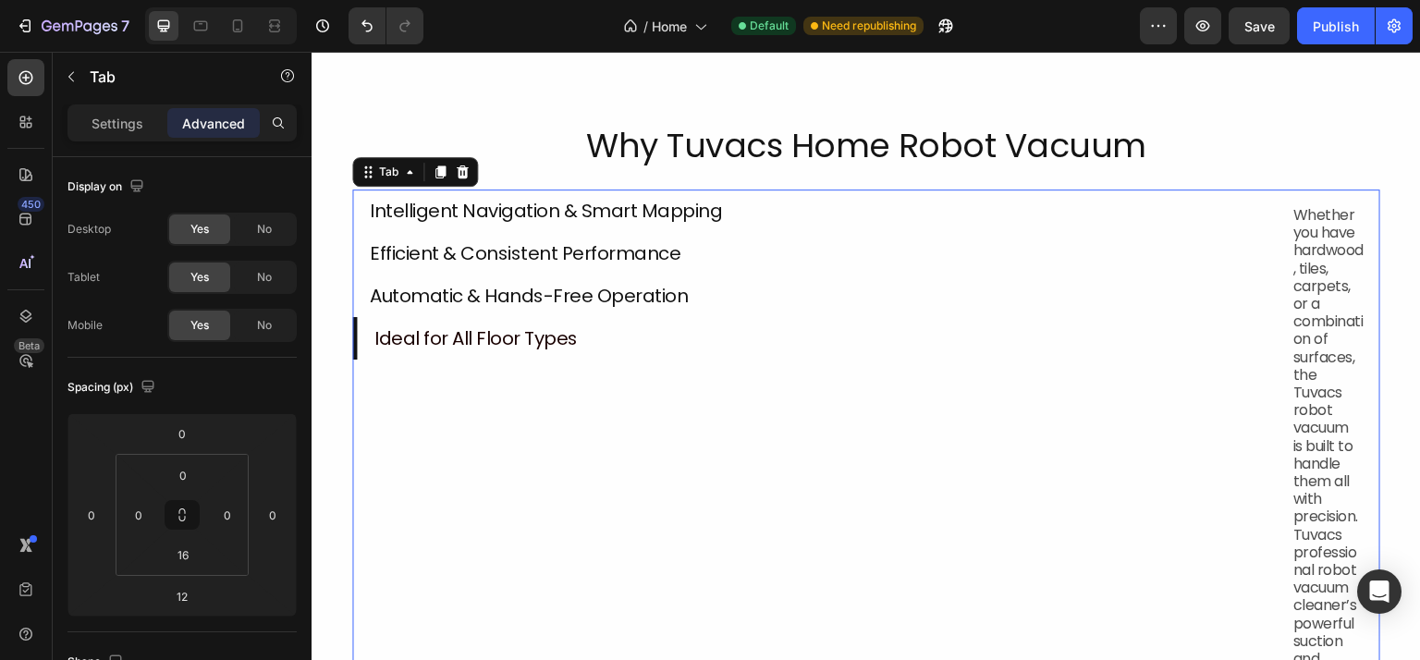
click at [1198, 248] on li "Efficient & Consistent Performance" at bounding box center [814, 253] width 924 height 43
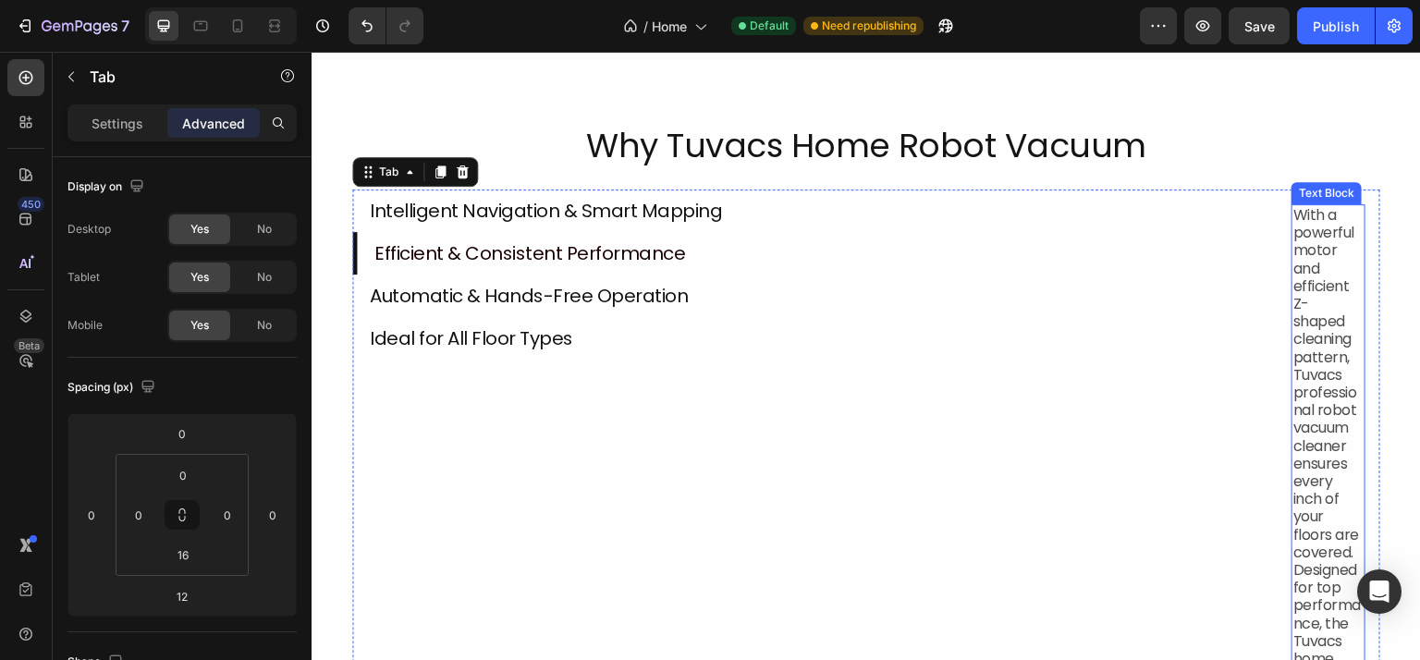
click at [1301, 239] on p "With a powerful motor and efficient Z-shaped cleaning pattern, Tuvacs professio…" at bounding box center [1328, 499] width 70 height 586
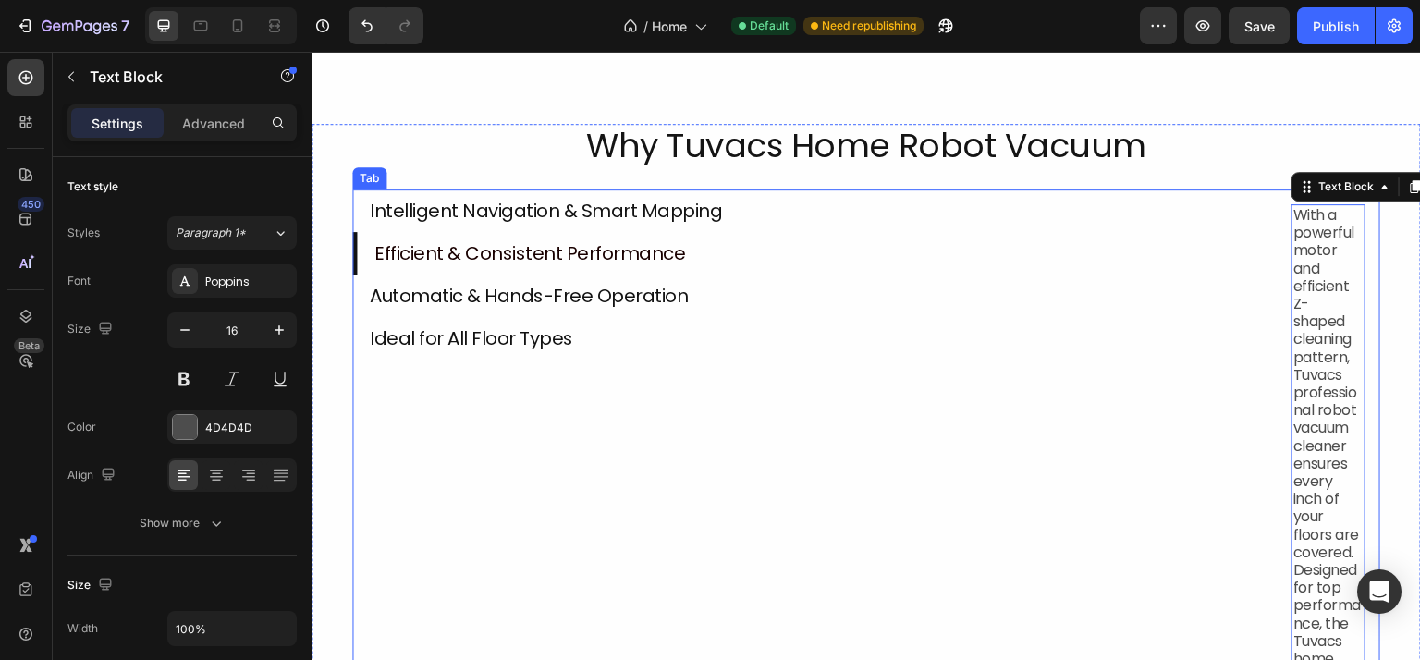
click at [1266, 236] on li "Efficient & Consistent Performance" at bounding box center [814, 253] width 924 height 43
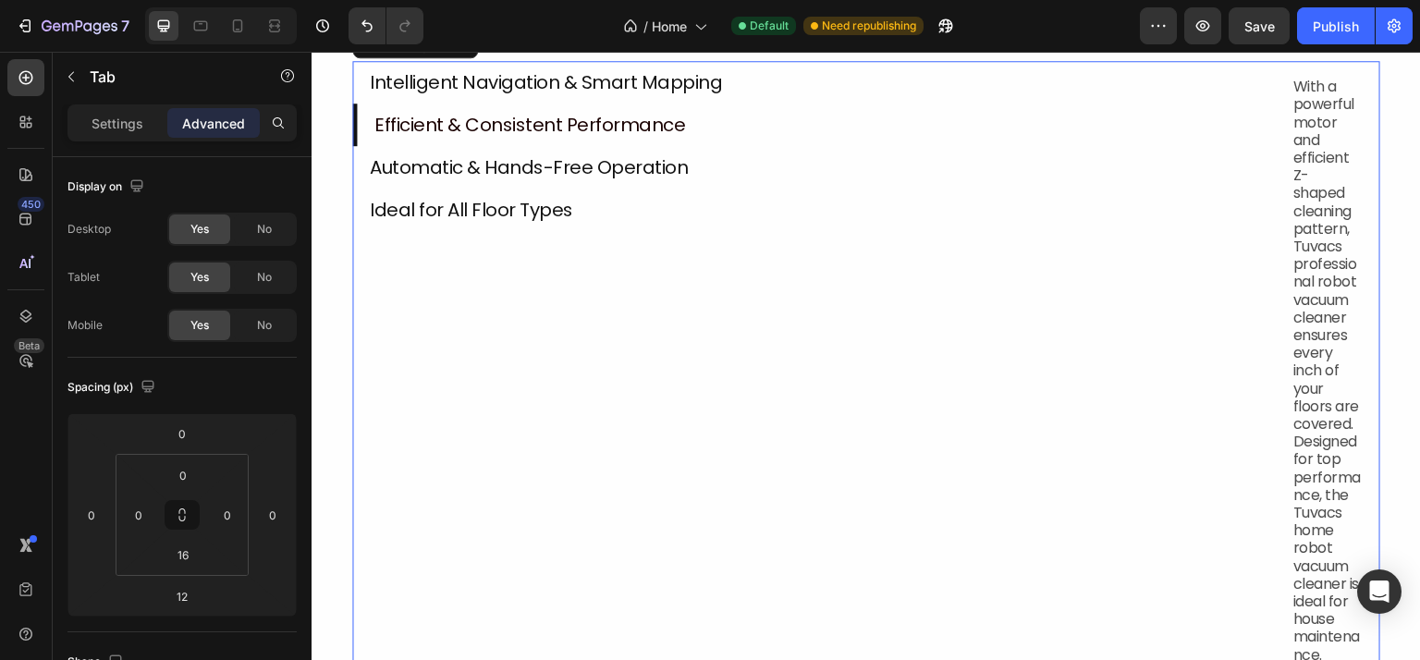
scroll to position [1755, 0]
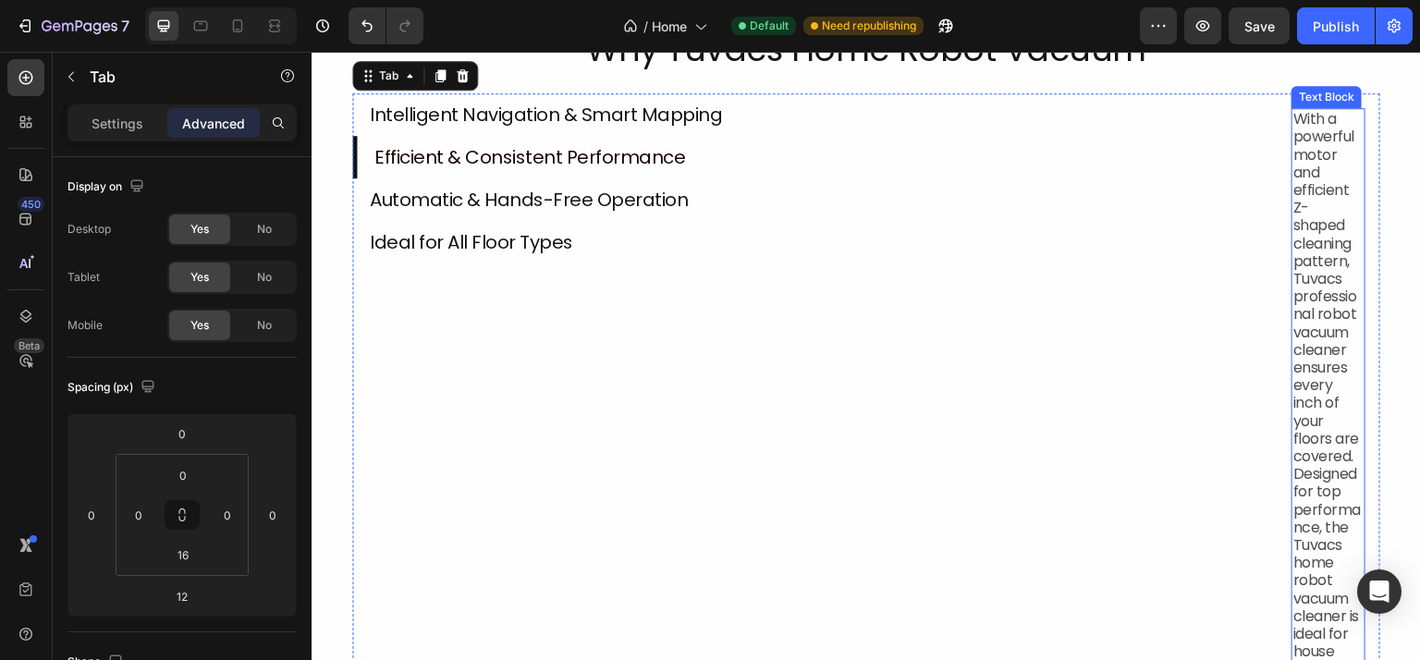
click at [1299, 287] on p "With a powerful motor and efficient Z-shaped cleaning pattern, Tuvacs professio…" at bounding box center [1328, 403] width 70 height 586
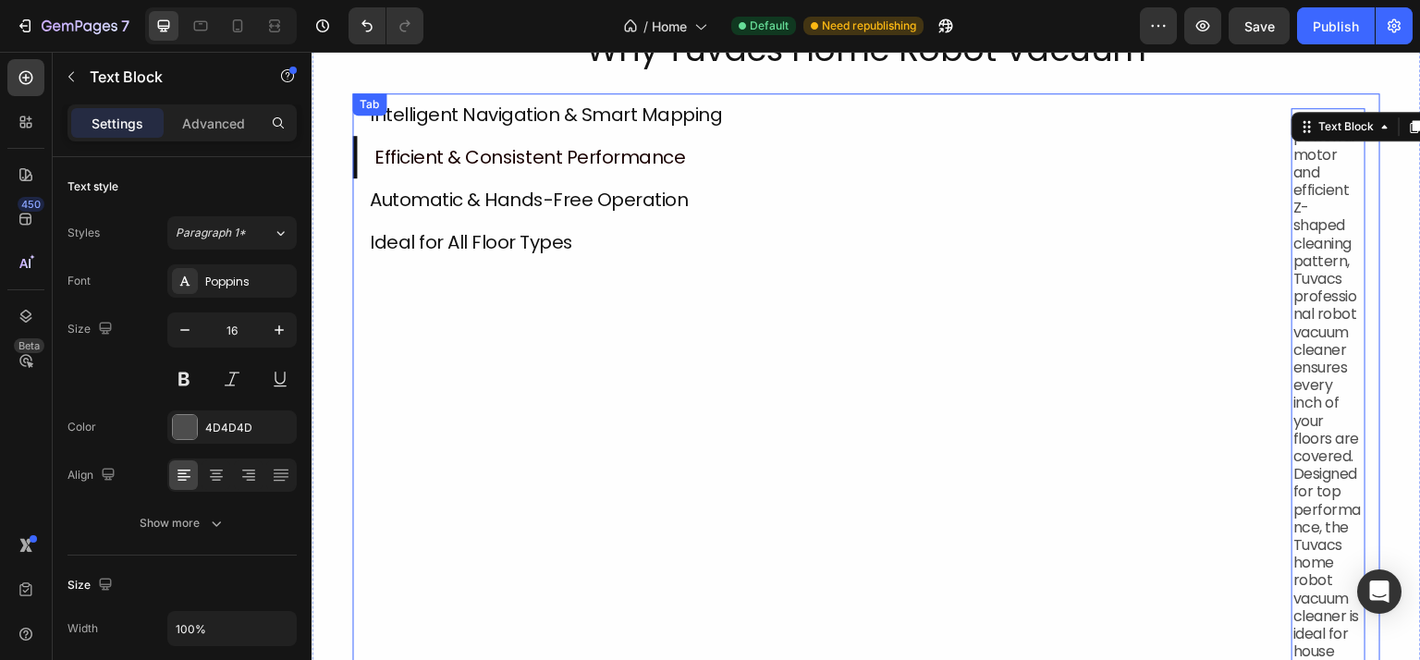
click at [1034, 228] on li "Ideal for All Floor Types" at bounding box center [814, 242] width 924 height 43
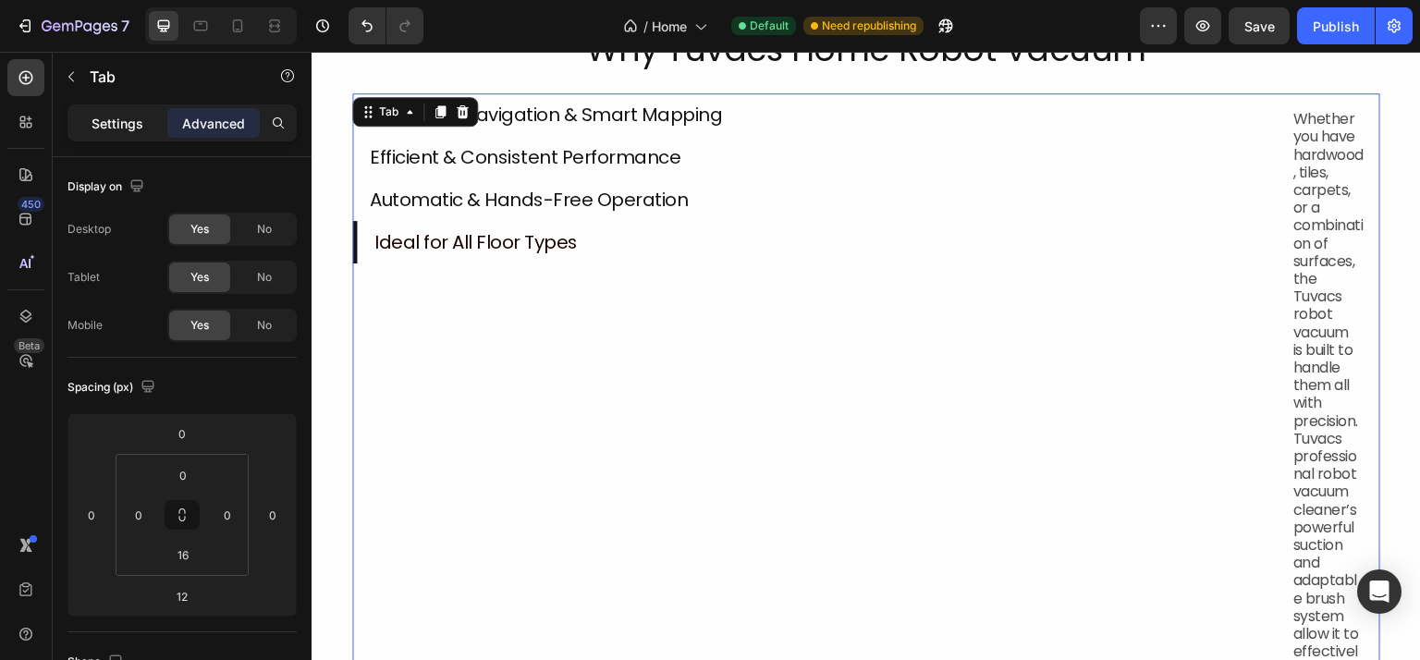
click at [100, 116] on p "Settings" at bounding box center [117, 123] width 52 height 19
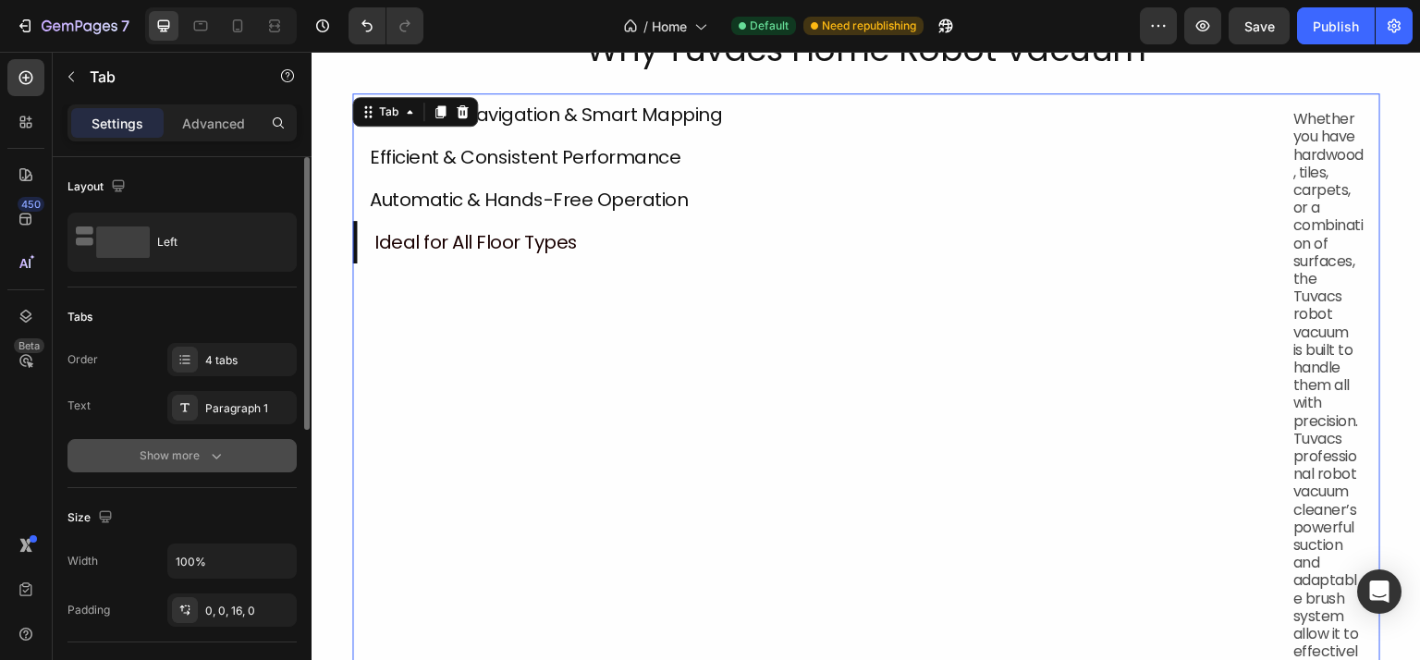
click at [189, 457] on div "Show more" at bounding box center [183, 455] width 86 height 18
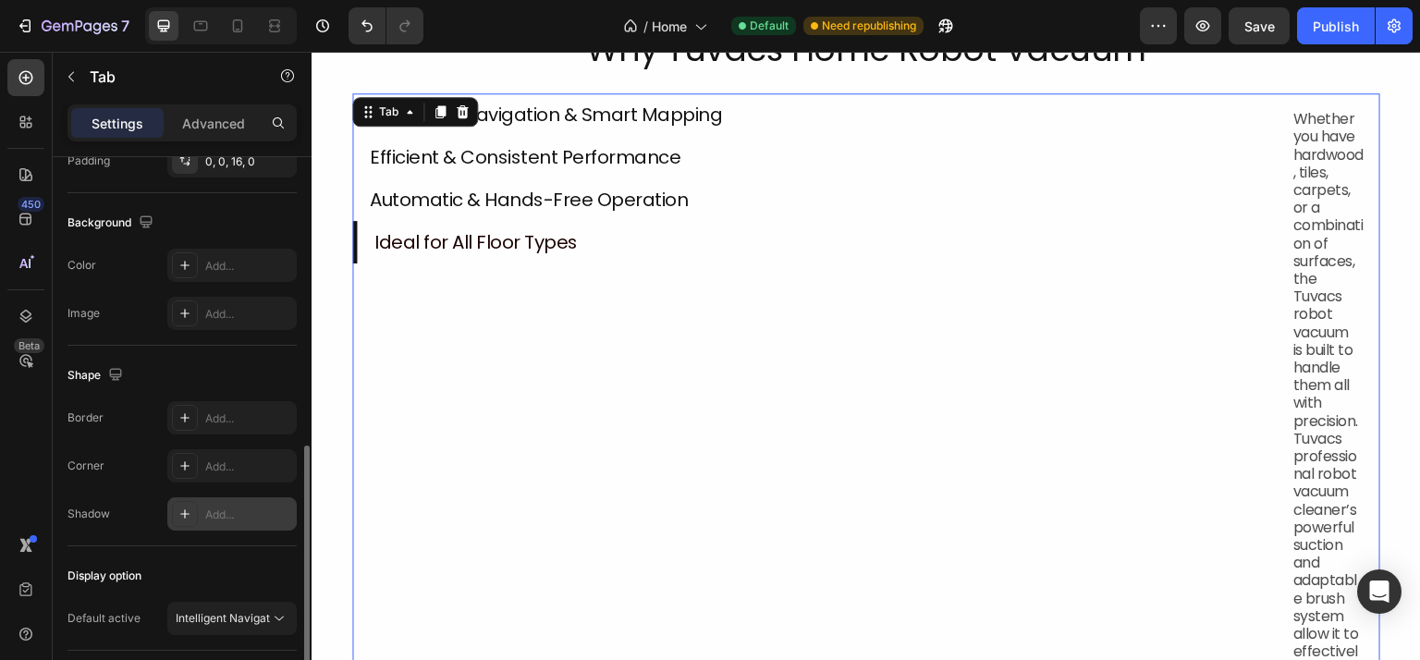
scroll to position [832, 0]
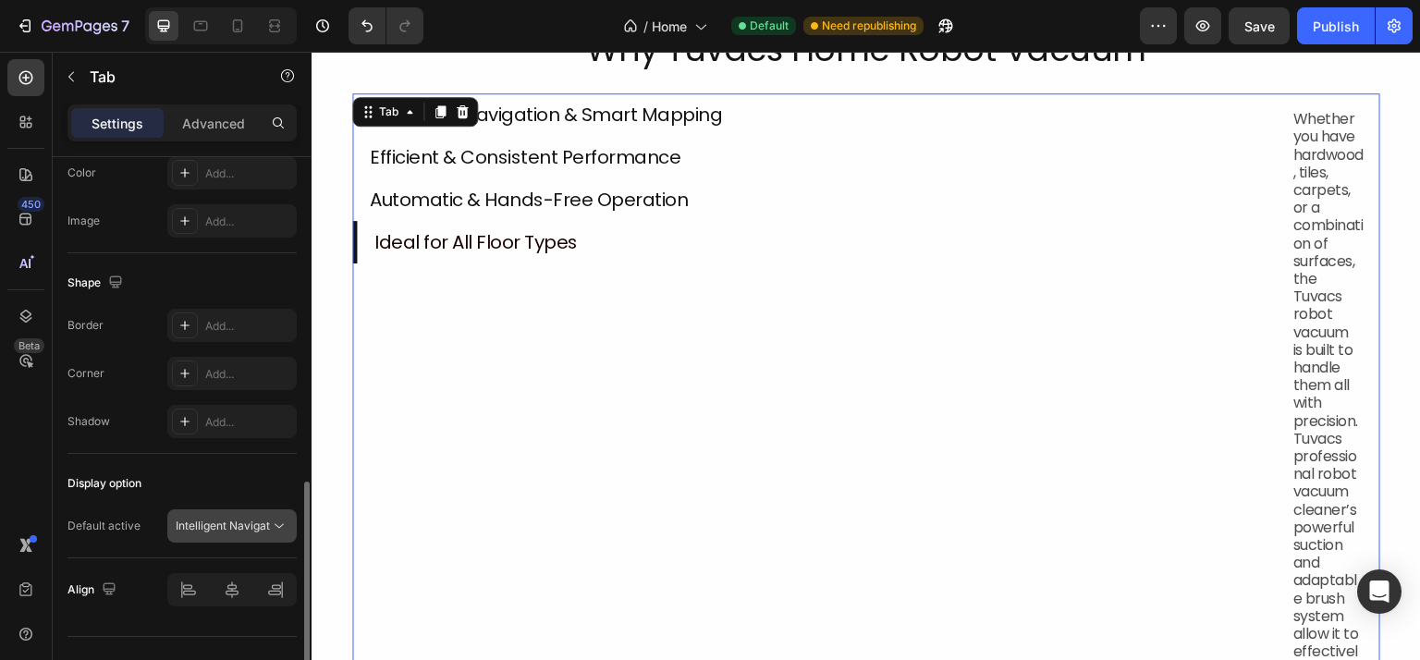
click at [251, 525] on p "Intelligent Navigation & Smart Mapping" at bounding box center [223, 526] width 94 height 17
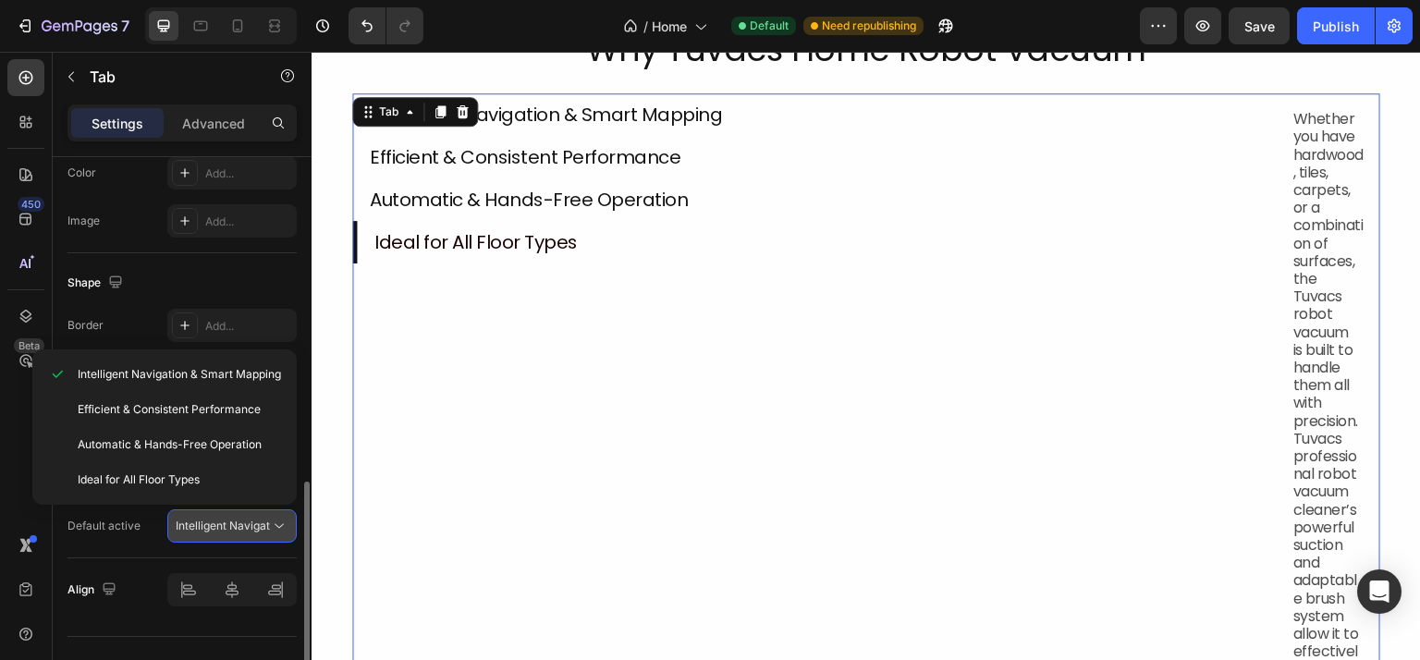
click at [251, 525] on p "Intelligent Navigation & Smart Mapping" at bounding box center [223, 526] width 94 height 17
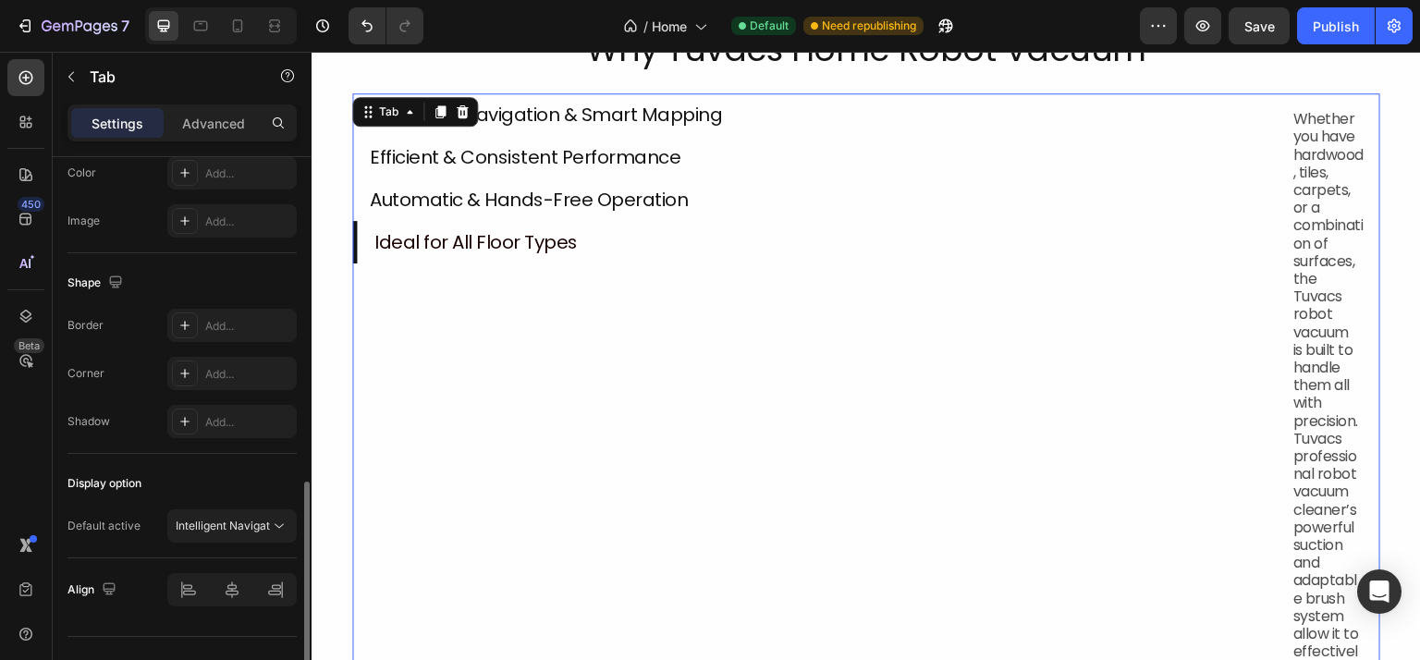
scroll to position [865, 0]
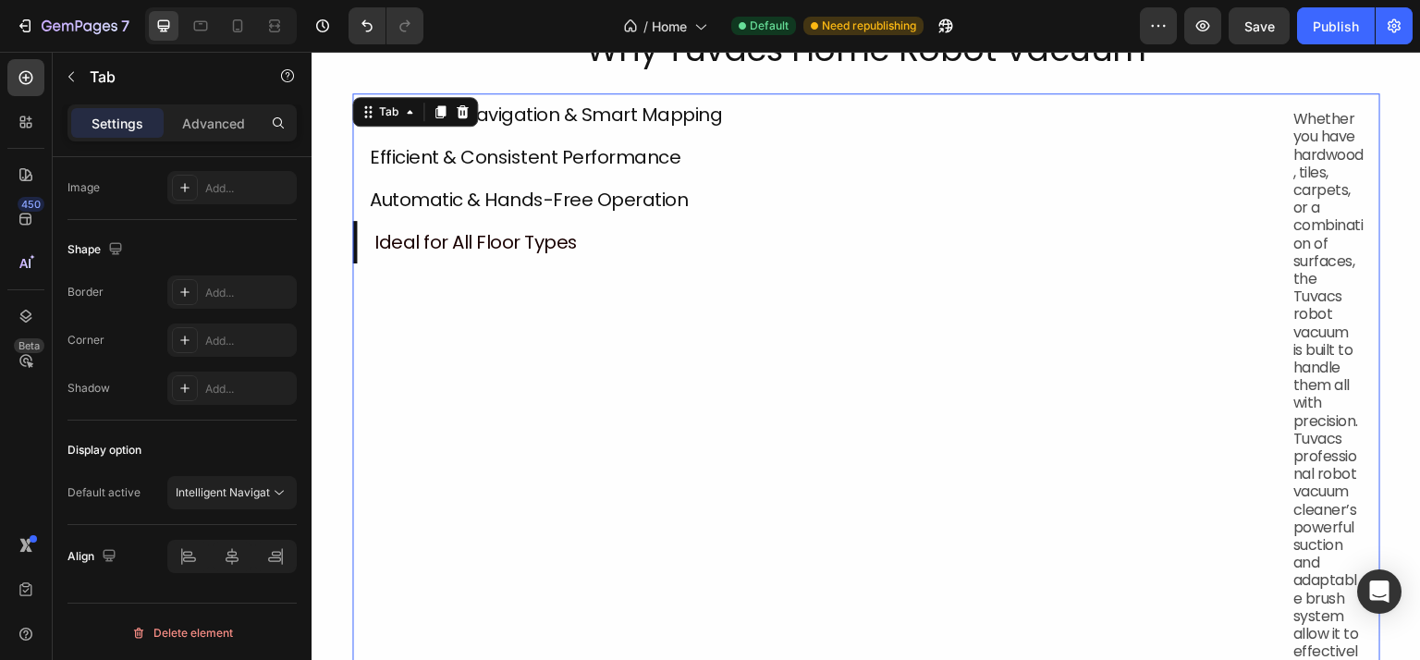
click at [543, 128] on li "Intelligent Navigation & Smart Mapping" at bounding box center [814, 114] width 924 height 43
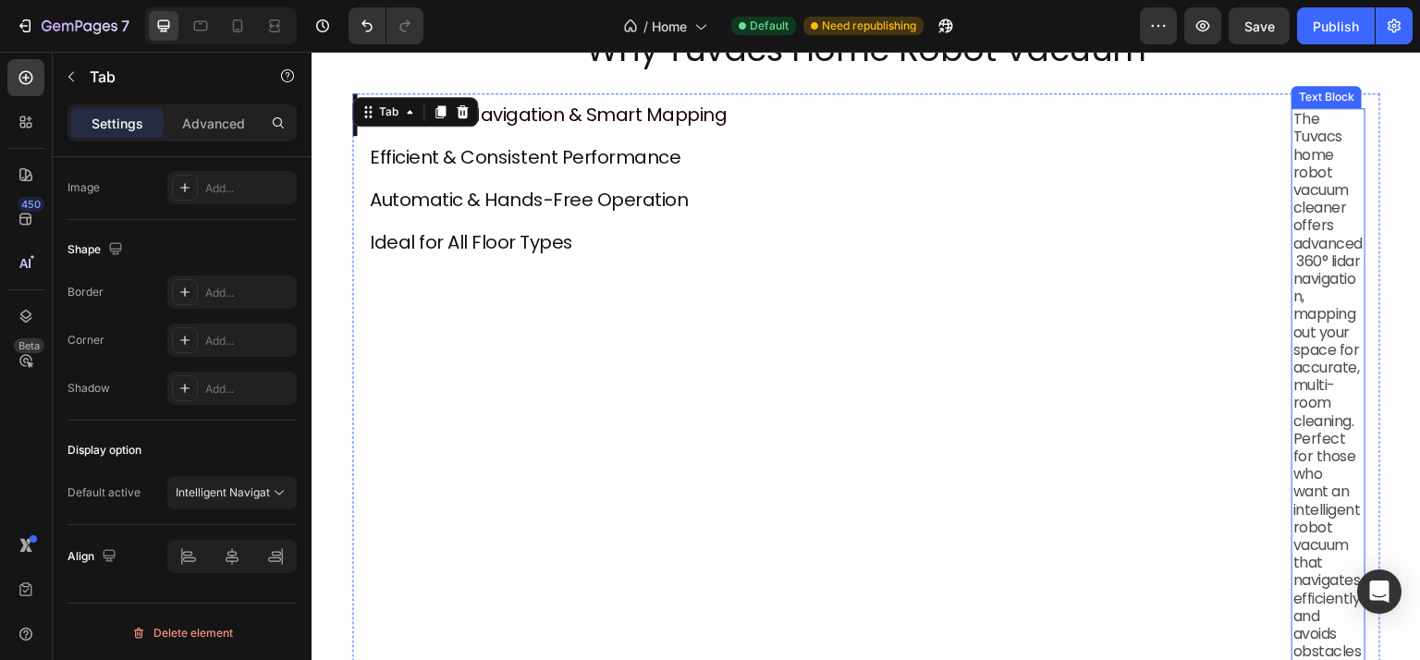
click at [1344, 292] on p "The Tuvacs home robot vacuum cleaner offers advanced 360° lidar navigation, map…" at bounding box center [1328, 411] width 70 height 603
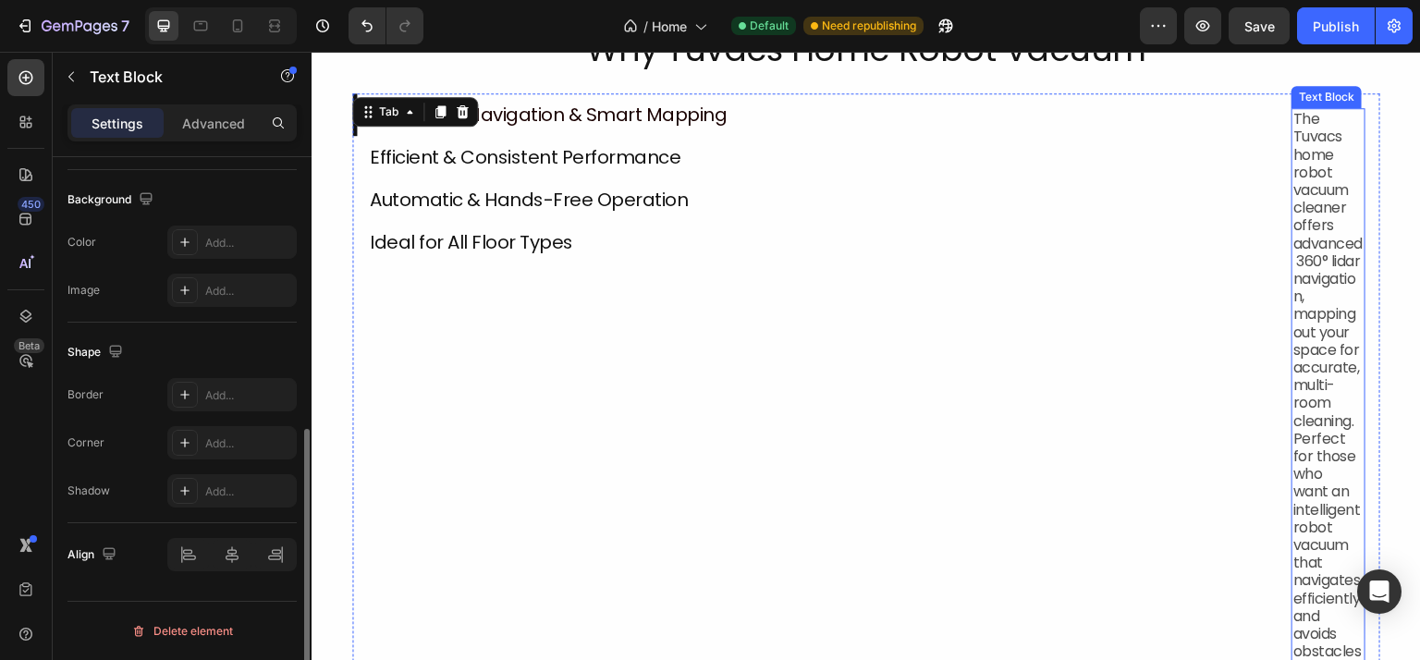
scroll to position [0, 0]
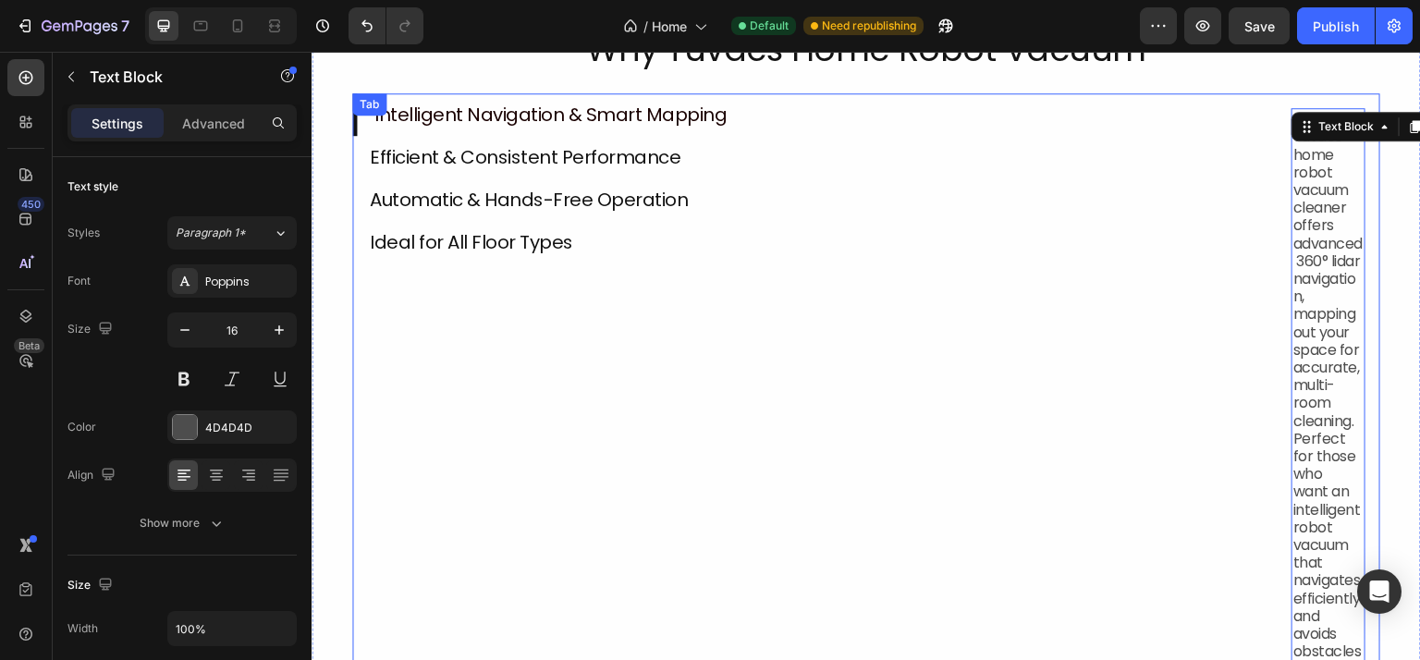
click at [1360, 284] on div "The Tuvacs home robot vacuum cleaner offers advanced 360° lidar navigation, map…" at bounding box center [1328, 411] width 104 height 637
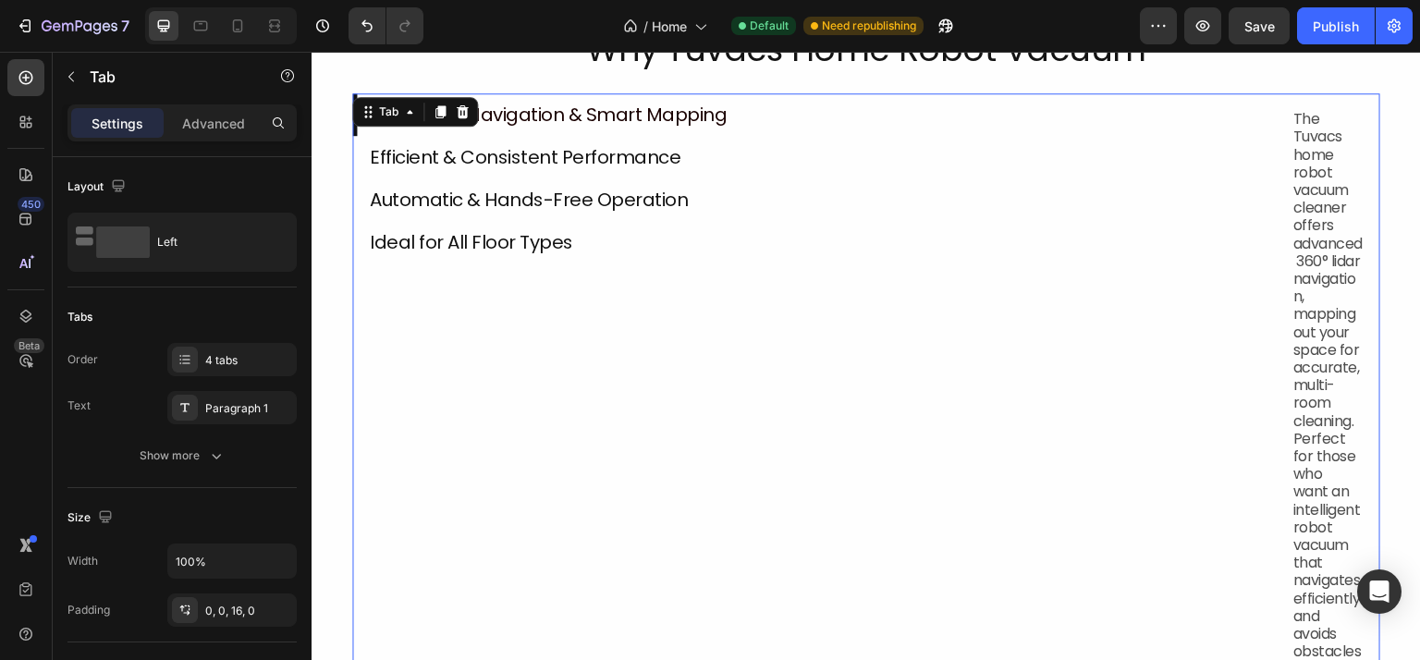
click at [1223, 270] on div "Intelligent Navigation & Smart Mapping Efficient & Consistent Performance Autom…" at bounding box center [814, 411] width 924 height 637
click at [197, 34] on icon at bounding box center [200, 26] width 18 height 18
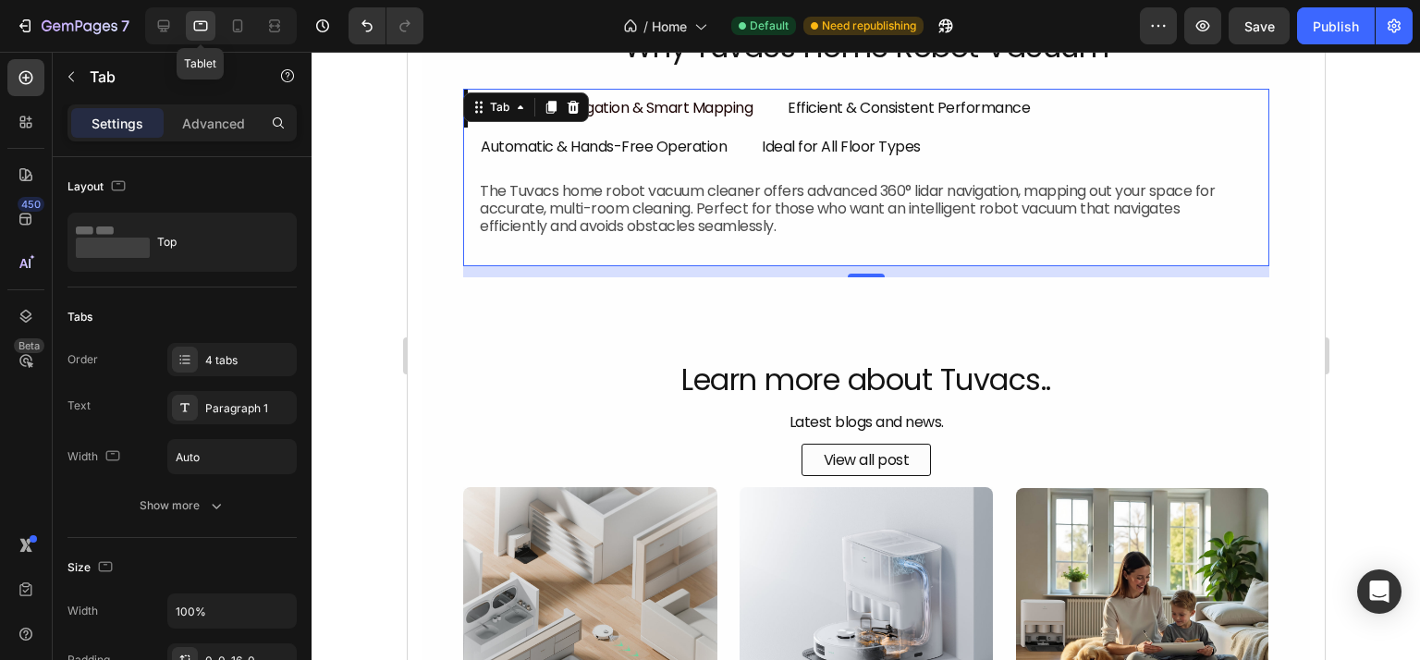
scroll to position [1727, 0]
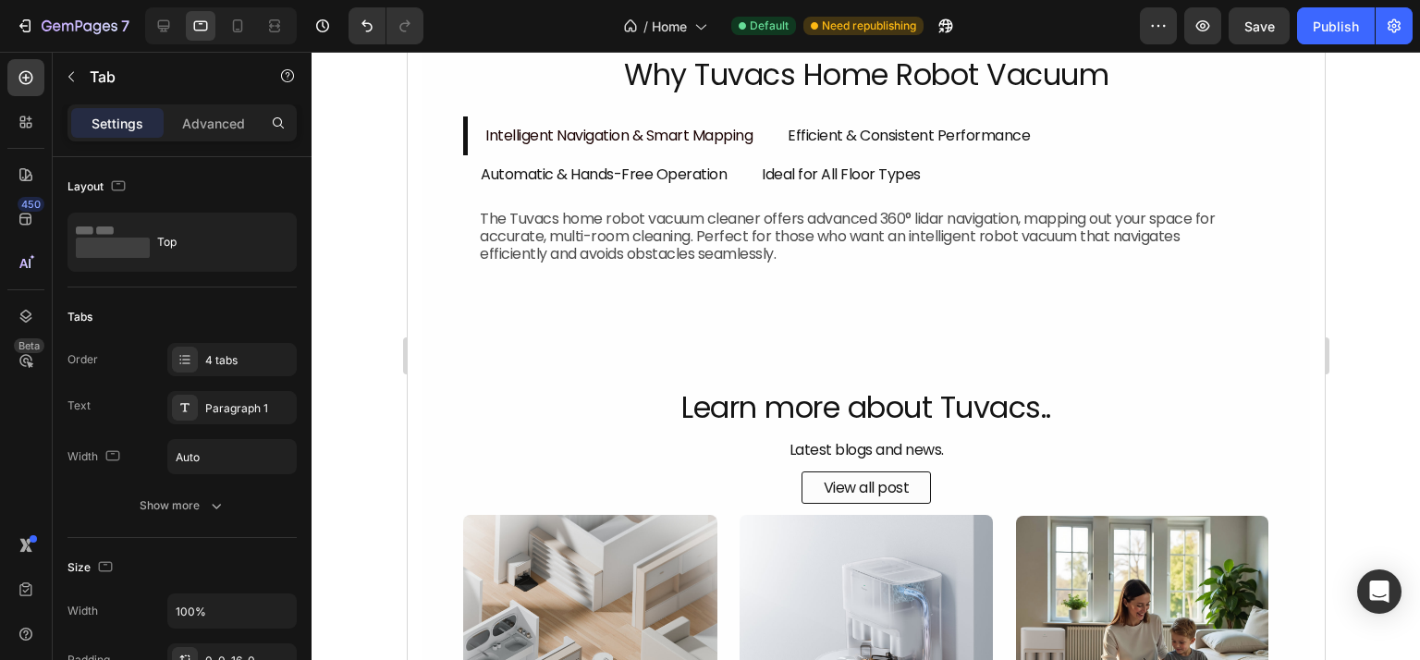
click at [828, 147] on li "Efficient & Consistent Performance" at bounding box center [907, 135] width 277 height 38
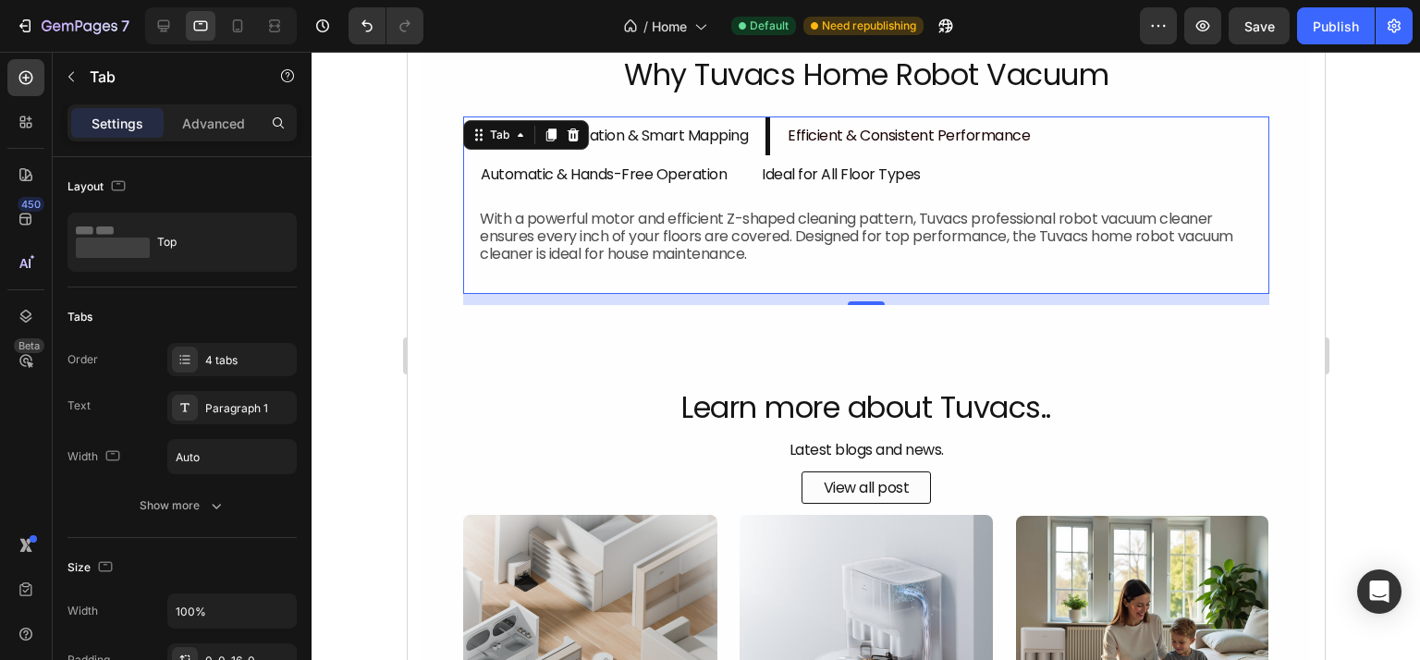
click at [700, 173] on p "Automatic & Hands-Free Operation" at bounding box center [603, 174] width 246 height 18
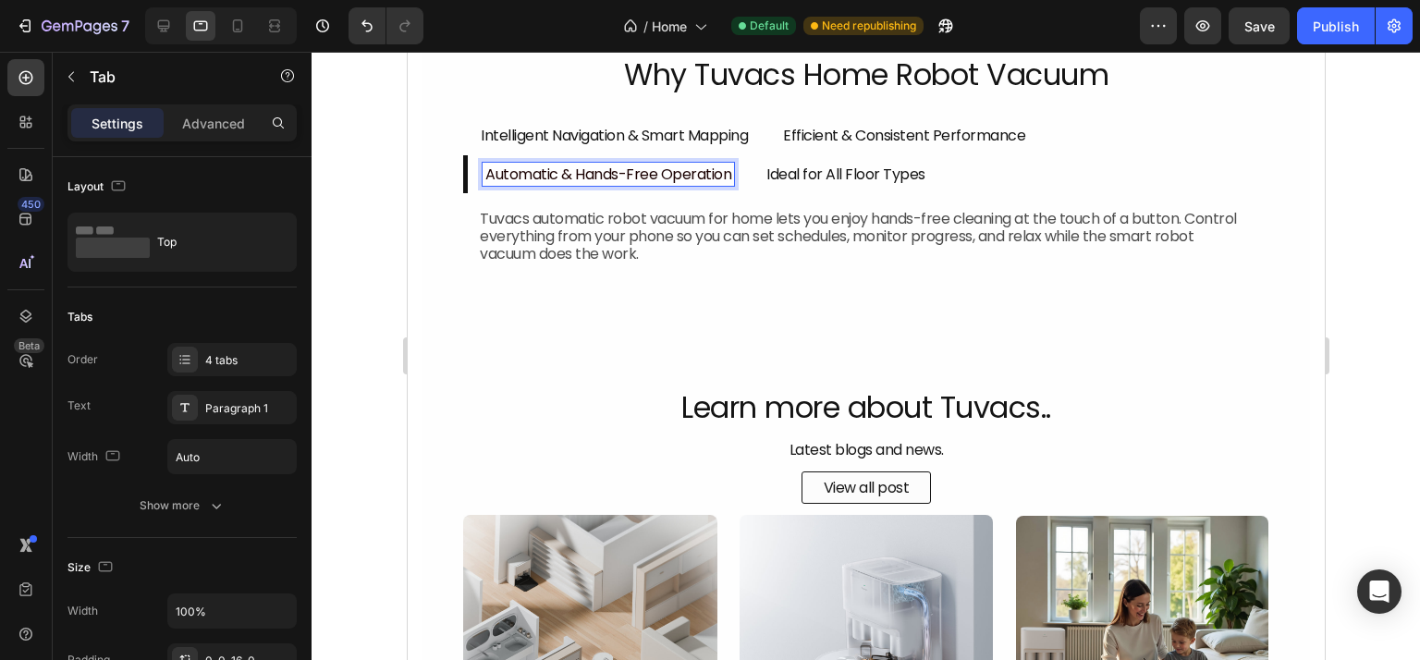
click at [790, 182] on p "Ideal for All Floor Types" at bounding box center [844, 174] width 159 height 18
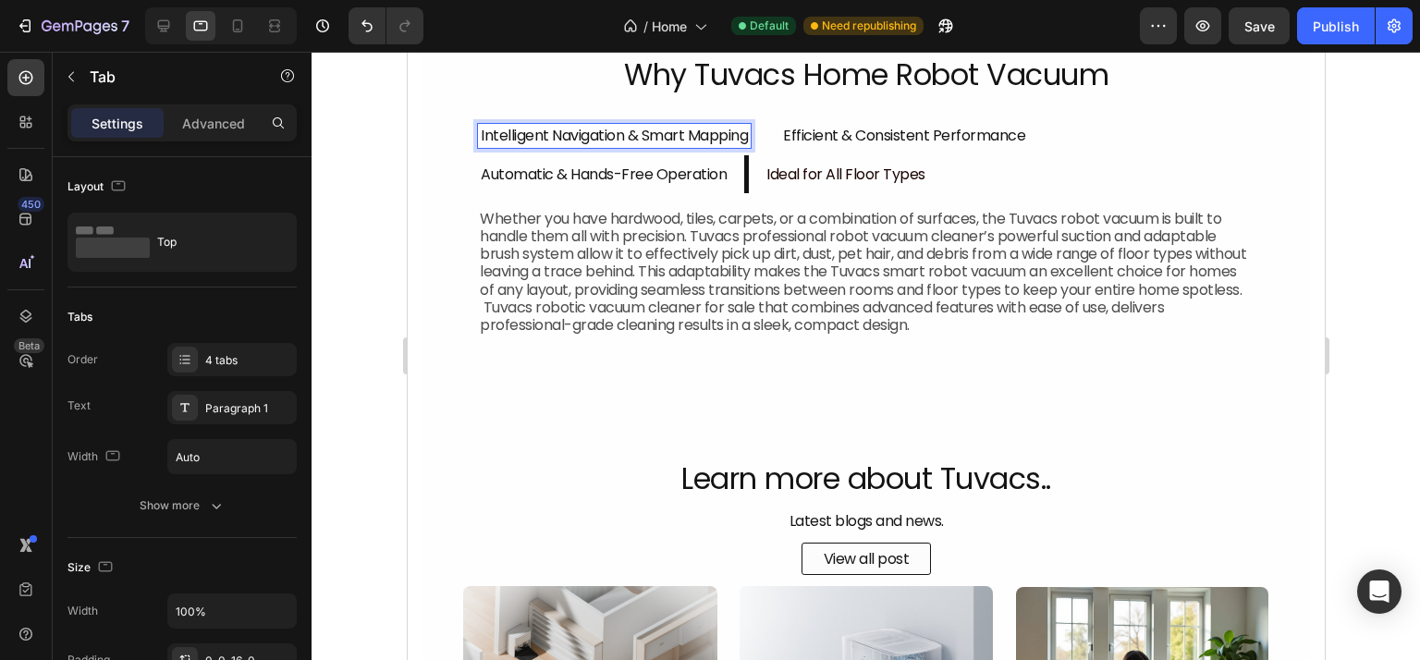
click at [722, 146] on div "Intelligent Navigation & Smart Mapping" at bounding box center [613, 135] width 273 height 23
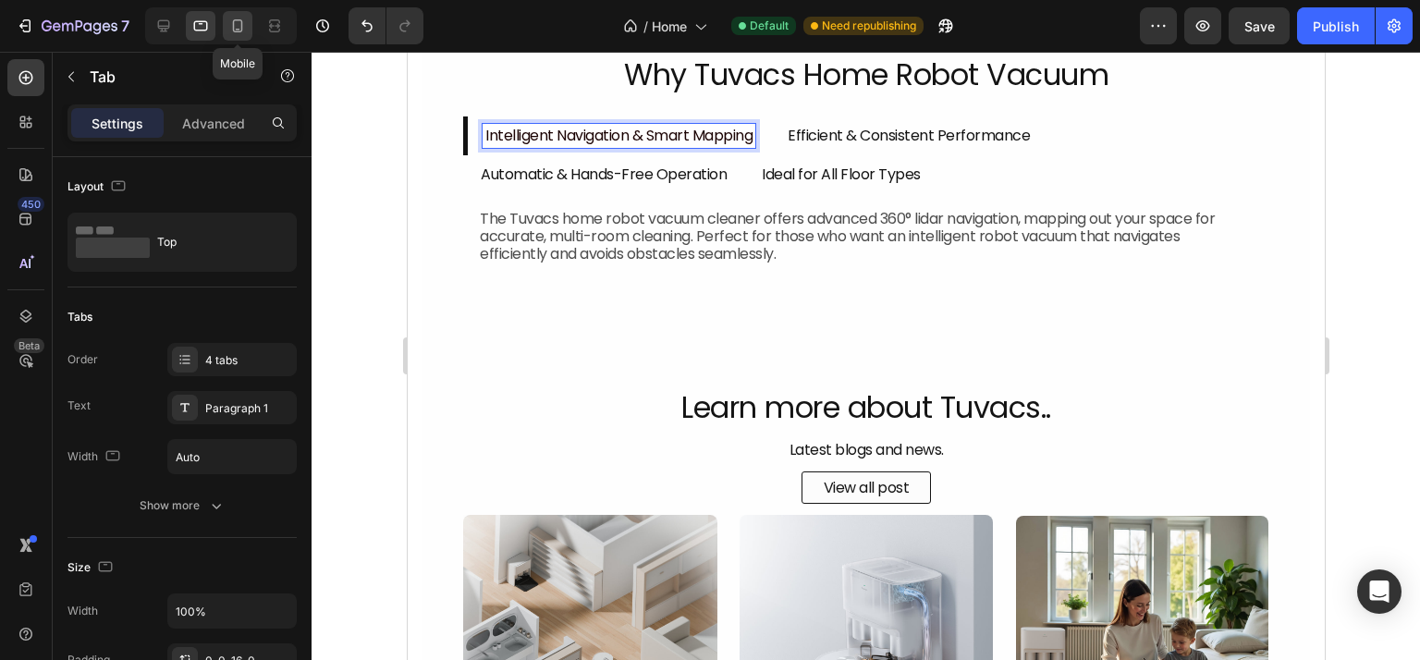
click at [233, 29] on icon at bounding box center [238, 25] width 10 height 13
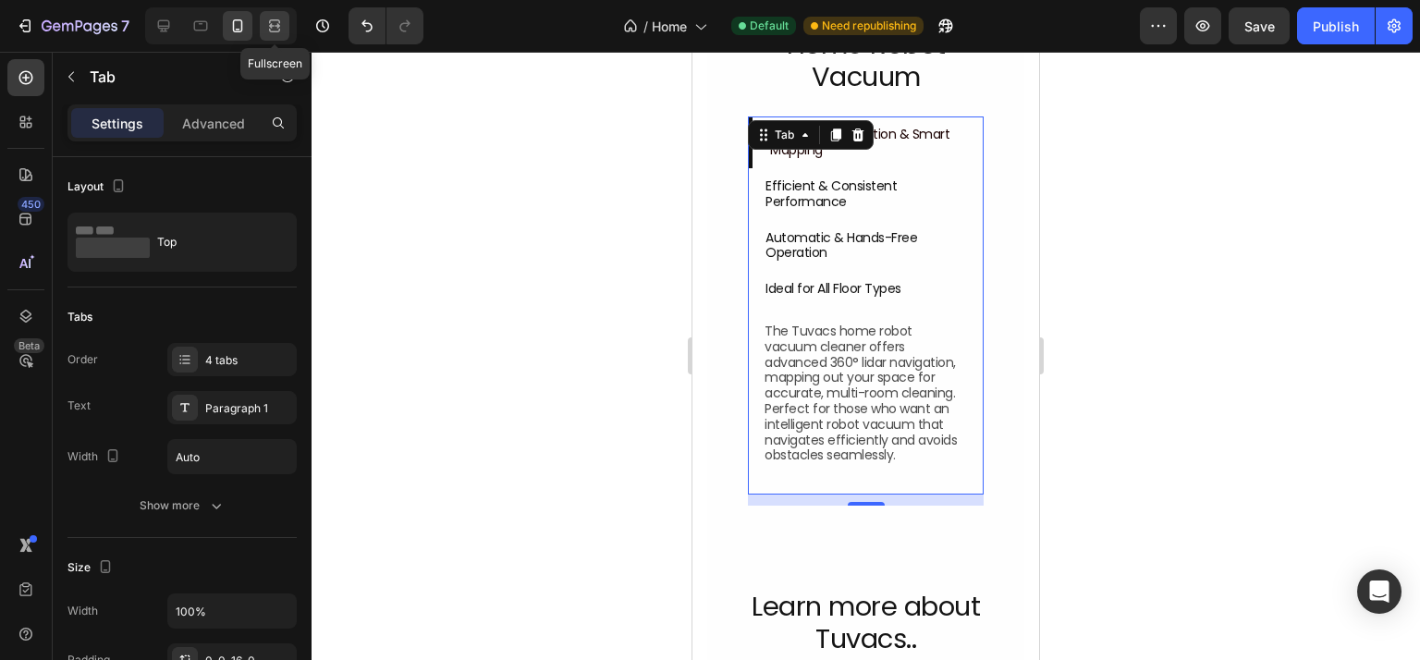
click at [274, 30] on icon at bounding box center [274, 26] width 18 height 18
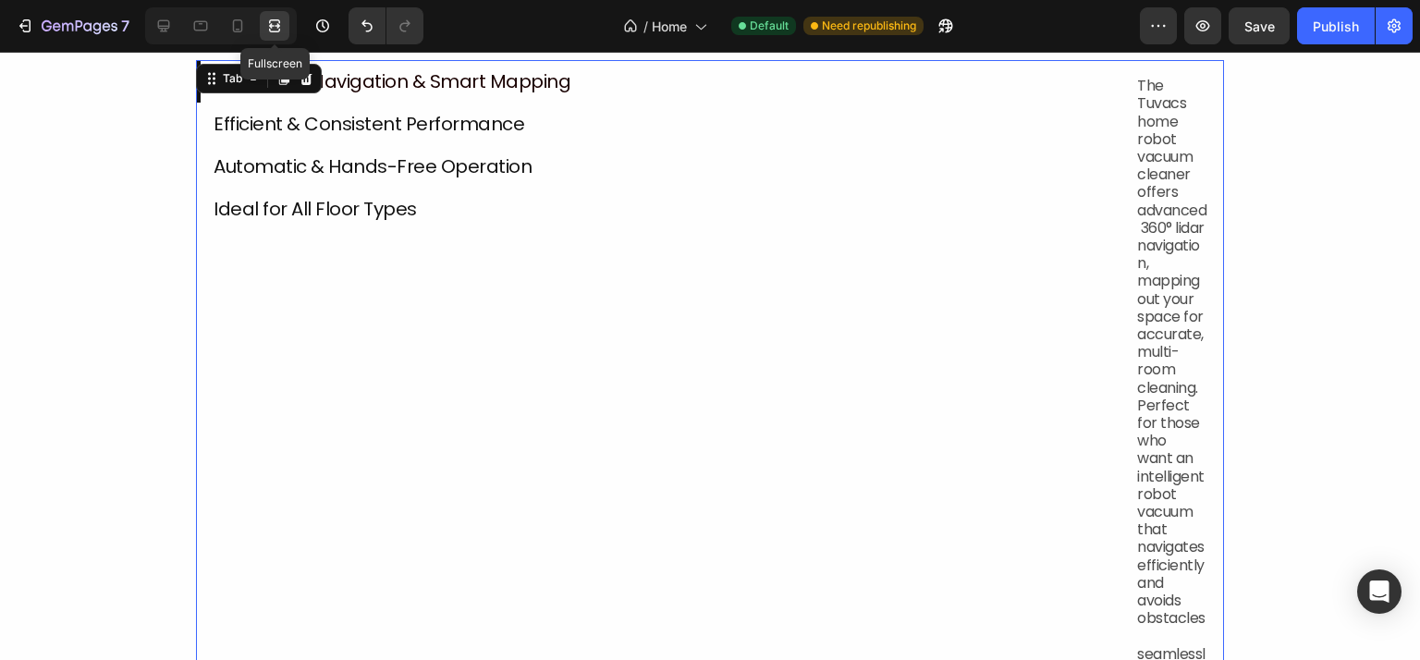
scroll to position [1732, 0]
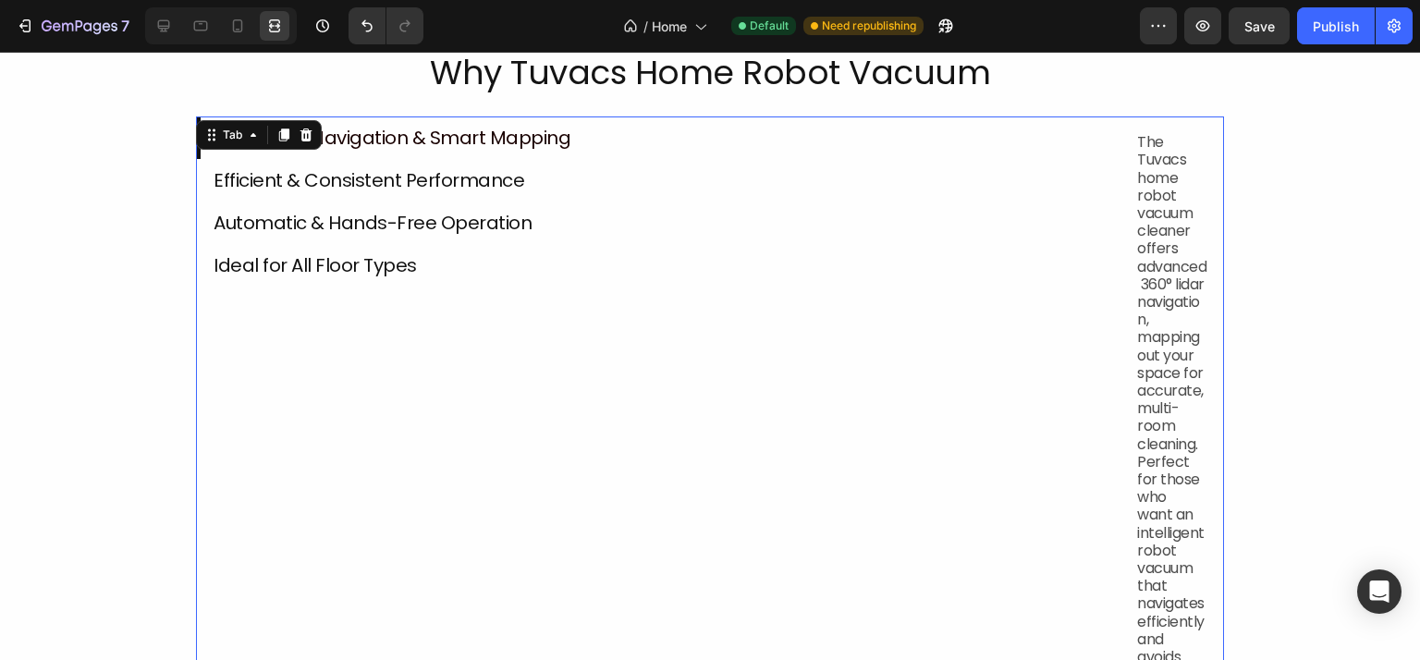
click at [991, 219] on li "Automatic & Hands-Free Operation" at bounding box center [658, 222] width 924 height 43
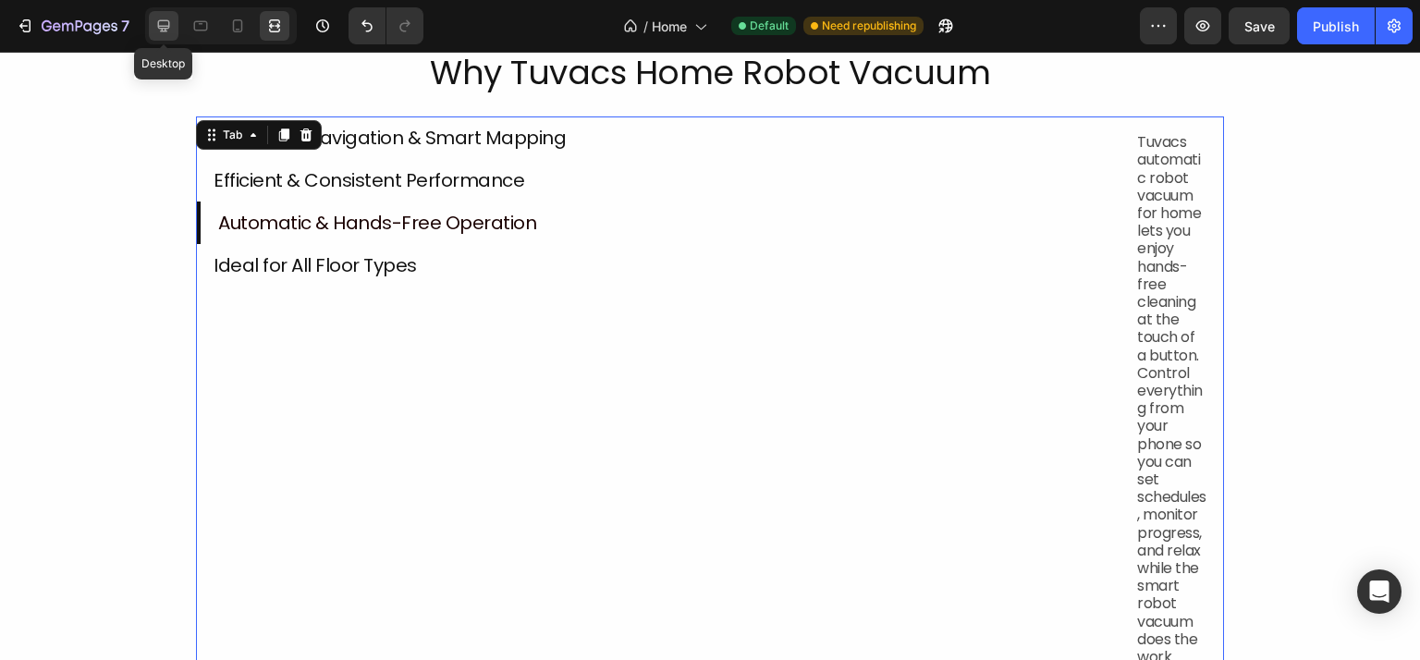
click at [165, 32] on icon at bounding box center [163, 26] width 18 height 18
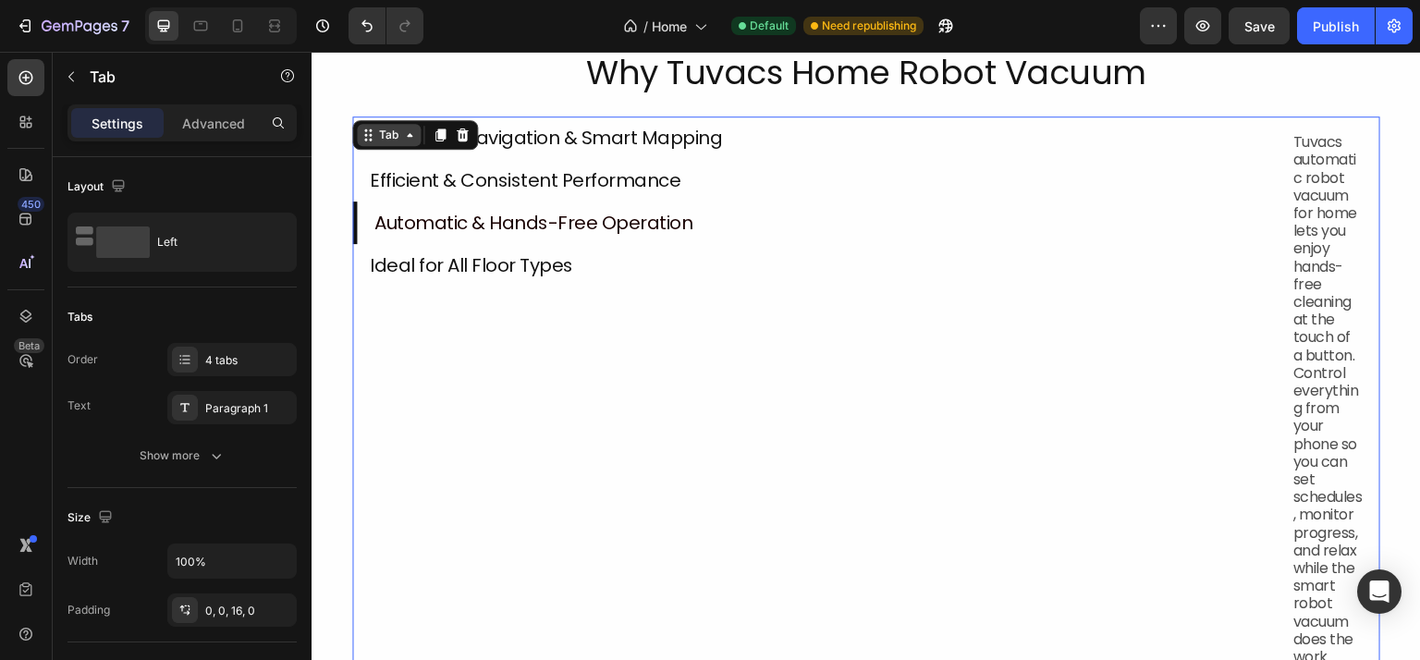
click at [384, 129] on div "Tab" at bounding box center [388, 135] width 27 height 17
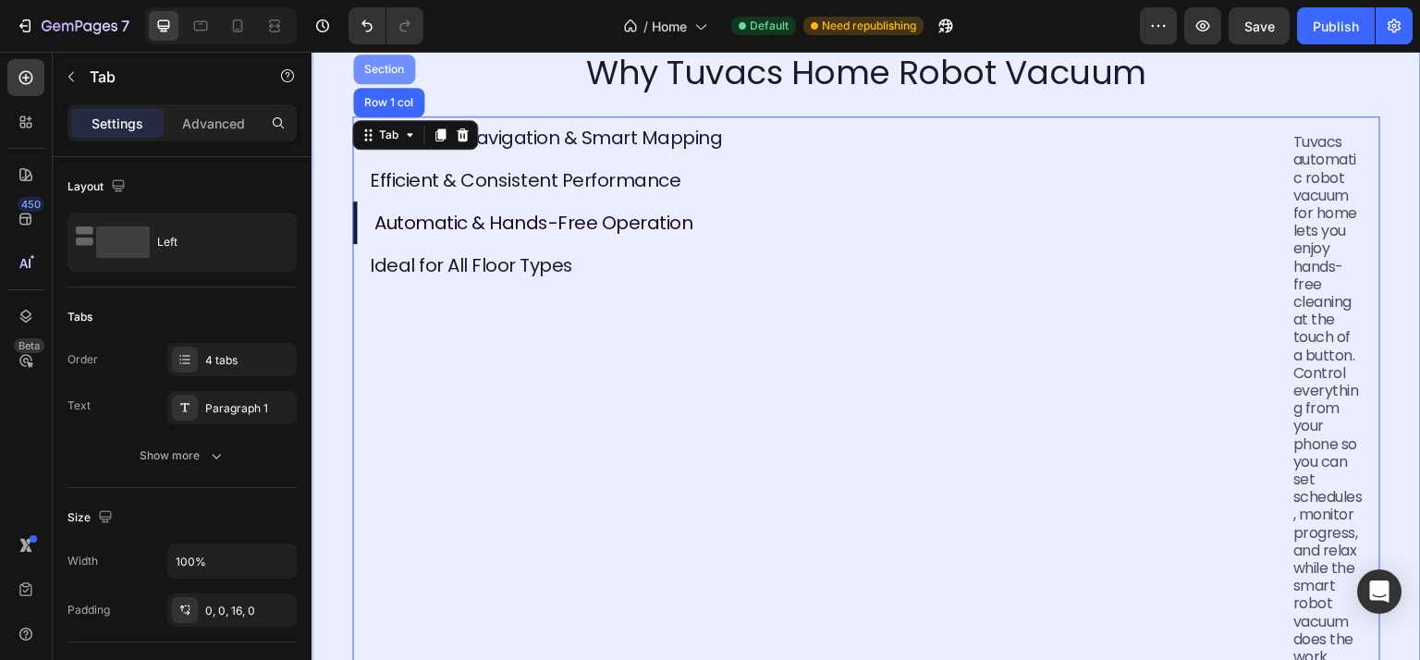
click at [388, 71] on div "Section" at bounding box center [383, 69] width 47 height 11
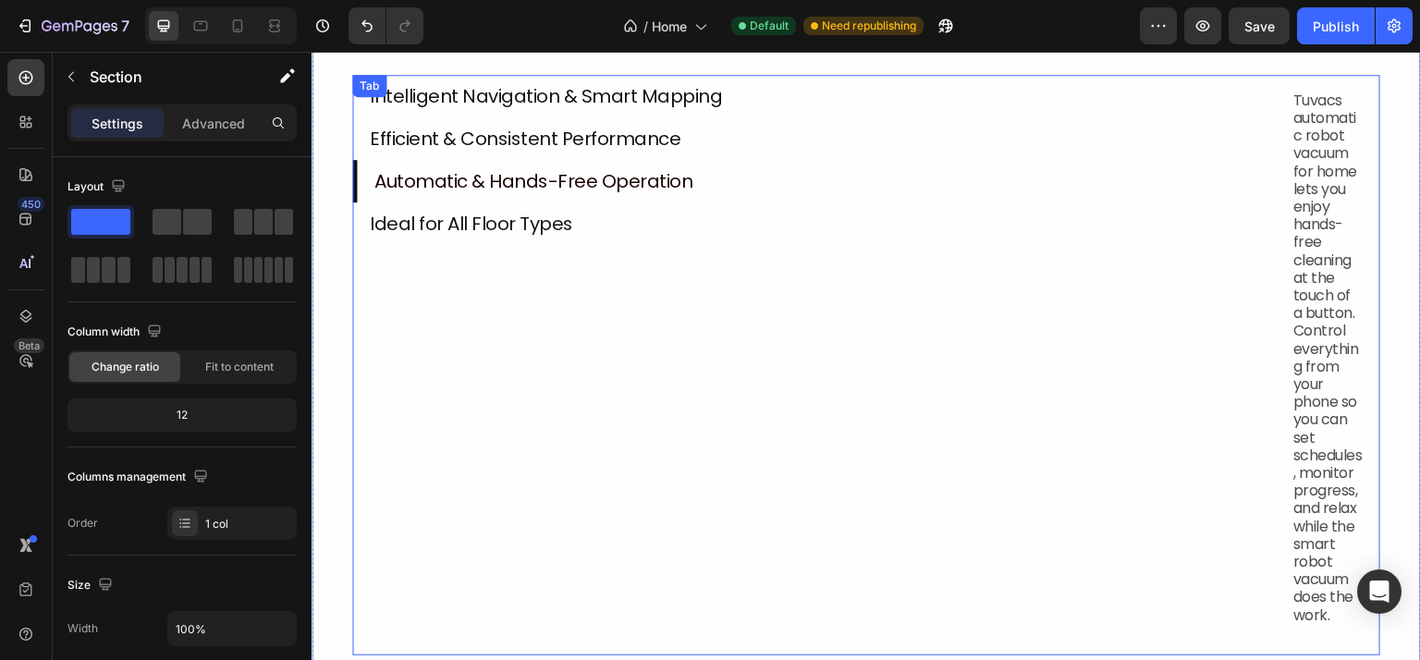
scroll to position [1455, 0]
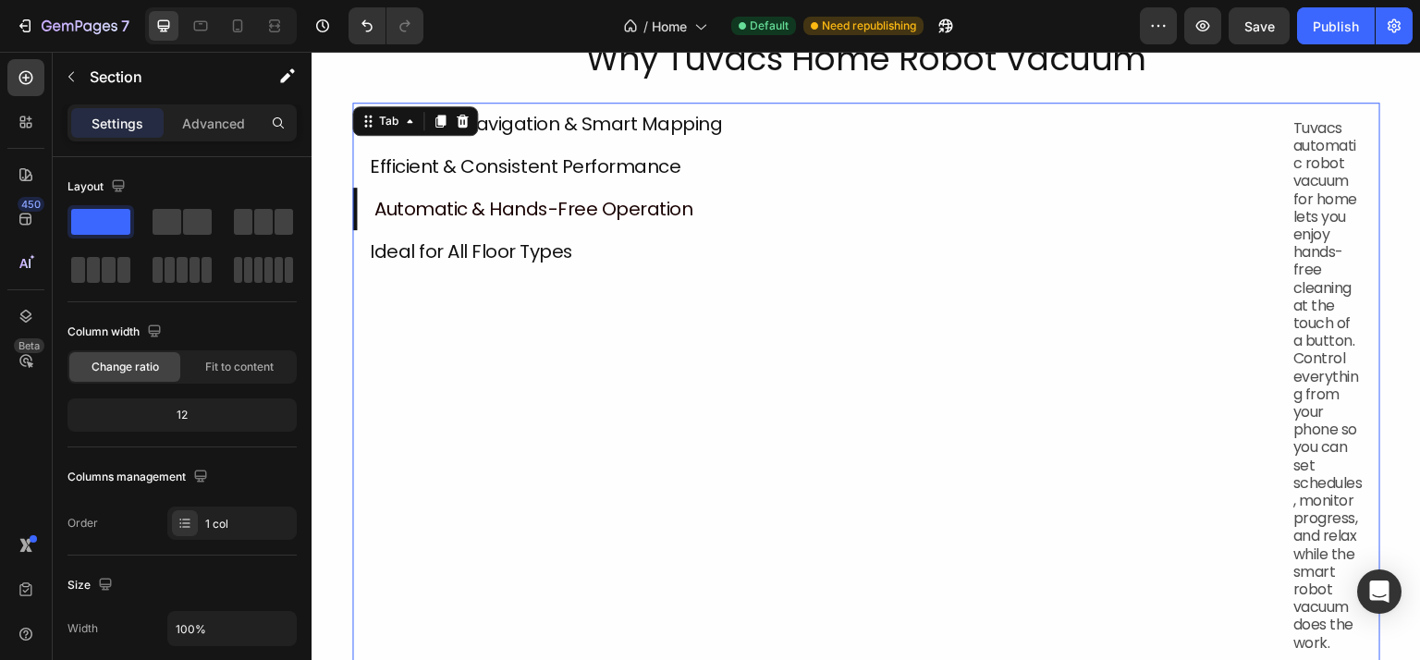
click at [826, 191] on li "Automatic & Hands-Free Operation" at bounding box center [814, 209] width 924 height 43
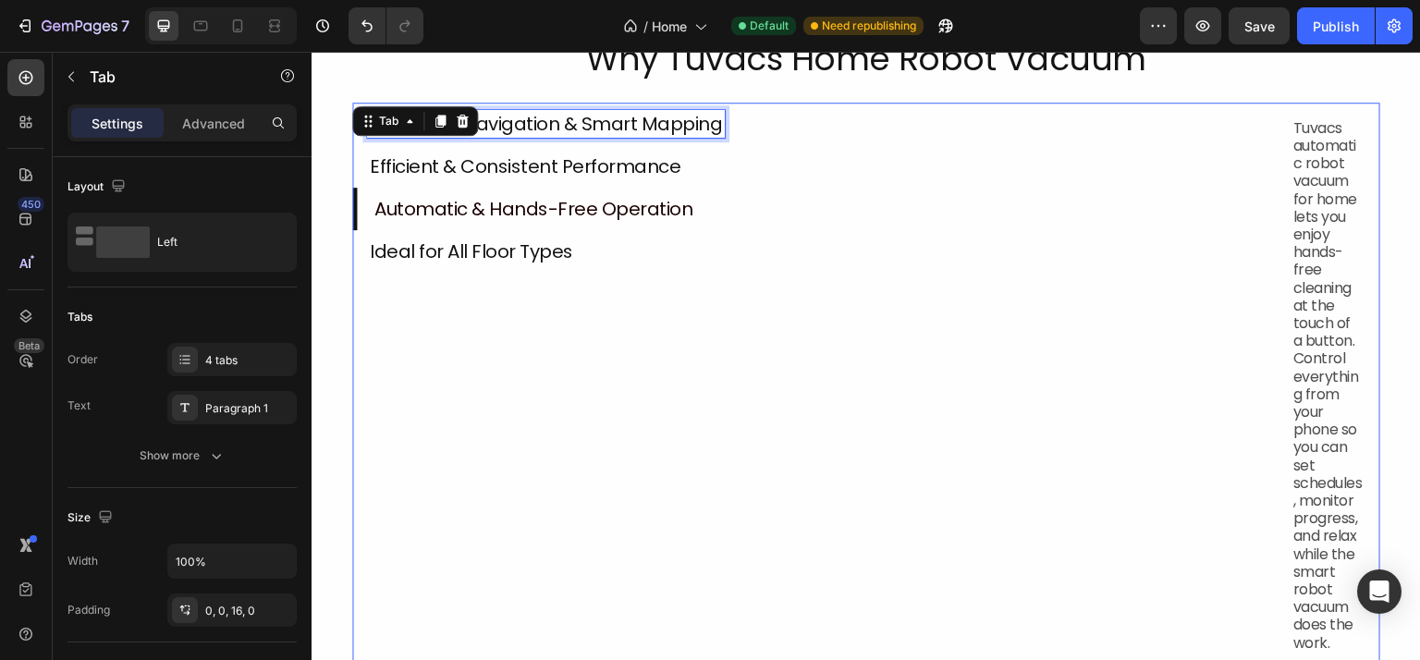
drag, startPoint x: 619, startPoint y: 115, endPoint x: 649, endPoint y: 116, distance: 29.6
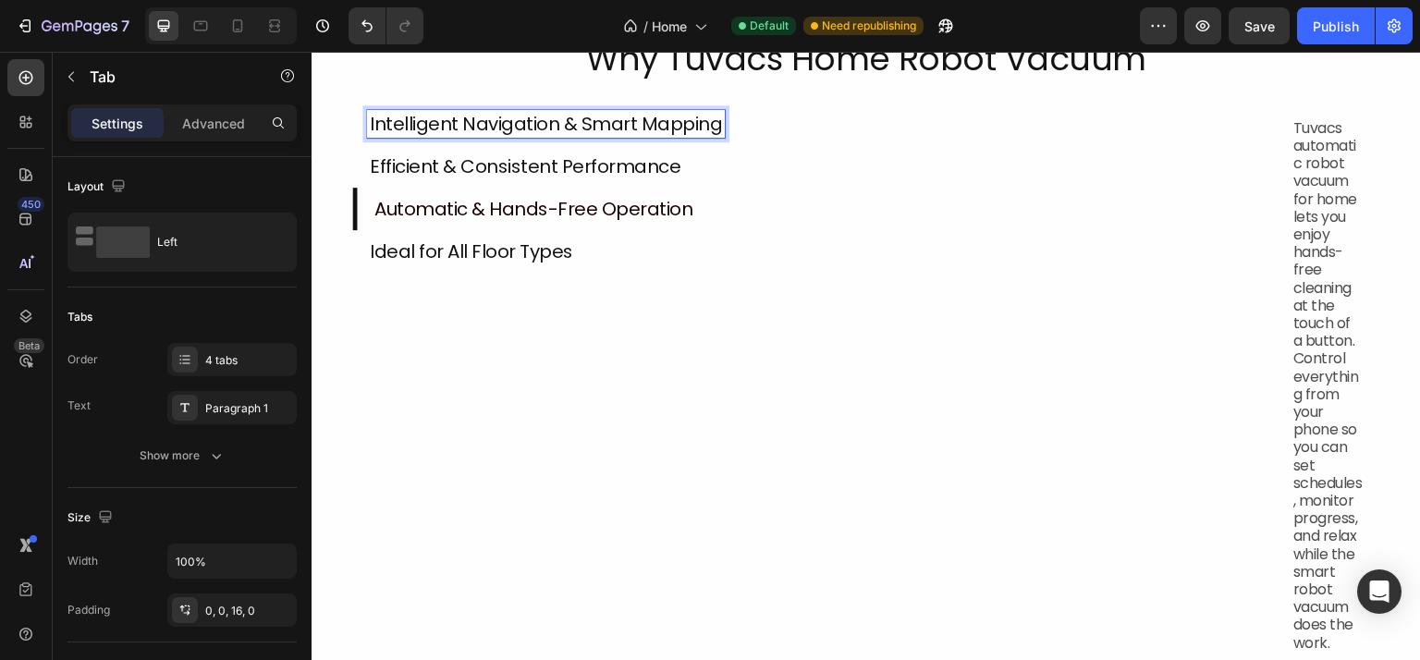
click at [671, 110] on div "Intelligent Navigation & Smart Mapping" at bounding box center [546, 124] width 358 height 28
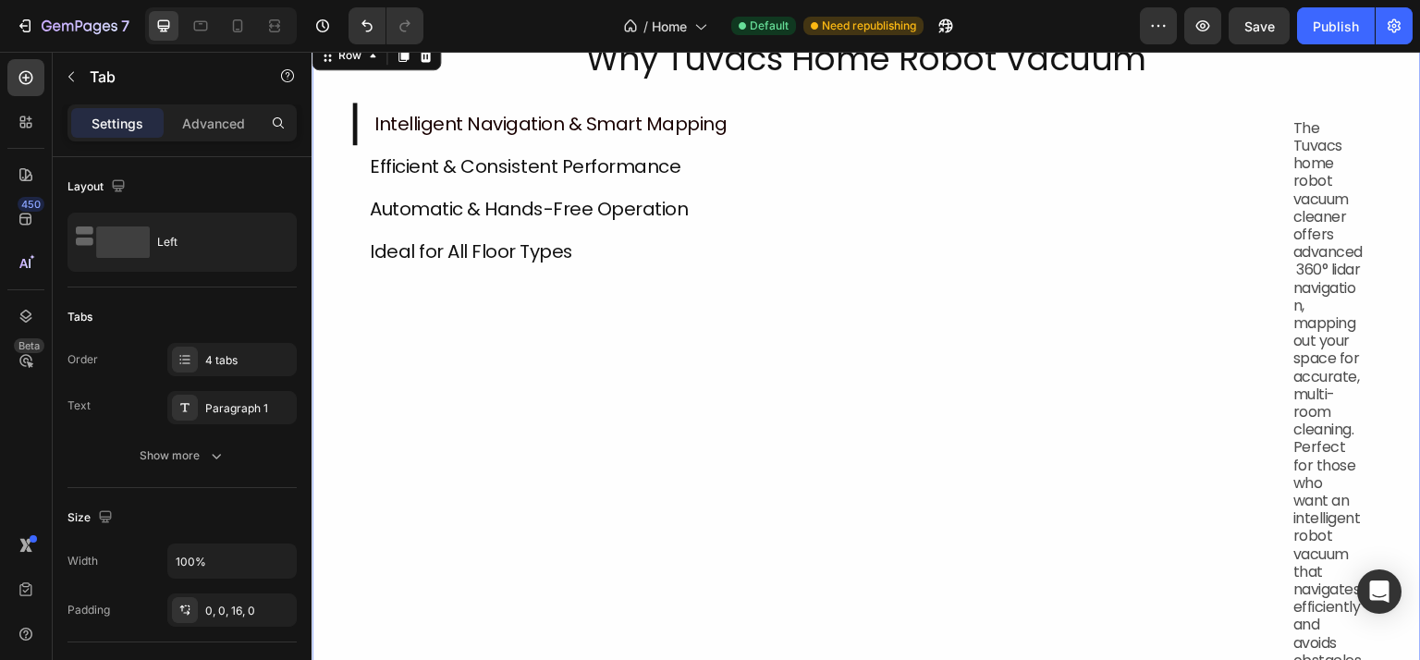
click at [338, 108] on div "Why Tuvacs Home Robot Vacuum Heading Row Intelligent Navigation & Smart Mapping…" at bounding box center [865, 401] width 1109 height 728
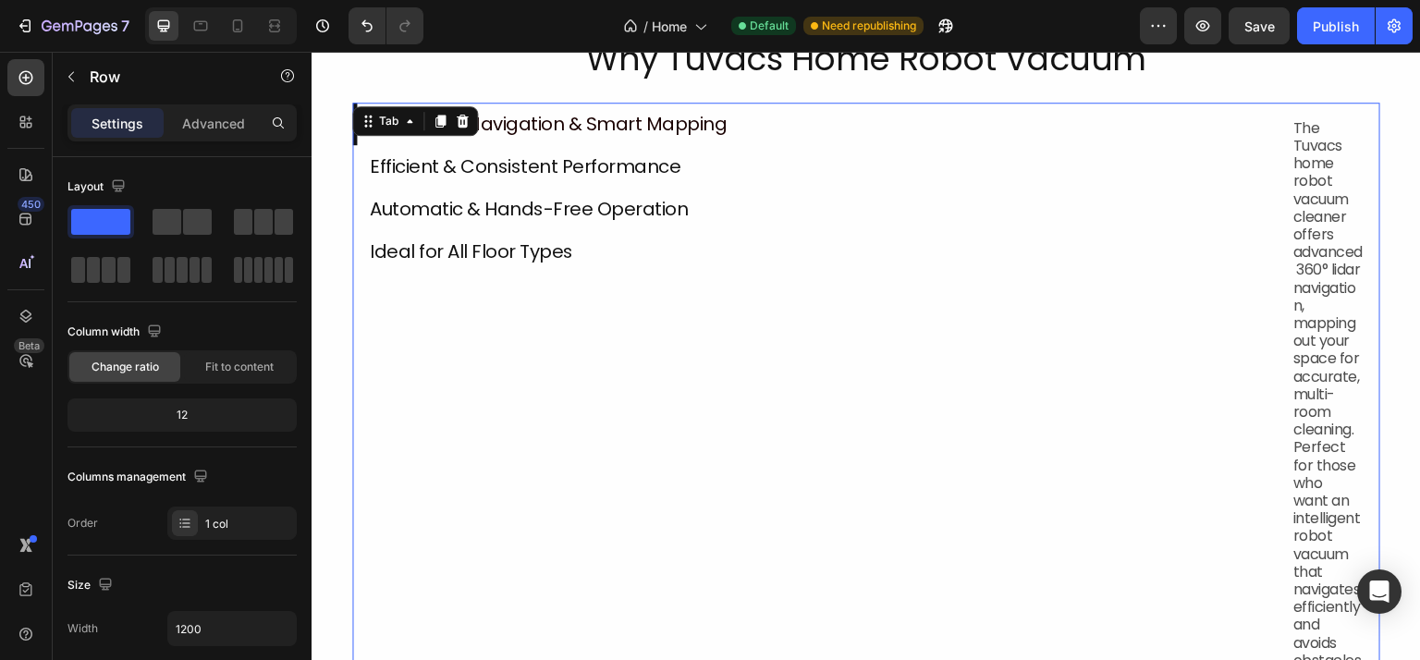
click at [878, 147] on li "Efficient & Consistent Performance" at bounding box center [814, 166] width 924 height 43
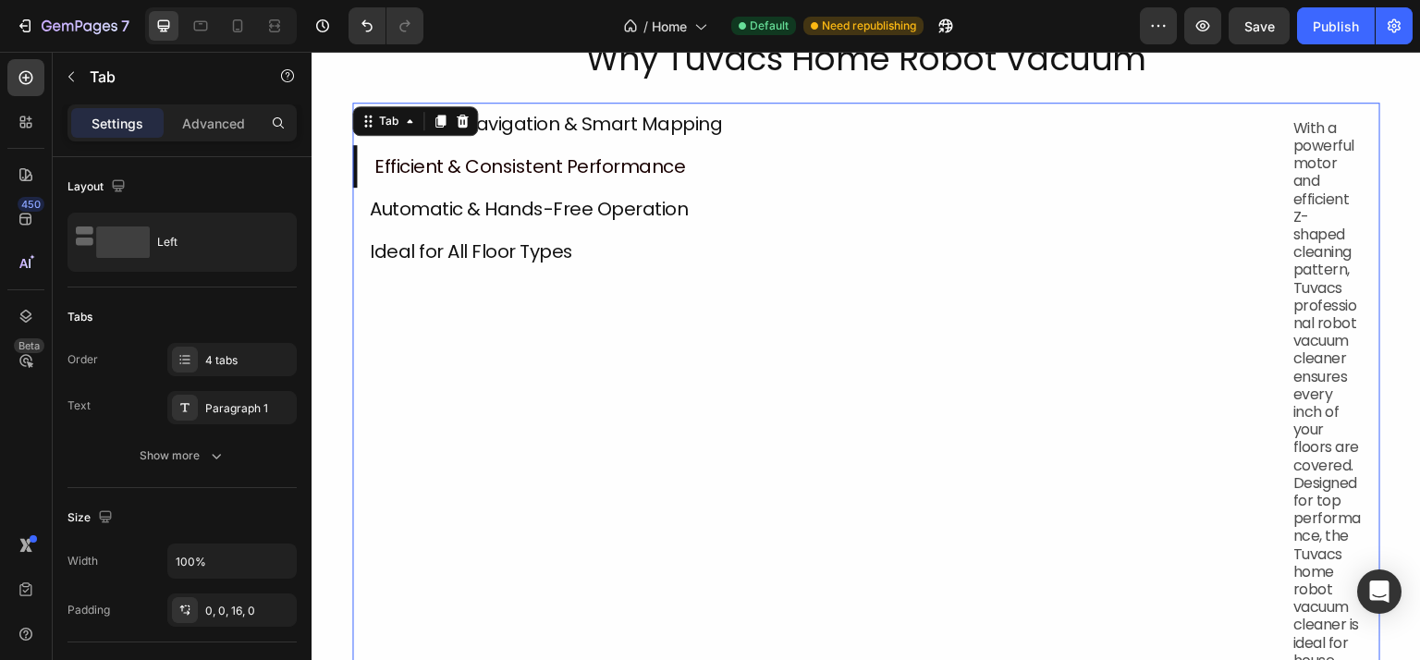
click at [387, 107] on div "Tab" at bounding box center [415, 121] width 126 height 30
click at [395, 116] on div "Tab" at bounding box center [388, 121] width 27 height 17
click at [384, 113] on div "Tab" at bounding box center [388, 121] width 27 height 17
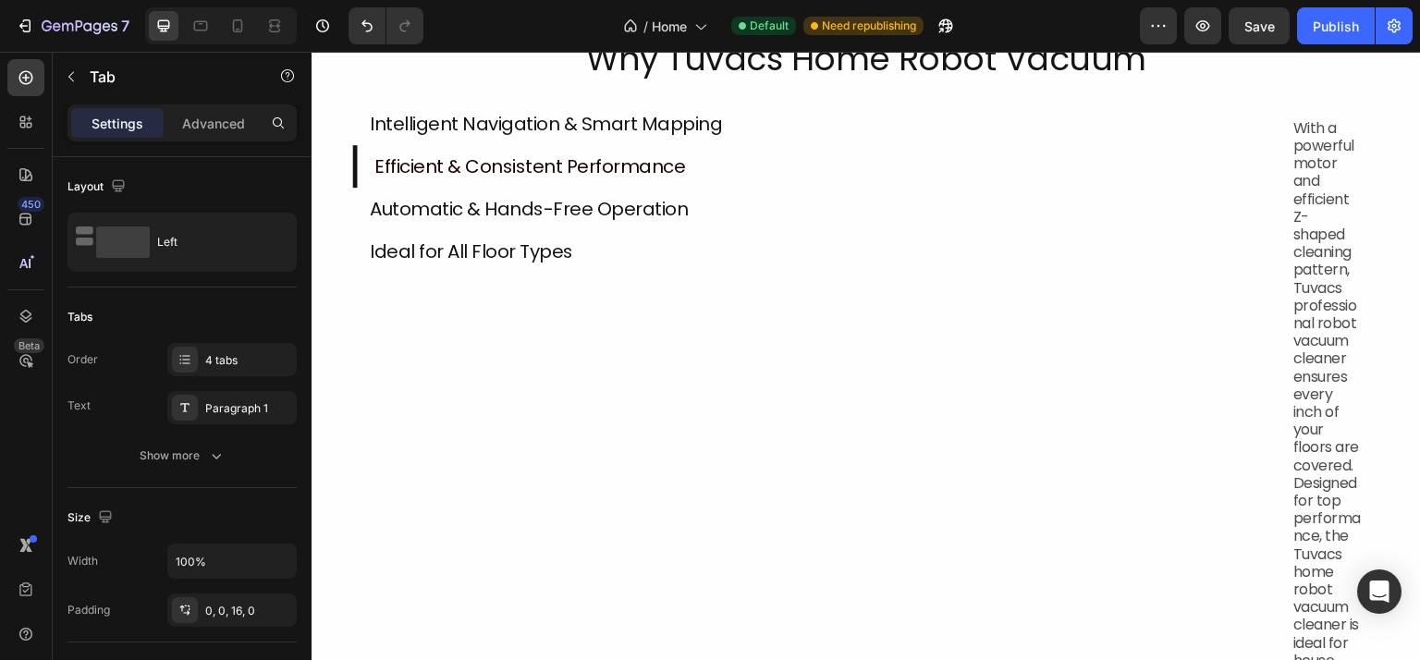
click at [543, 138] on li "Intelligent Navigation & Smart Mapping" at bounding box center [814, 124] width 924 height 43
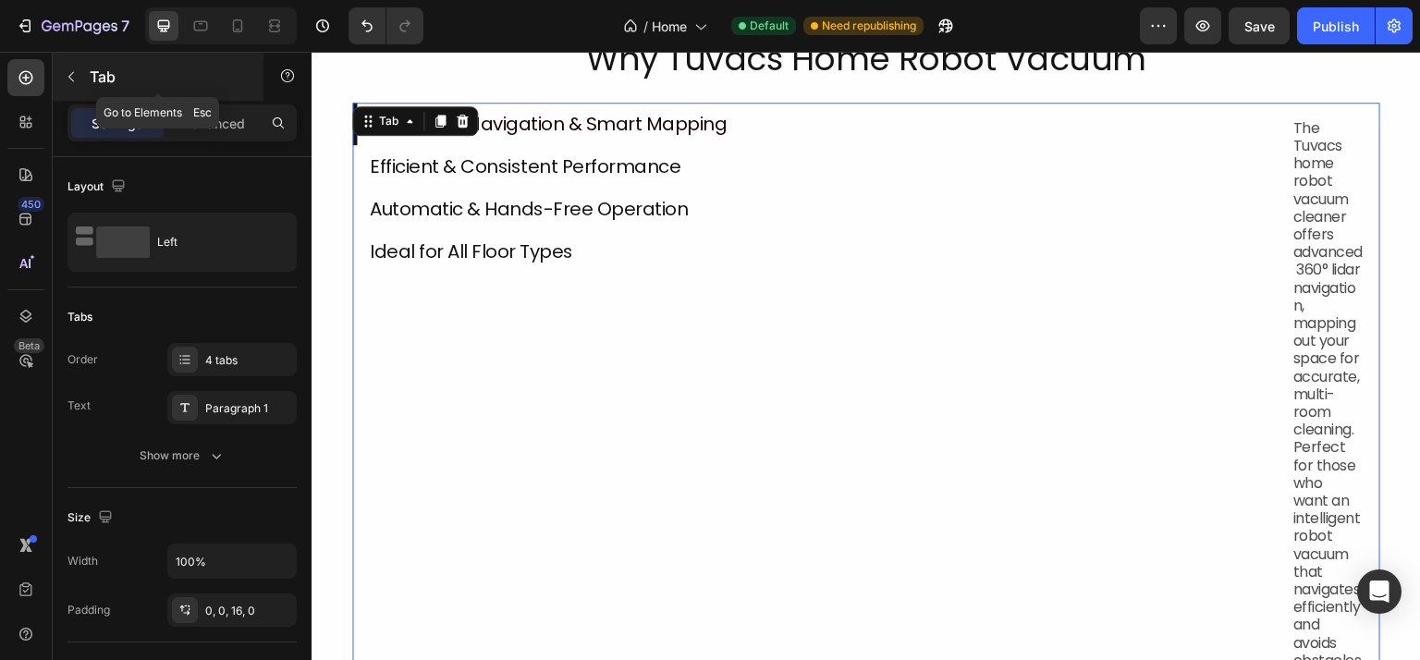
click at [78, 67] on button "button" at bounding box center [71, 77] width 30 height 30
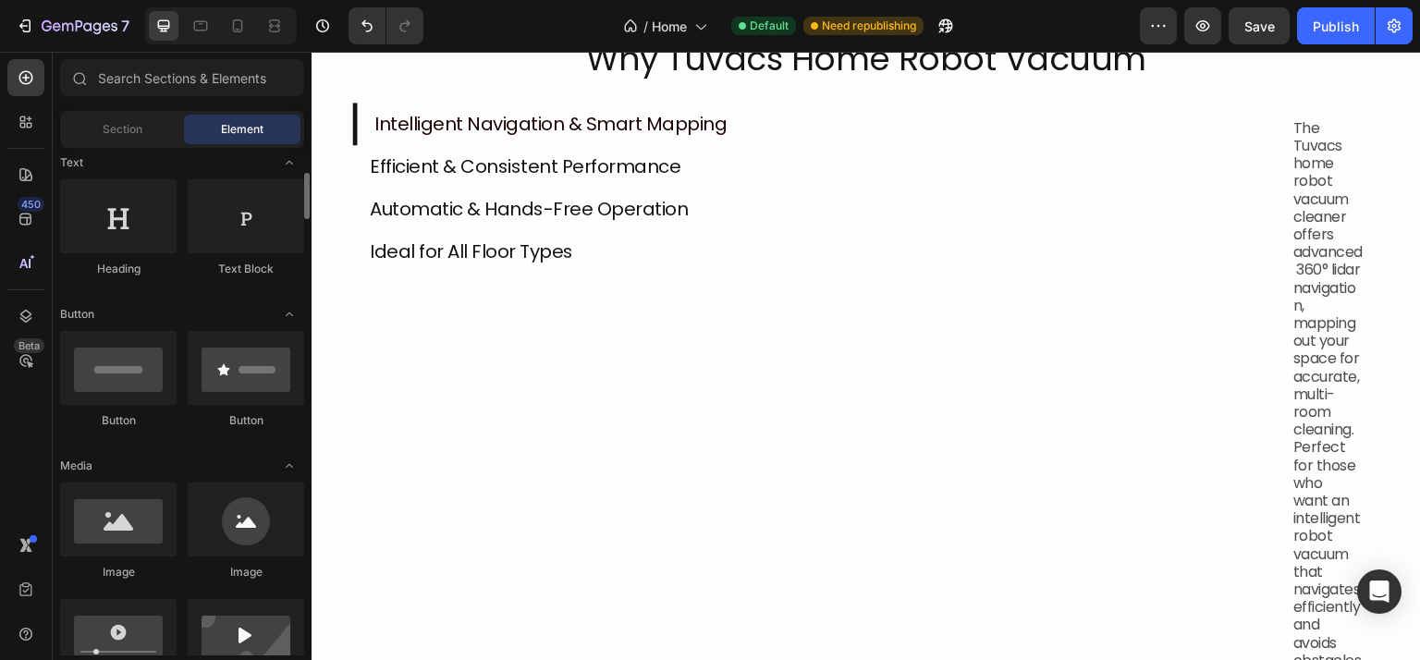
scroll to position [555, 0]
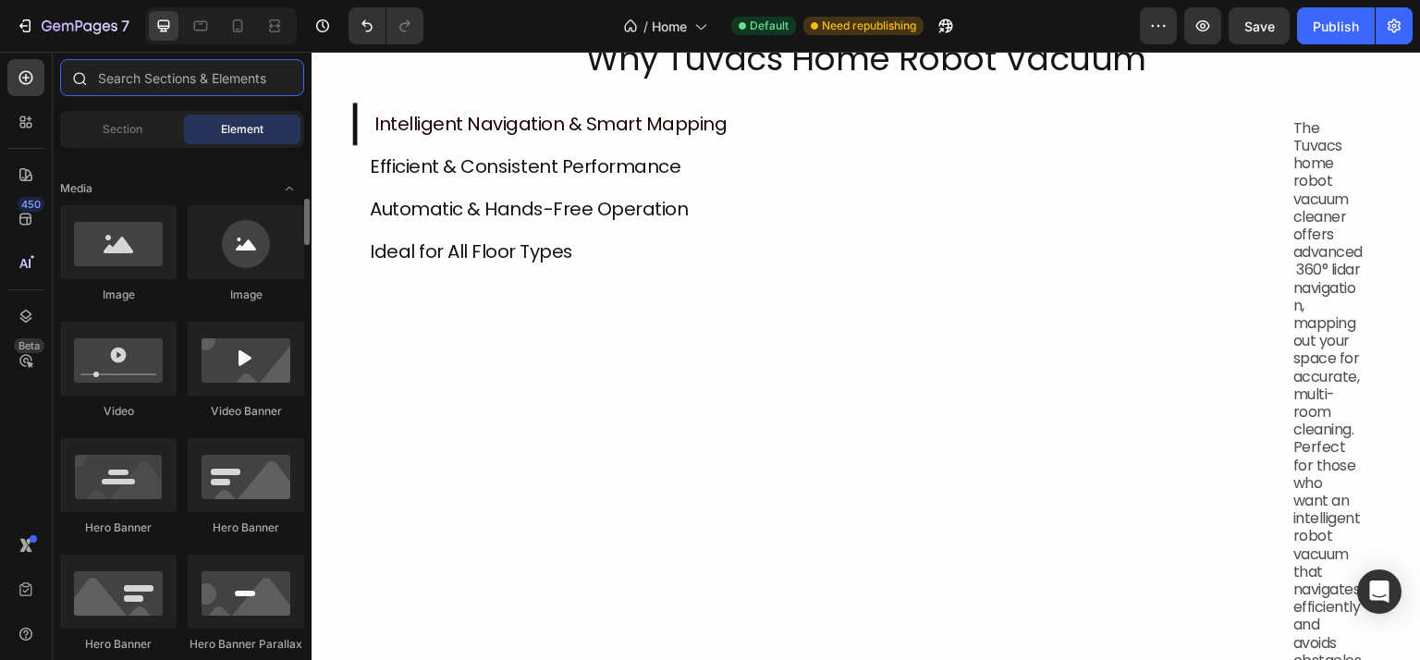
click at [126, 77] on input "text" at bounding box center [182, 77] width 244 height 37
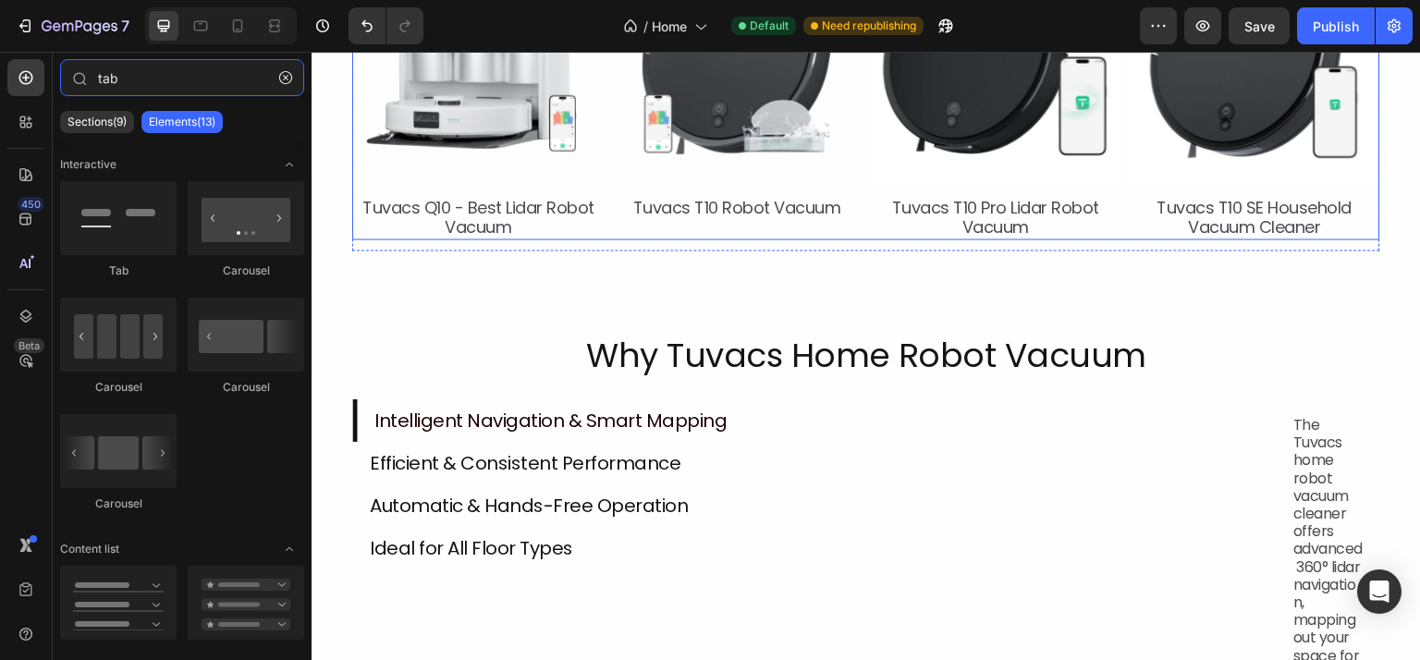
scroll to position [1455, 0]
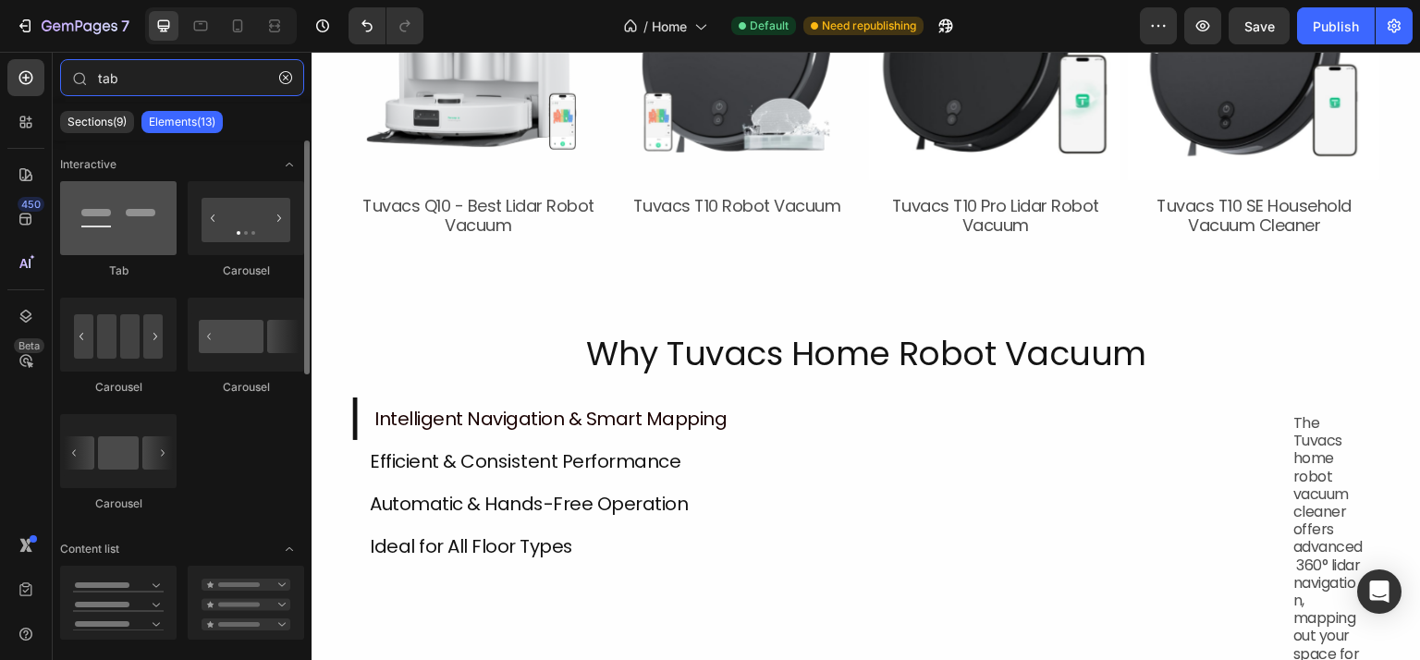
type input "tab"
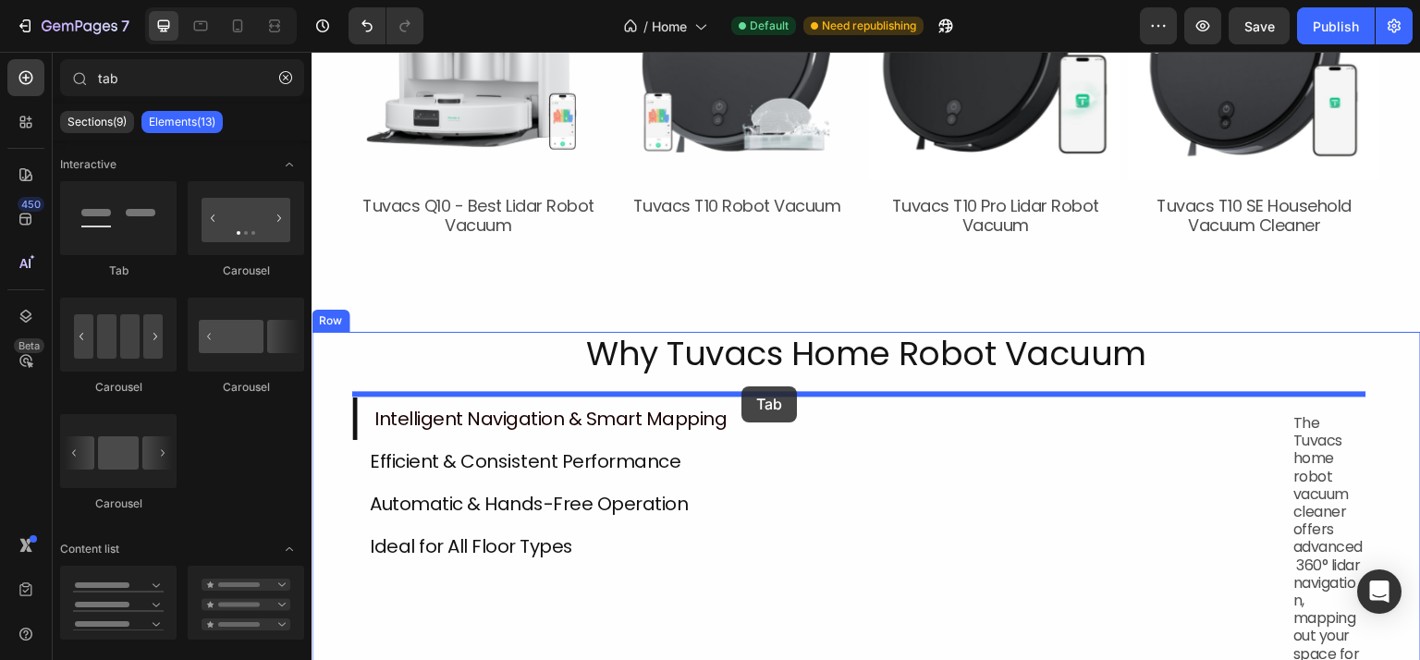
drag, startPoint x: 431, startPoint y: 263, endPoint x: 741, endPoint y: 386, distance: 334.0
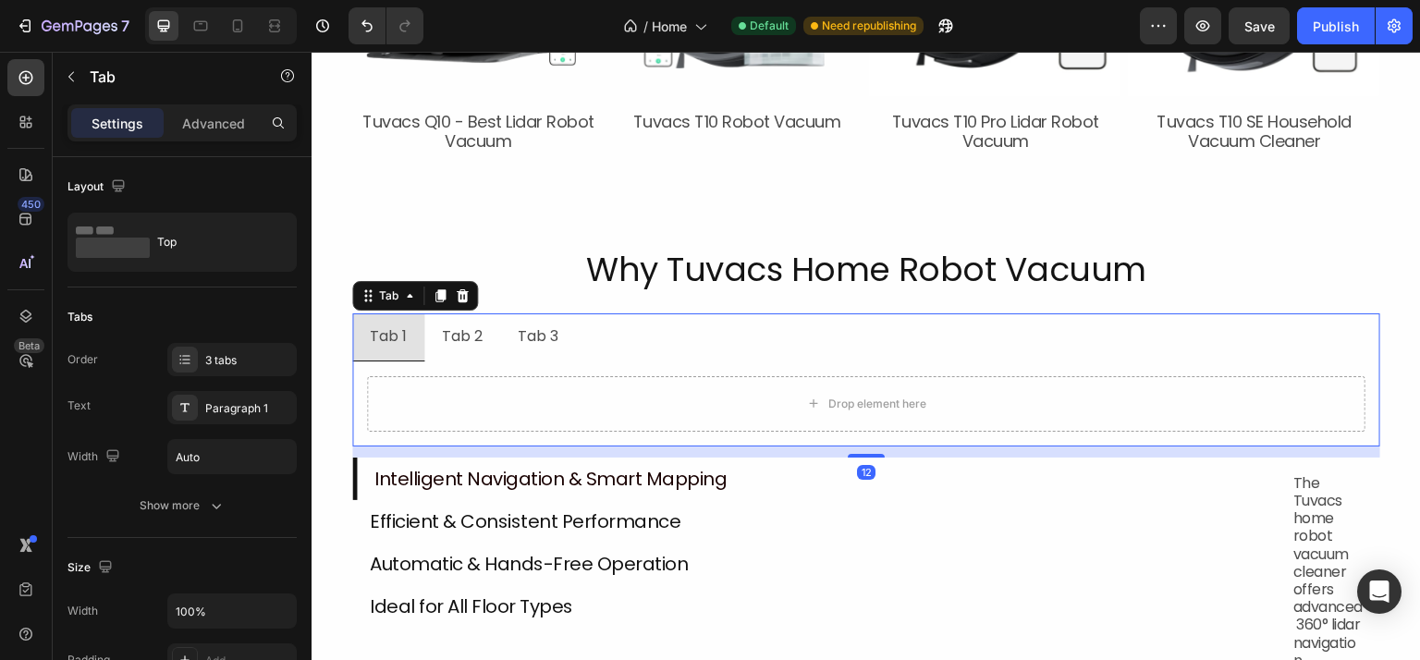
scroll to position [1640, 0]
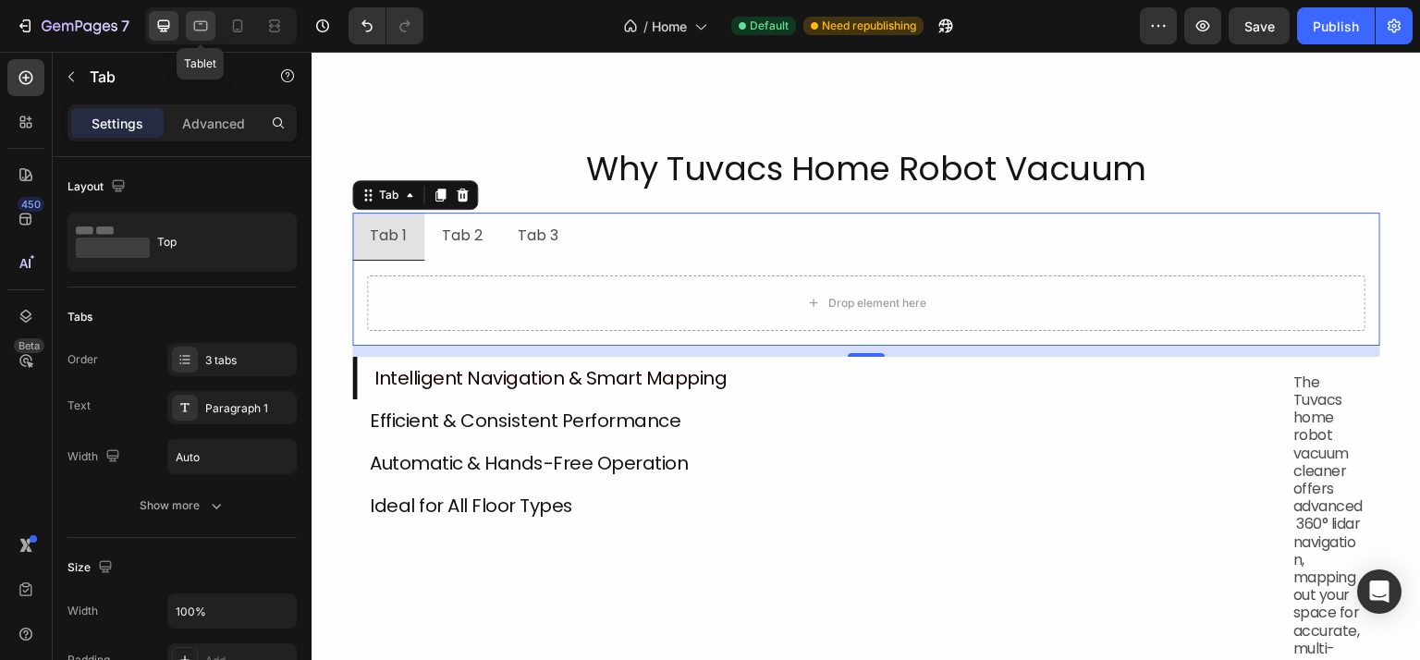
click at [196, 21] on icon at bounding box center [201, 26] width 14 height 10
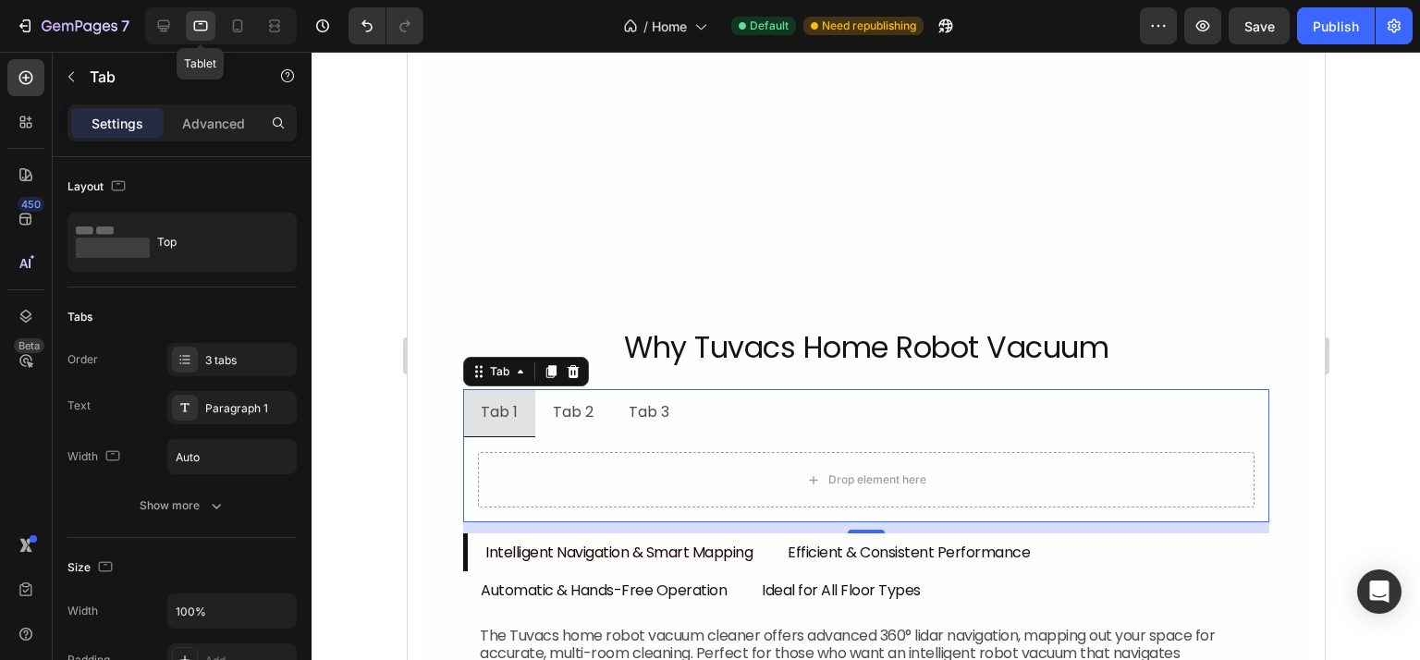
scroll to position [2084, 0]
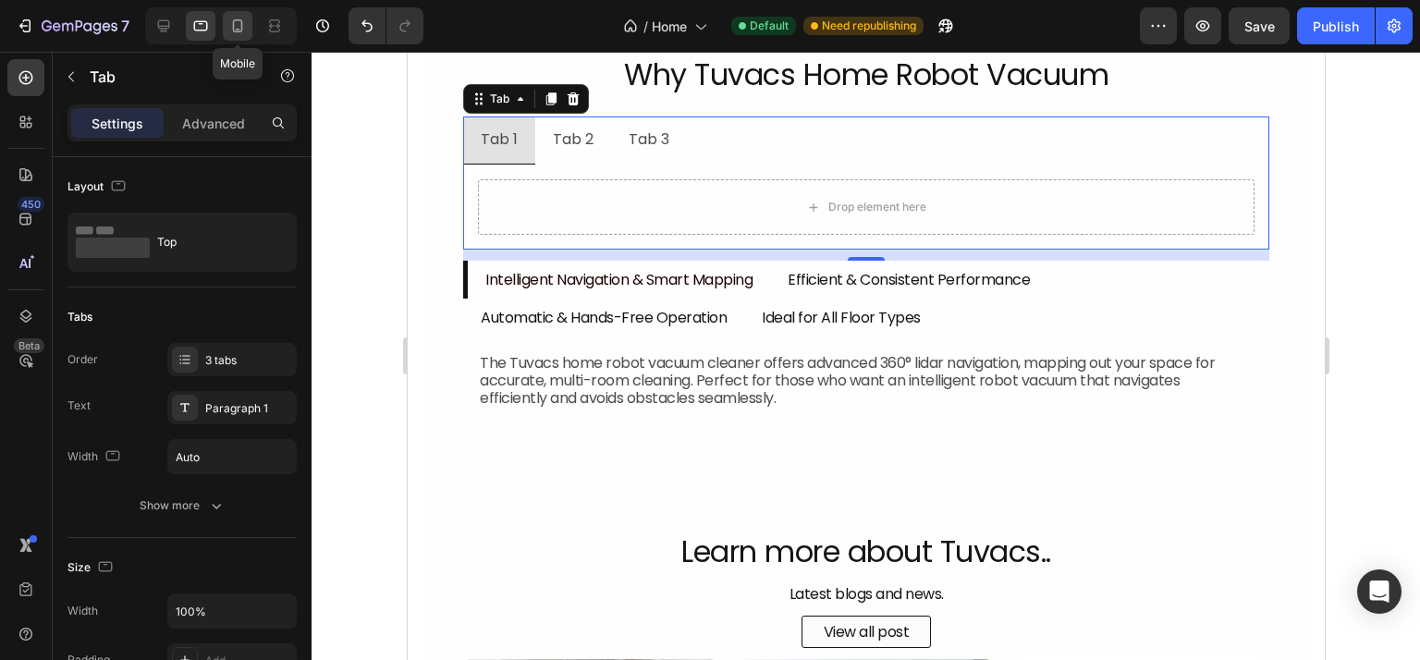
click at [232, 25] on icon at bounding box center [237, 26] width 18 height 18
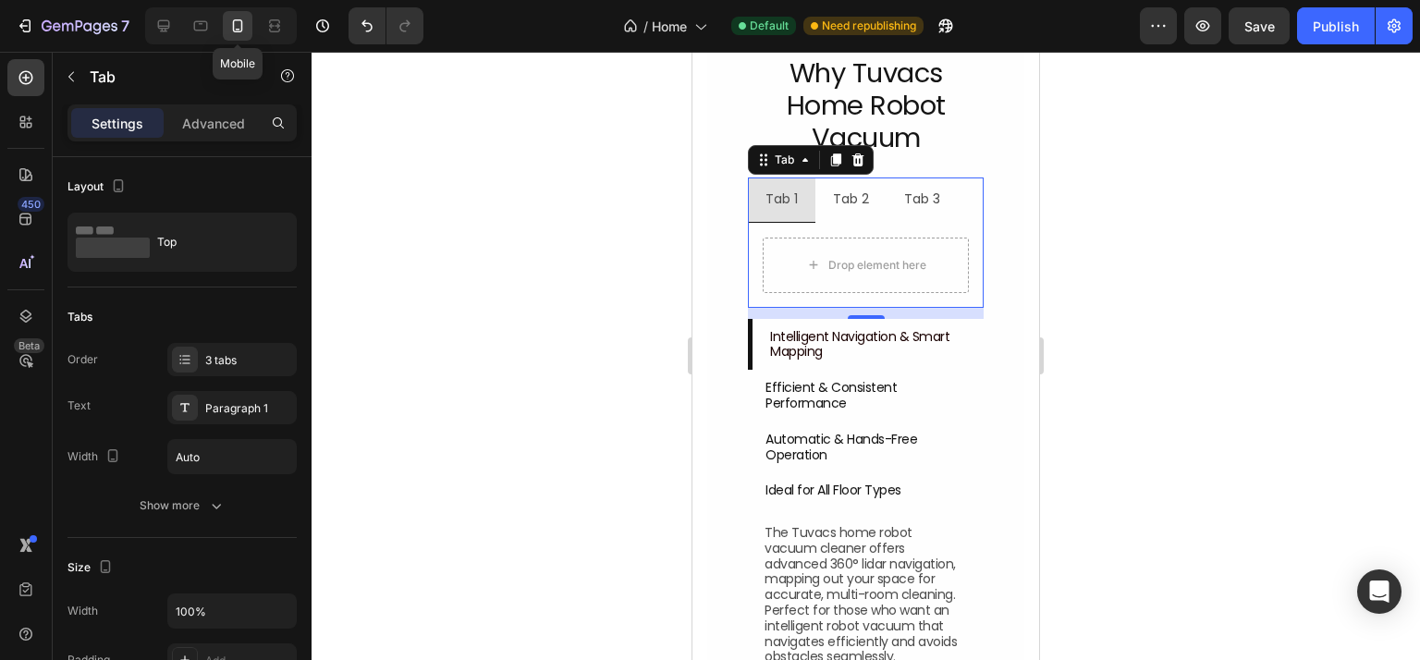
scroll to position [2144, 0]
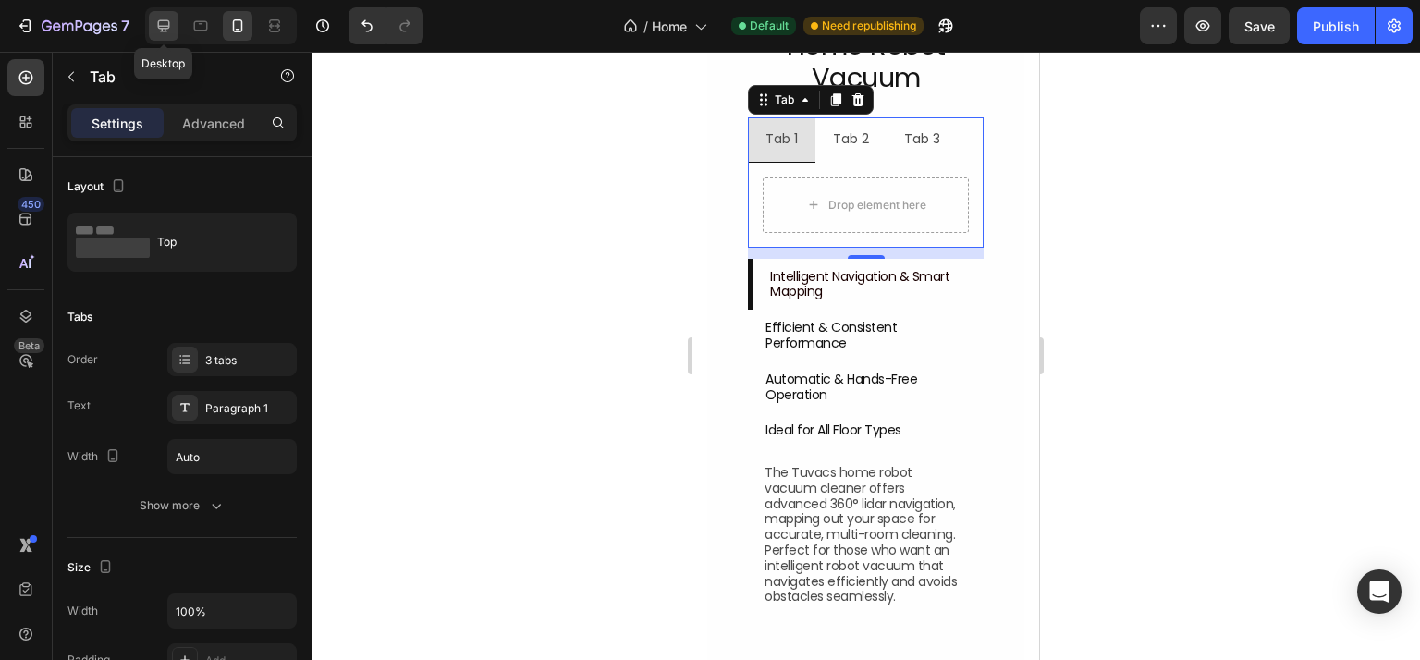
click at [165, 28] on icon at bounding box center [164, 26] width 12 height 12
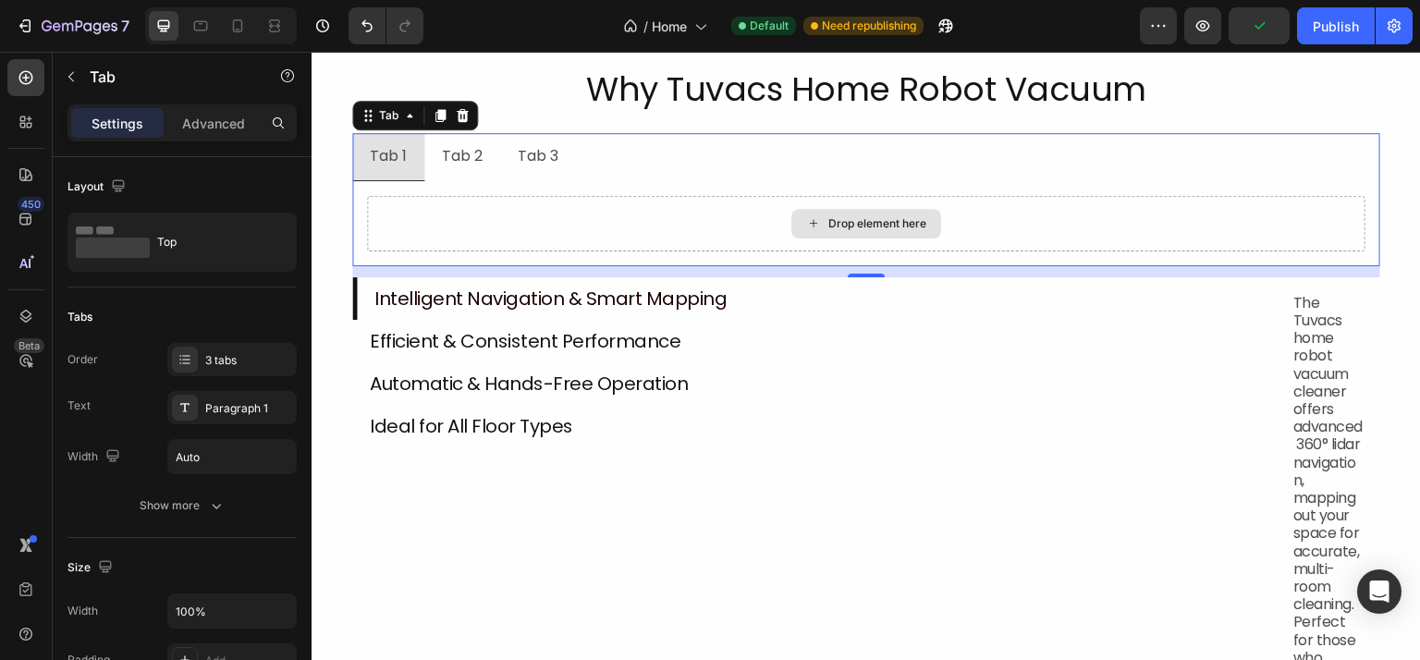
scroll to position [1627, 0]
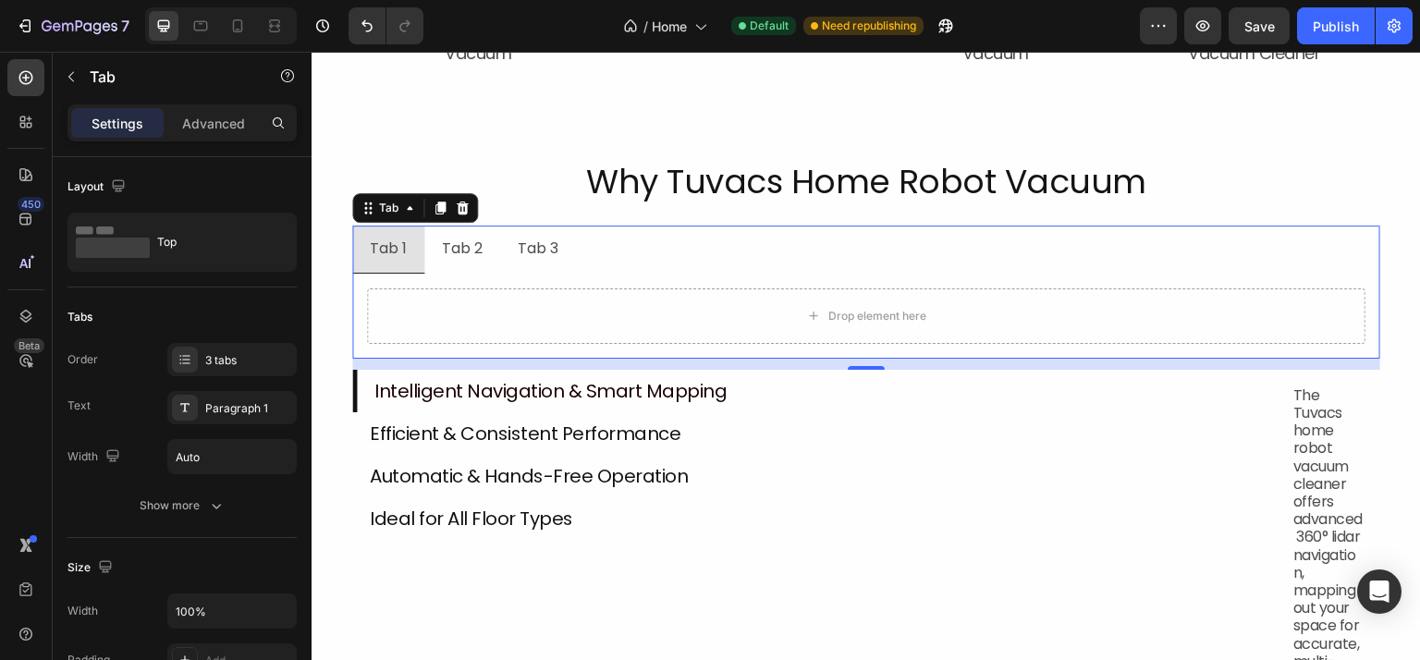
click at [657, 278] on div "Drop element here" at bounding box center [866, 316] width 1028 height 85
click at [644, 276] on div "Drop element here" at bounding box center [866, 316] width 1028 height 85
click at [216, 358] on div "3 tabs" at bounding box center [248, 360] width 87 height 17
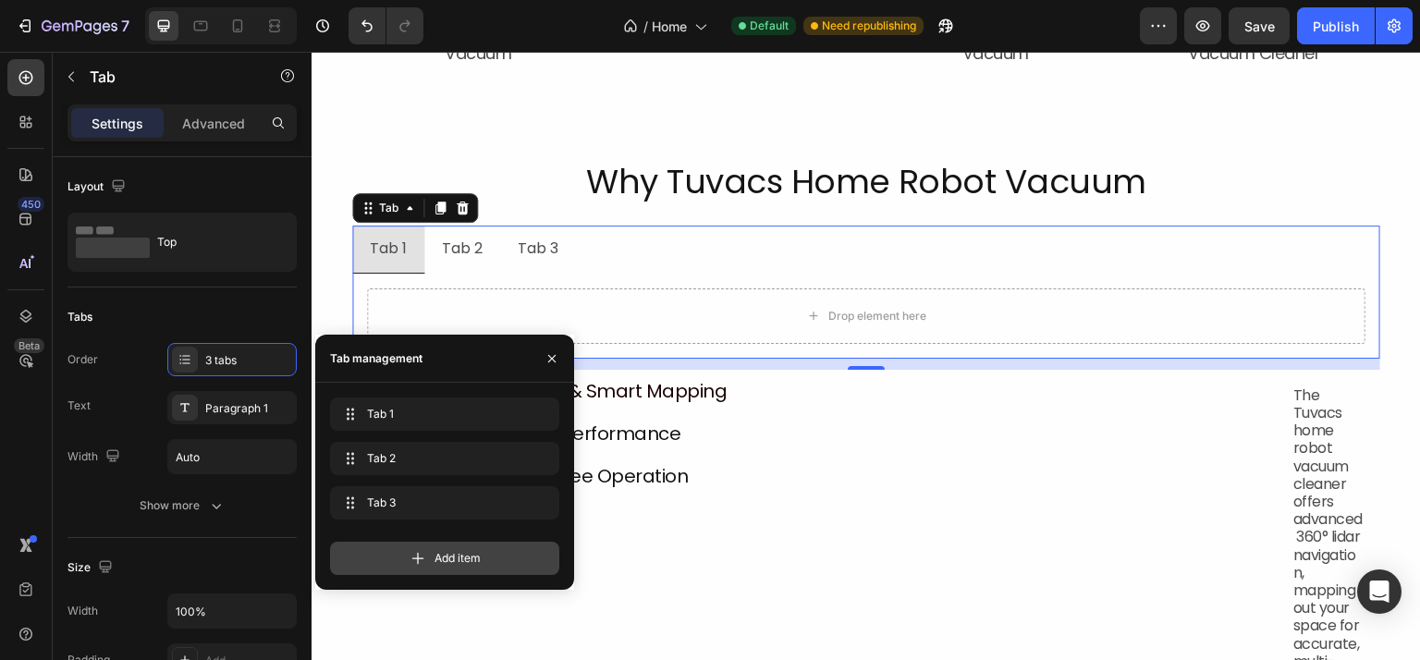
click at [482, 556] on div "Add item" at bounding box center [444, 558] width 229 height 33
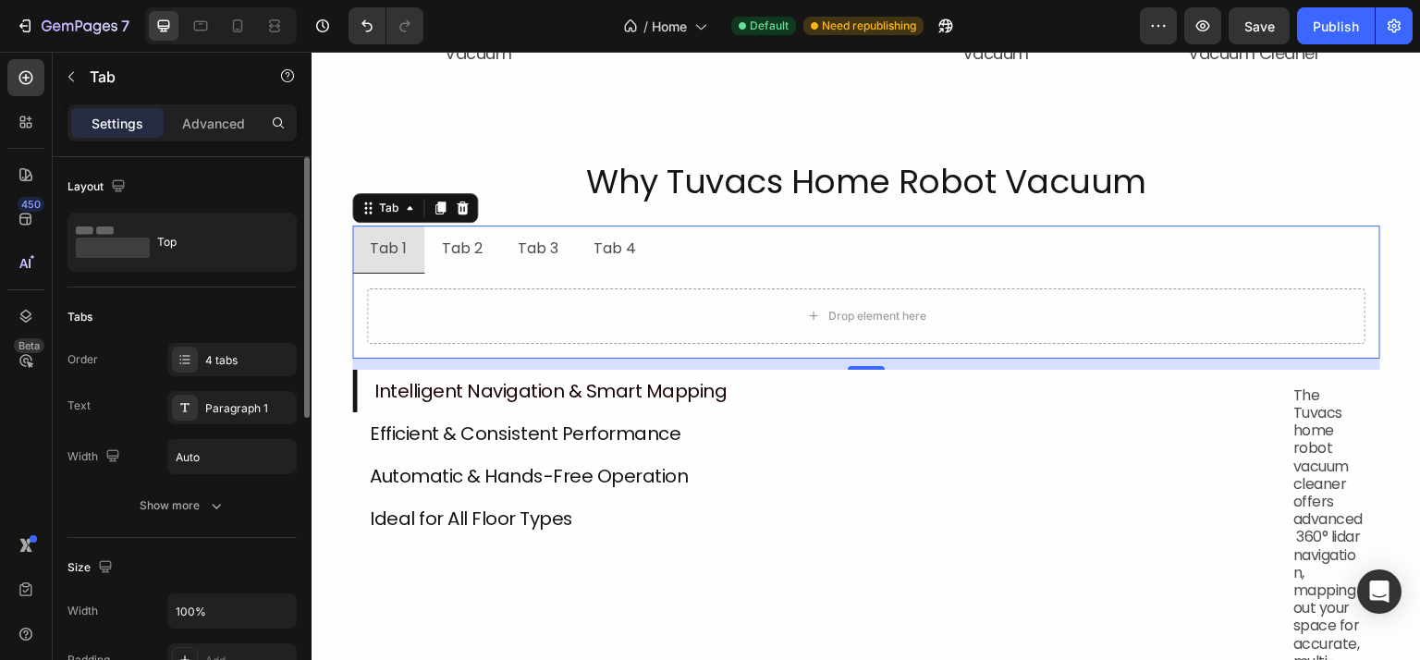
click at [133, 375] on div "Order 4 tabs" at bounding box center [181, 359] width 229 height 33
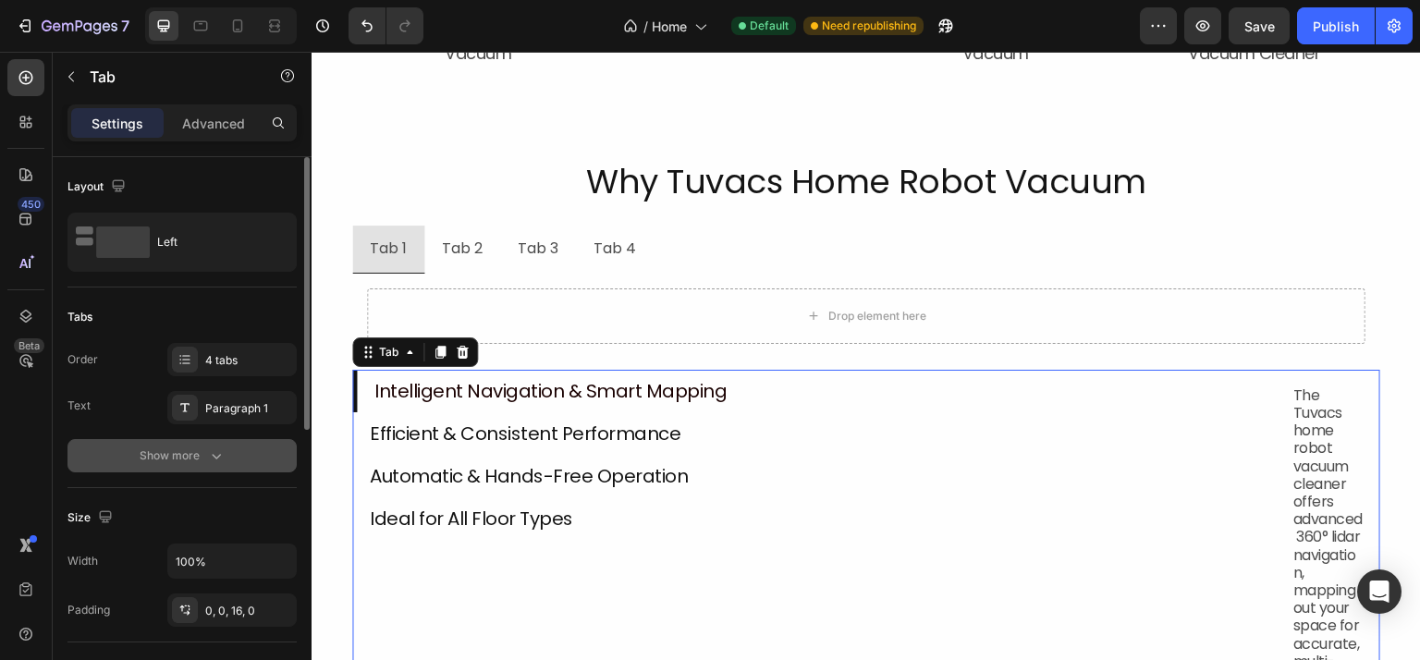
click at [189, 454] on div "Show more" at bounding box center [183, 455] width 86 height 18
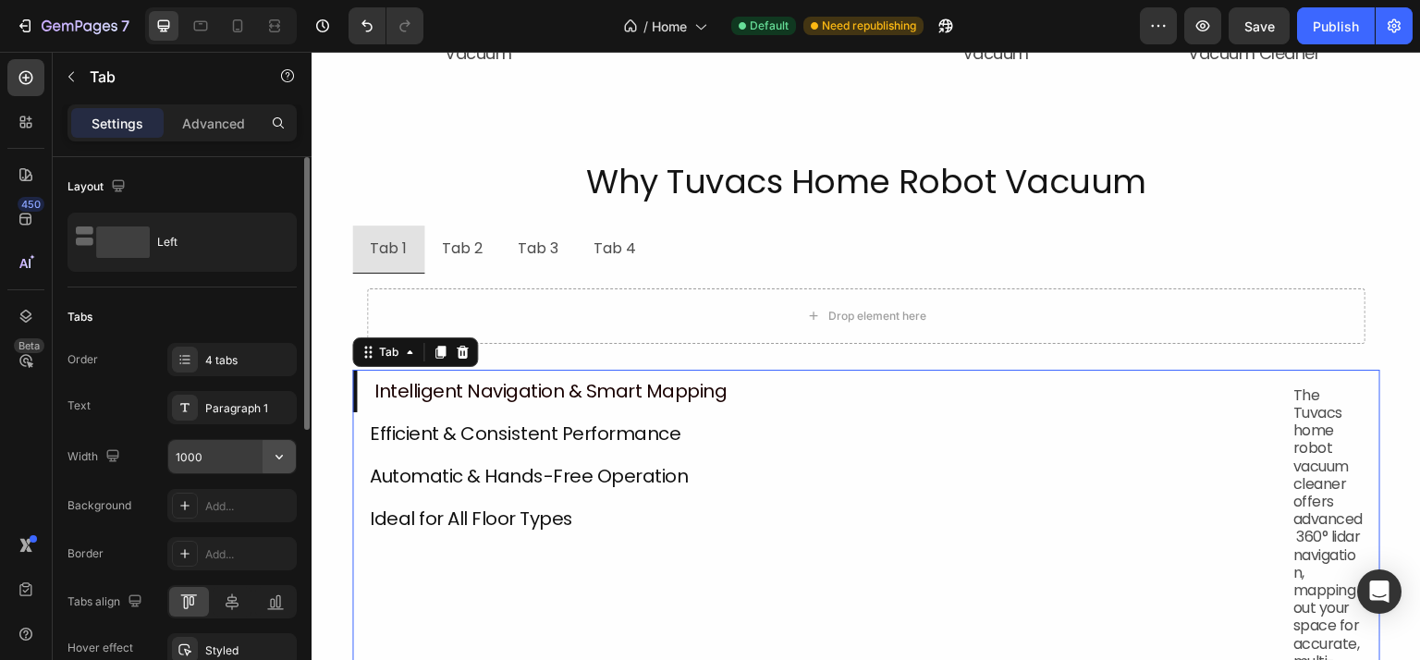
click at [277, 452] on icon "button" at bounding box center [279, 456] width 18 height 18
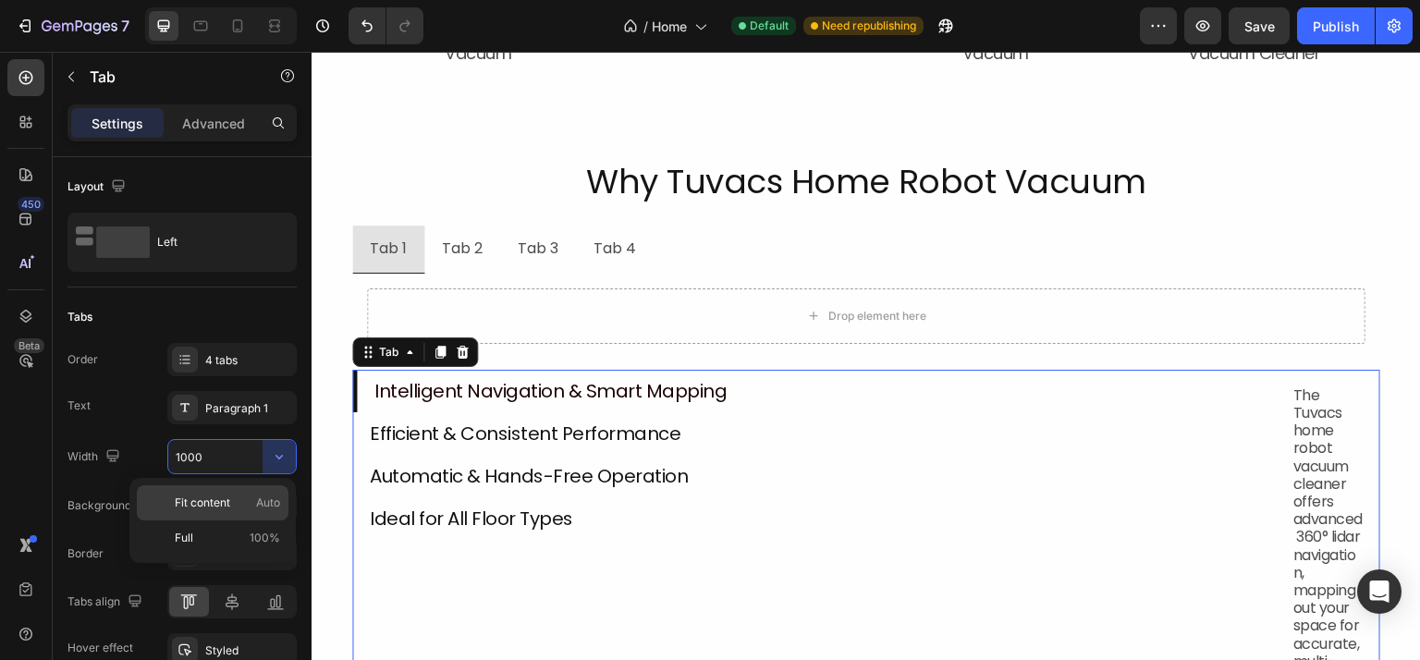
click at [248, 495] on p "Fit content Auto" at bounding box center [227, 502] width 105 height 17
type input "Auto"
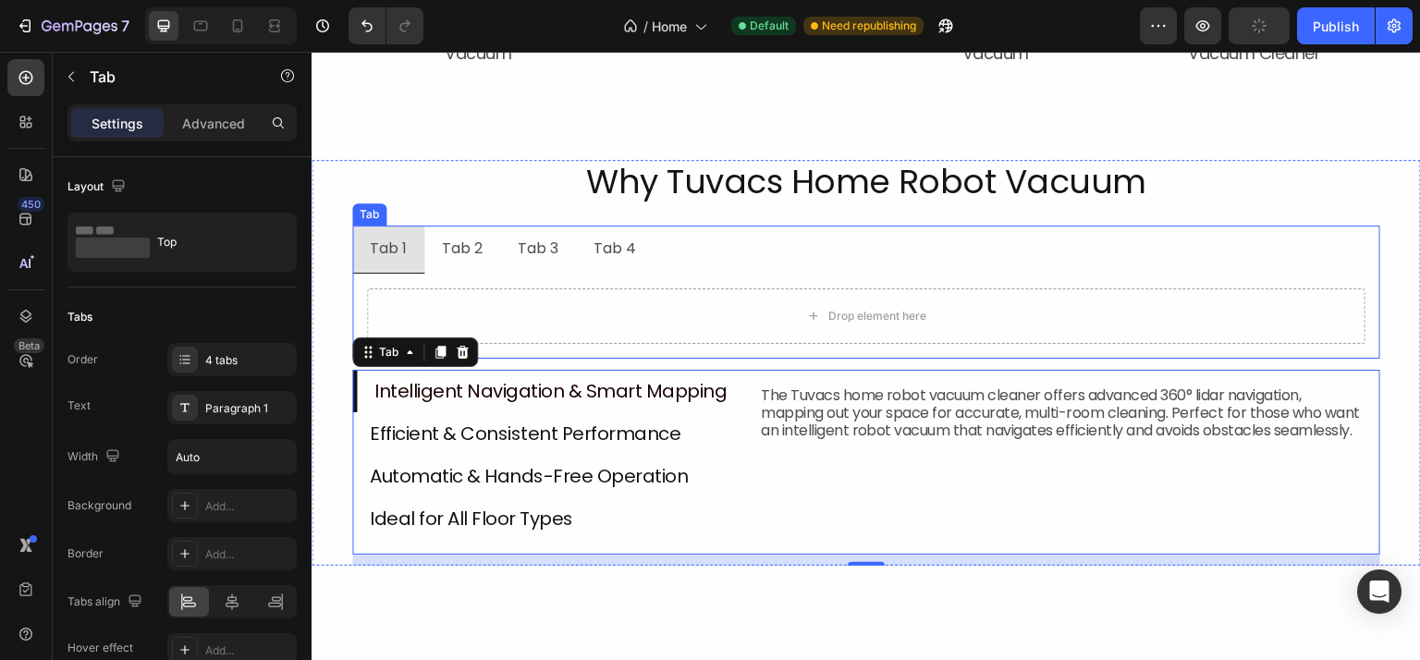
click at [1063, 274] on div "Drop element here" at bounding box center [866, 316] width 1028 height 85
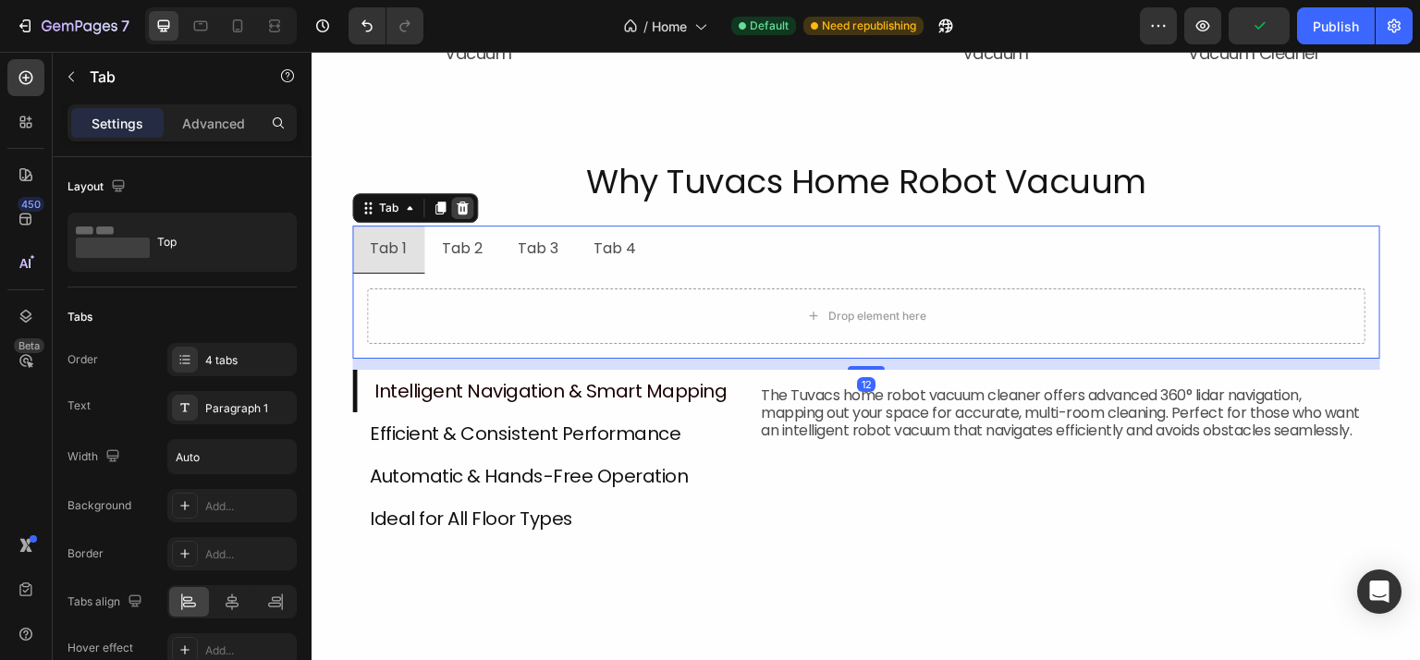
click at [469, 209] on div at bounding box center [462, 208] width 22 height 22
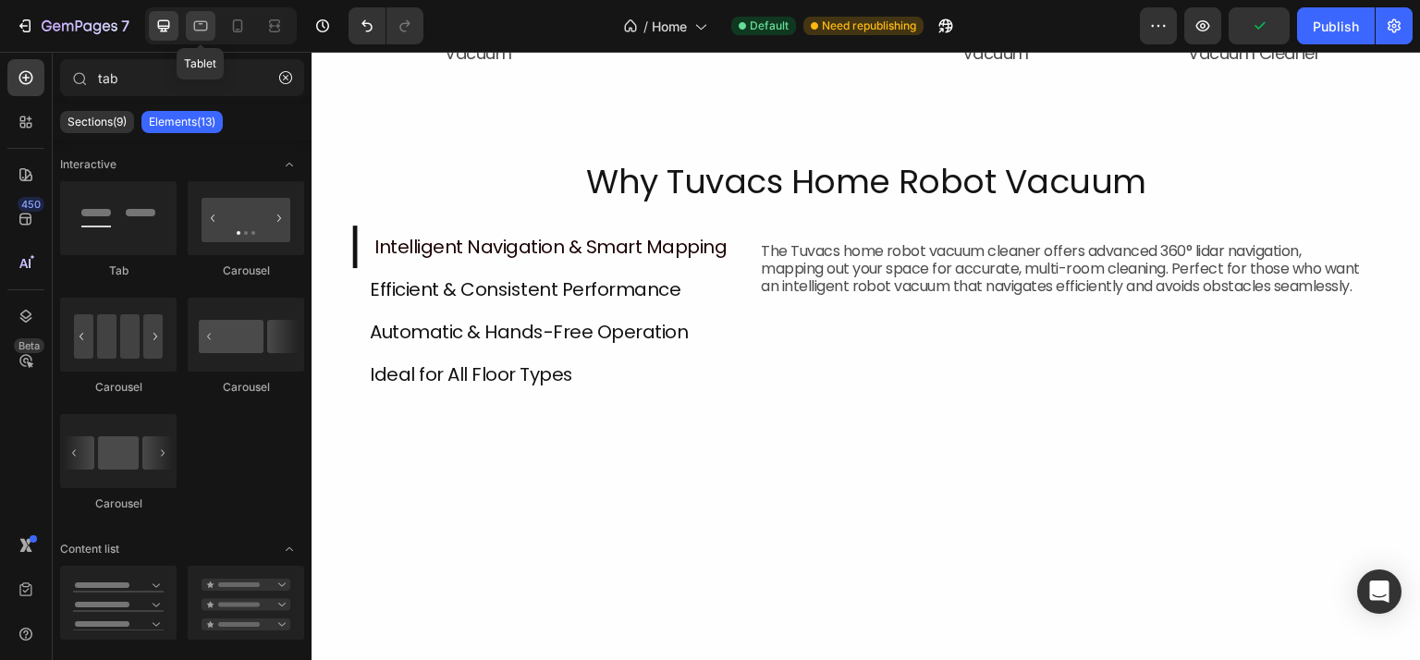
click at [196, 23] on icon at bounding box center [200, 26] width 18 height 18
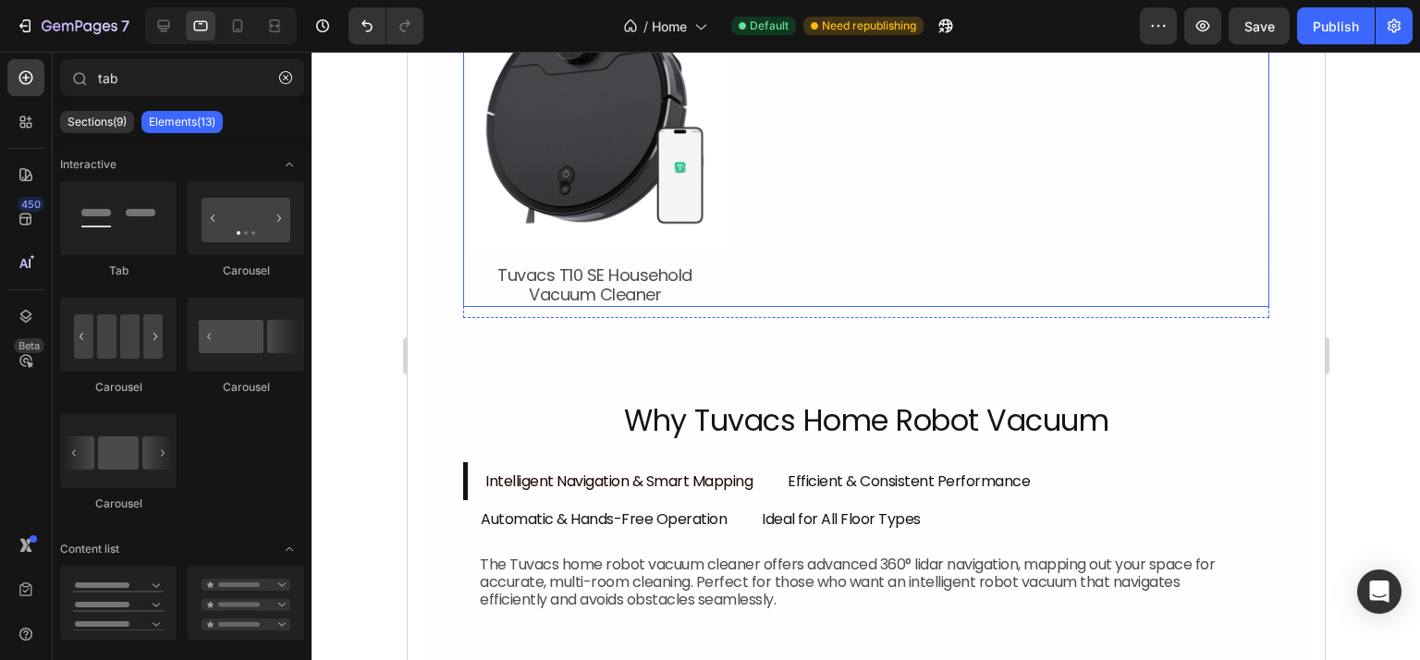
scroll to position [1893, 0]
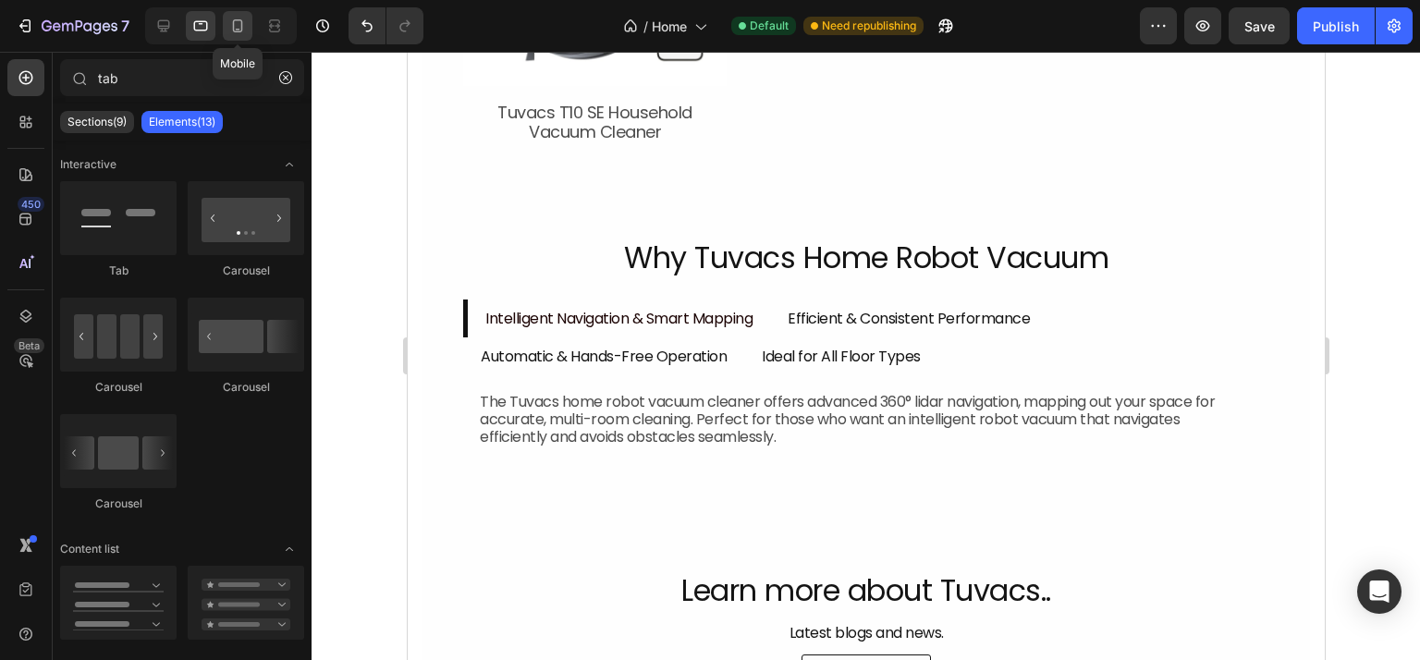
click at [233, 27] on icon at bounding box center [238, 25] width 10 height 13
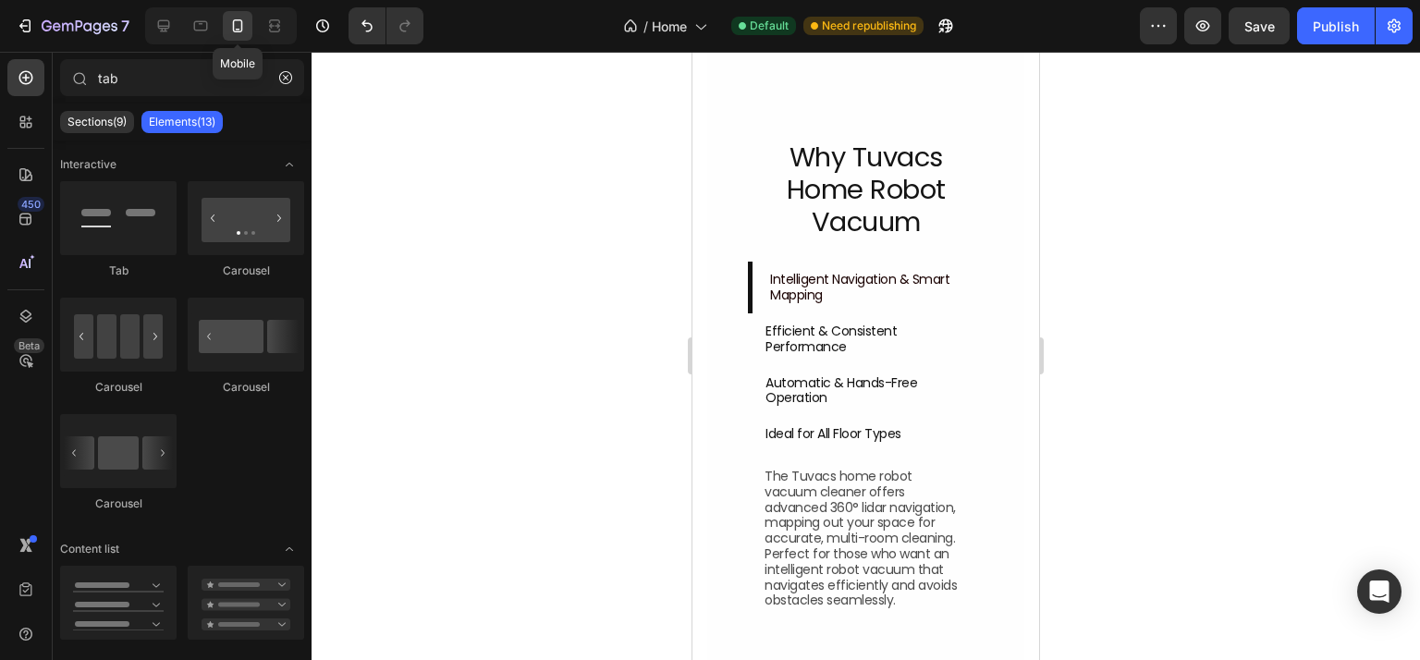
scroll to position [1942, 0]
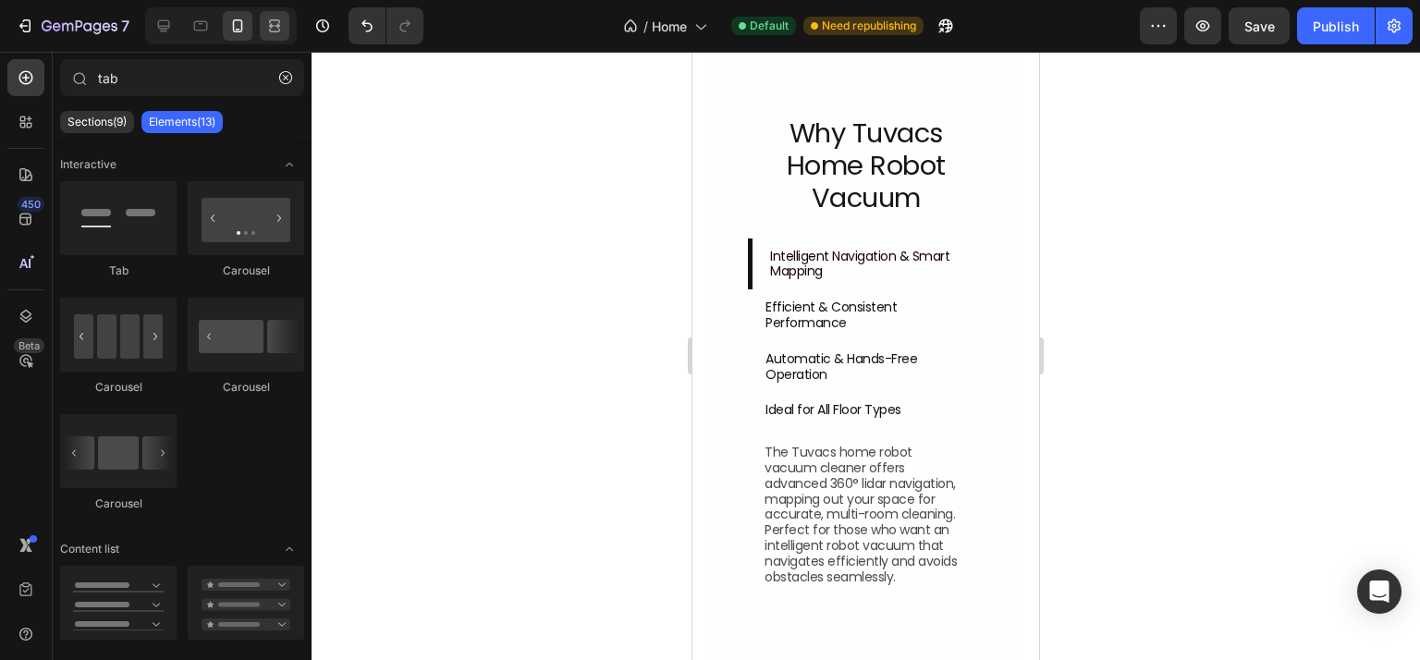
click at [274, 27] on icon at bounding box center [277, 25] width 6 height 5
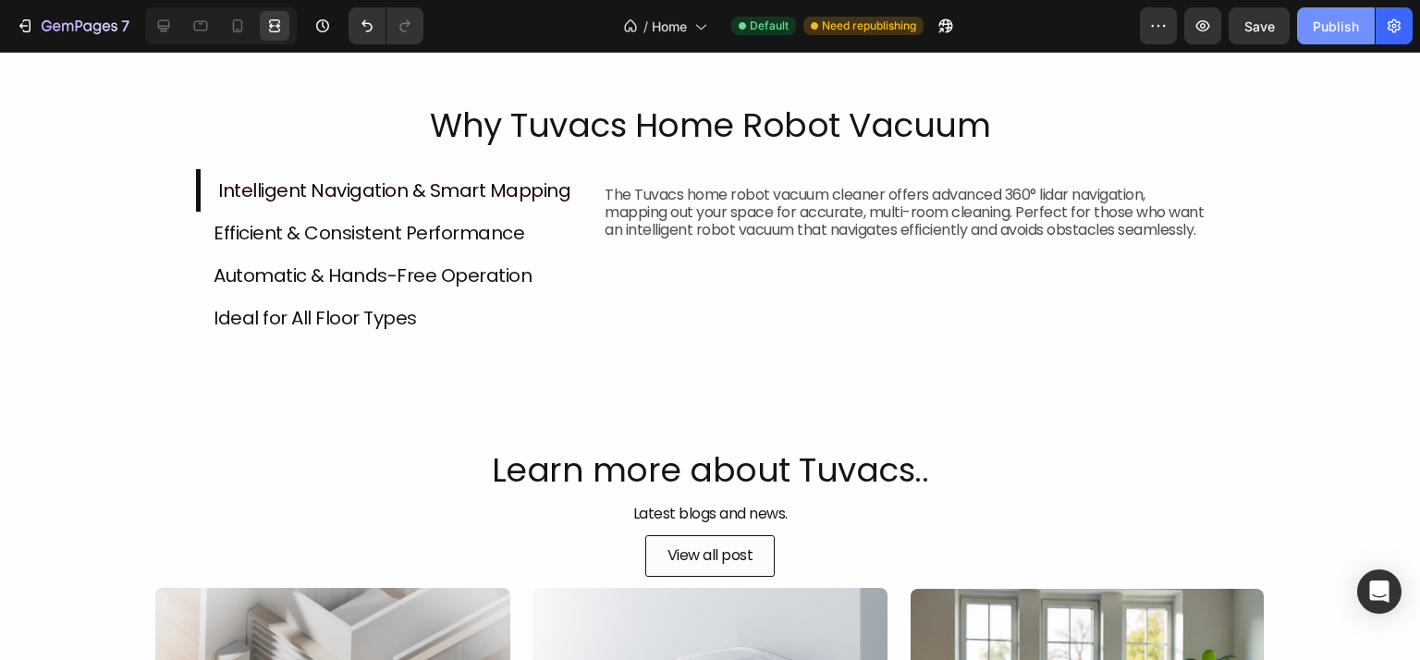
click at [1330, 21] on div "Publish" at bounding box center [1335, 26] width 46 height 19
